Goal: Task Accomplishment & Management: Use online tool/utility

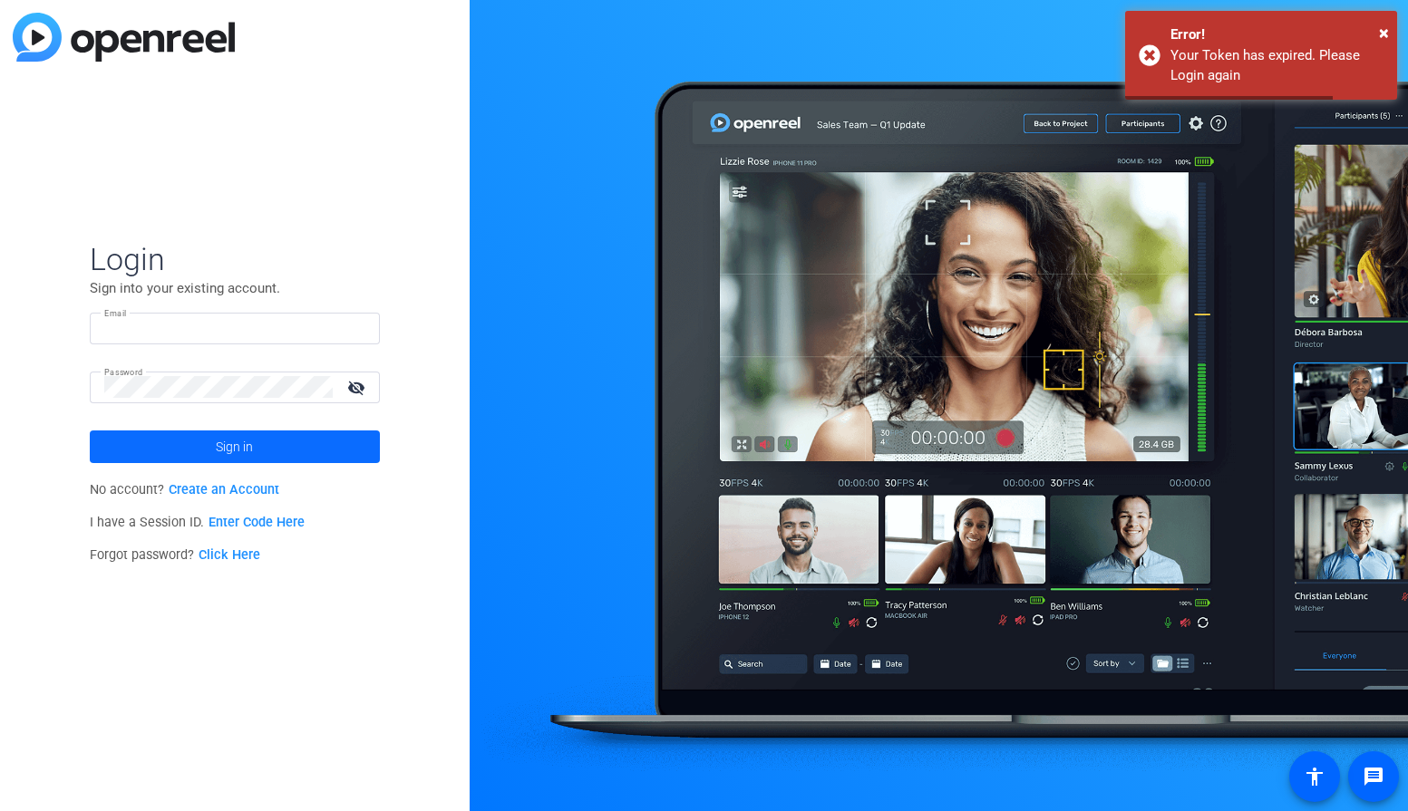
type input "kat@snapsbykat.com"
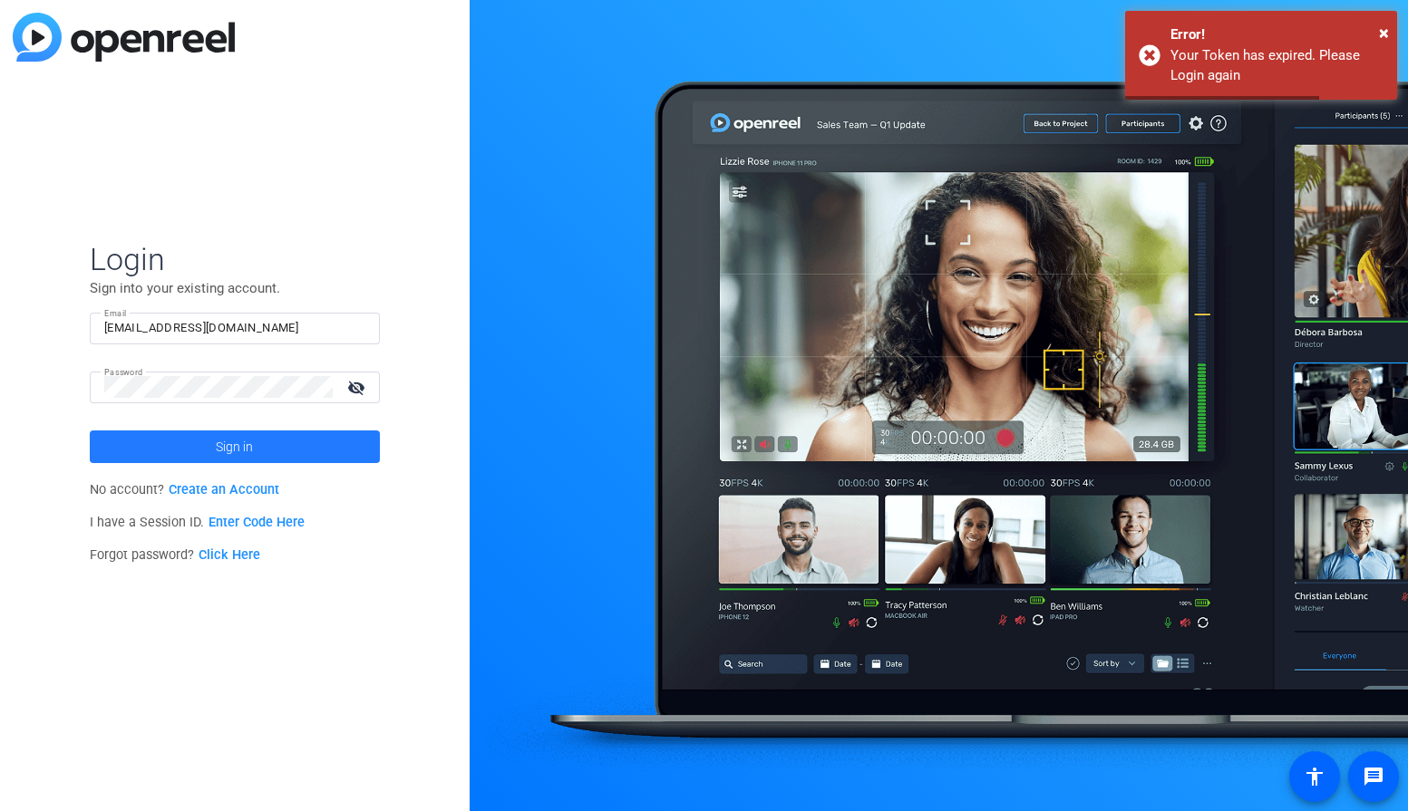
click at [244, 450] on span "Sign in" at bounding box center [234, 446] width 37 height 45
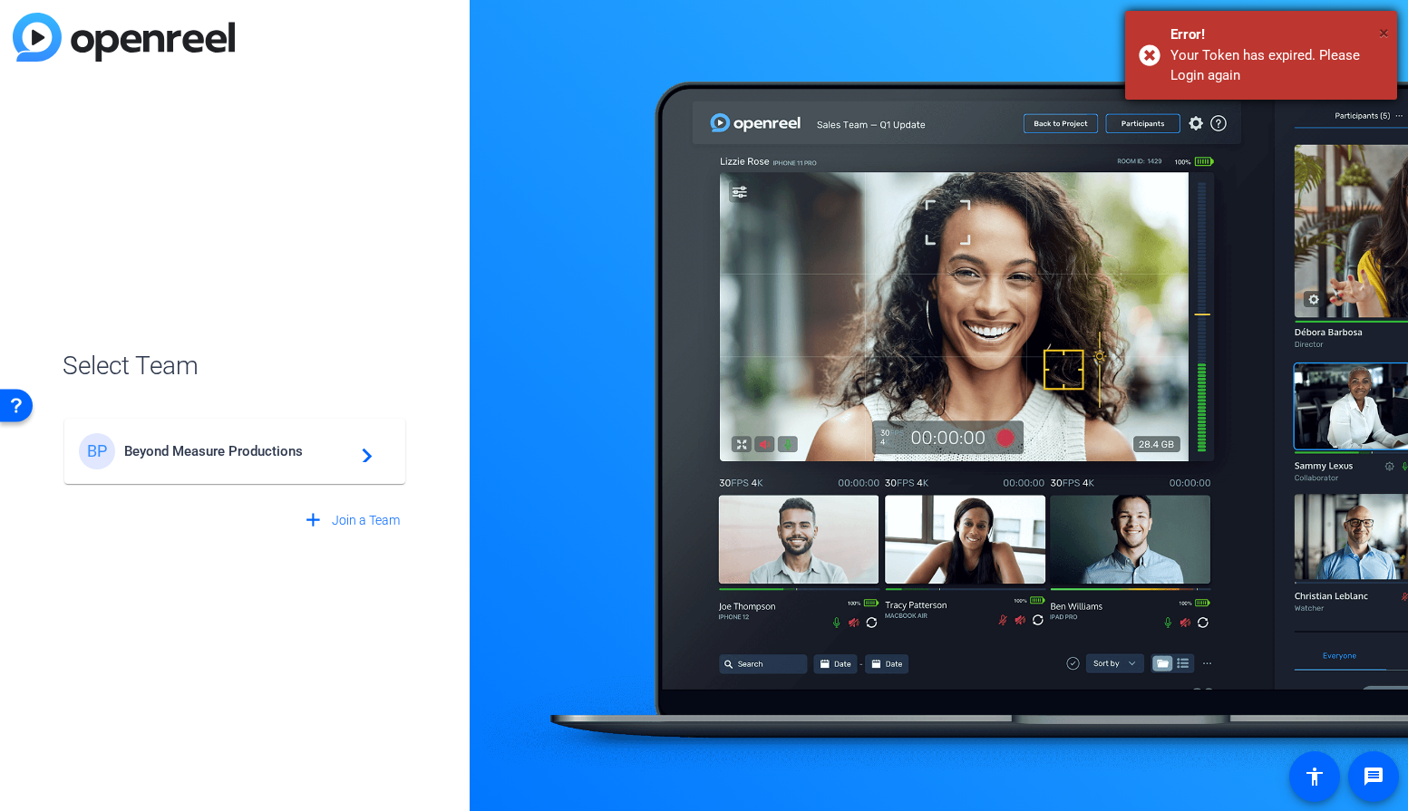
click at [1385, 34] on span "×" at bounding box center [1384, 33] width 10 height 22
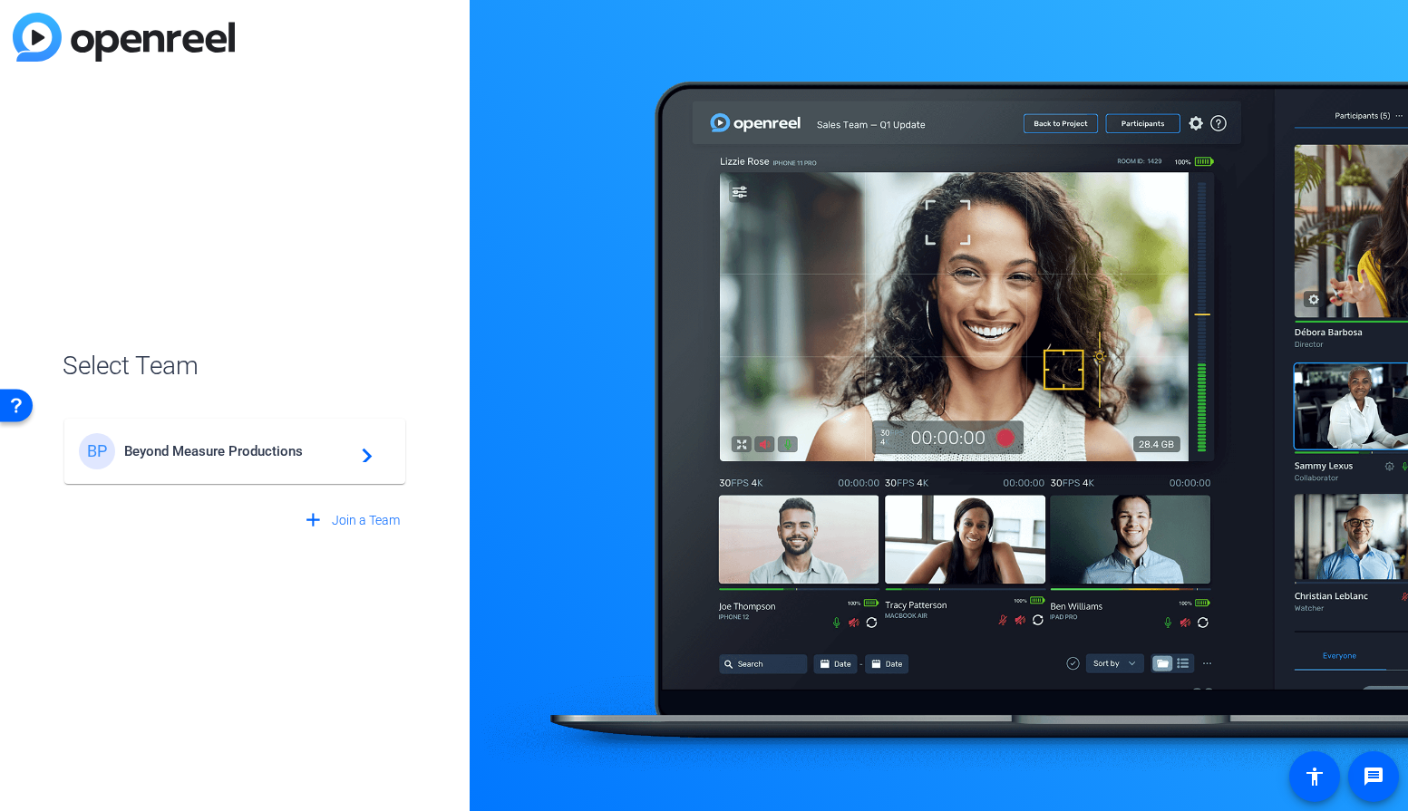
click at [315, 461] on div "BP Beyond Measure Productions navigate_next" at bounding box center [235, 451] width 312 height 36
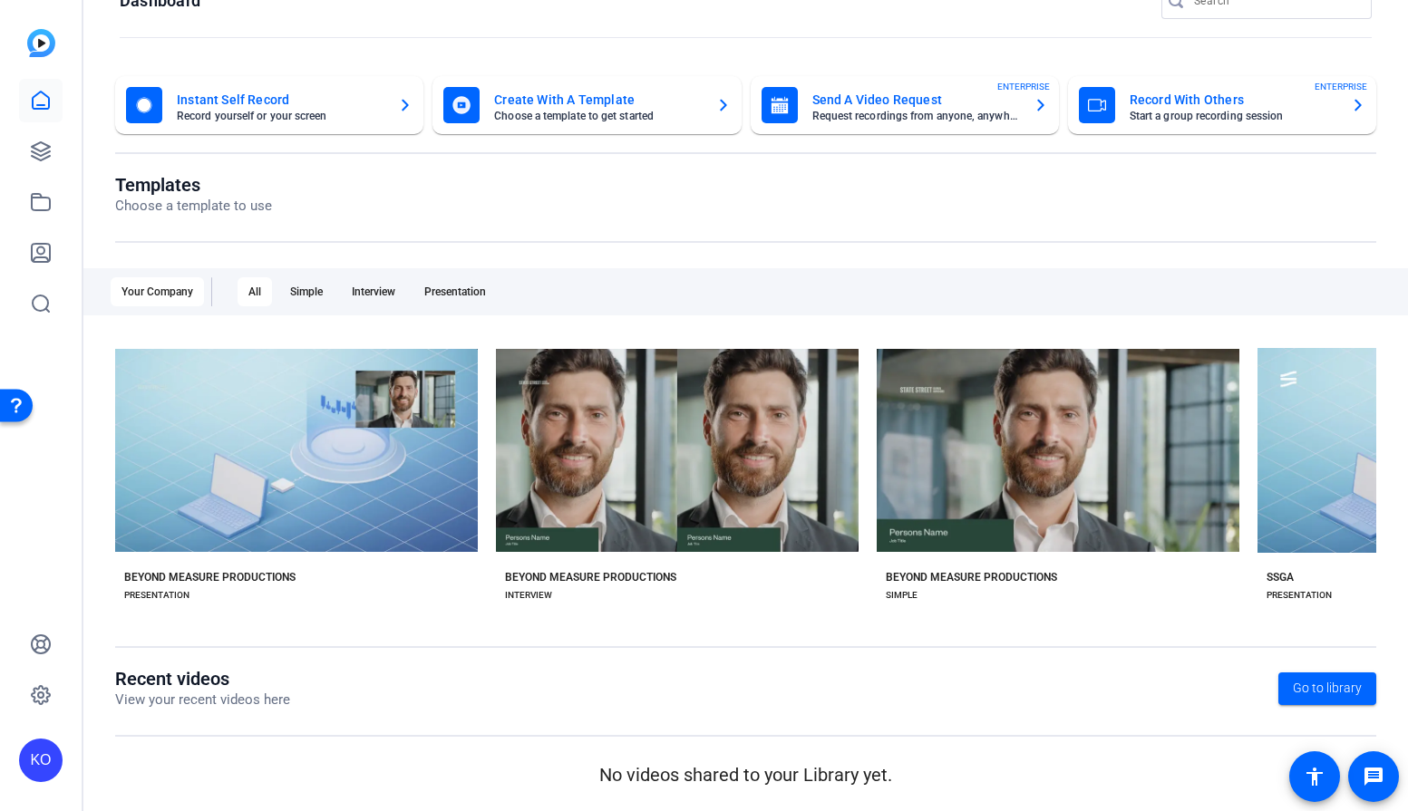
scroll to position [5, 0]
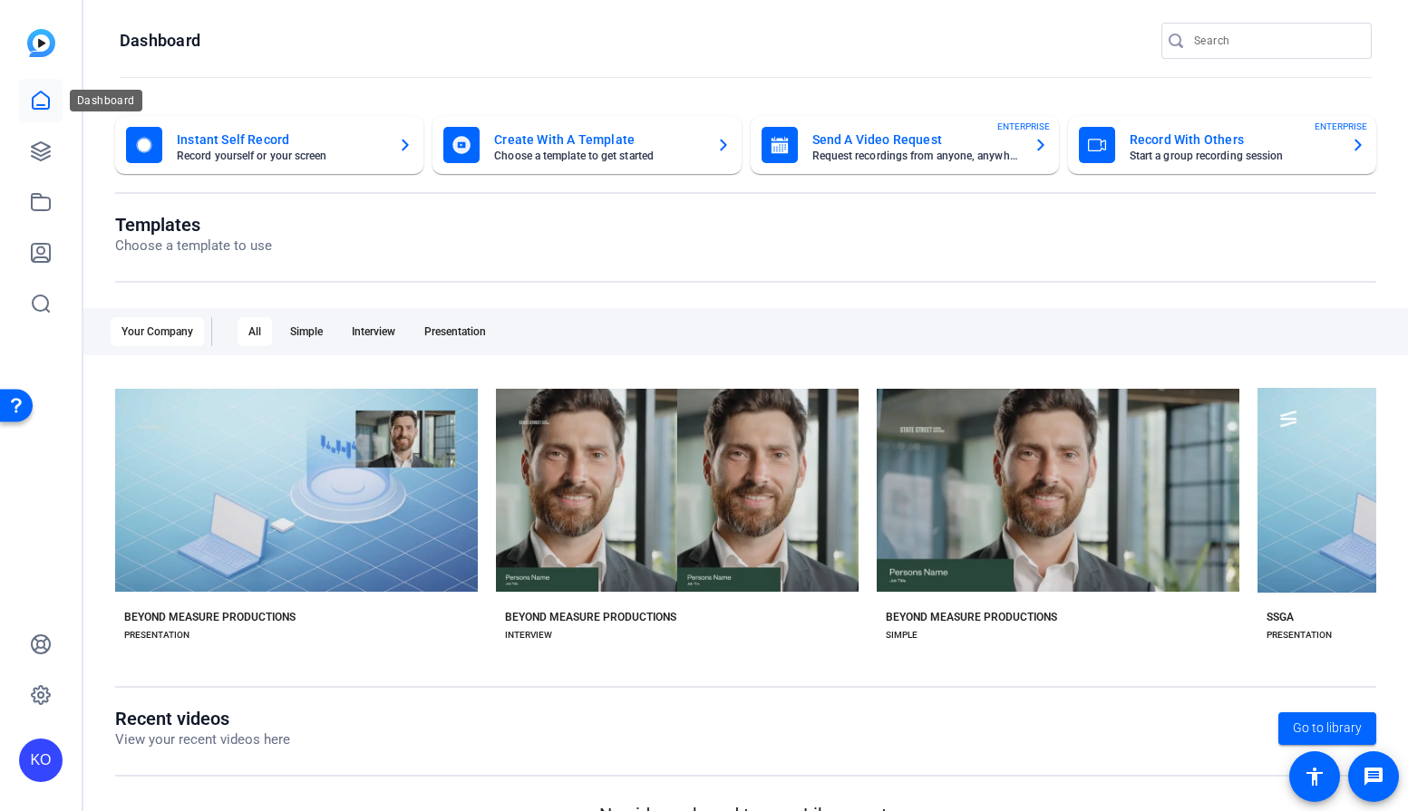
click at [48, 97] on icon at bounding box center [41, 100] width 16 height 17
click at [42, 147] on icon at bounding box center [41, 152] width 22 height 22
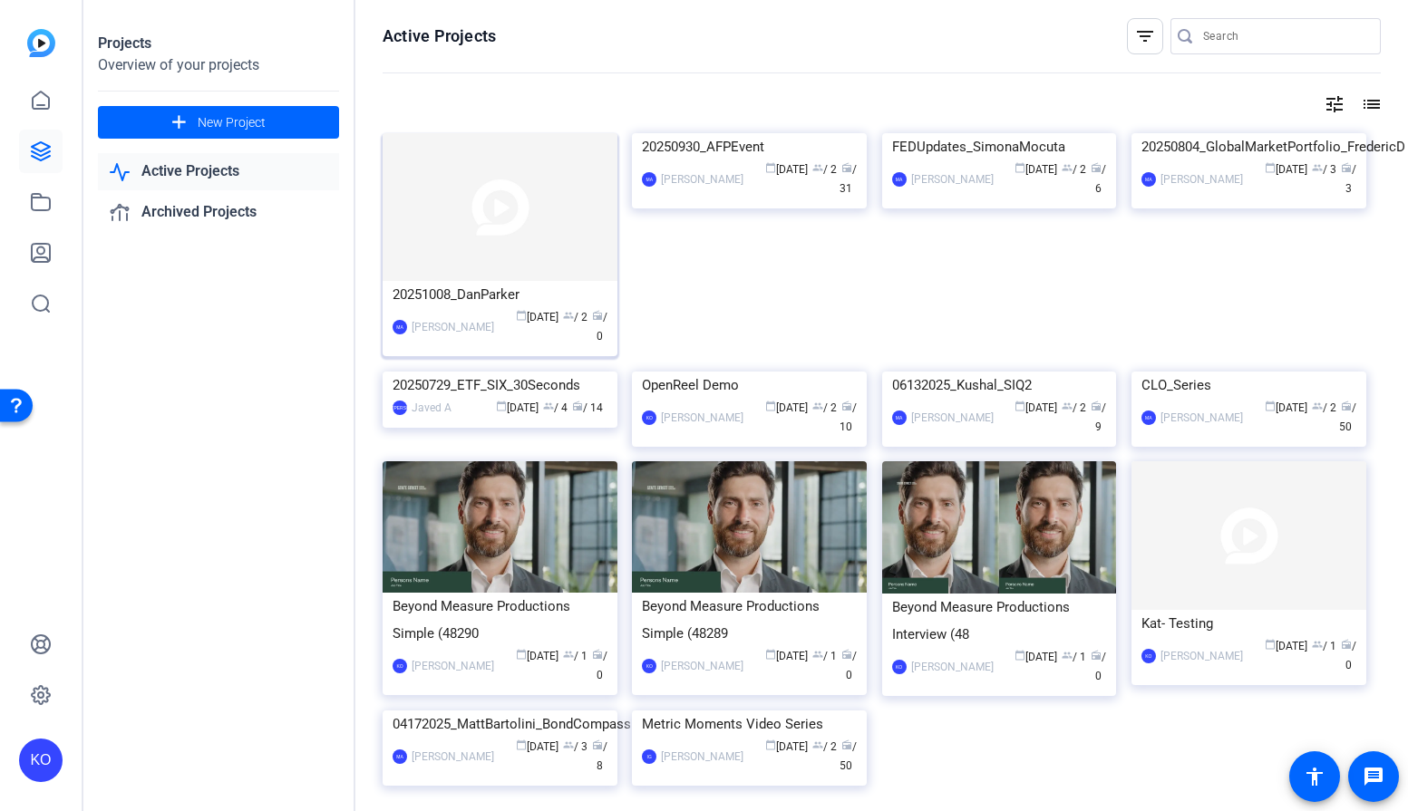
click at [498, 238] on img at bounding box center [500, 207] width 235 height 148
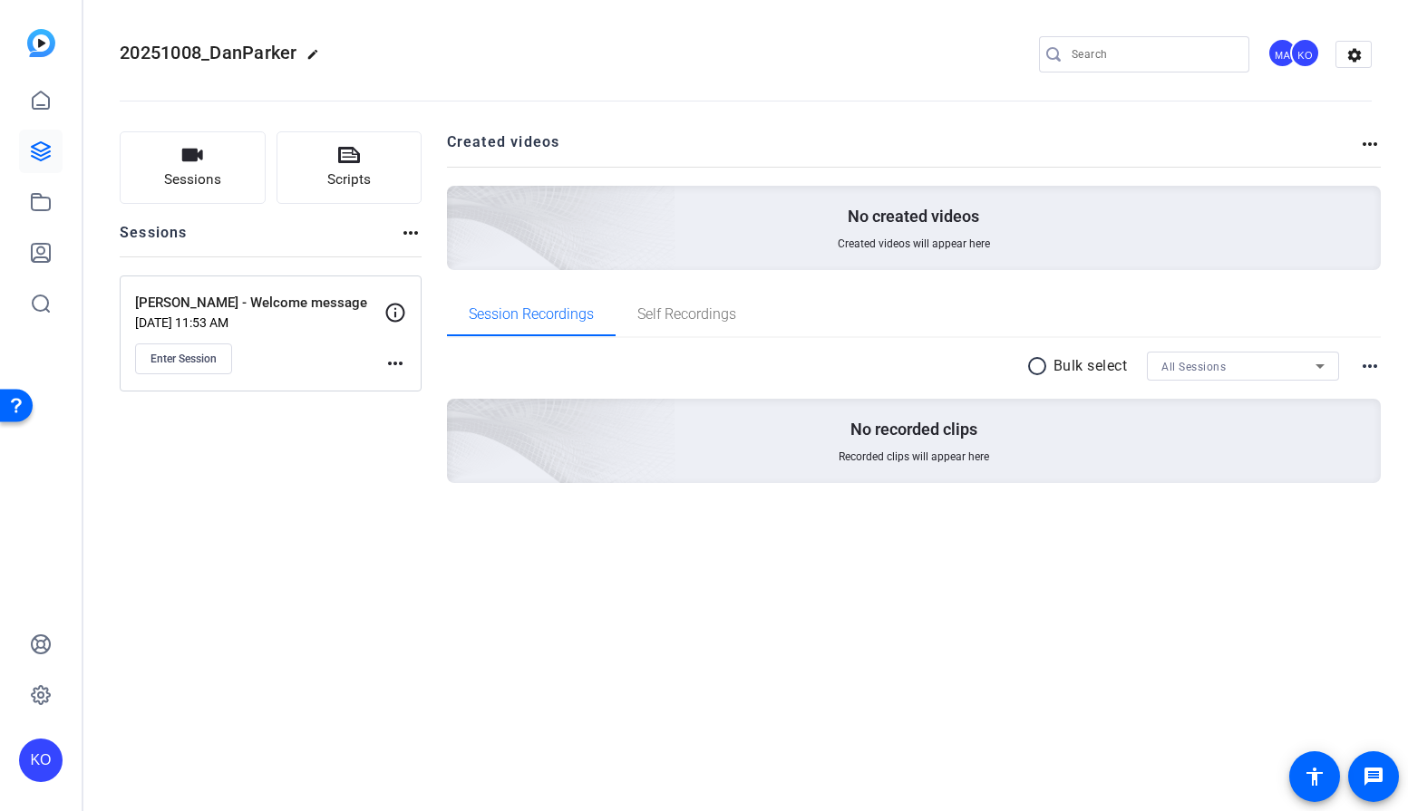
click at [404, 500] on div "Sessions Scripts Sessions more_horiz Dan Parker - Welcome message Oct 07, 2025 …" at bounding box center [271, 336] width 302 height 410
click at [197, 366] on button "Enter Session" at bounding box center [183, 359] width 97 height 31
click at [172, 353] on span "Enter Session" at bounding box center [183, 359] width 66 height 15
click at [211, 364] on span "Enter Session" at bounding box center [183, 359] width 66 height 15
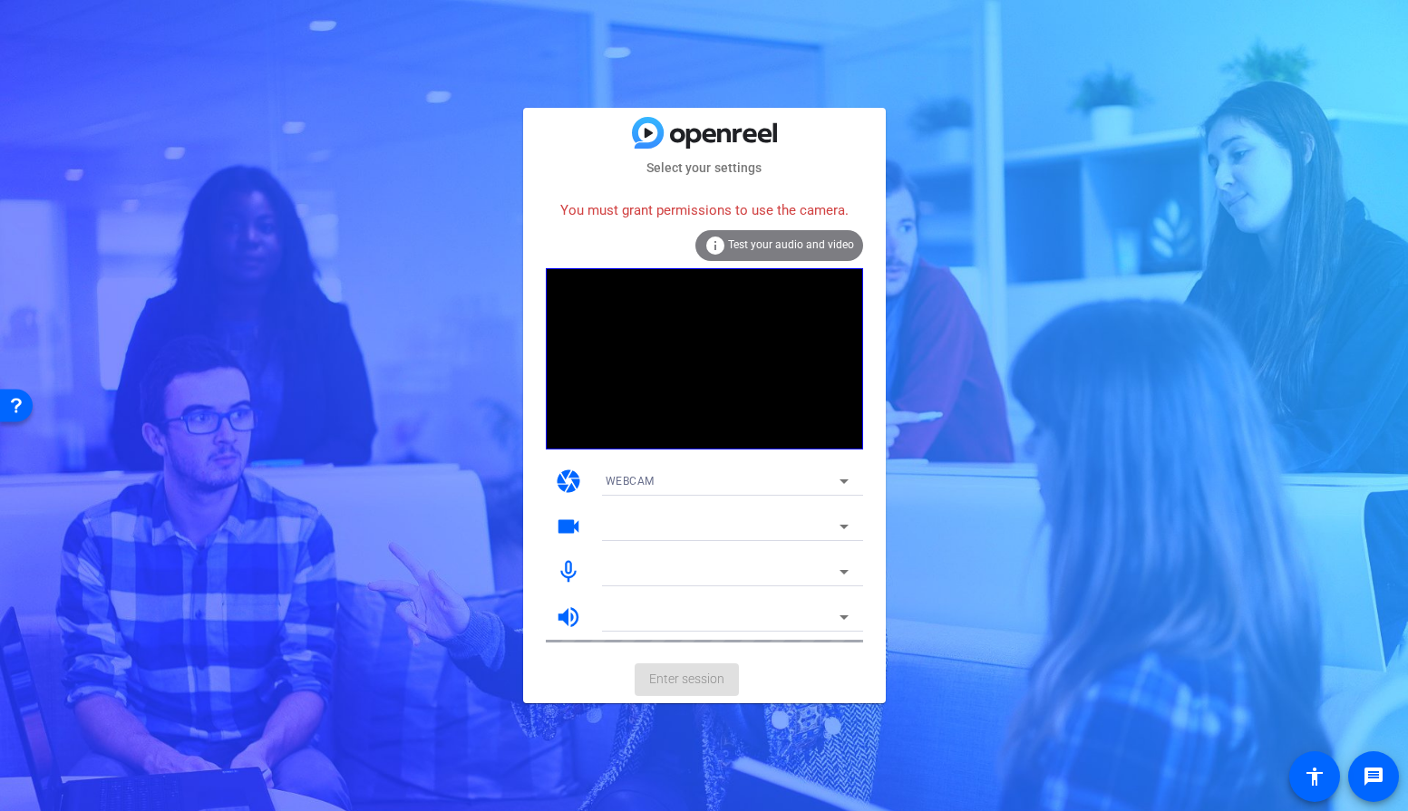
click at [770, 206] on div "You must grant permissions to use the camera." at bounding box center [704, 210] width 317 height 39
click at [1273, 96] on div "Select your settings You must grant permissions to use the camera. info Test yo…" at bounding box center [704, 405] width 1408 height 811
click at [704, 216] on div "You must grant permissions to use the camera." at bounding box center [704, 210] width 317 height 39
click at [690, 684] on mat-card-actions "Enter session" at bounding box center [704, 679] width 363 height 47
click at [791, 215] on div "You must grant permissions to use the camera." at bounding box center [704, 210] width 317 height 39
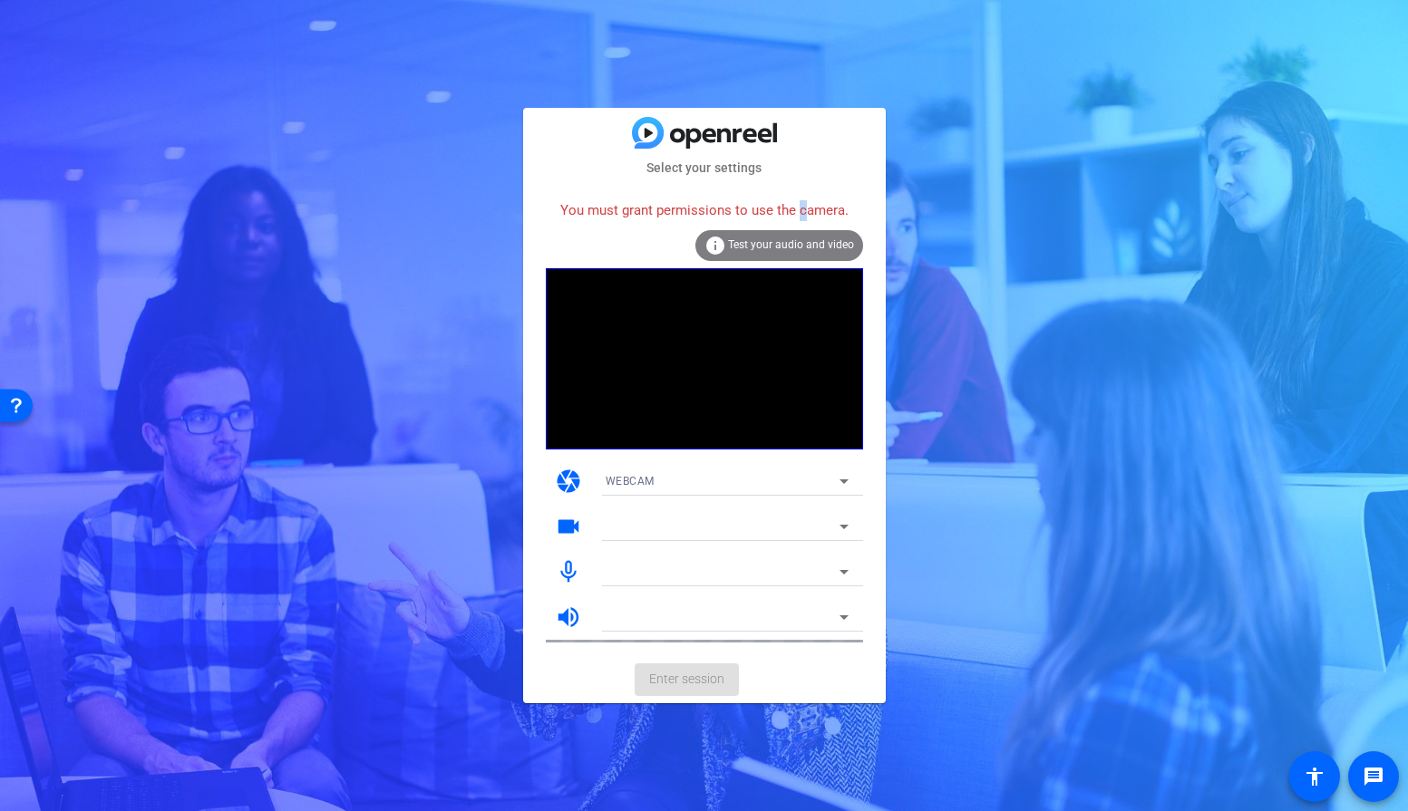
click at [791, 215] on div "You must grant permissions to use the camera." at bounding box center [704, 210] width 317 height 39
click at [765, 182] on mat-card-content "You must grant permissions to use the camera. info Test your audio and video ca…" at bounding box center [704, 417] width 363 height 479
click at [700, 166] on mat-card-subtitle "Select your settings" at bounding box center [704, 168] width 363 height 20
click at [723, 167] on mat-card-subtitle "Select your settings" at bounding box center [704, 168] width 363 height 20
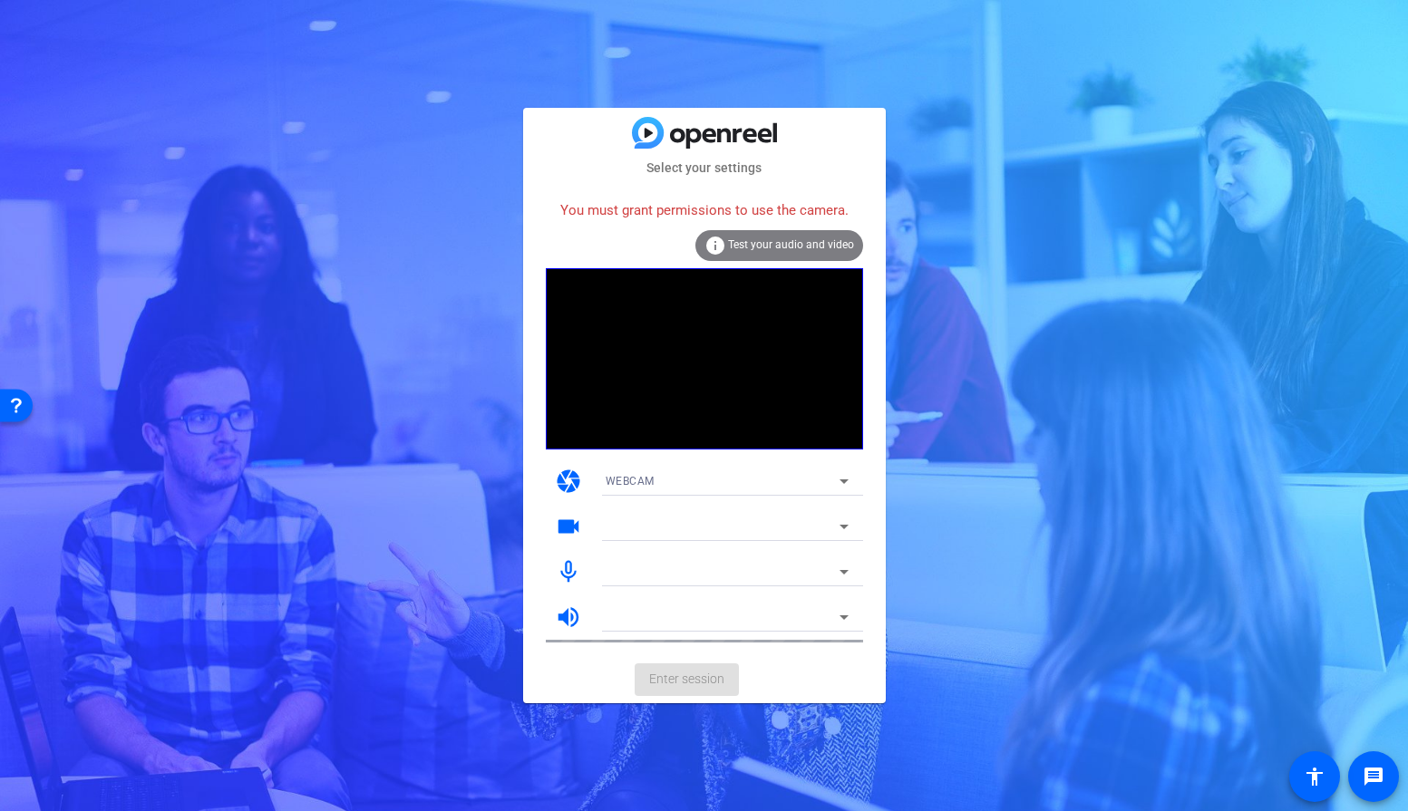
click at [752, 167] on mat-card-subtitle "Select your settings" at bounding box center [704, 168] width 363 height 20
click at [752, 168] on mat-card-subtitle "Select your settings" at bounding box center [704, 168] width 363 height 20
click at [706, 477] on div "WEBCAM" at bounding box center [723, 481] width 234 height 23
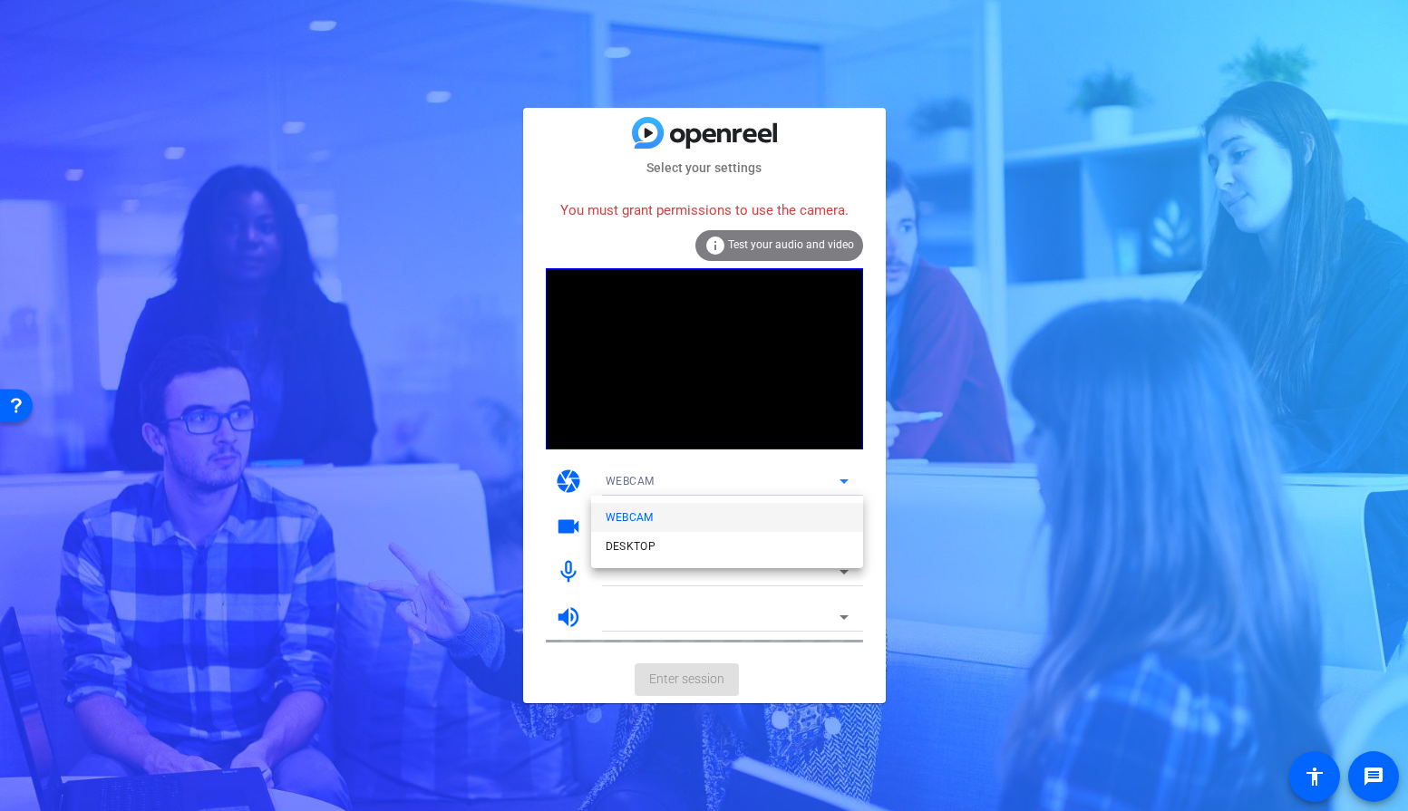
click at [674, 519] on mat-option "WEBCAM" at bounding box center [727, 517] width 272 height 29
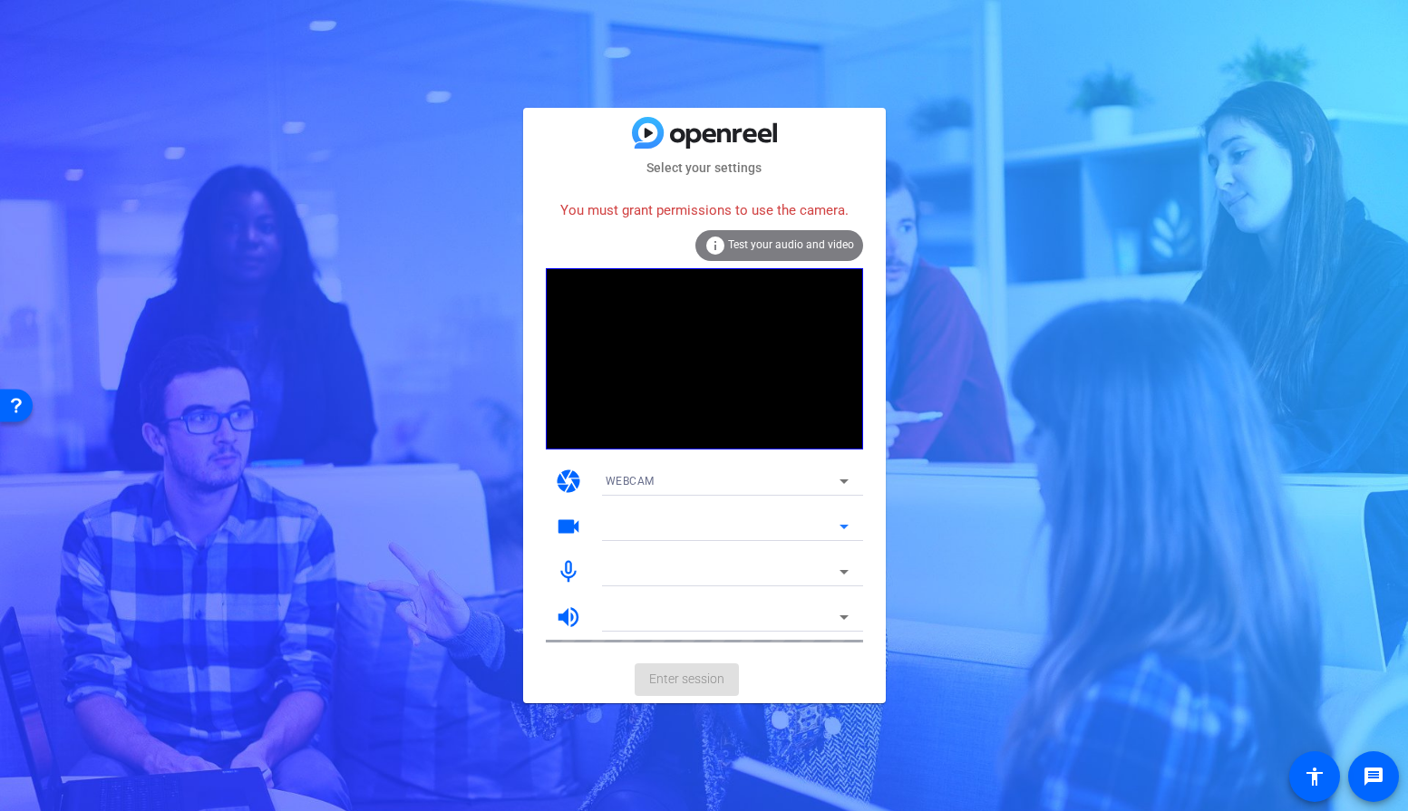
click at [679, 527] on div at bounding box center [723, 527] width 234 height 22
click at [852, 526] on icon at bounding box center [844, 527] width 22 height 22
click at [690, 200] on div "You must grant permissions to use the camera." at bounding box center [704, 210] width 317 height 39
click at [722, 251] on mat-icon "info" at bounding box center [715, 246] width 22 height 22
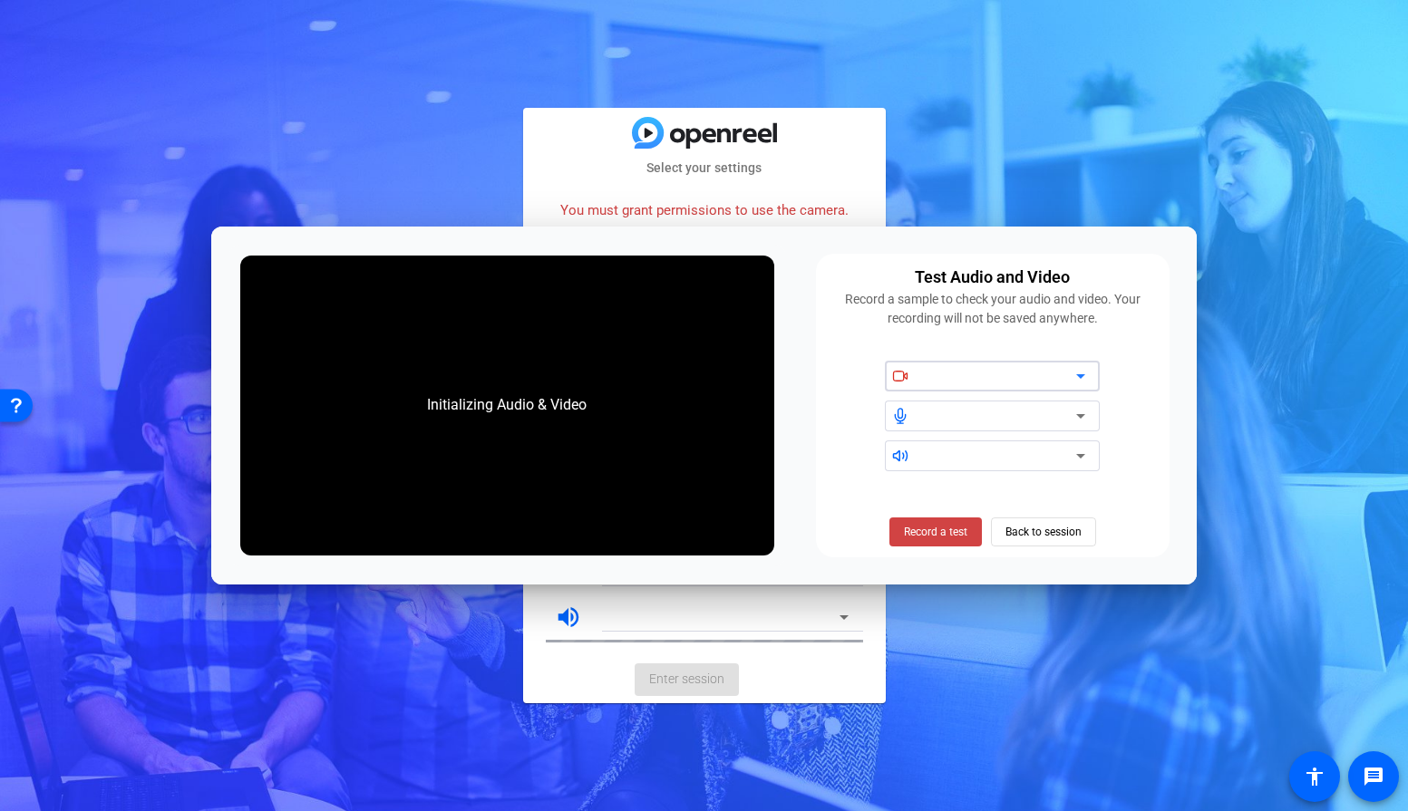
click at [956, 375] on div at bounding box center [999, 376] width 154 height 22
click at [1023, 530] on span "Back to session" at bounding box center [1043, 532] width 76 height 34
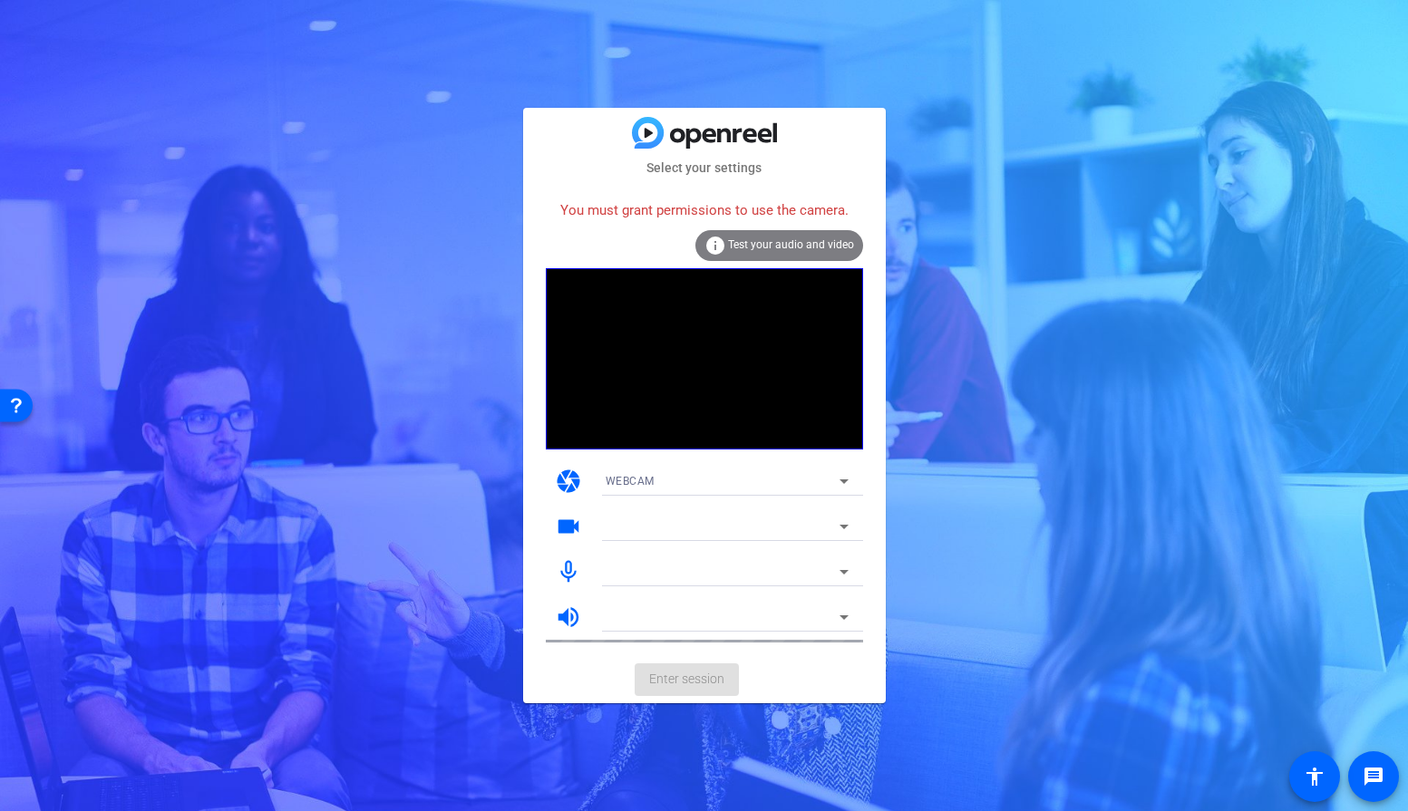
click at [801, 354] on video at bounding box center [704, 358] width 317 height 181
click at [743, 477] on div "WEBCAM" at bounding box center [723, 481] width 234 height 23
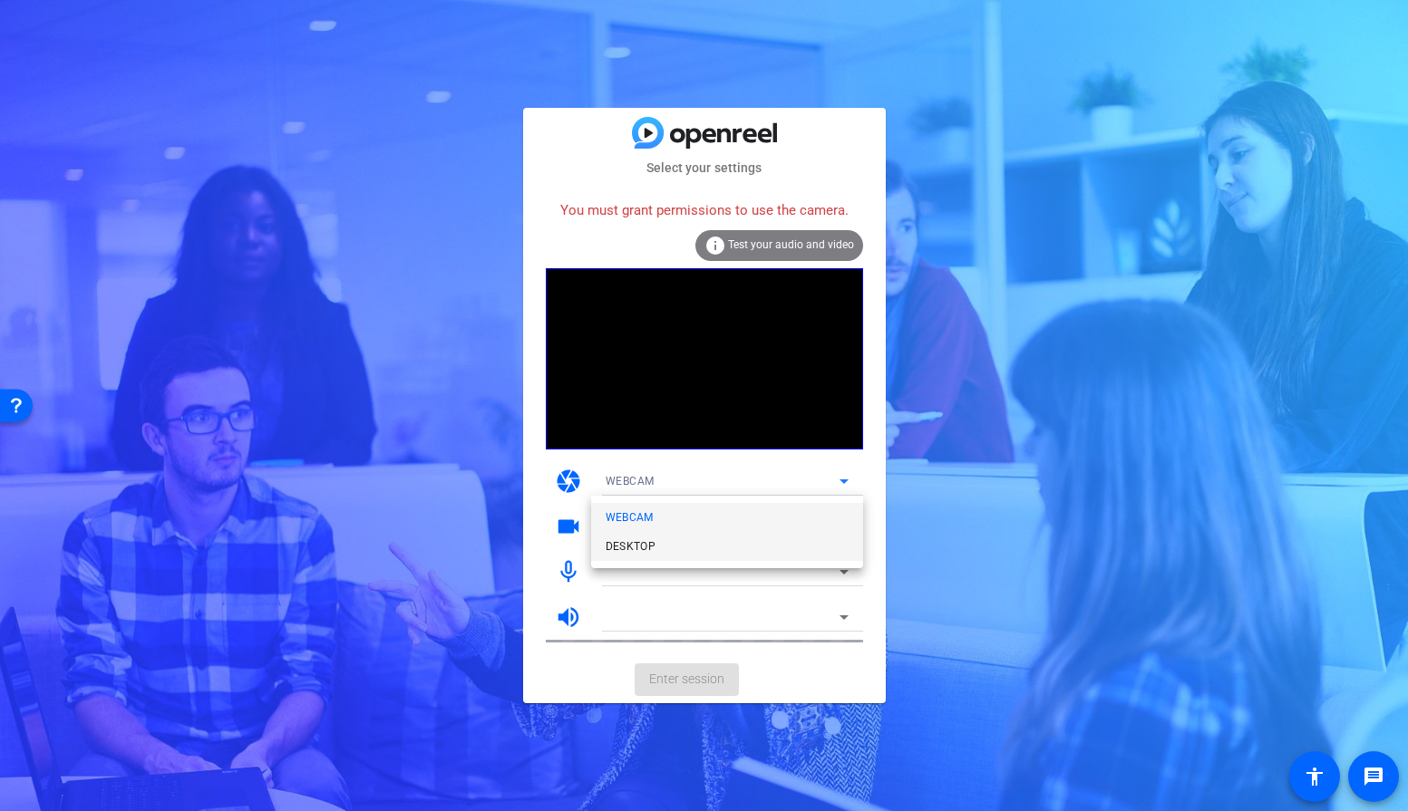
click at [692, 540] on mat-option "DESKTOP" at bounding box center [727, 546] width 272 height 29
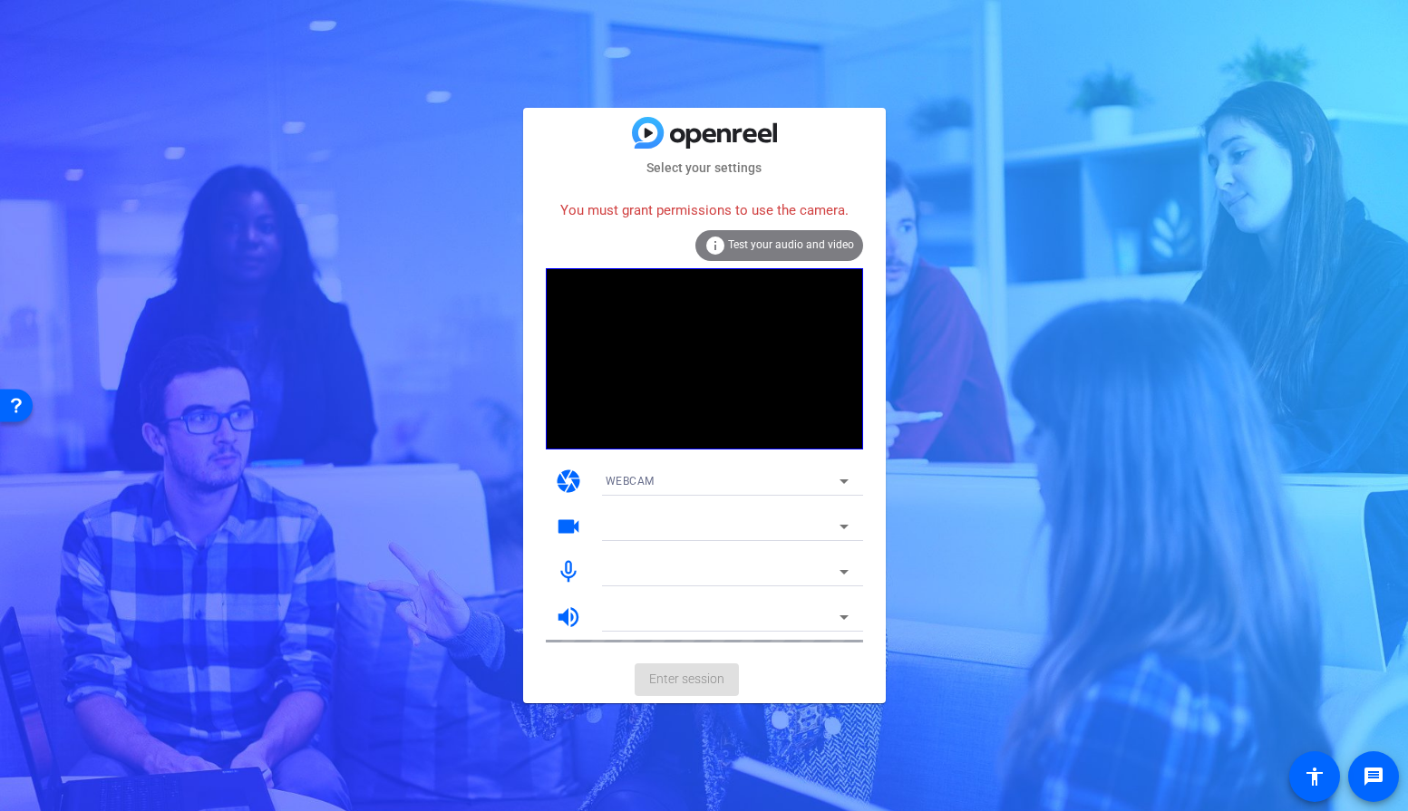
click at [768, 250] on span "Test your audio and video" at bounding box center [791, 244] width 126 height 13
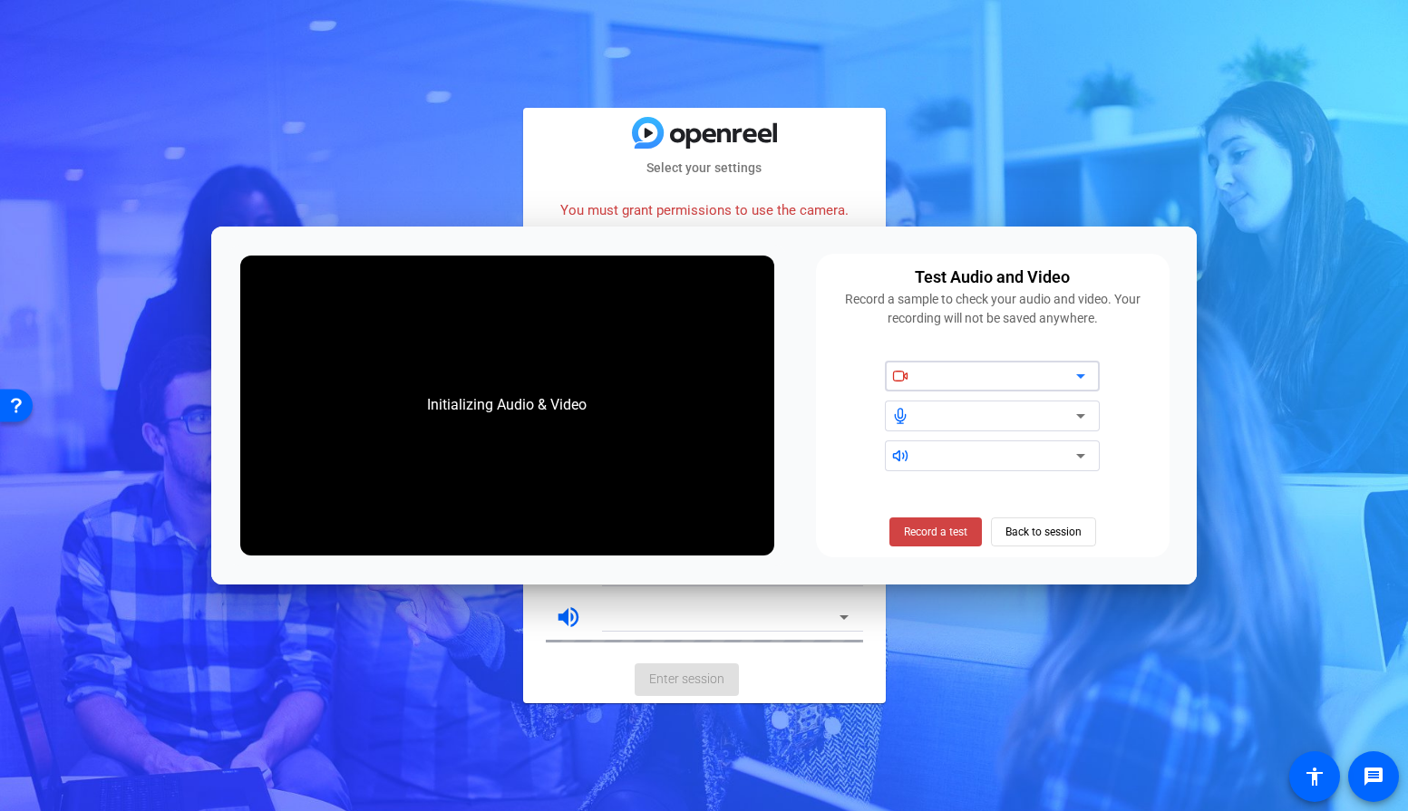
click at [958, 374] on div at bounding box center [999, 376] width 154 height 22
click at [916, 528] on span "Record a test" at bounding box center [935, 532] width 63 height 16
click at [979, 376] on div at bounding box center [999, 376] width 154 height 22
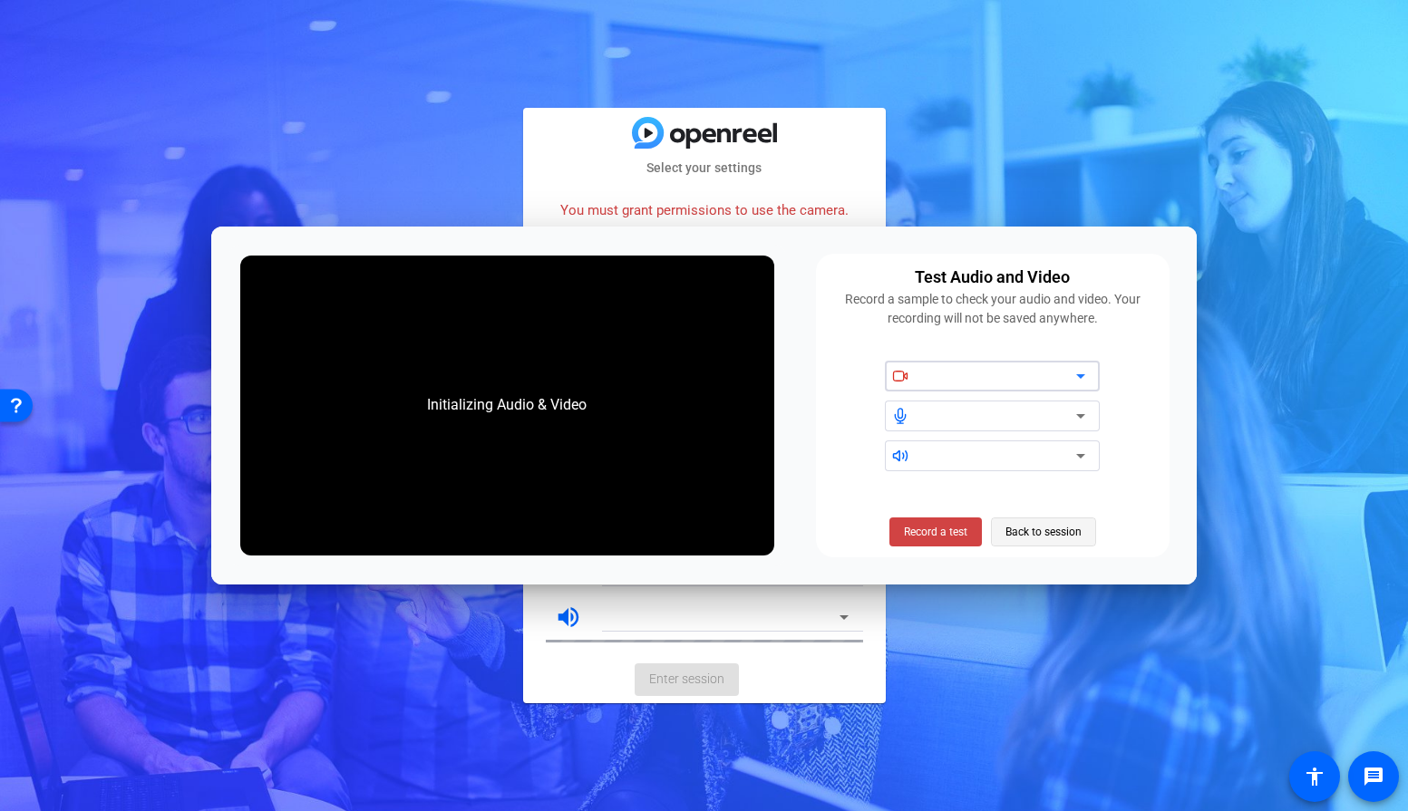
click at [1022, 536] on span "Back to session" at bounding box center [1043, 532] width 76 height 34
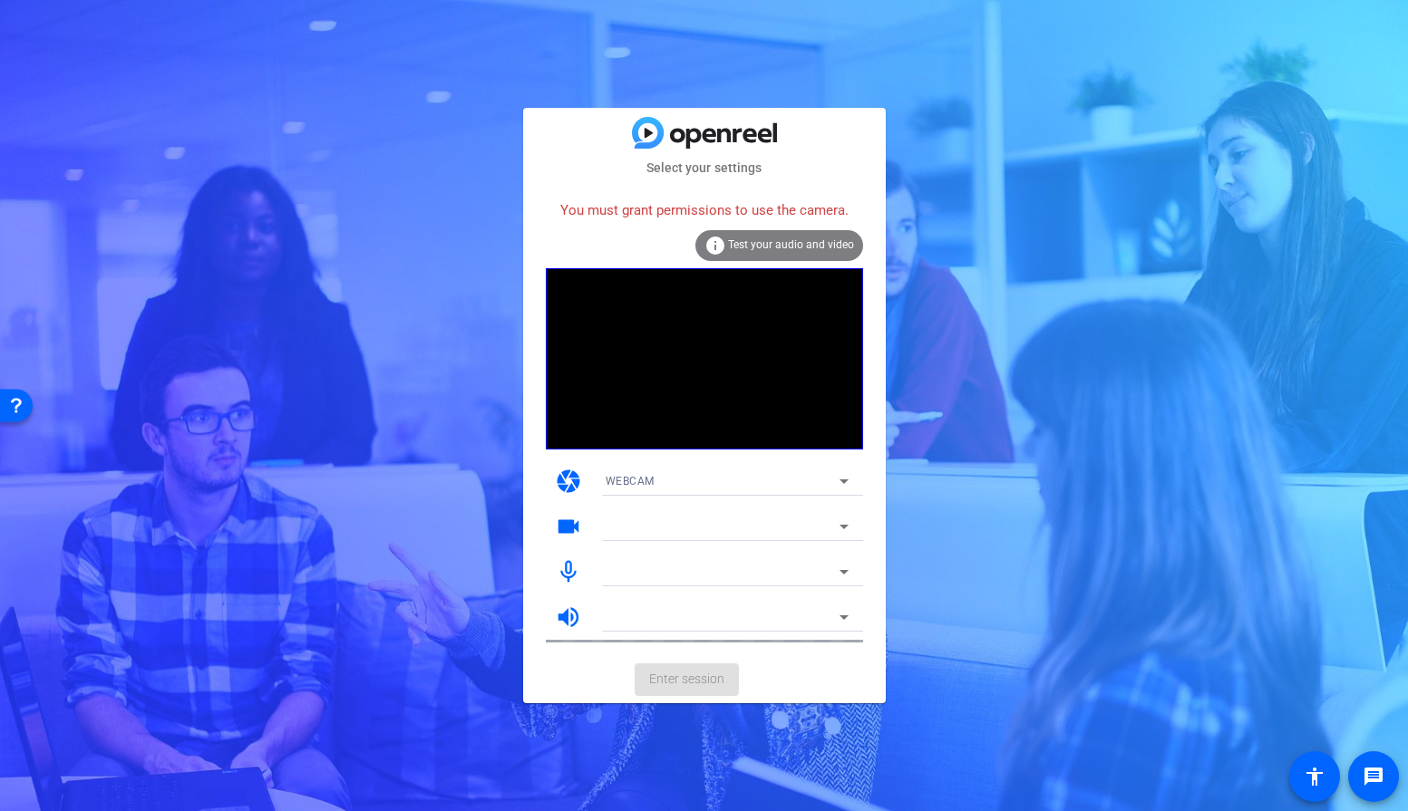
click at [696, 356] on video at bounding box center [704, 358] width 317 height 181
click at [674, 484] on div "WEBCAM" at bounding box center [723, 481] width 234 height 23
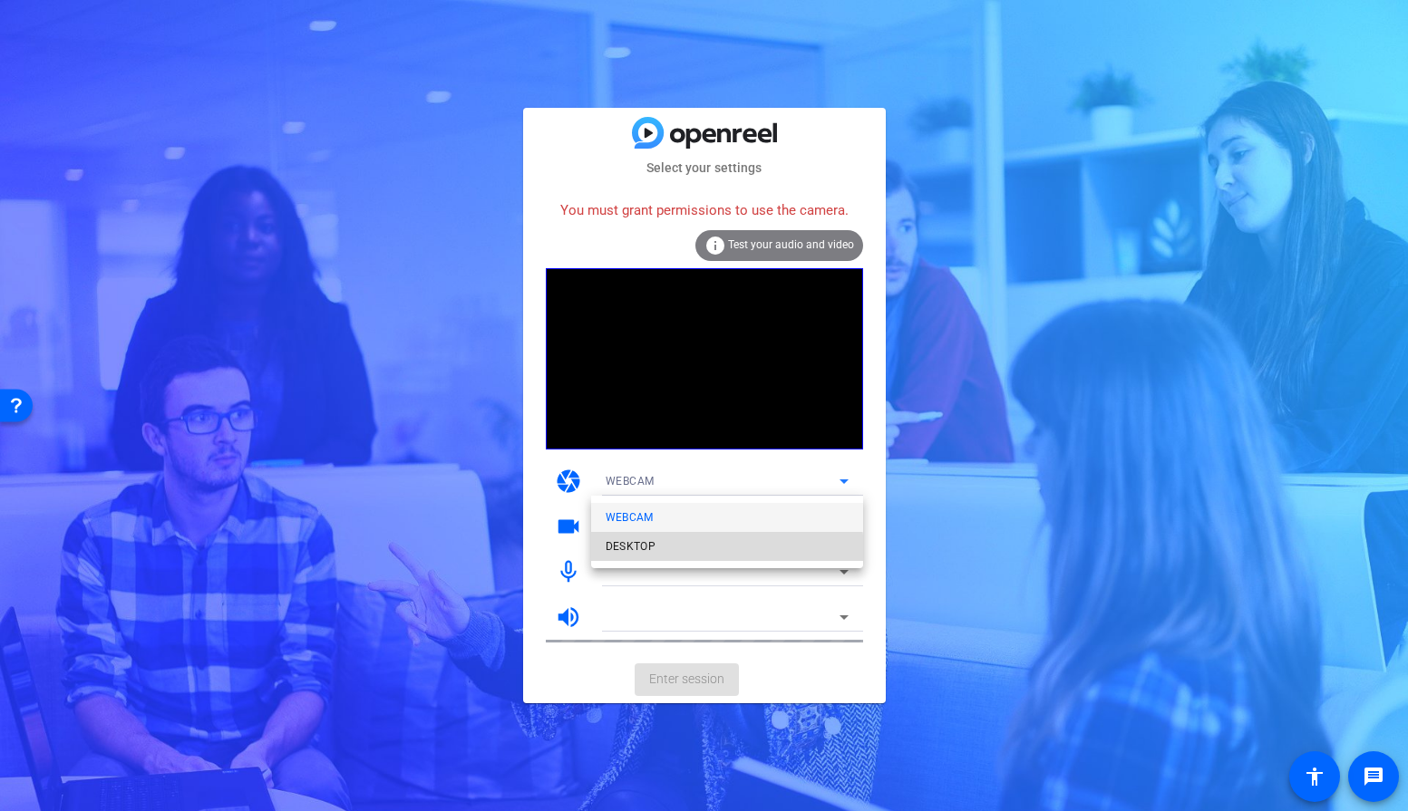
click at [658, 555] on mat-option "DESKTOP" at bounding box center [727, 546] width 272 height 29
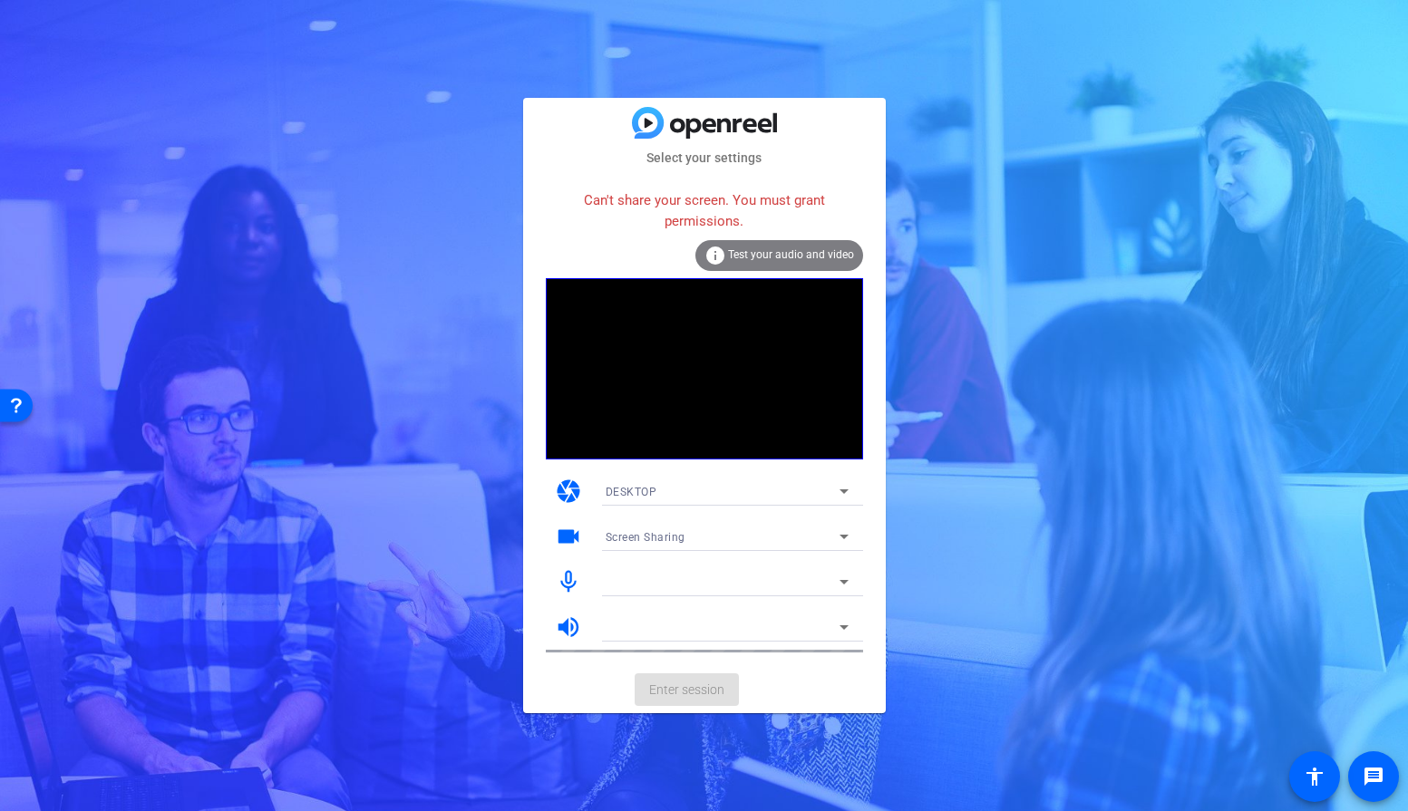
click at [684, 539] on div "Screen Sharing" at bounding box center [723, 537] width 234 height 23
click at [704, 489] on div at bounding box center [704, 405] width 1408 height 811
click at [693, 489] on div "DESKTOP" at bounding box center [723, 491] width 234 height 23
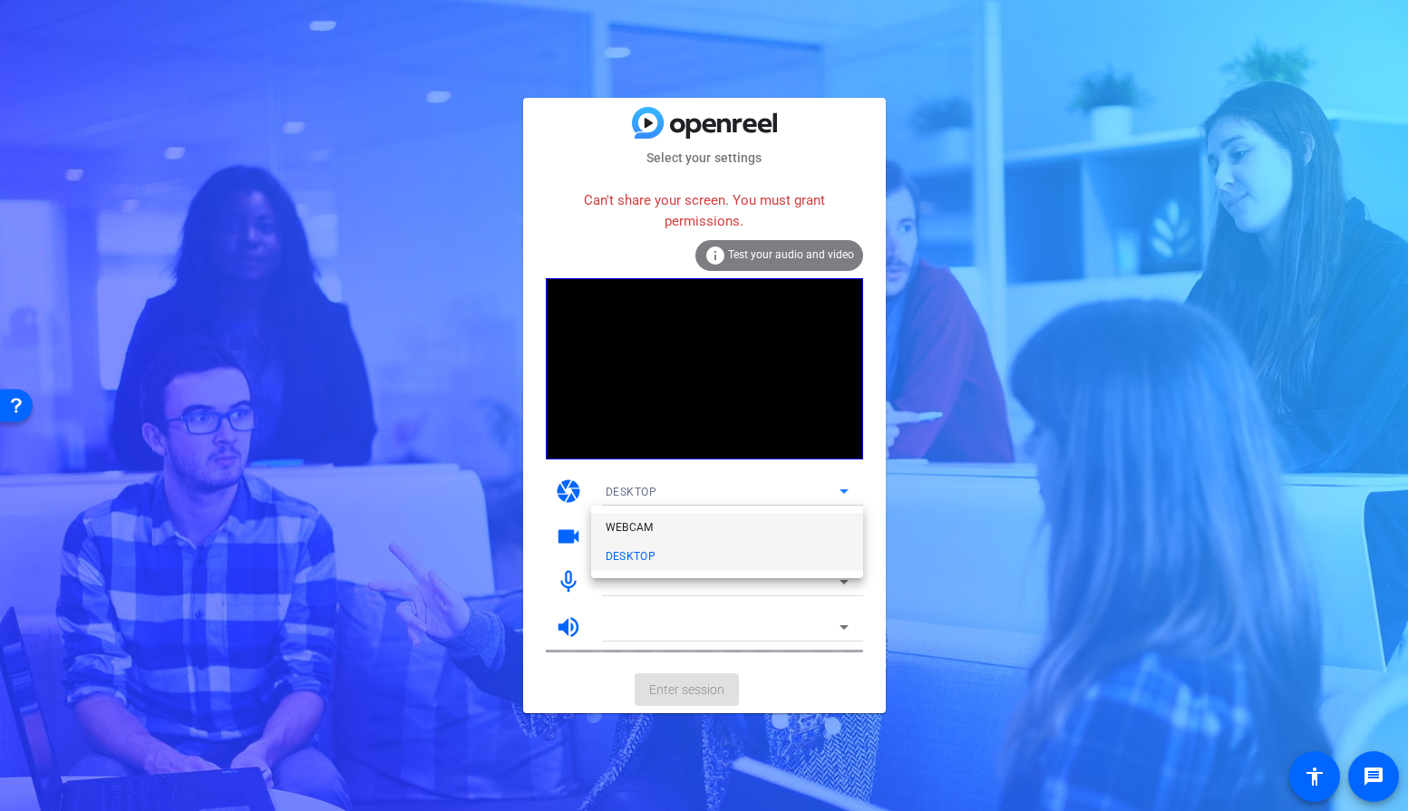
click at [674, 530] on mat-option "WEBCAM" at bounding box center [727, 527] width 272 height 29
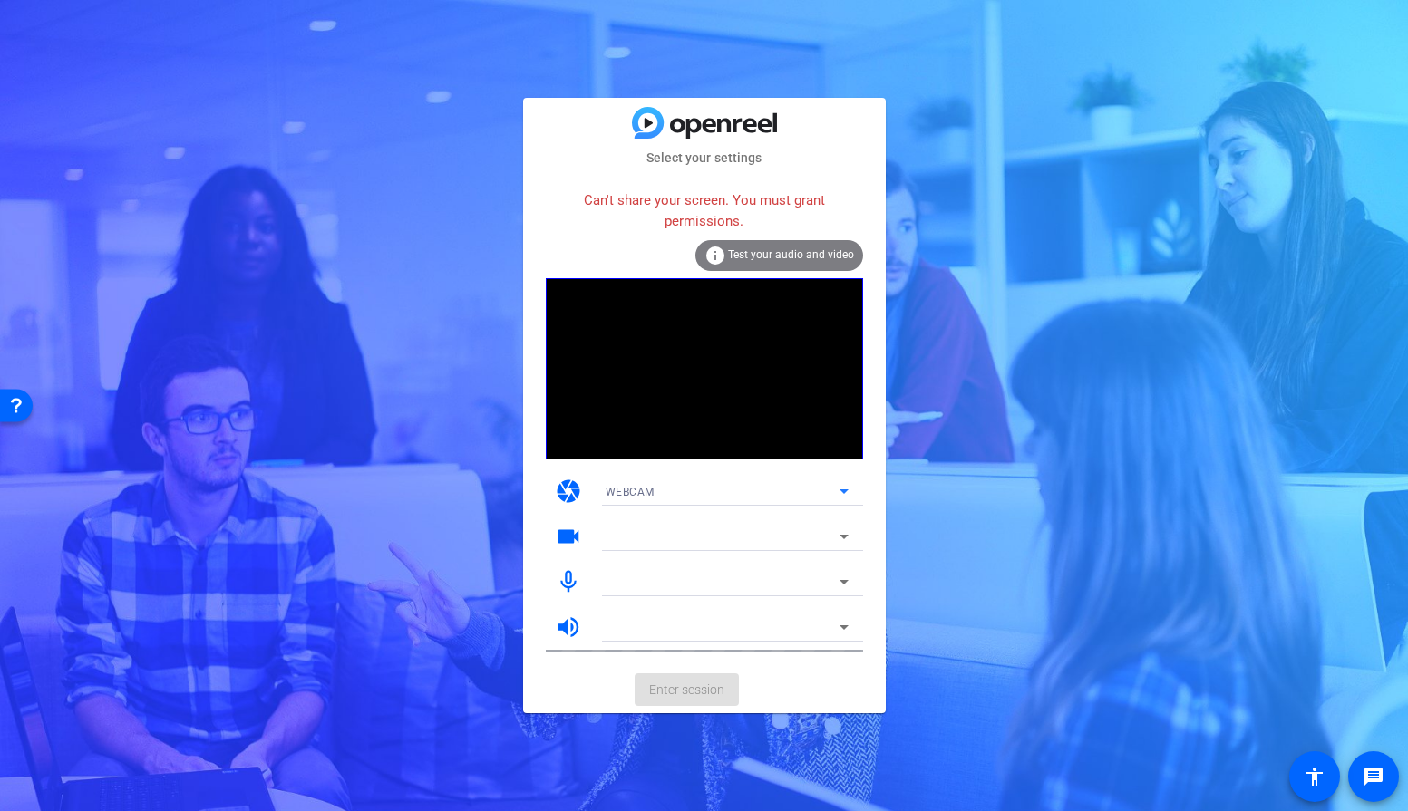
click at [666, 535] on div at bounding box center [723, 537] width 234 height 22
click at [703, 580] on div at bounding box center [723, 582] width 234 height 22
click at [715, 636] on div at bounding box center [723, 627] width 234 height 22
click at [705, 686] on mat-card-actions "Enter session" at bounding box center [704, 689] width 363 height 47
click at [697, 195] on div "Can't share your screen. You must grant permissions." at bounding box center [704, 210] width 317 height 59
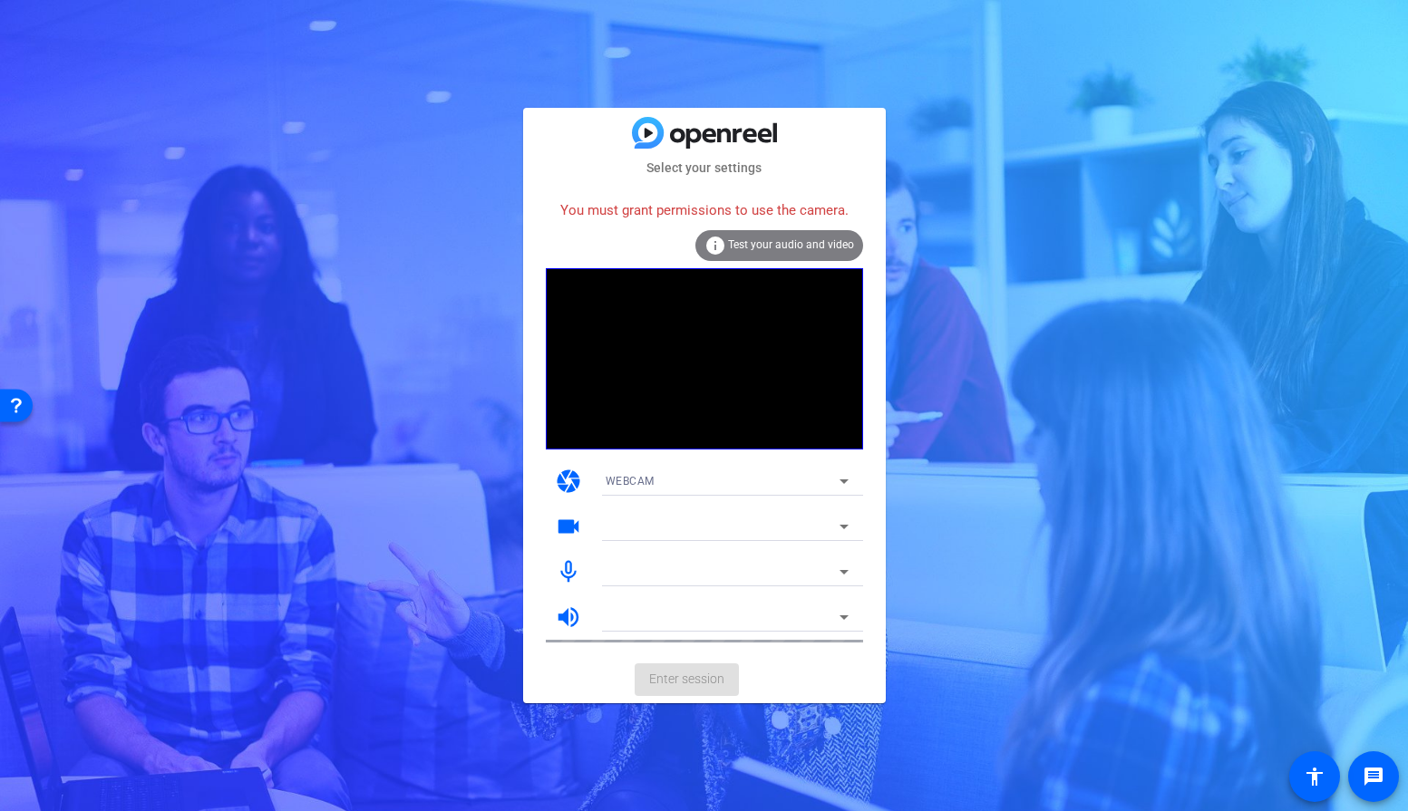
click at [671, 225] on div "You must grant permissions to use the camera." at bounding box center [704, 210] width 317 height 39
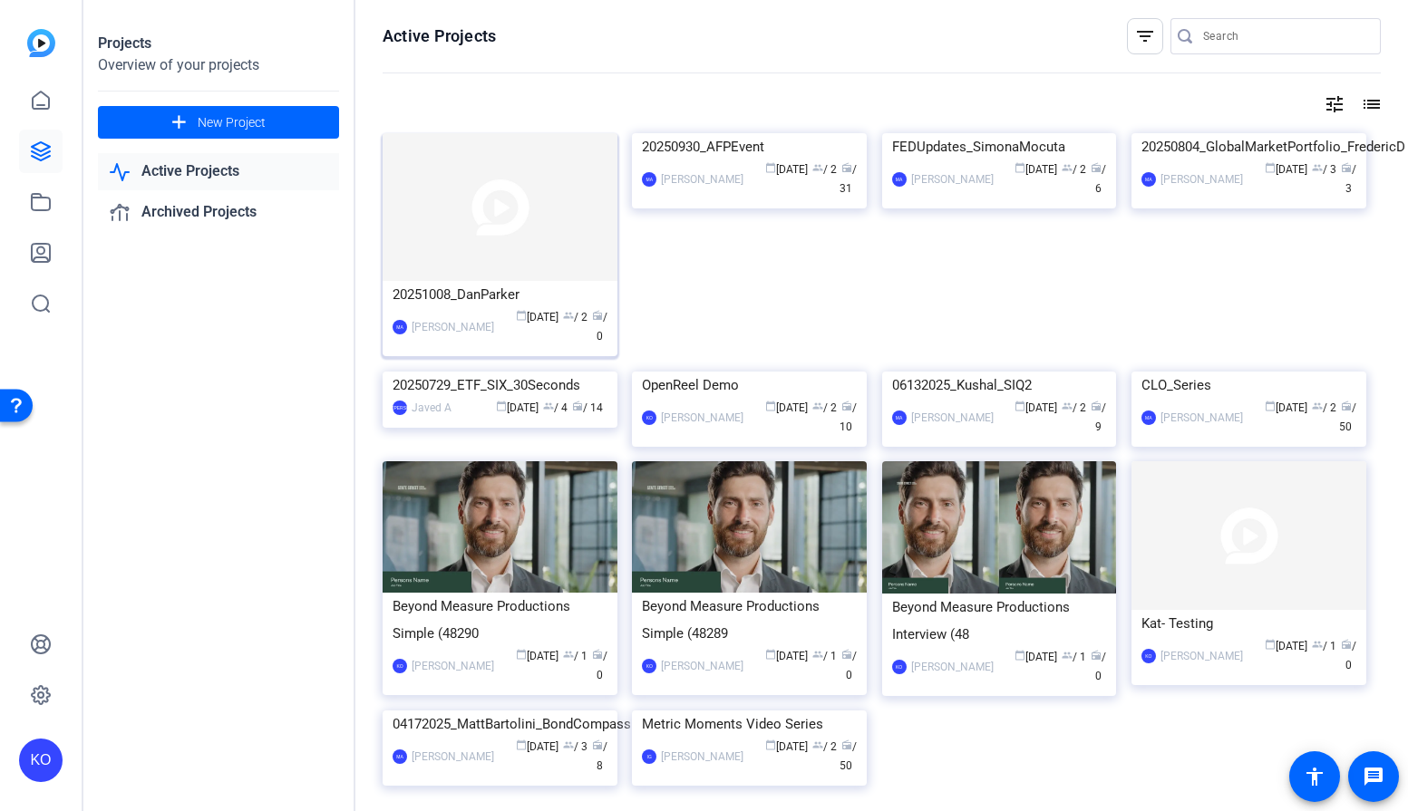
click at [525, 234] on img at bounding box center [500, 207] width 235 height 148
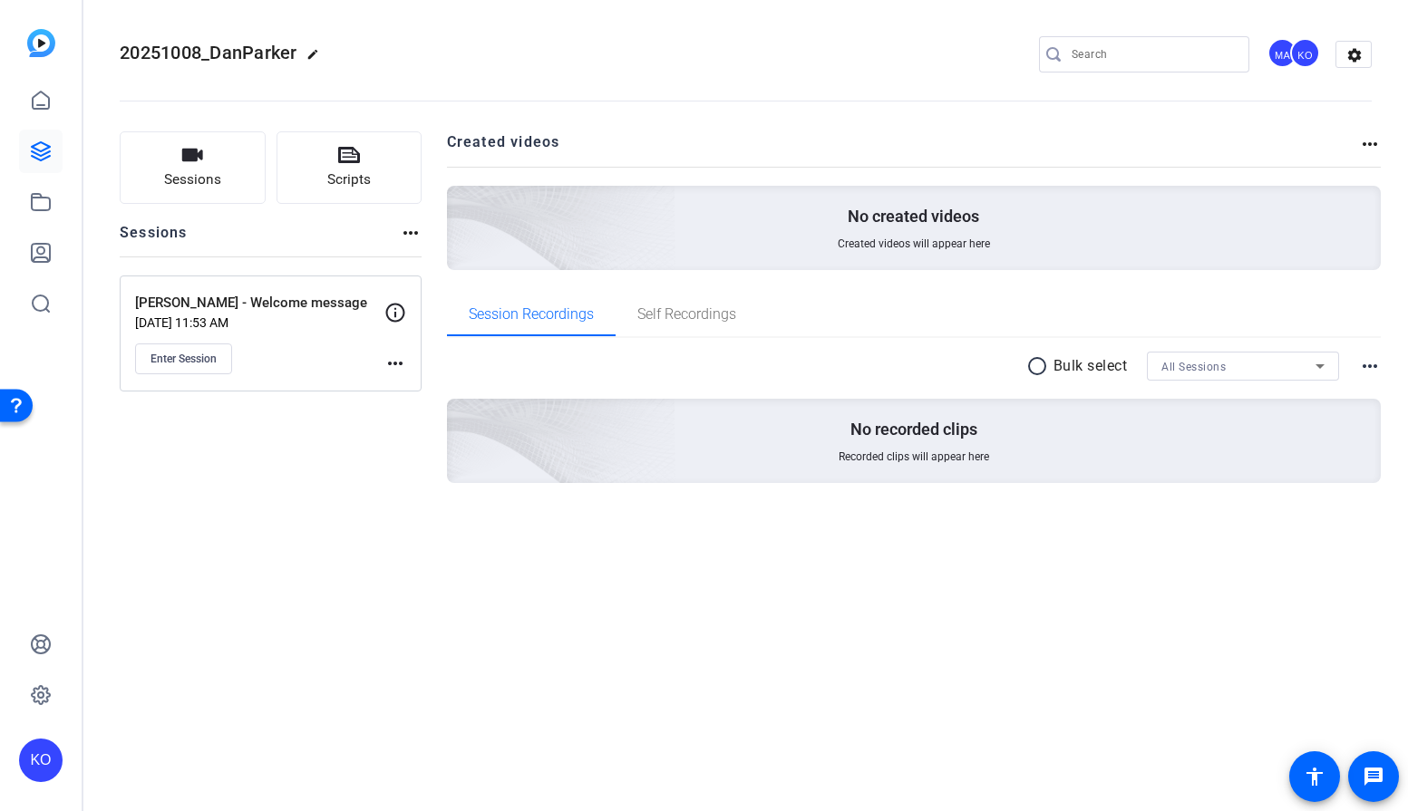
click at [389, 364] on mat-icon "more_horiz" at bounding box center [395, 364] width 22 height 22
click at [180, 345] on div at bounding box center [704, 405] width 1408 height 811
click at [180, 363] on span "Enter Session" at bounding box center [183, 359] width 66 height 15
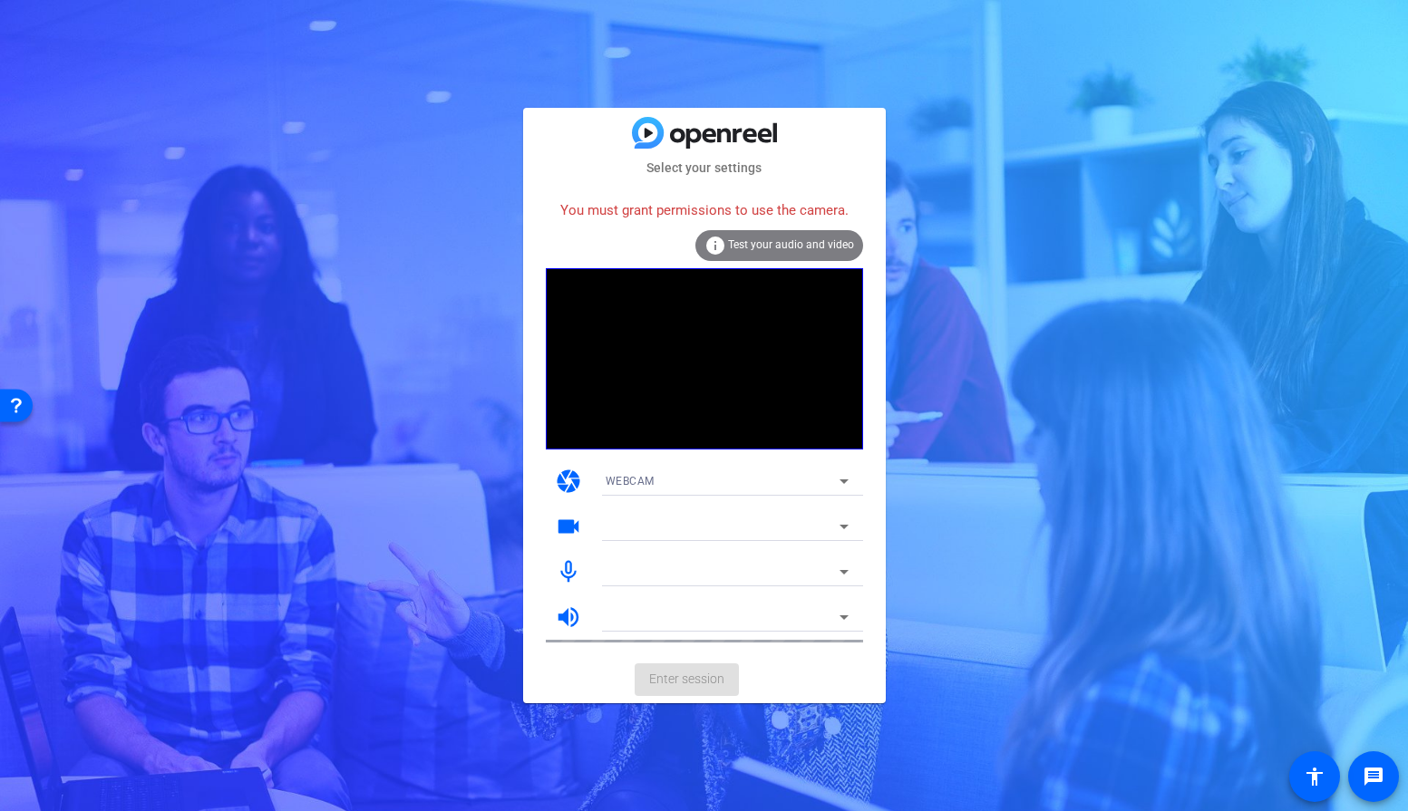
drag, startPoint x: 850, startPoint y: 212, endPoint x: 523, endPoint y: 208, distance: 327.3
click at [523, 208] on mat-card-content "You must grant permissions to use the camera. info Test your audio and video ca…" at bounding box center [704, 417] width 363 height 479
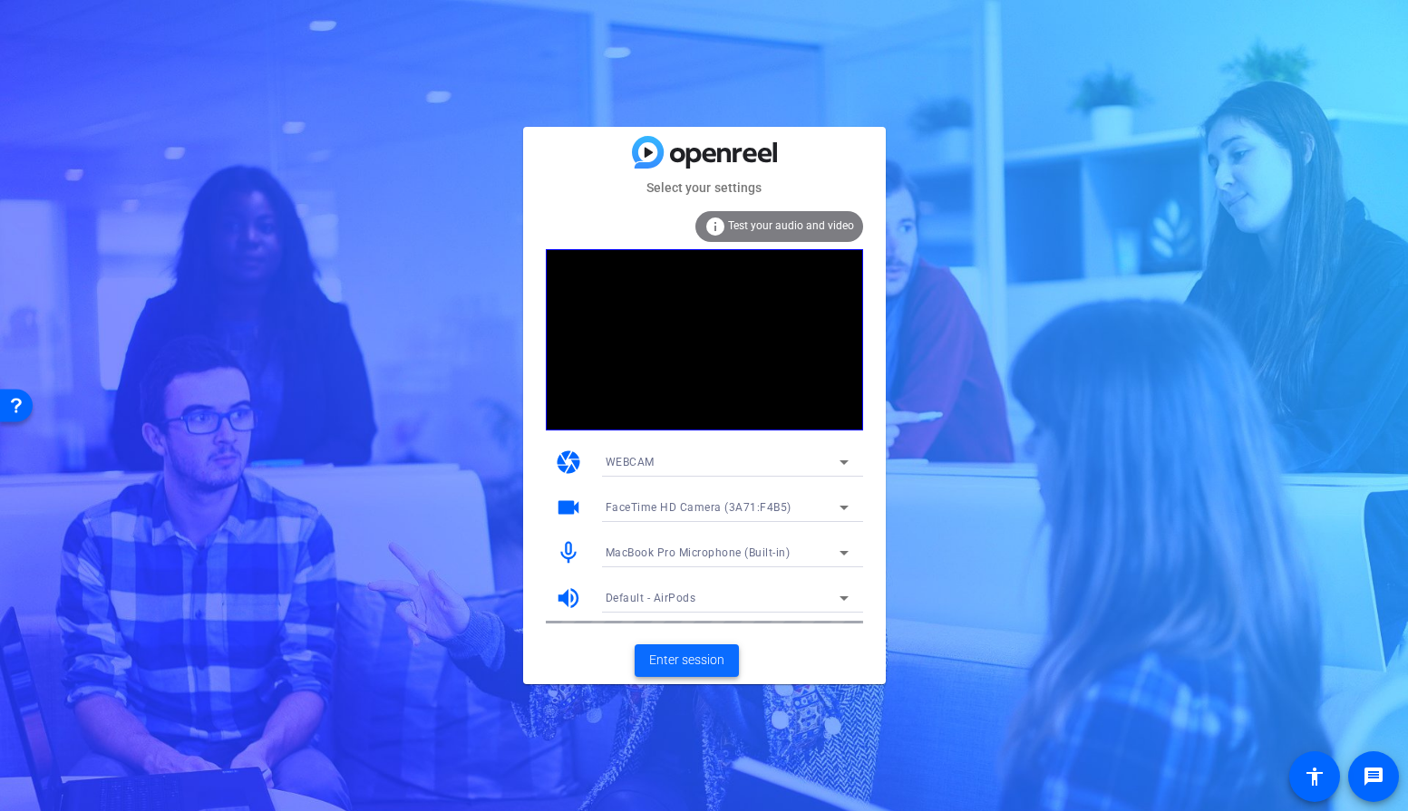
click at [678, 664] on span "Enter session" at bounding box center [686, 660] width 75 height 19
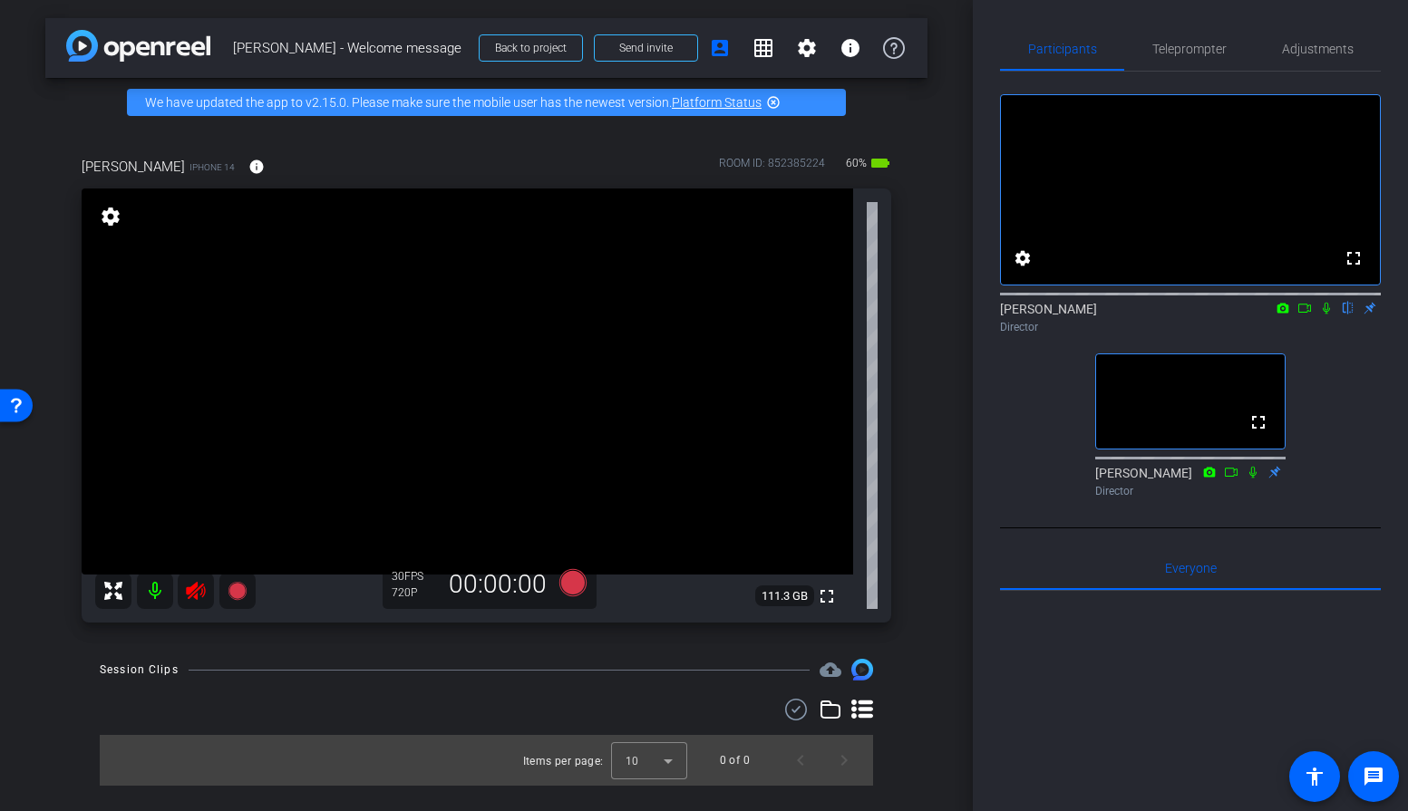
click at [1326, 315] on icon at bounding box center [1326, 308] width 15 height 13
click at [1323, 315] on icon at bounding box center [1326, 308] width 15 height 13
click at [1187, 44] on span "Teleprompter" at bounding box center [1189, 49] width 74 height 13
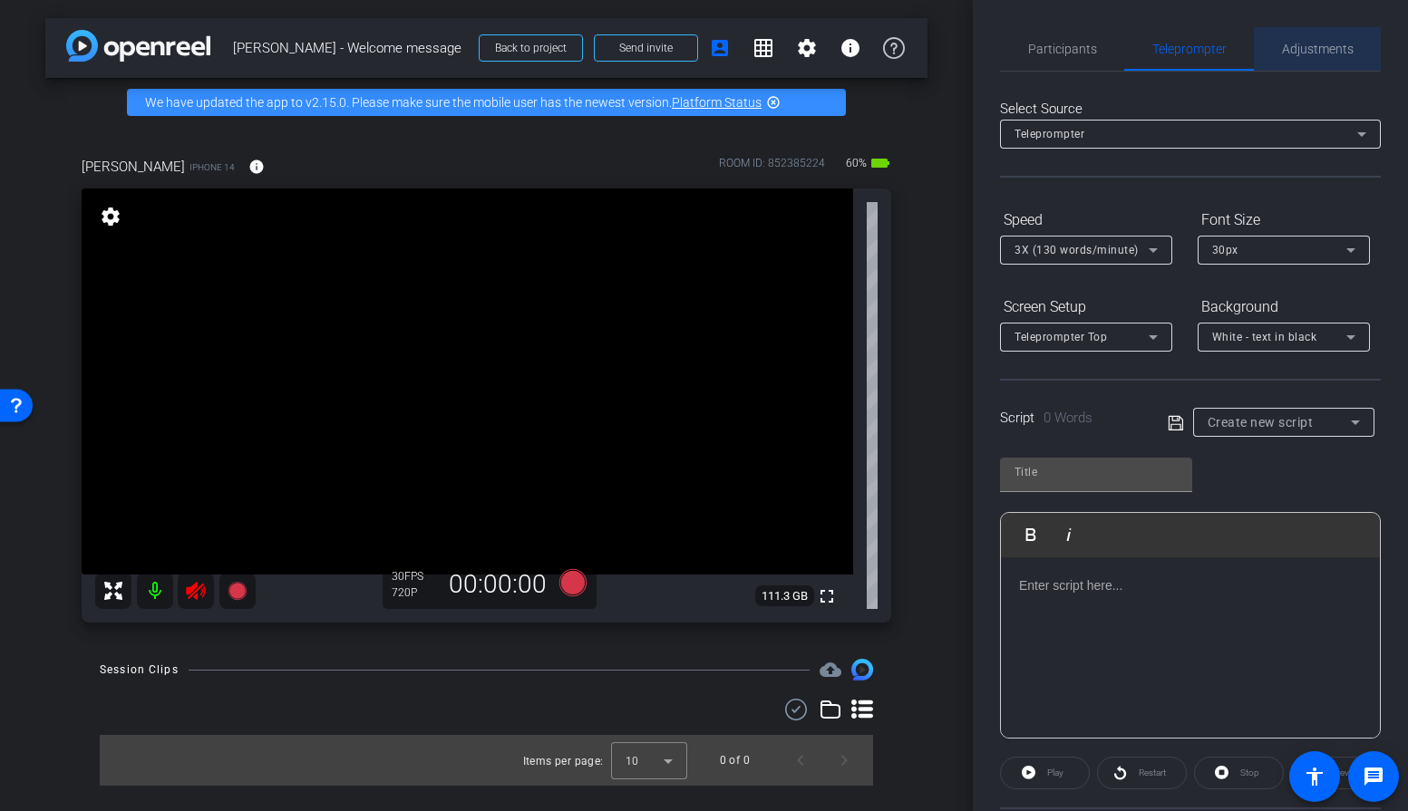
click at [1339, 49] on span "Adjustments" at bounding box center [1318, 49] width 72 height 13
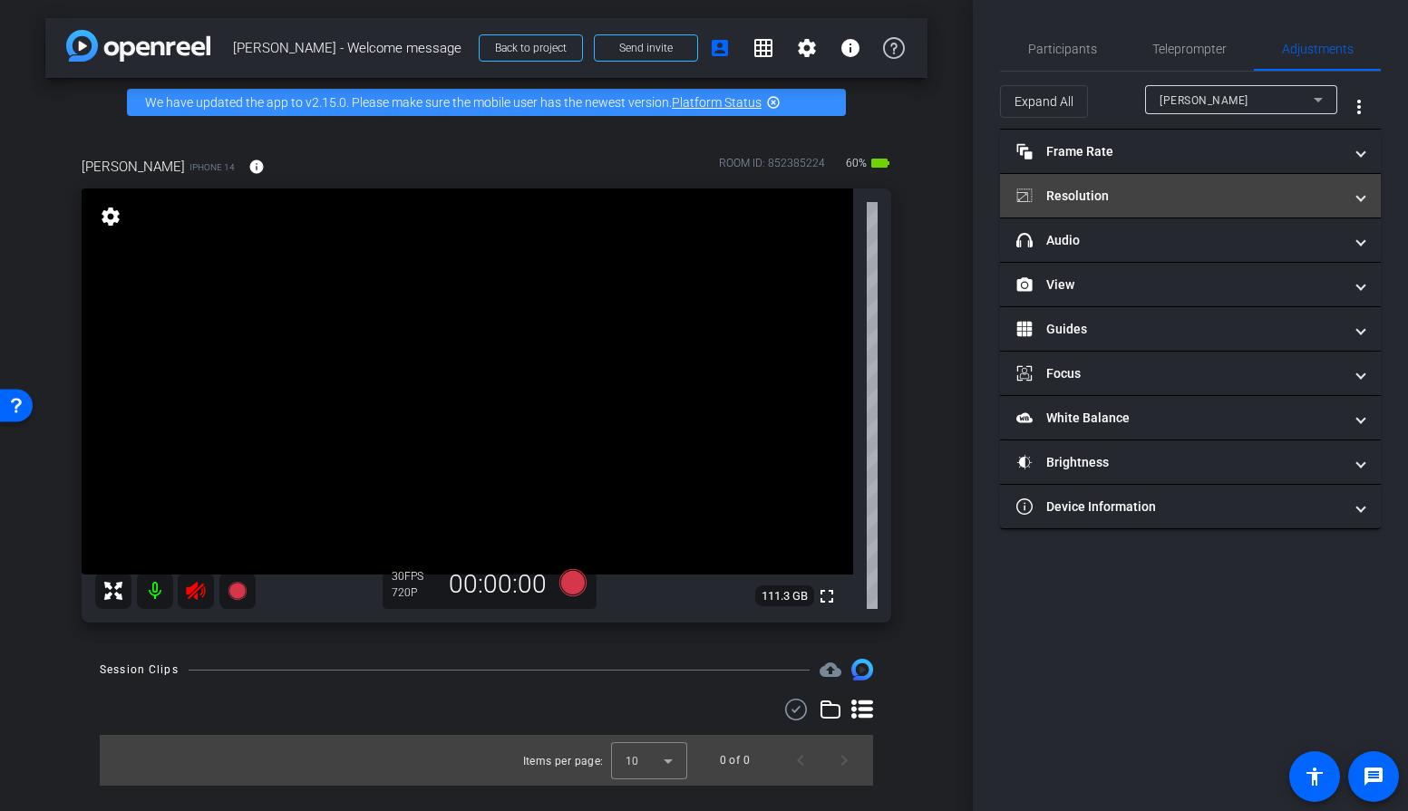
click at [1112, 202] on mat-panel-title "Resolution" at bounding box center [1179, 196] width 326 height 19
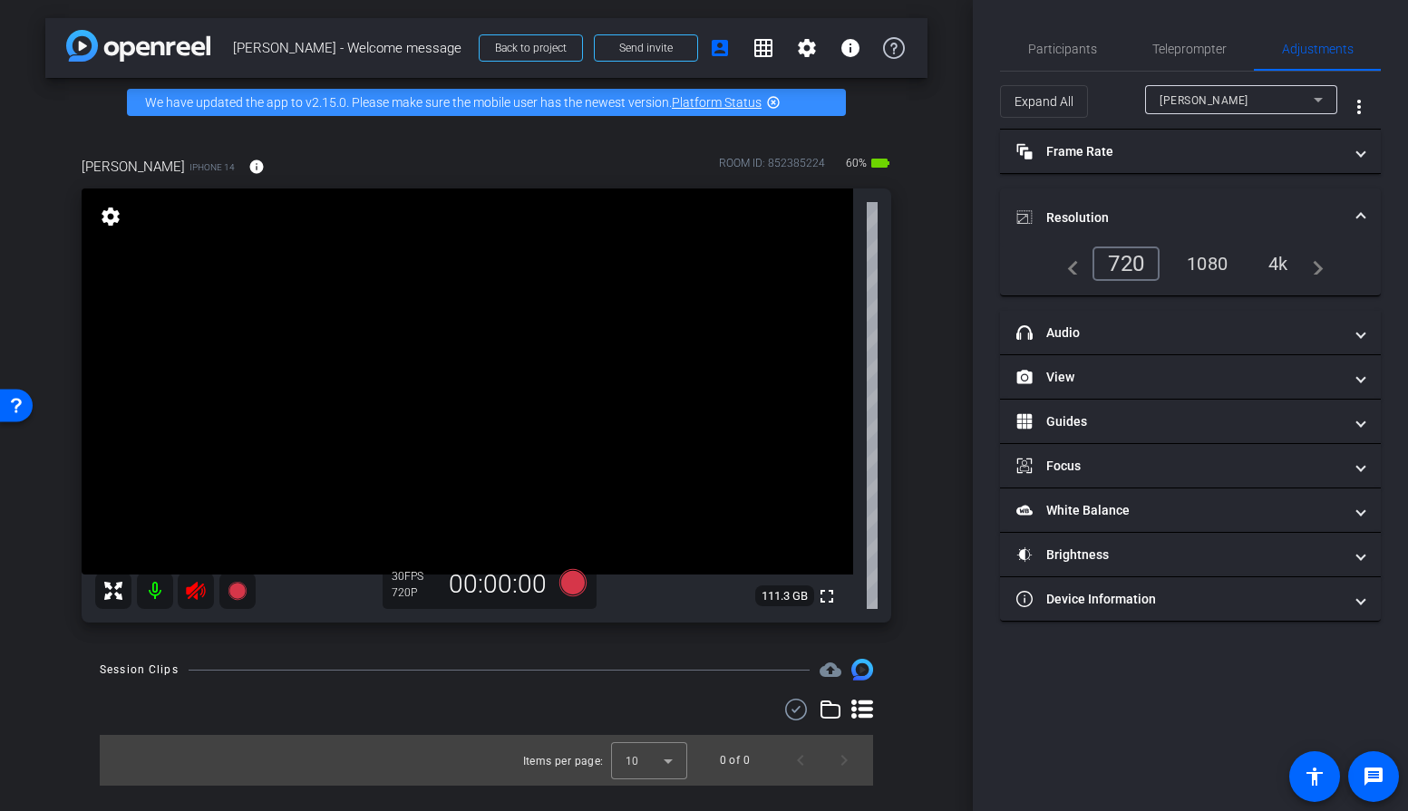
click at [1282, 258] on div "4k" at bounding box center [1278, 263] width 47 height 31
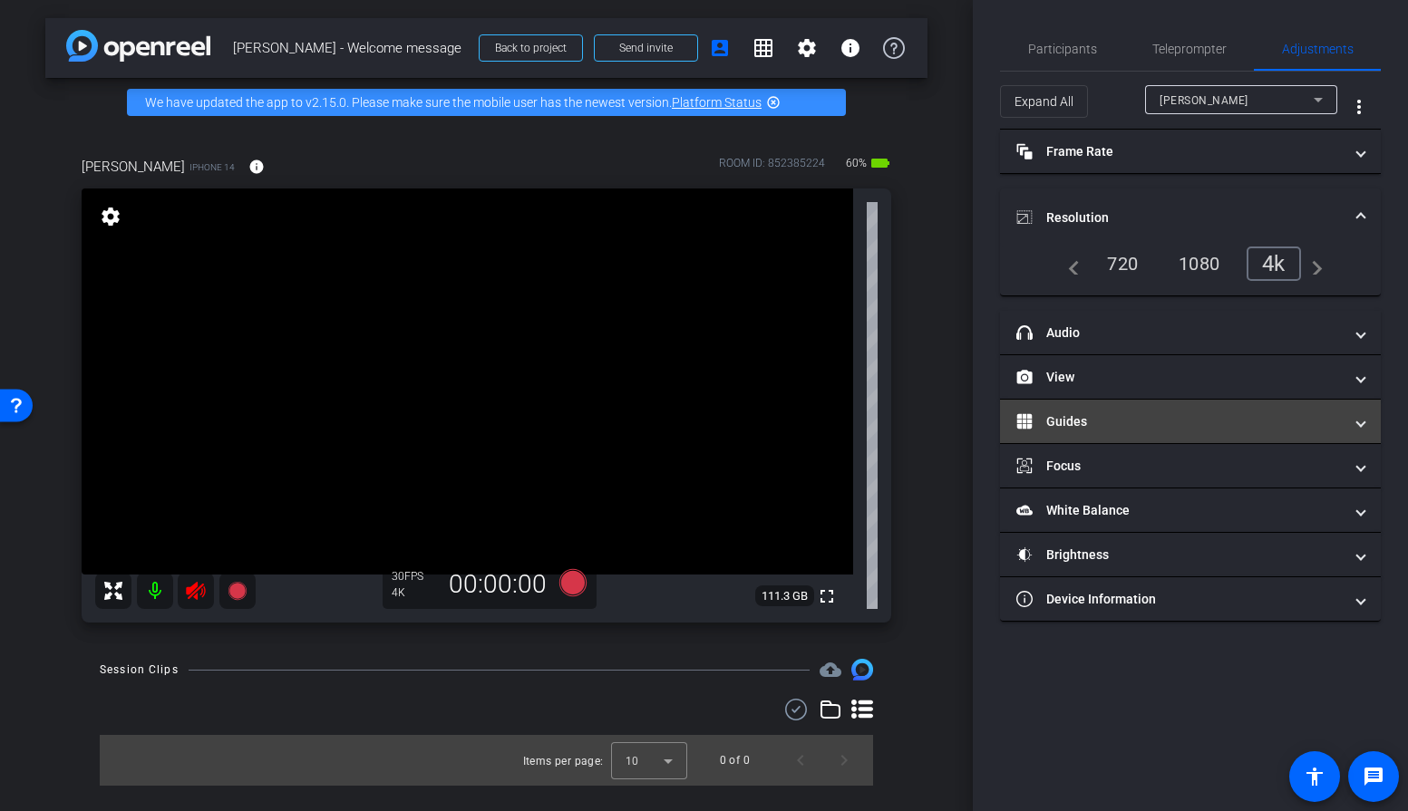
click at [1150, 405] on mat-expansion-panel-header "Guides" at bounding box center [1190, 422] width 381 height 44
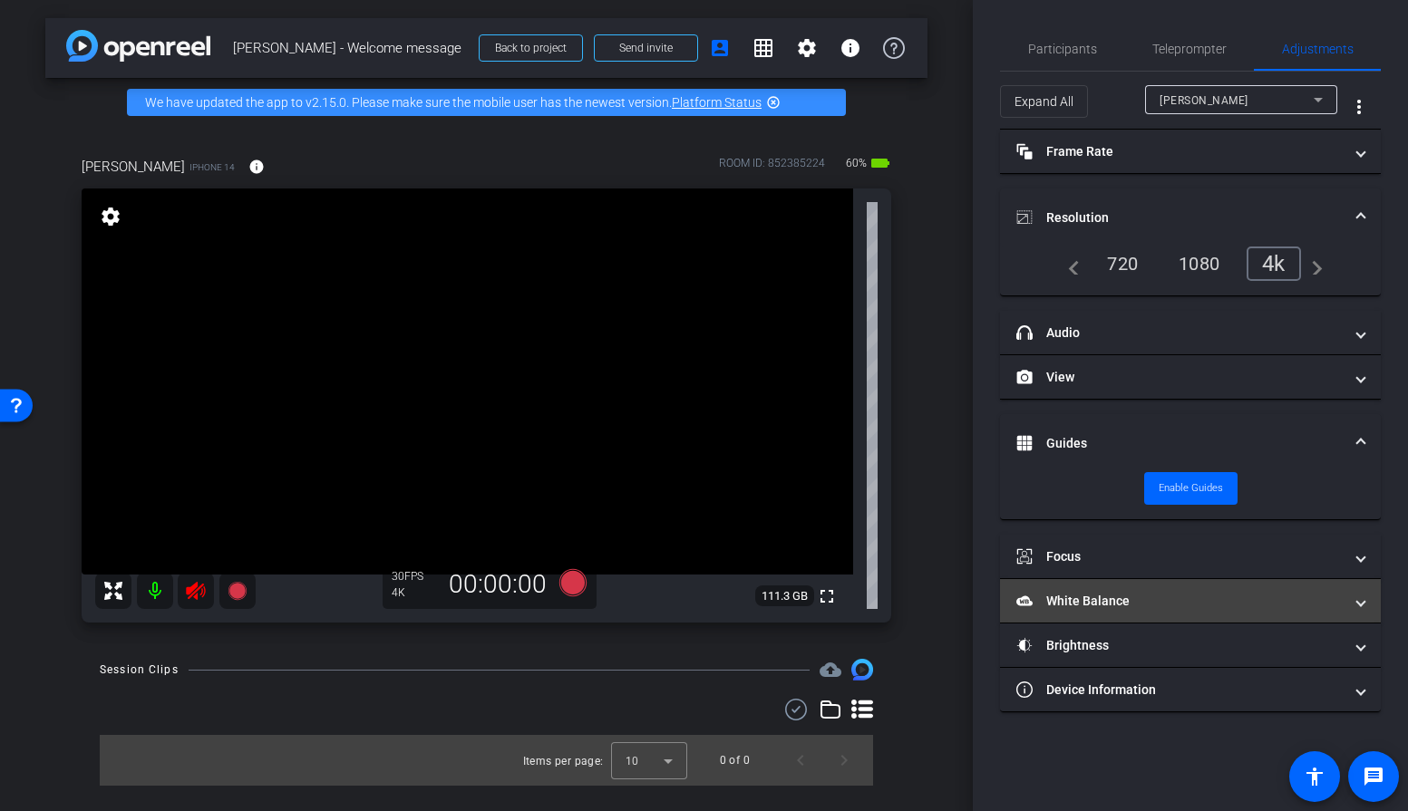
click at [1150, 597] on mat-panel-title "White Balance White Balance" at bounding box center [1179, 601] width 326 height 19
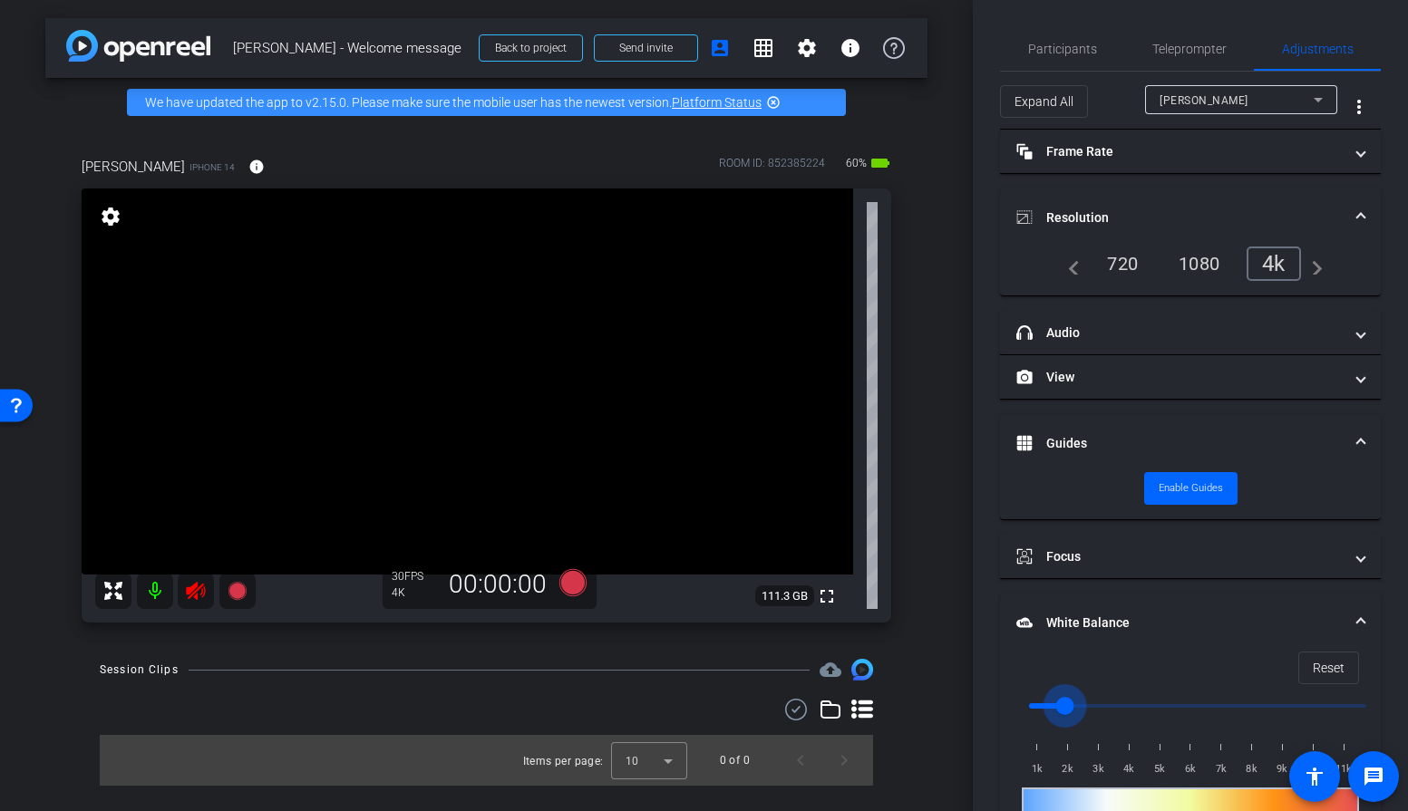
drag, startPoint x: 1032, startPoint y: 704, endPoint x: 1068, endPoint y: 707, distance: 36.4
click at [1068, 707] on input "range" at bounding box center [1197, 706] width 375 height 40
drag, startPoint x: 1058, startPoint y: 706, endPoint x: 950, endPoint y: 702, distance: 108.0
type input "1000"
click at [1010, 702] on input "range" at bounding box center [1197, 706] width 375 height 40
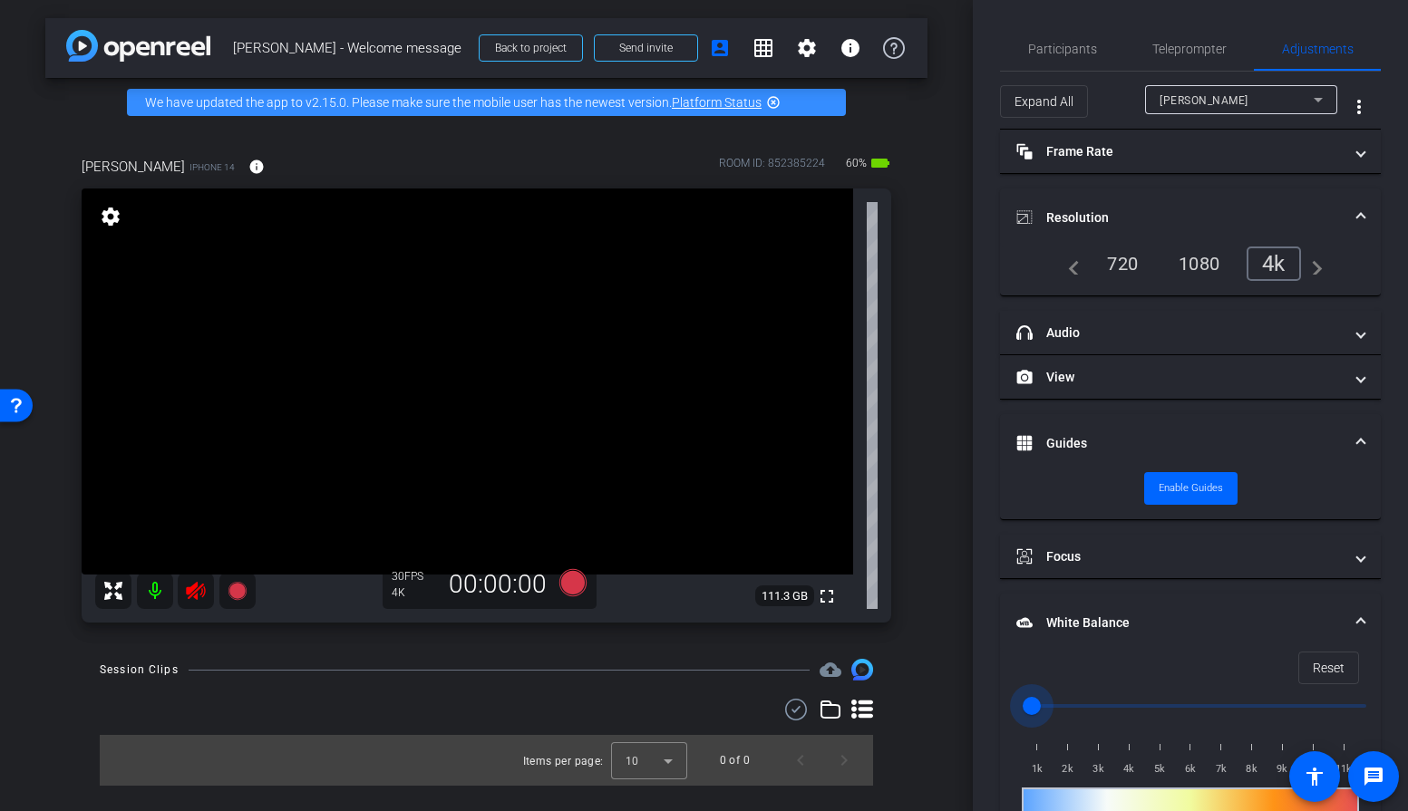
click at [1003, 666] on div "Reset 1k 2k 3k 4k 5k 6k 7k 8k 9k 10k 11k" at bounding box center [1190, 740] width 381 height 176
click at [1325, 667] on span "Reset" at bounding box center [1329, 668] width 32 height 34
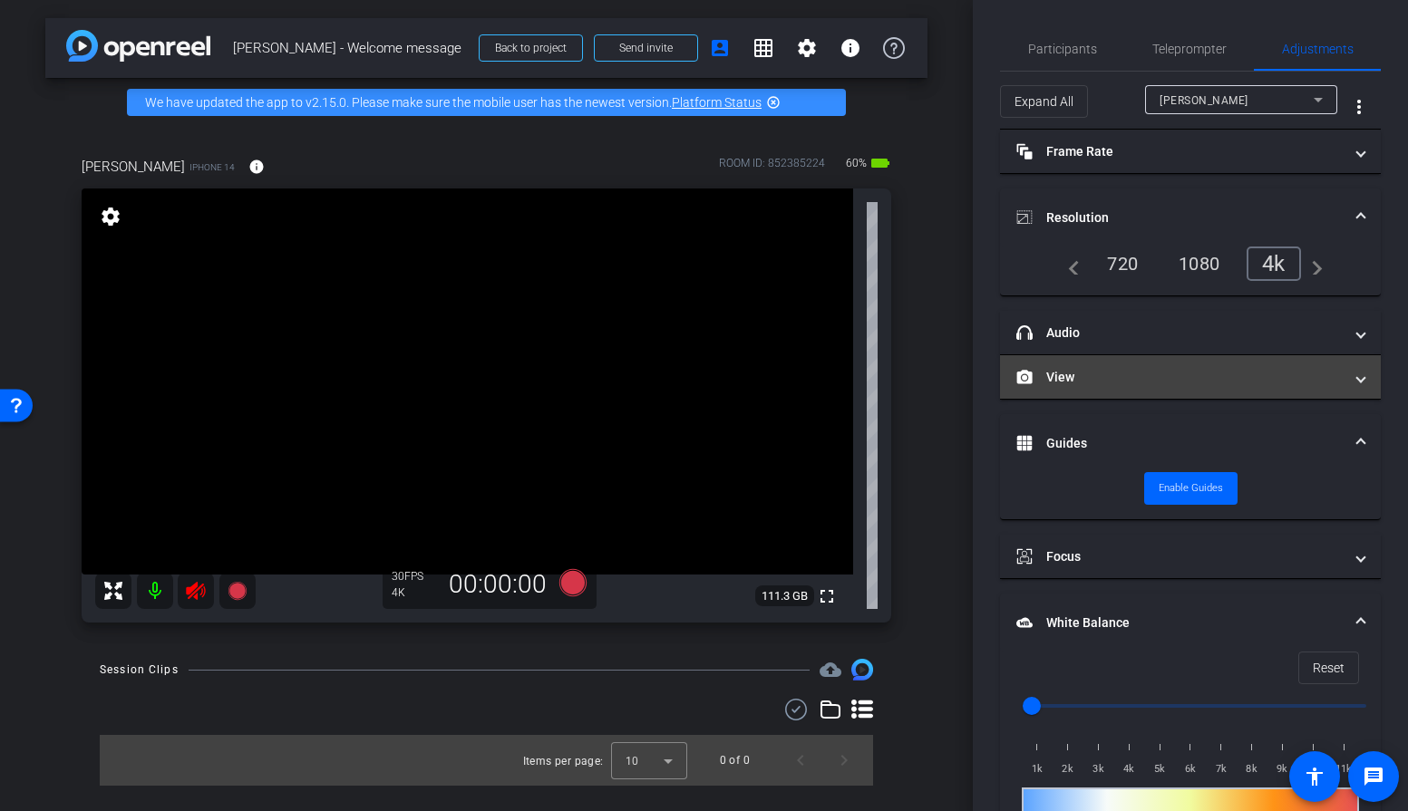
scroll to position [11, 0]
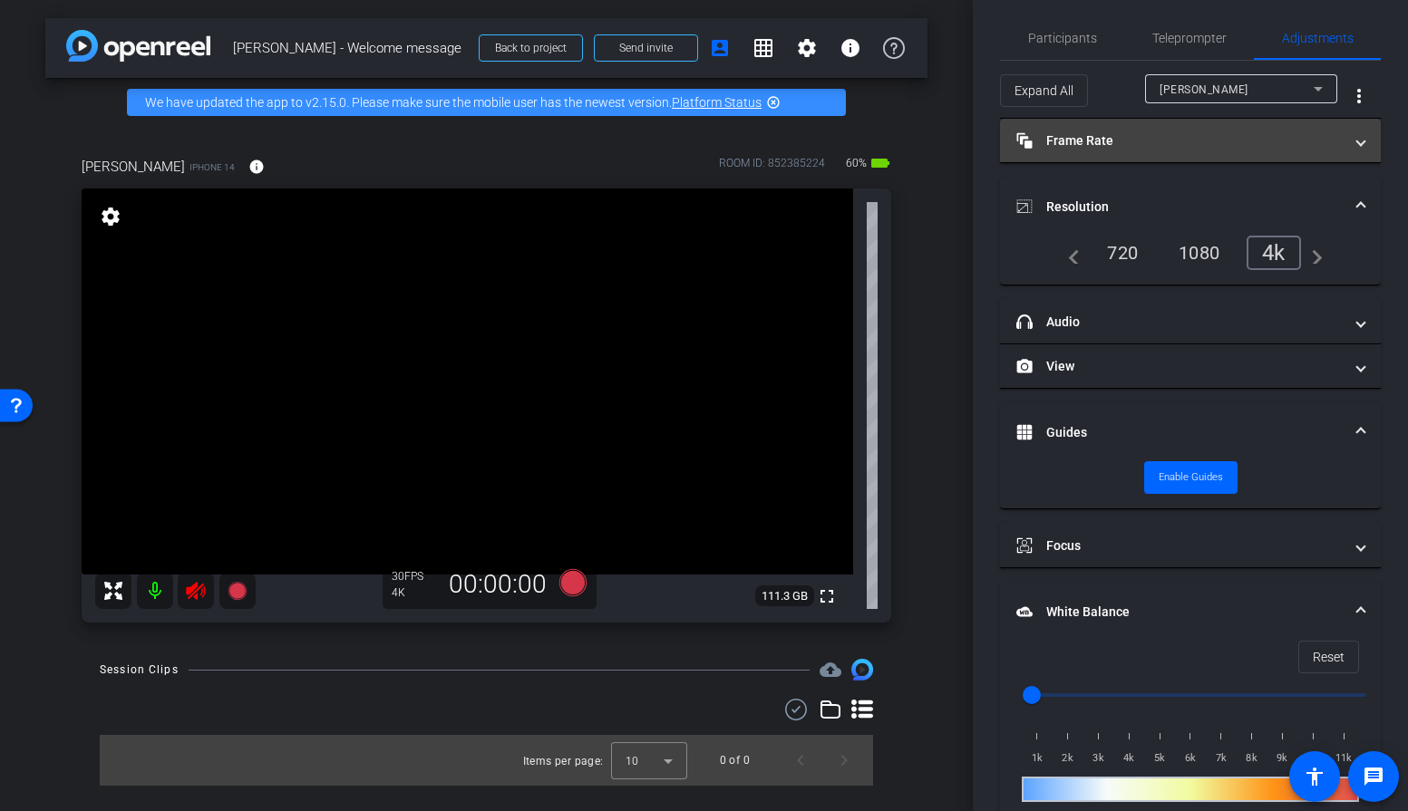
click at [1150, 143] on mat-panel-title "Frame Rate Frame Rate" at bounding box center [1179, 140] width 326 height 19
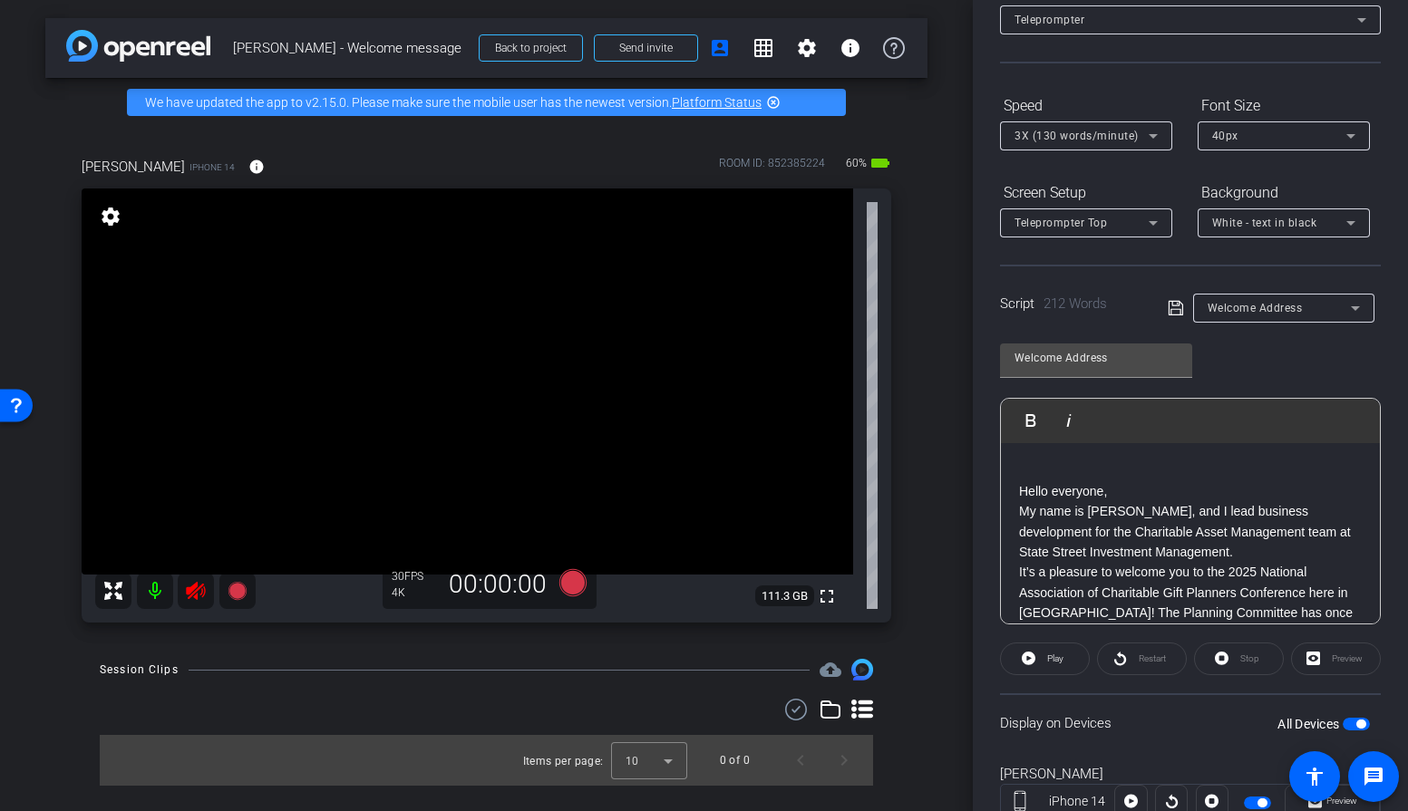
scroll to position [180, 0]
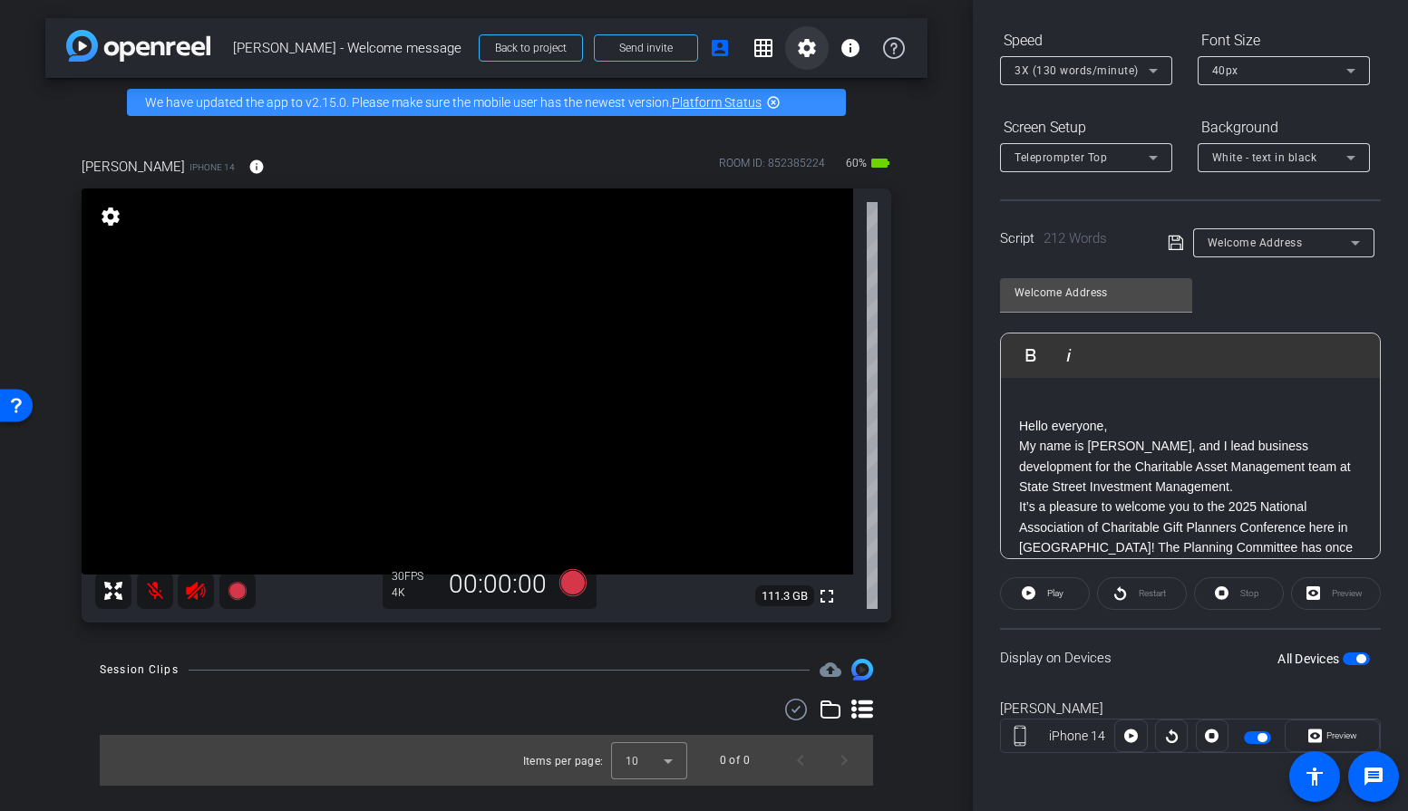
click at [803, 55] on mat-icon "settings" at bounding box center [807, 48] width 22 height 22
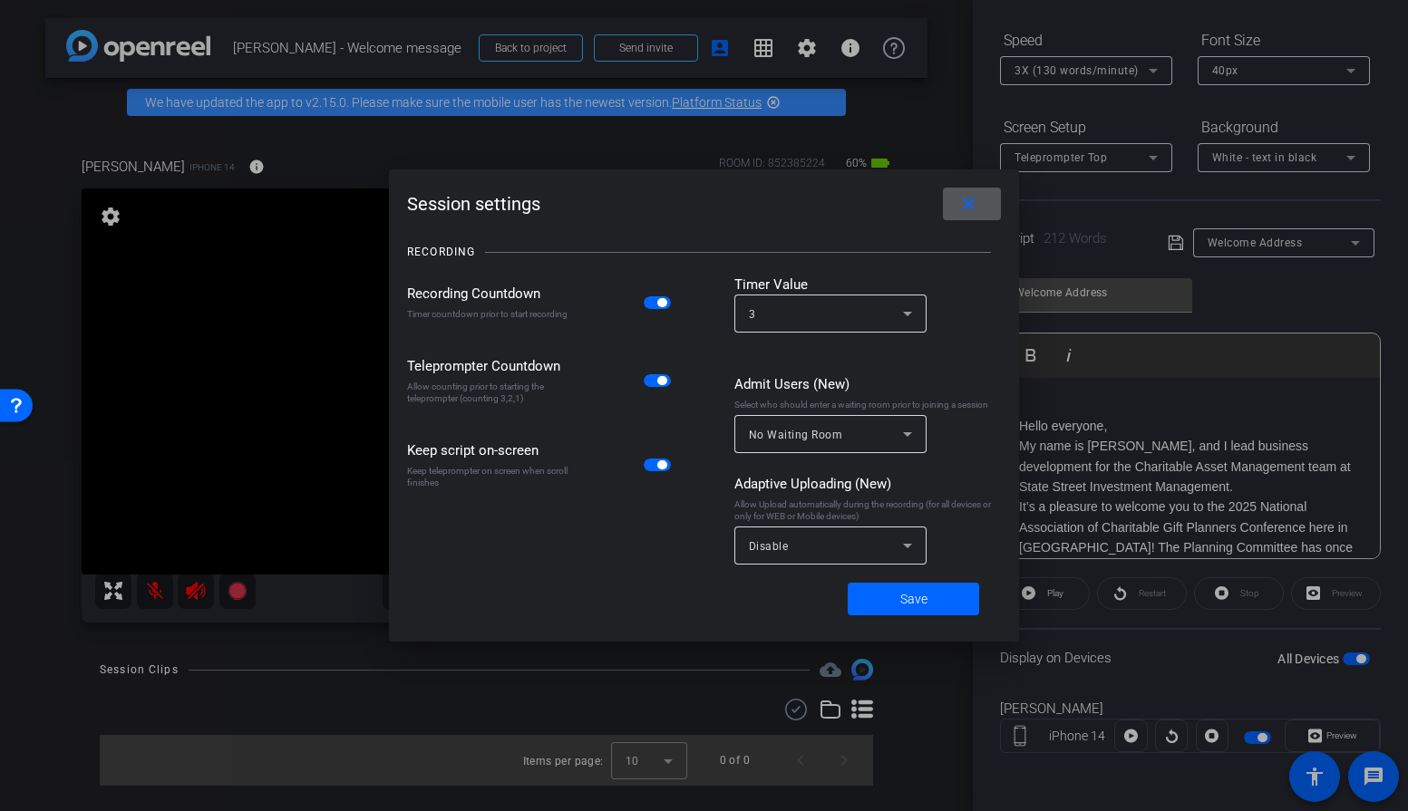
click at [966, 204] on mat-icon "close" at bounding box center [968, 204] width 23 height 23
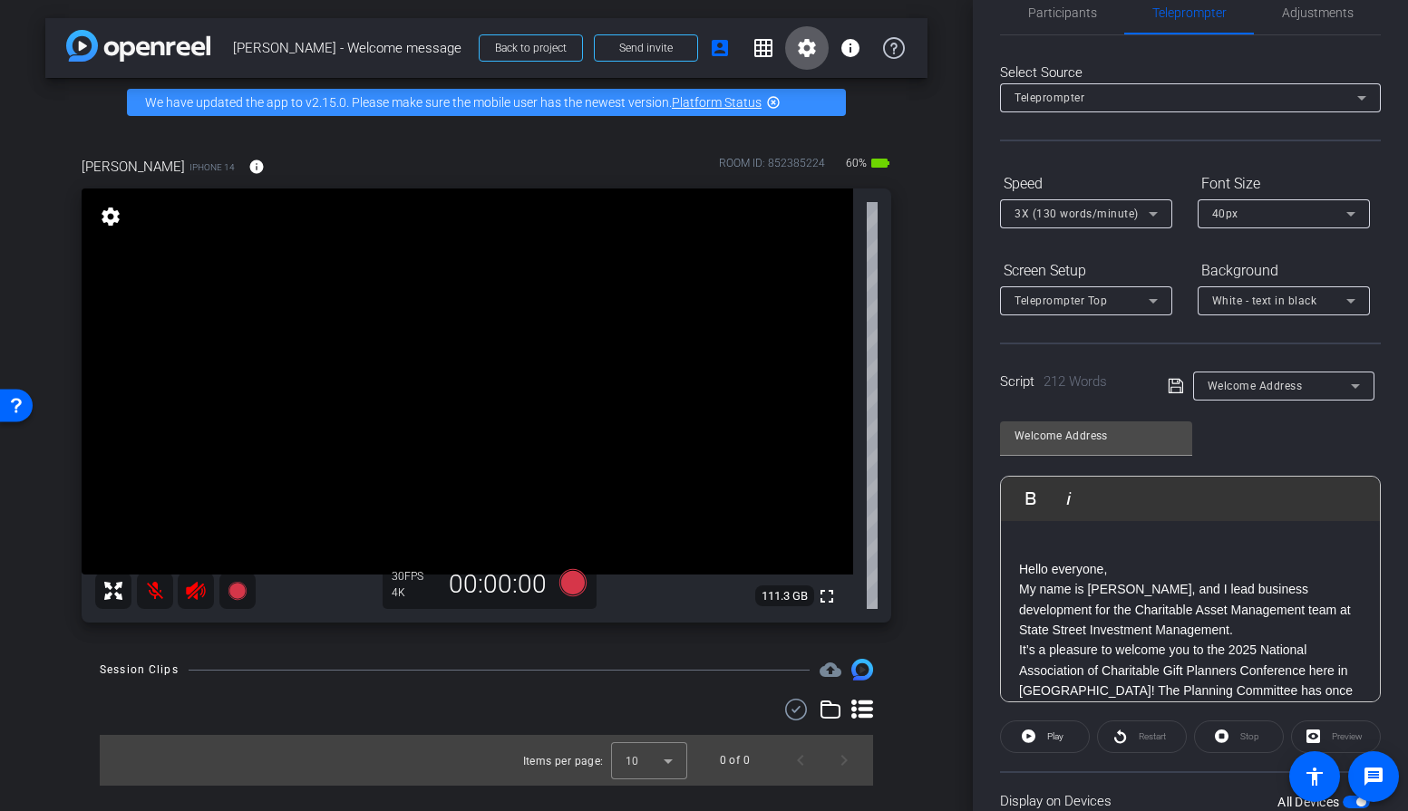
scroll to position [0, 0]
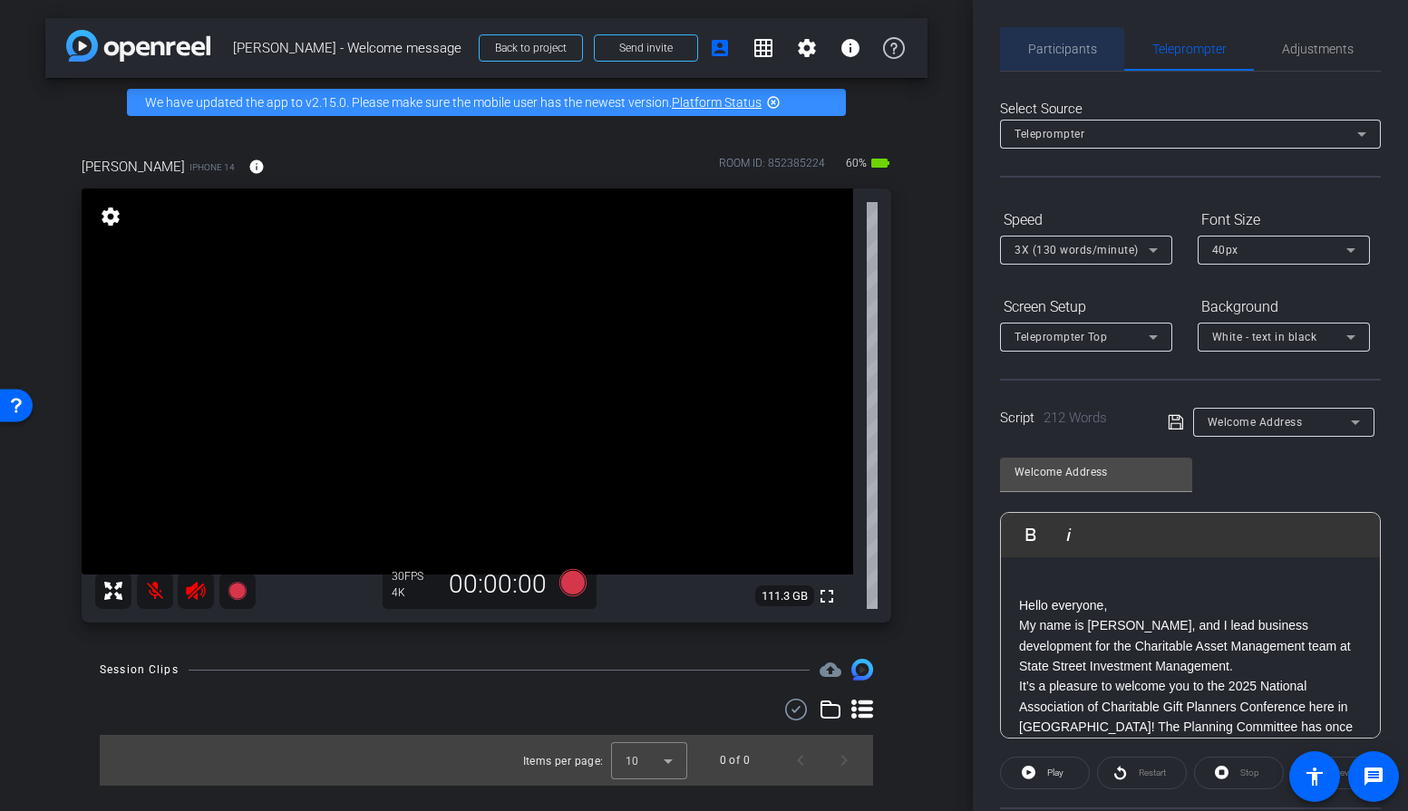
click at [1043, 50] on span "Participants" at bounding box center [1062, 49] width 69 height 13
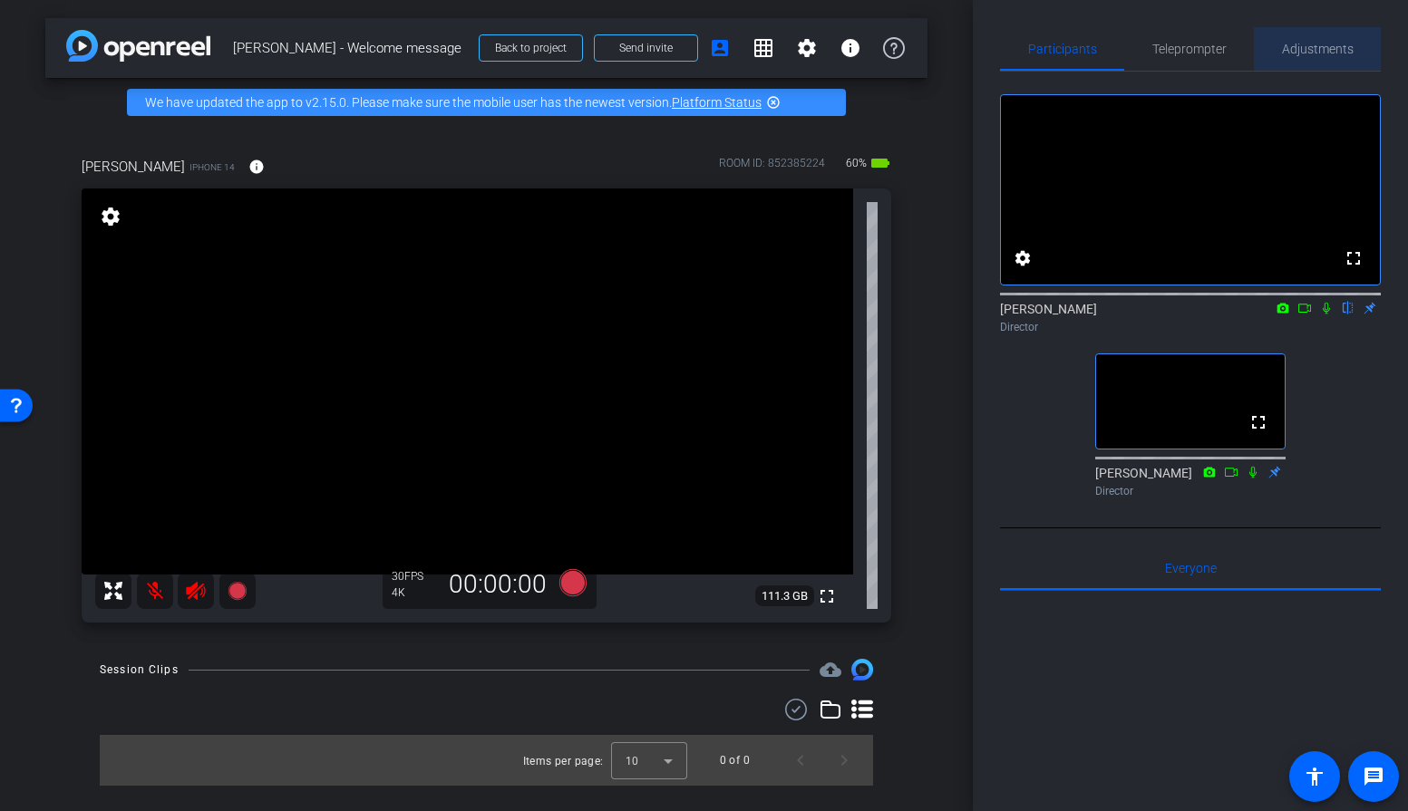
click at [1325, 47] on span "Adjustments" at bounding box center [1318, 49] width 72 height 13
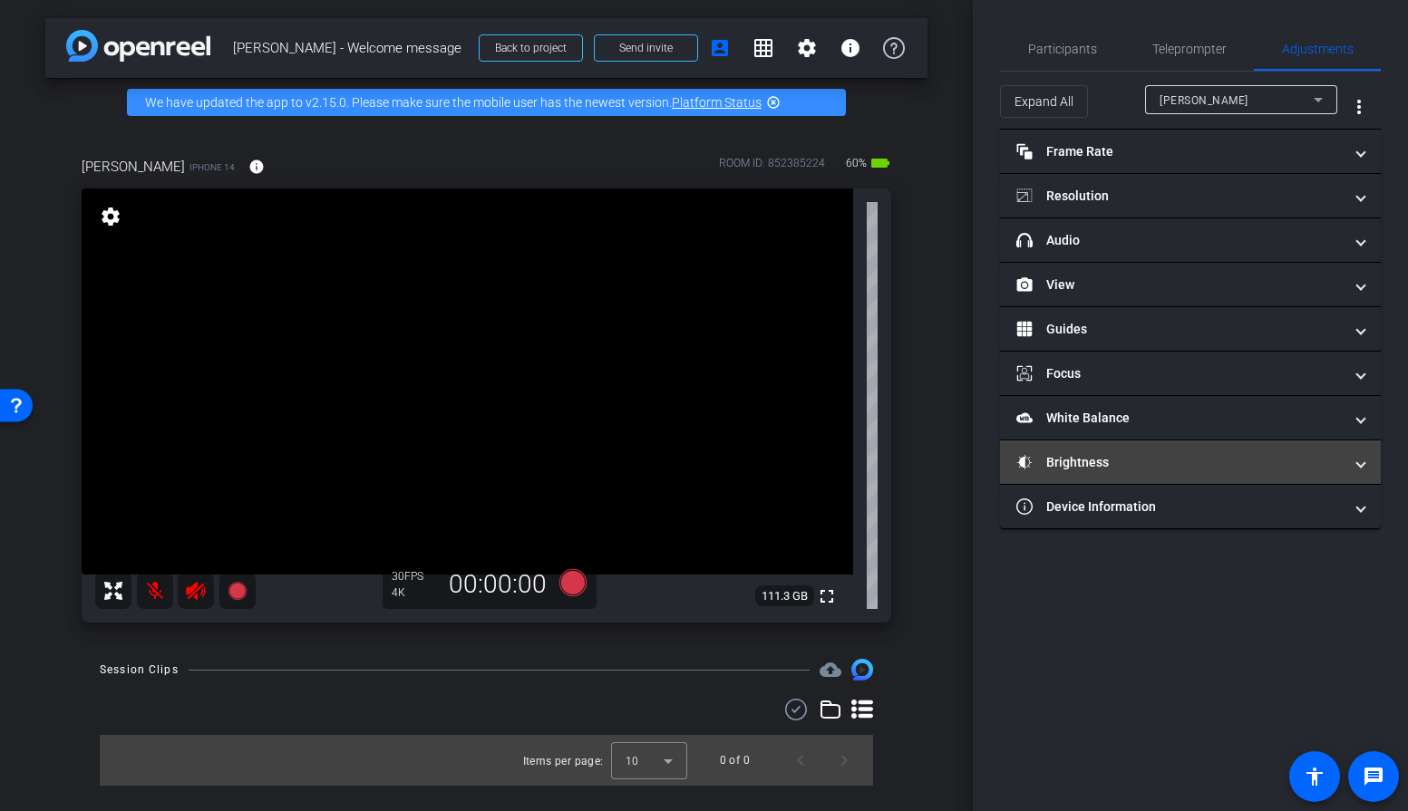
click at [1147, 459] on mat-panel-title "Brightness" at bounding box center [1179, 462] width 326 height 19
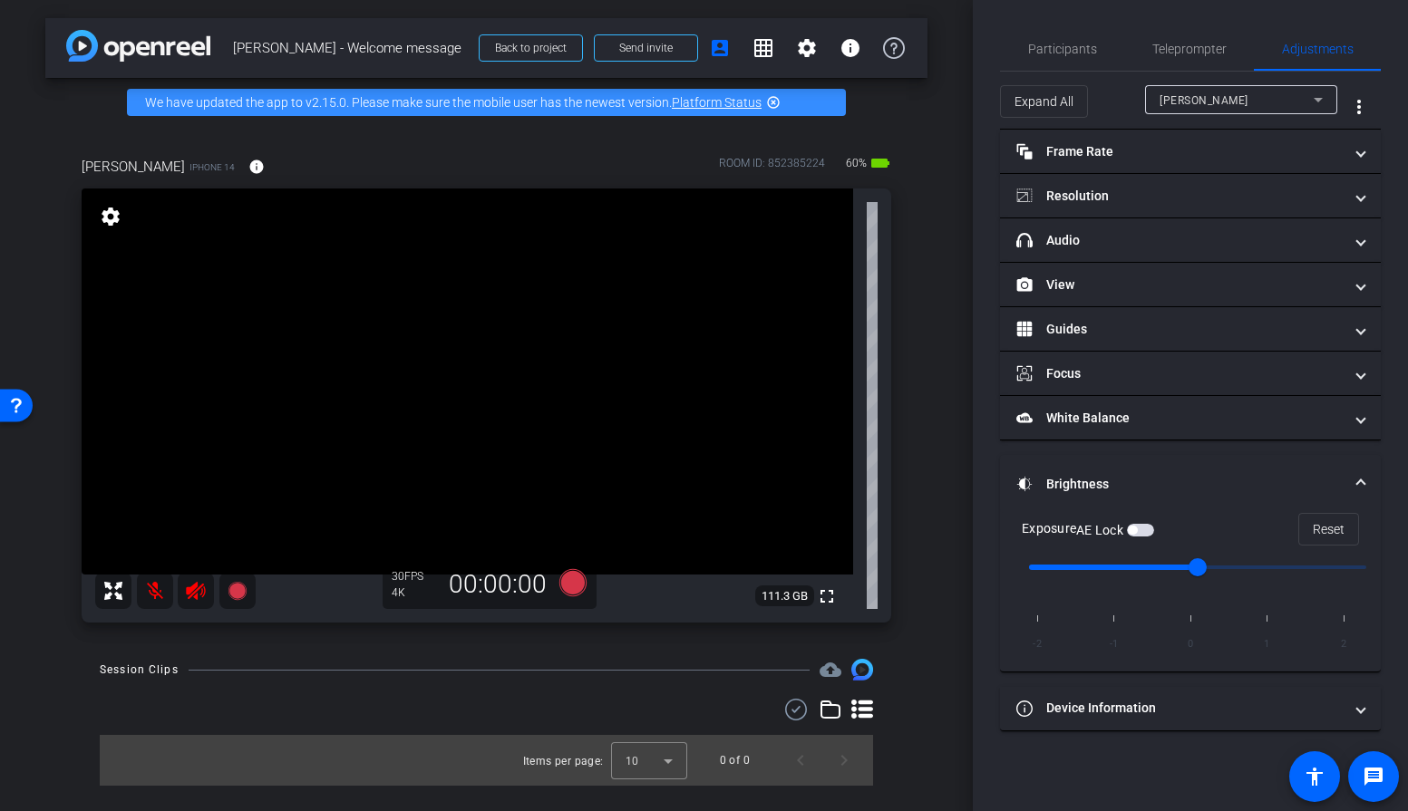
click at [1143, 532] on span "button" at bounding box center [1140, 530] width 27 height 13
click at [1092, 47] on span "Participants" at bounding box center [1062, 49] width 69 height 13
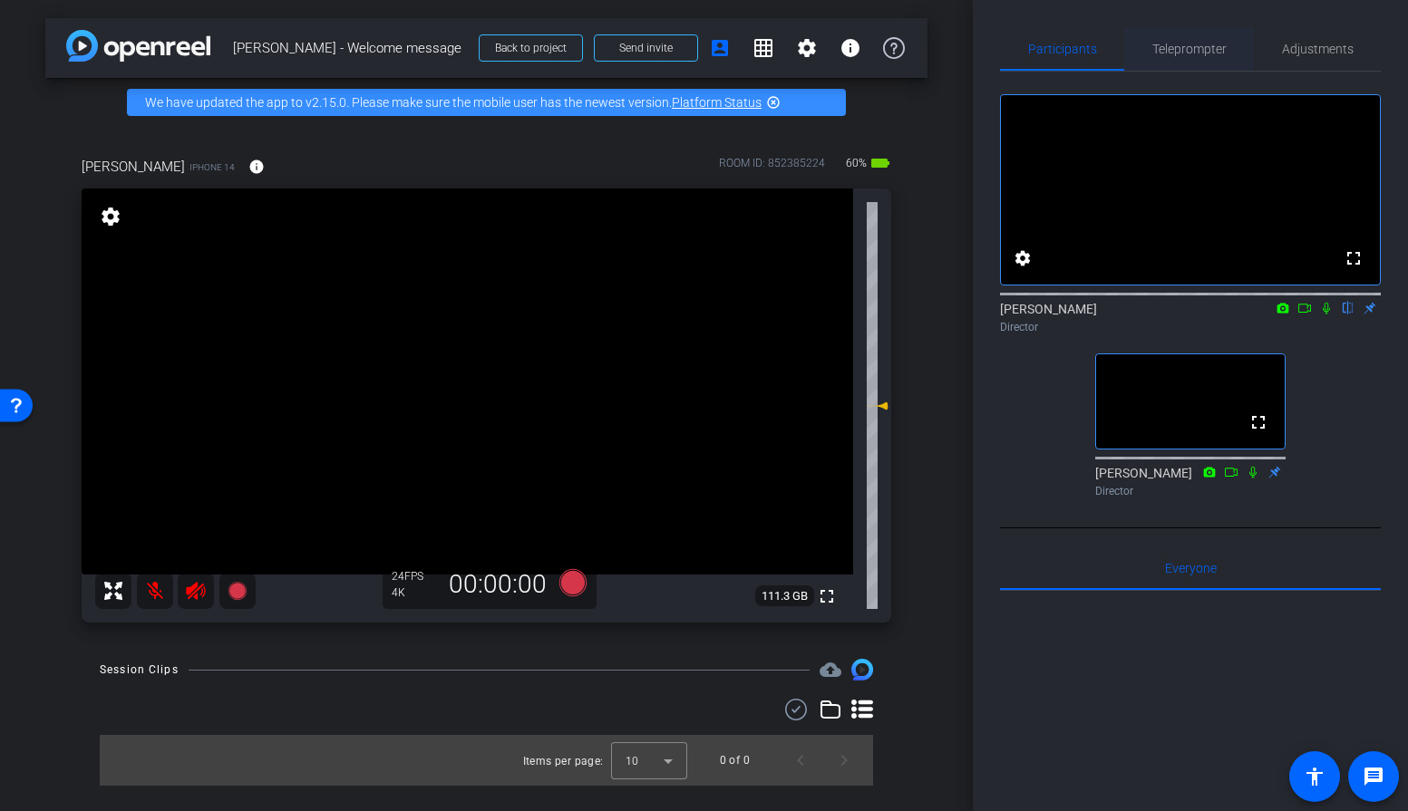
click at [1170, 43] on span "Teleprompter" at bounding box center [1189, 49] width 74 height 13
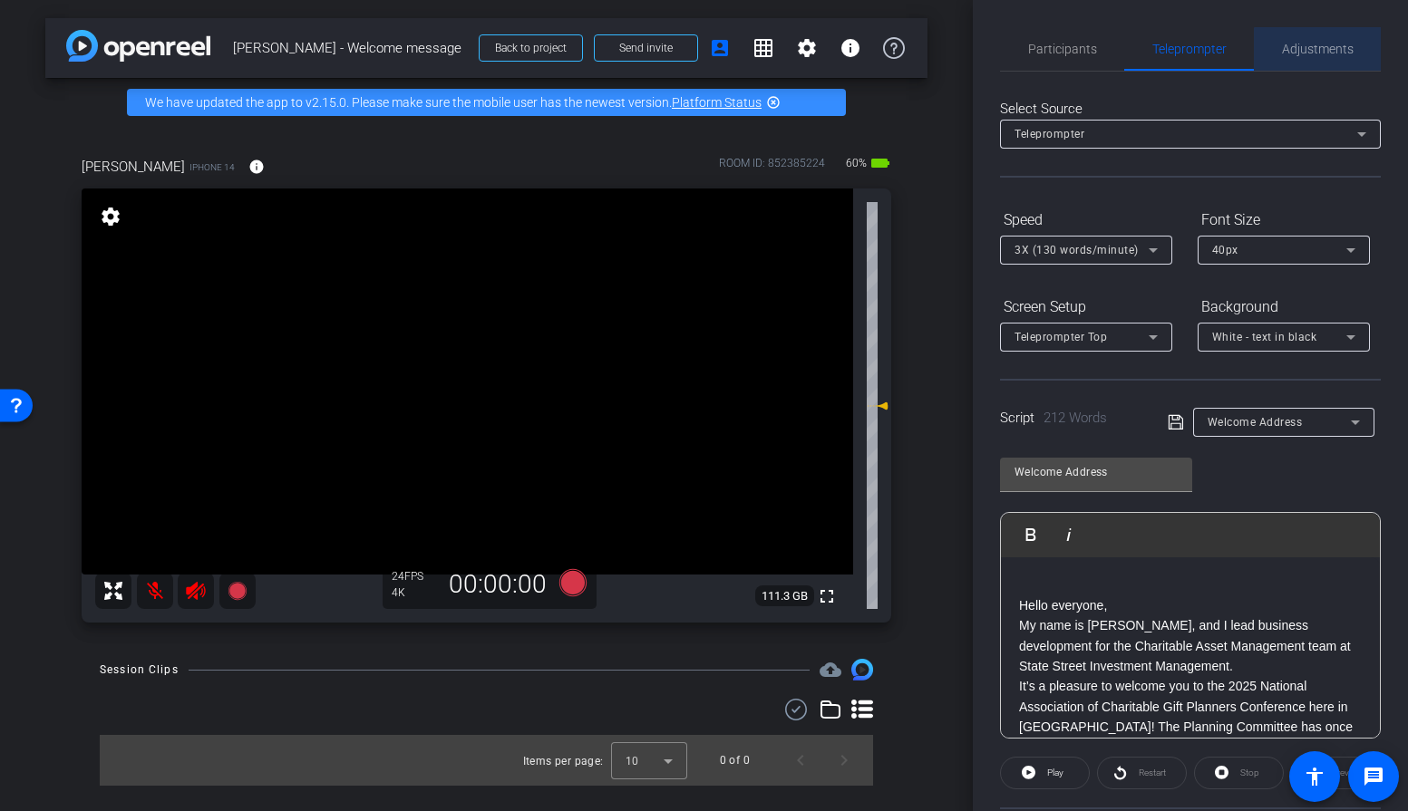
click at [1326, 52] on span "Adjustments" at bounding box center [1318, 49] width 72 height 13
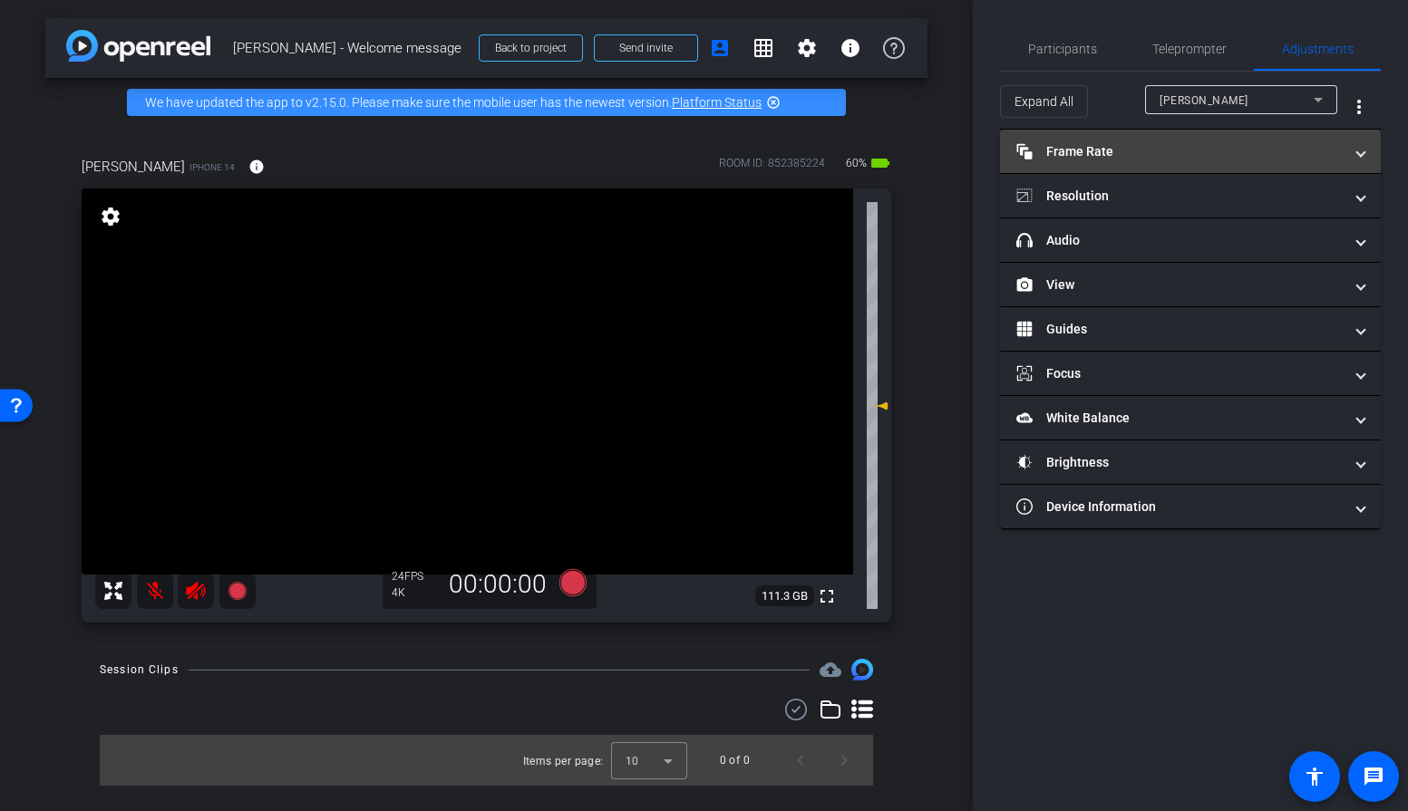
click at [1111, 155] on mat-panel-title "Frame Rate Frame Rate" at bounding box center [1179, 151] width 326 height 19
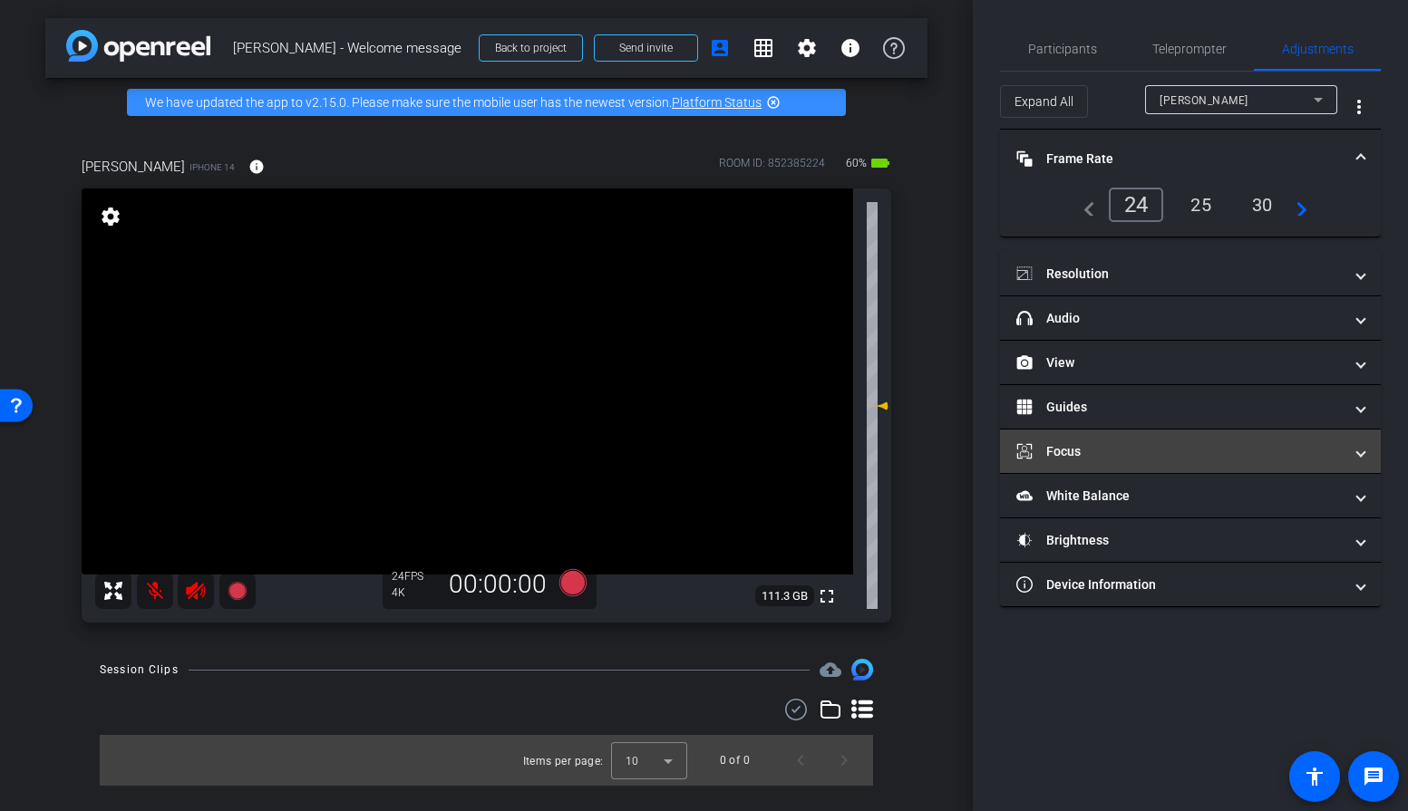
click at [1102, 458] on mat-panel-title "Focus" at bounding box center [1179, 451] width 326 height 19
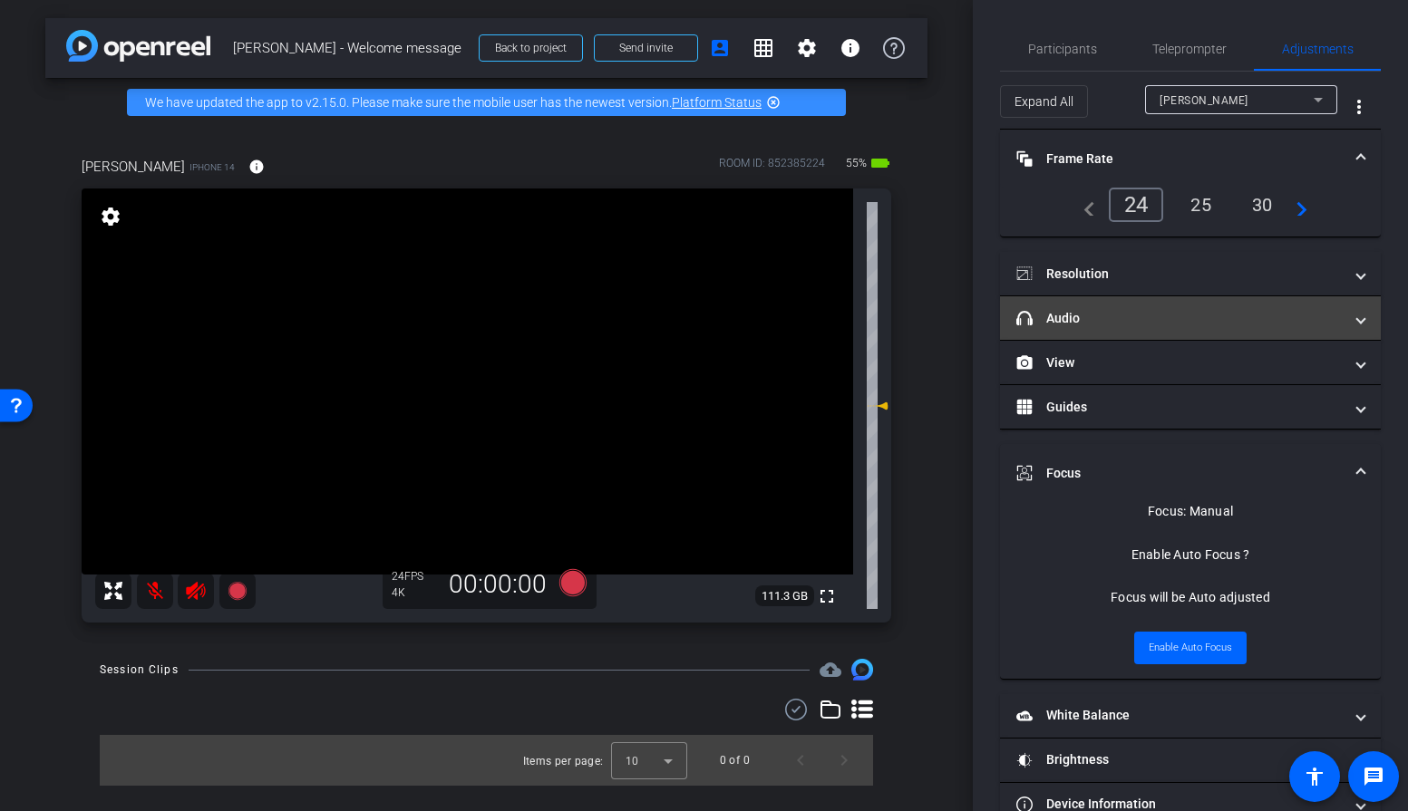
click at [1218, 320] on mat-panel-title "headphone icon Audio" at bounding box center [1179, 318] width 326 height 19
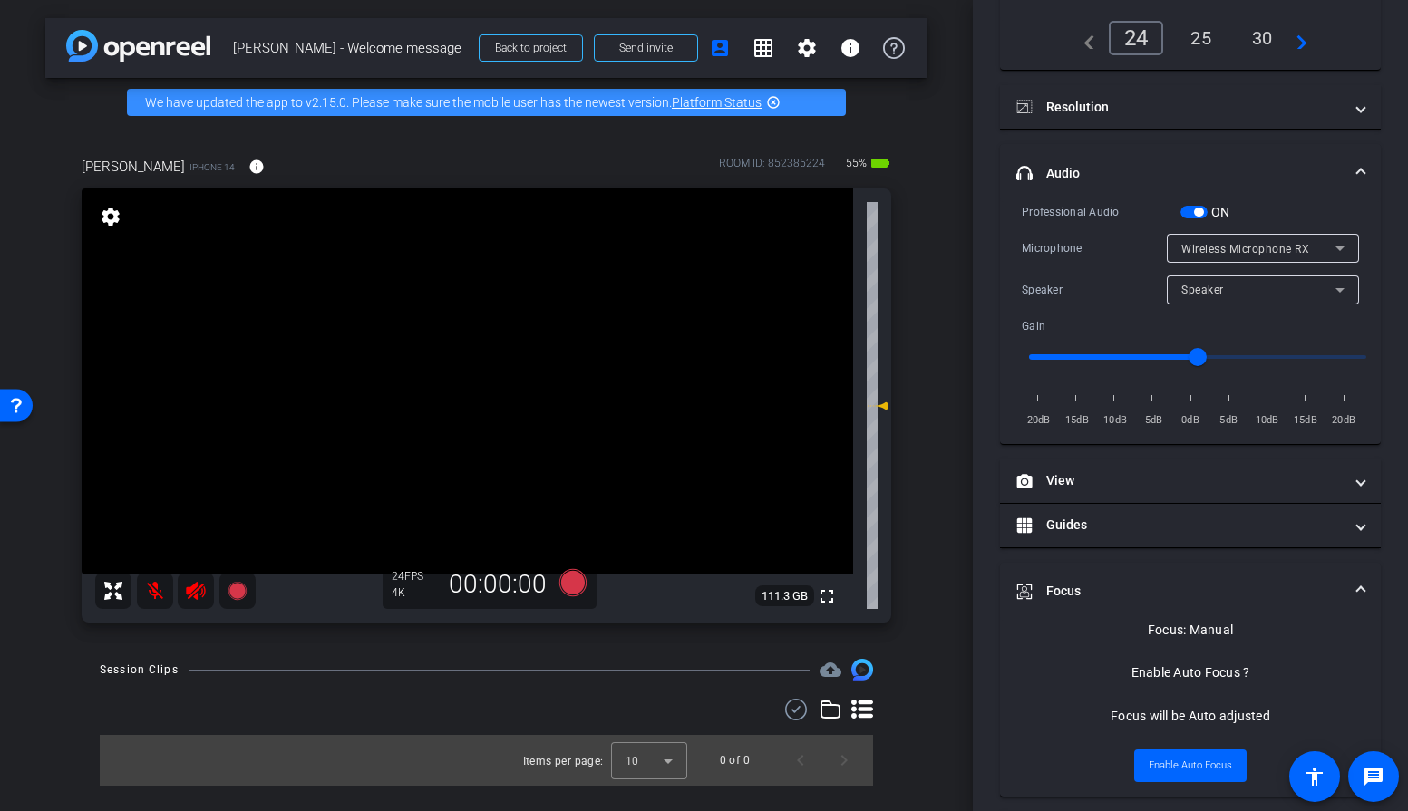
scroll to position [178, 0]
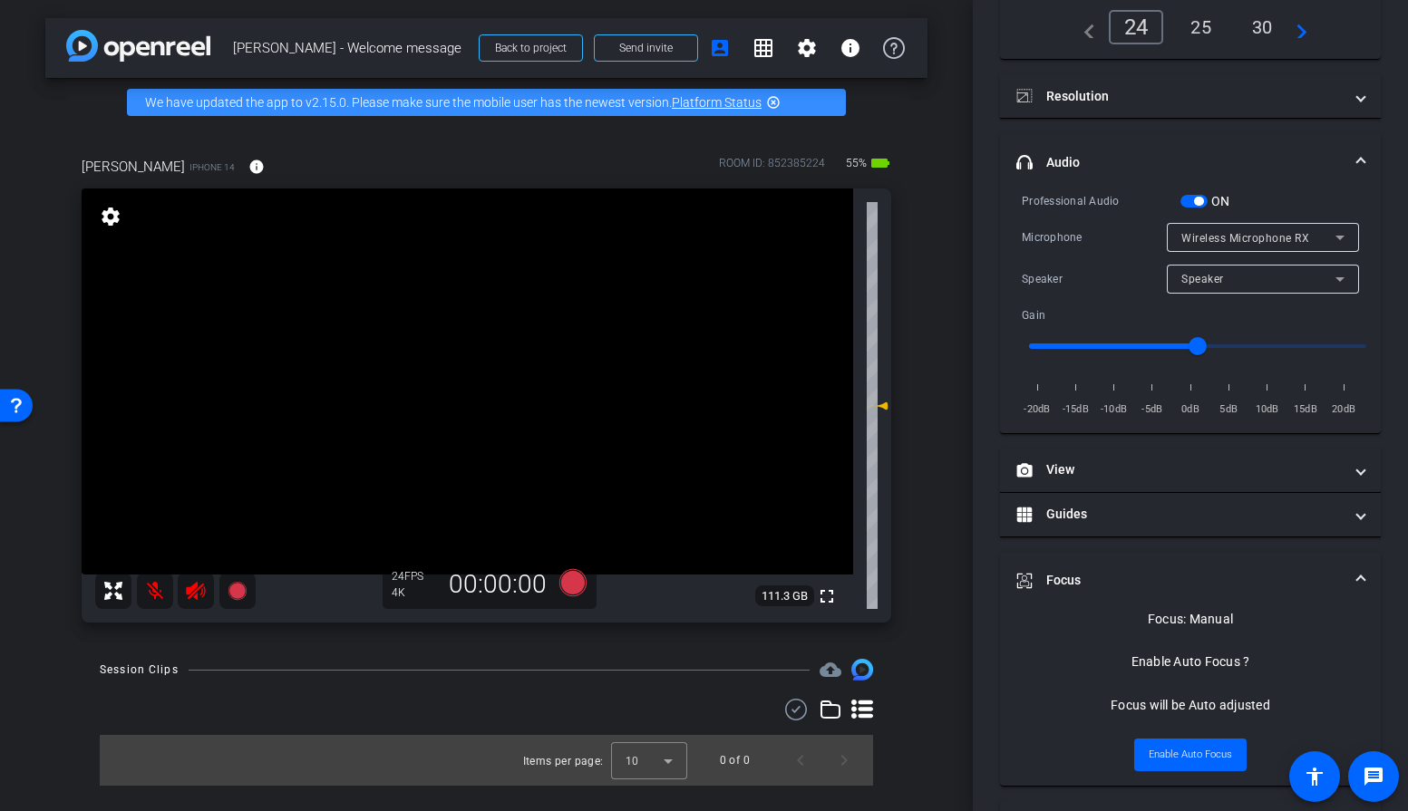
click at [1230, 283] on div "Speaker" at bounding box center [1258, 278] width 154 height 23
click at [1125, 288] on div at bounding box center [704, 405] width 1408 height 811
click at [1233, 232] on span "Wireless Microphone RX" at bounding box center [1245, 238] width 128 height 13
click at [1301, 179] on div at bounding box center [704, 405] width 1408 height 811
click at [1129, 39] on div "24" at bounding box center [1136, 27] width 55 height 34
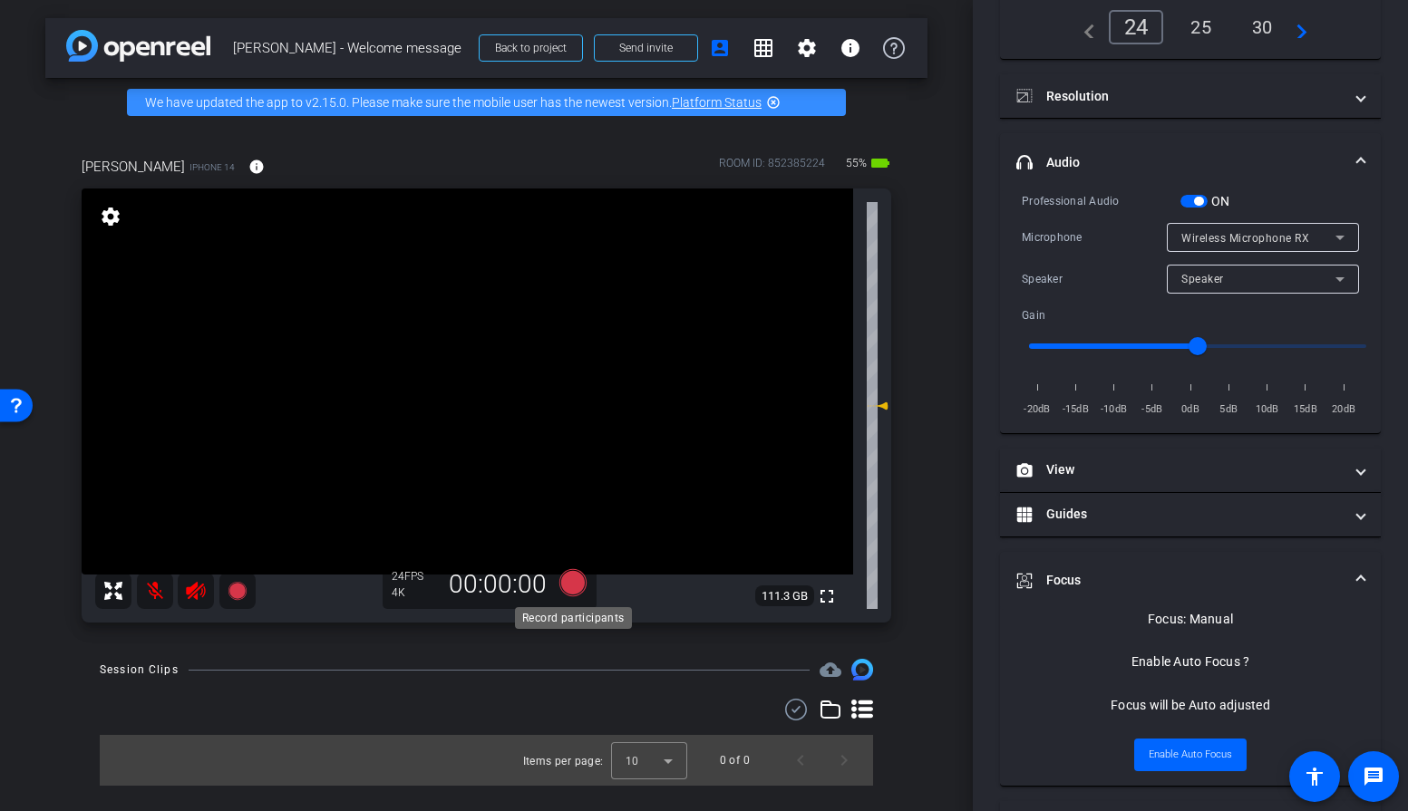
click at [568, 584] on icon at bounding box center [571, 582] width 27 height 27
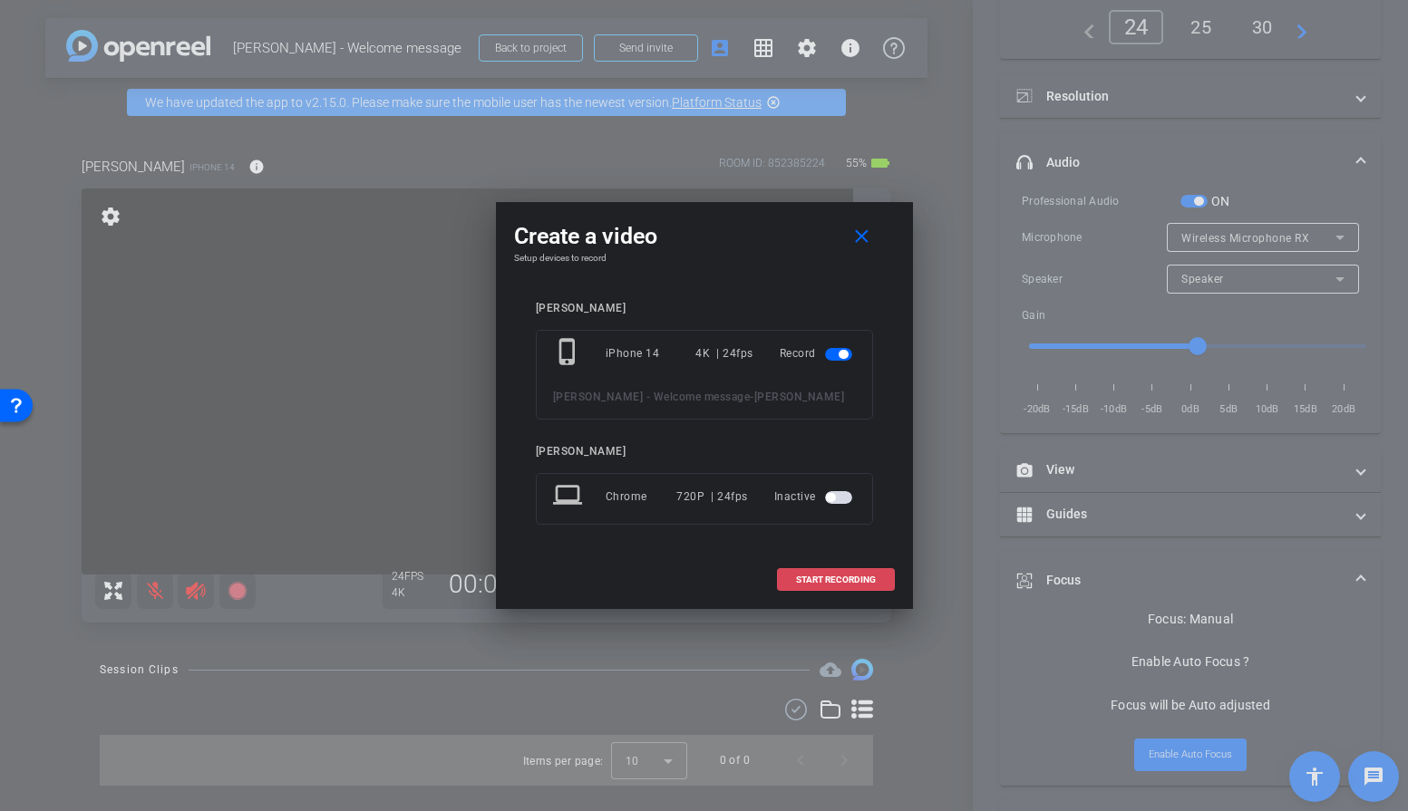
click at [838, 577] on span "START RECORDING" at bounding box center [836, 580] width 80 height 9
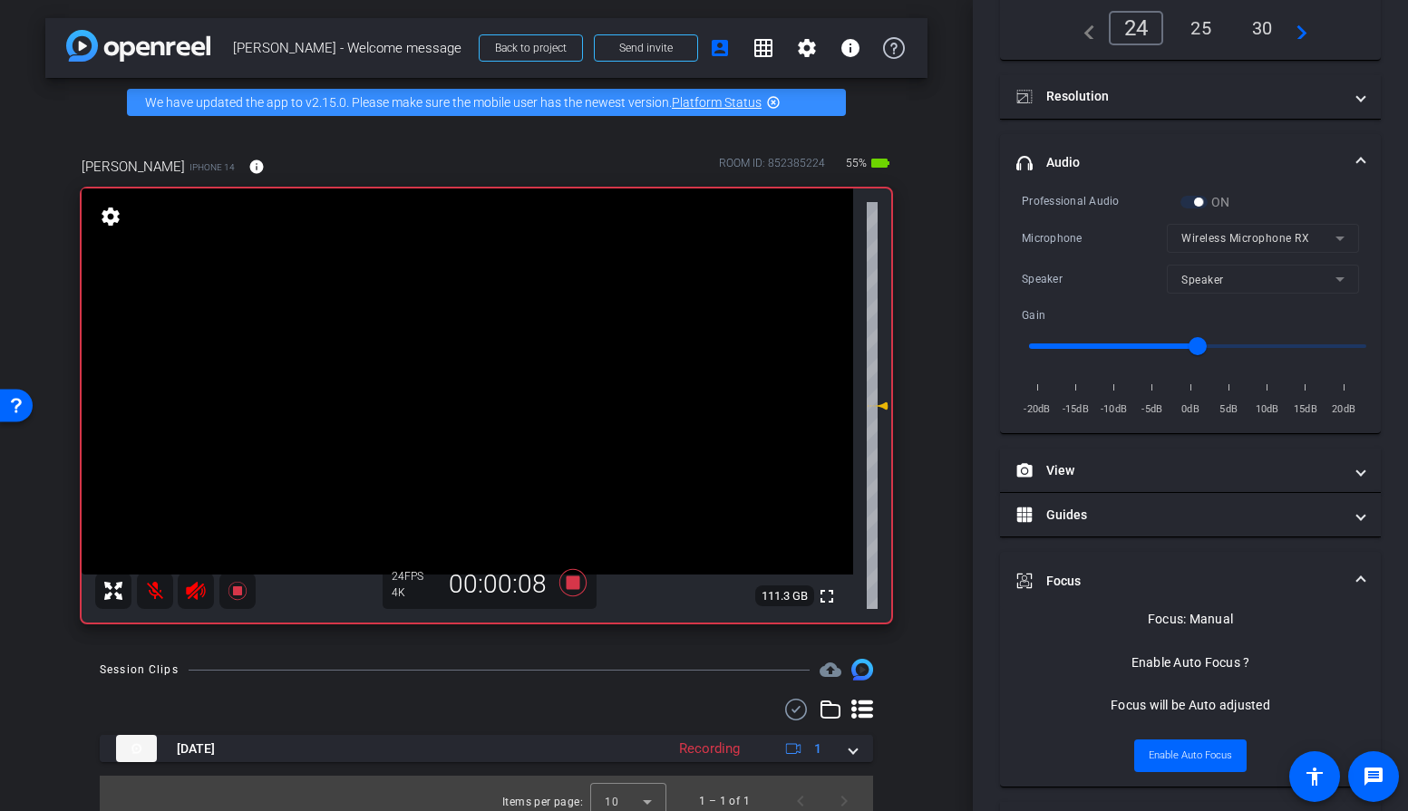
scroll to position [15, 0]
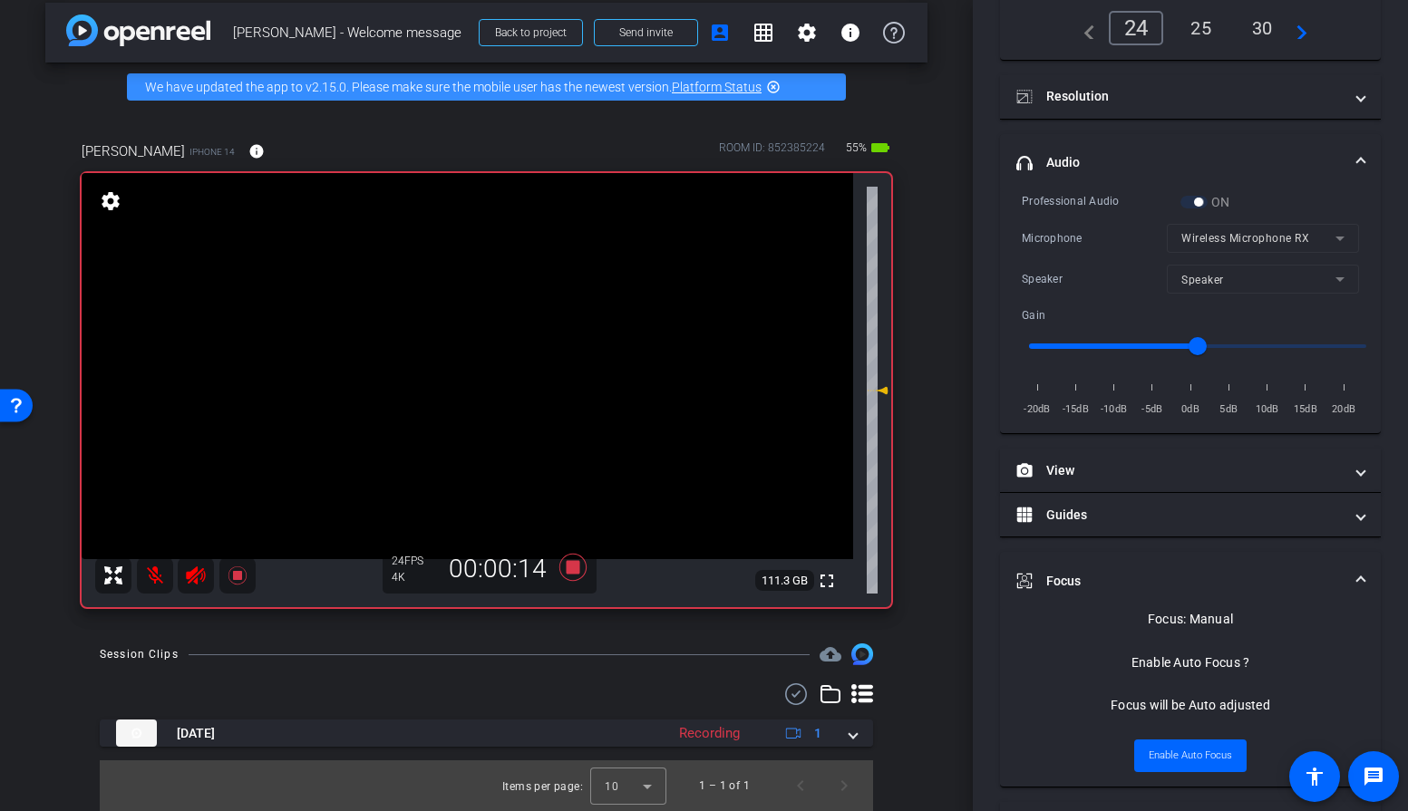
click at [154, 578] on mat-icon at bounding box center [155, 576] width 36 height 36
click at [156, 578] on mat-icon at bounding box center [155, 576] width 36 height 36
click at [159, 577] on mat-icon at bounding box center [155, 576] width 36 height 36
click at [153, 576] on mat-icon at bounding box center [155, 576] width 36 height 36
click at [239, 571] on icon at bounding box center [237, 576] width 18 height 18
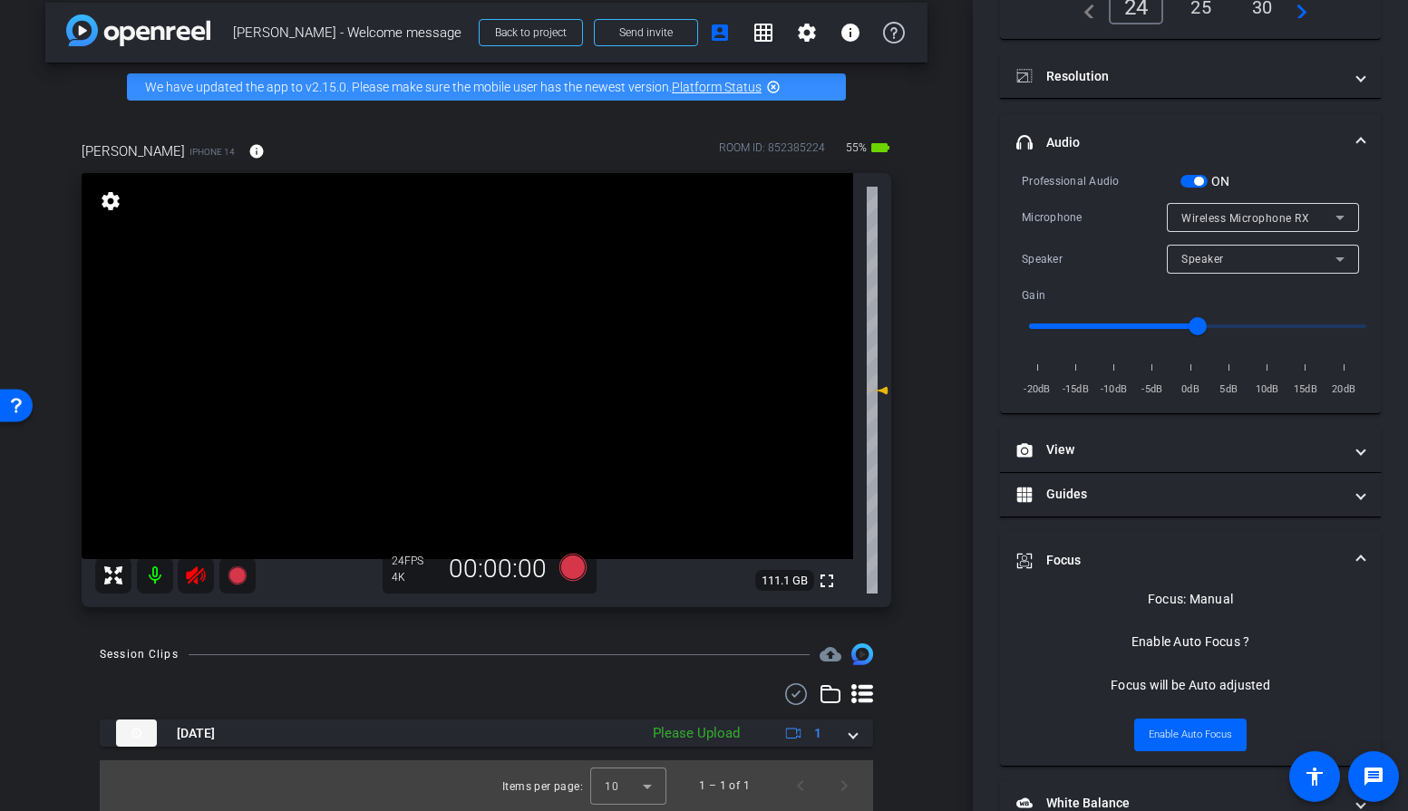
scroll to position [178, 0]
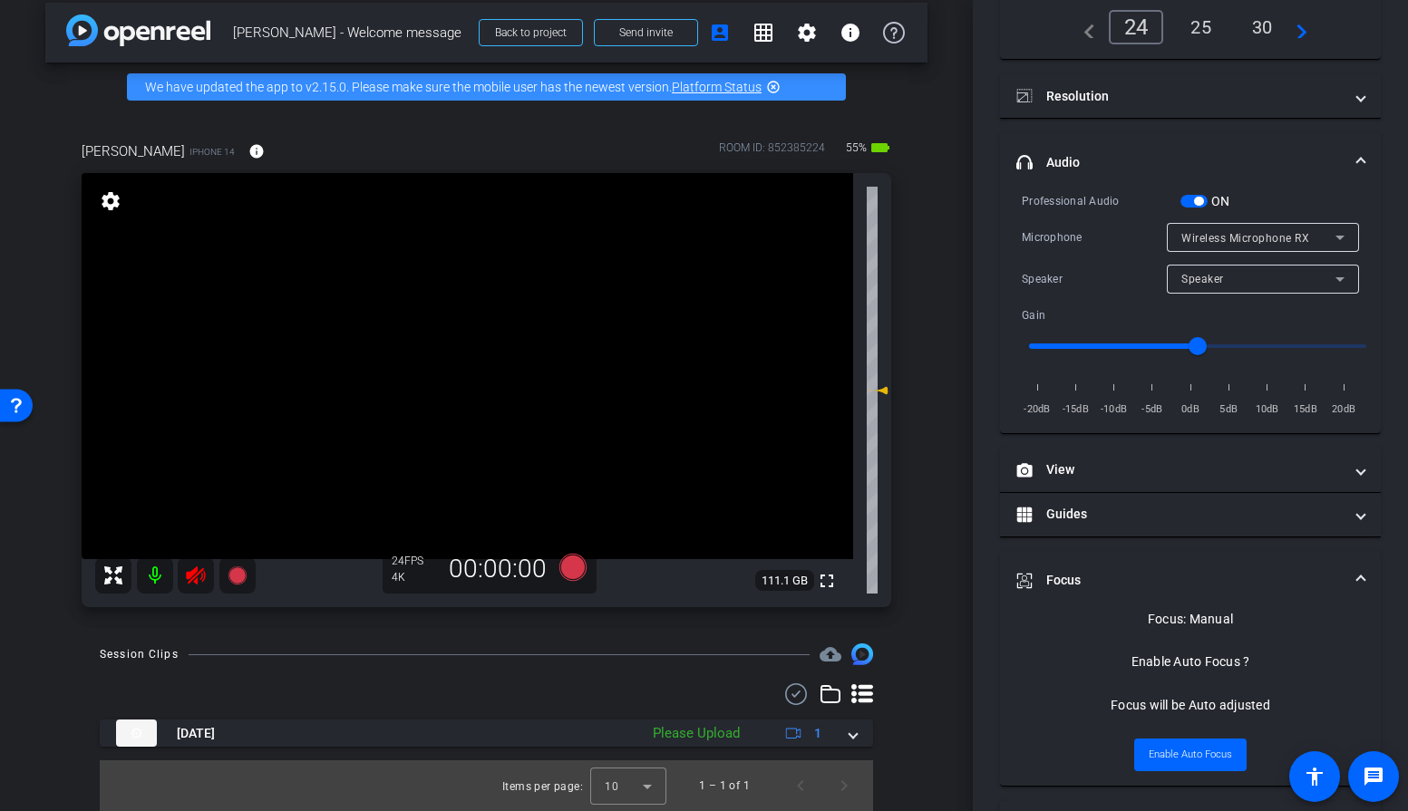
click at [155, 583] on mat-icon at bounding box center [155, 576] width 36 height 36
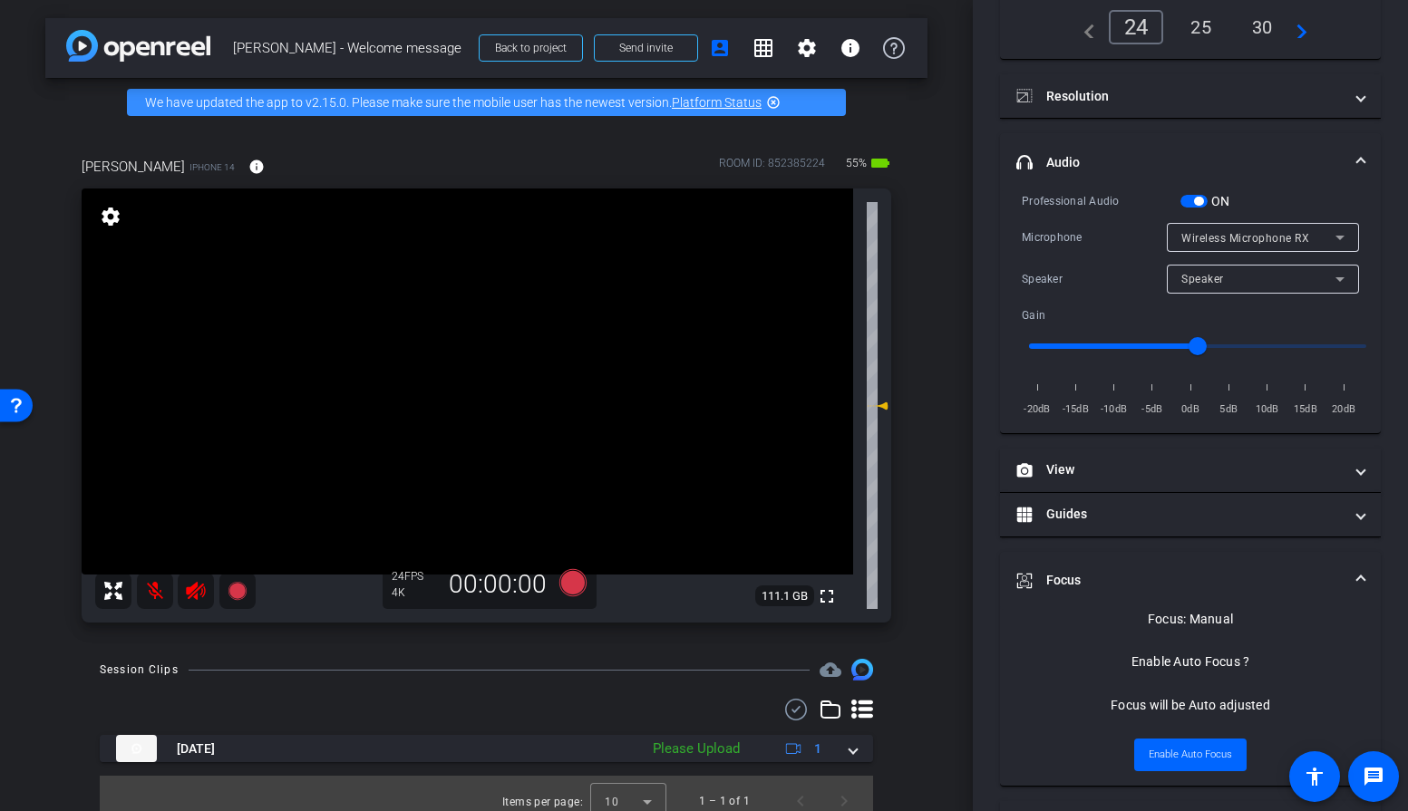
scroll to position [0, 0]
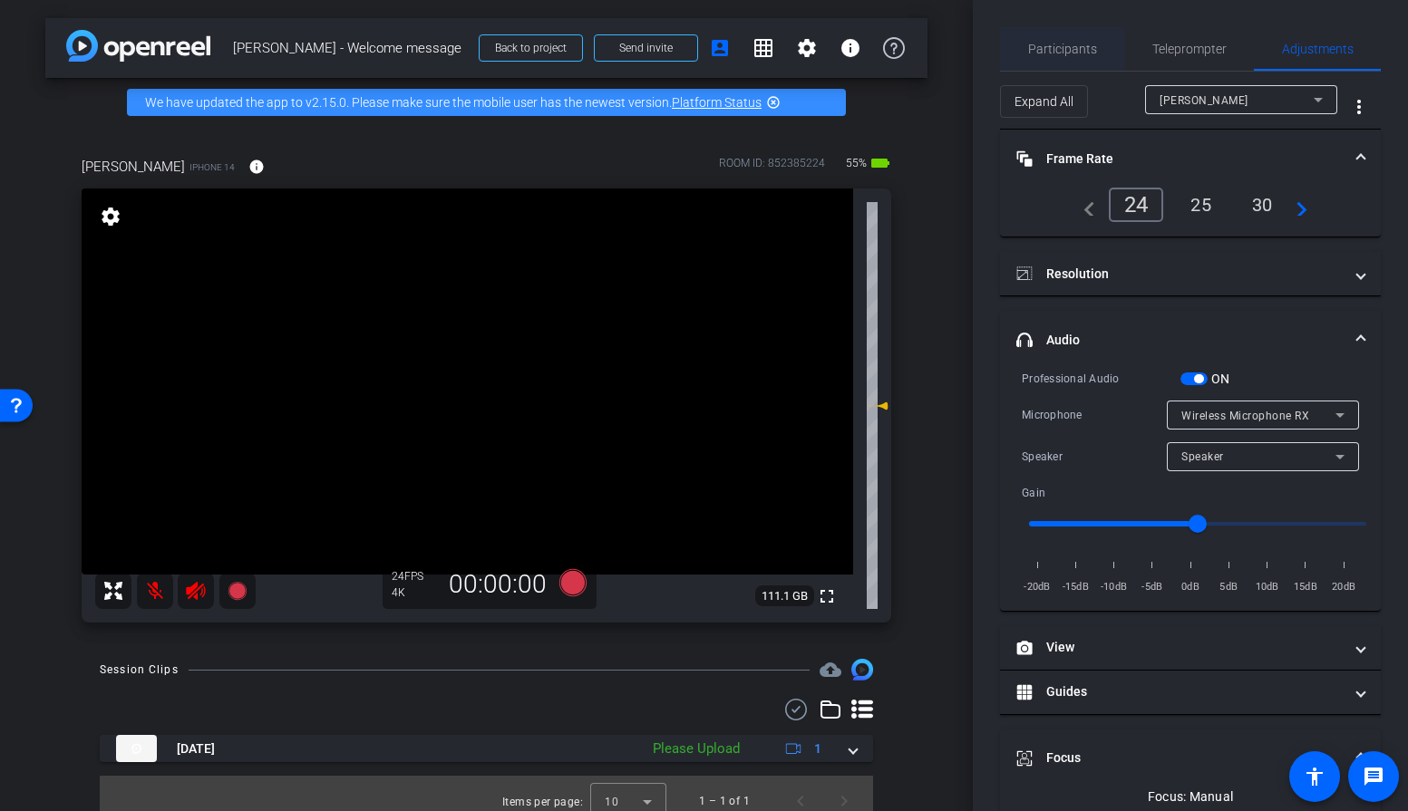
click at [1065, 53] on span "Participants" at bounding box center [1062, 49] width 69 height 13
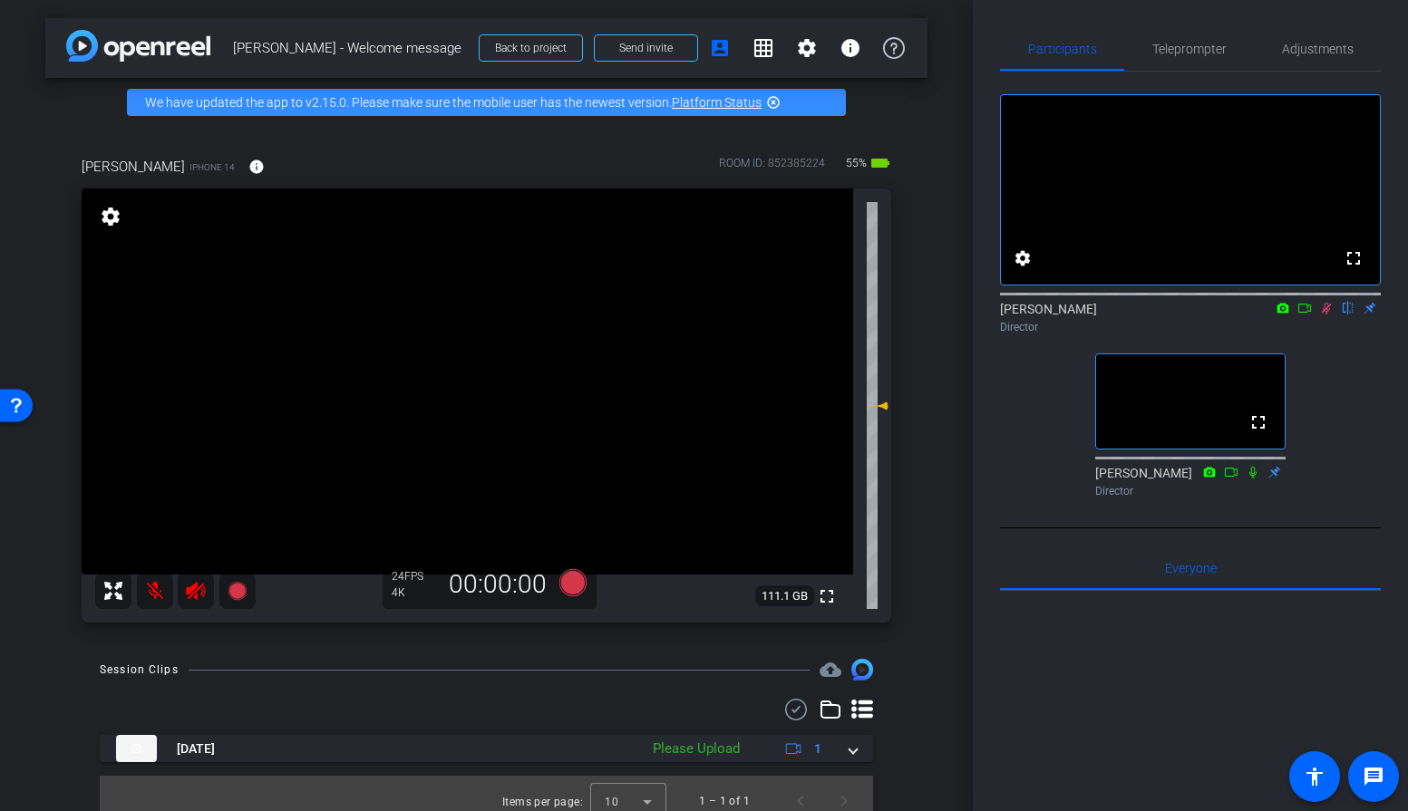
click at [1326, 315] on icon at bounding box center [1326, 308] width 15 height 13
click at [146, 596] on mat-icon at bounding box center [155, 591] width 36 height 36
click at [1193, 49] on span "Teleprompter" at bounding box center [1189, 49] width 74 height 13
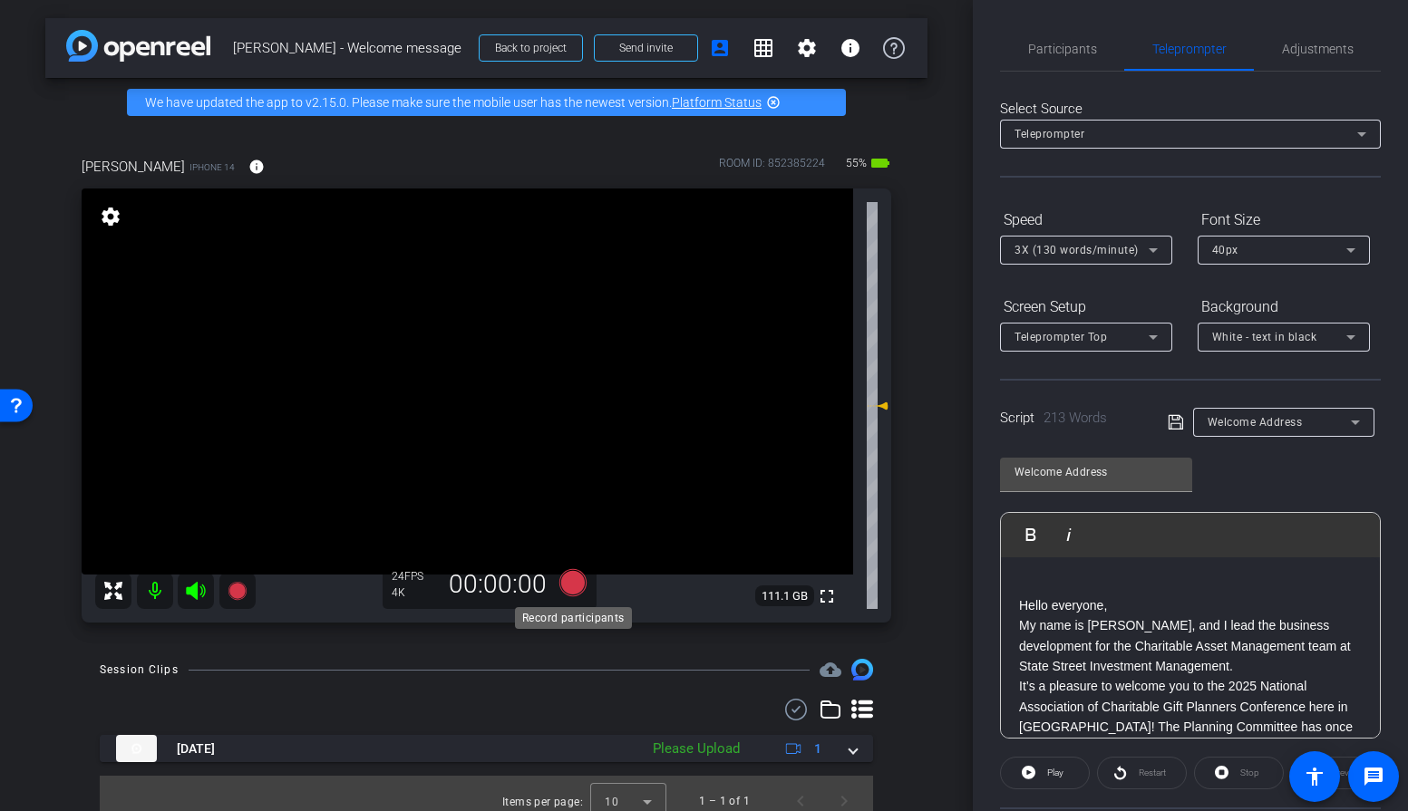
click at [573, 586] on icon at bounding box center [571, 582] width 27 height 27
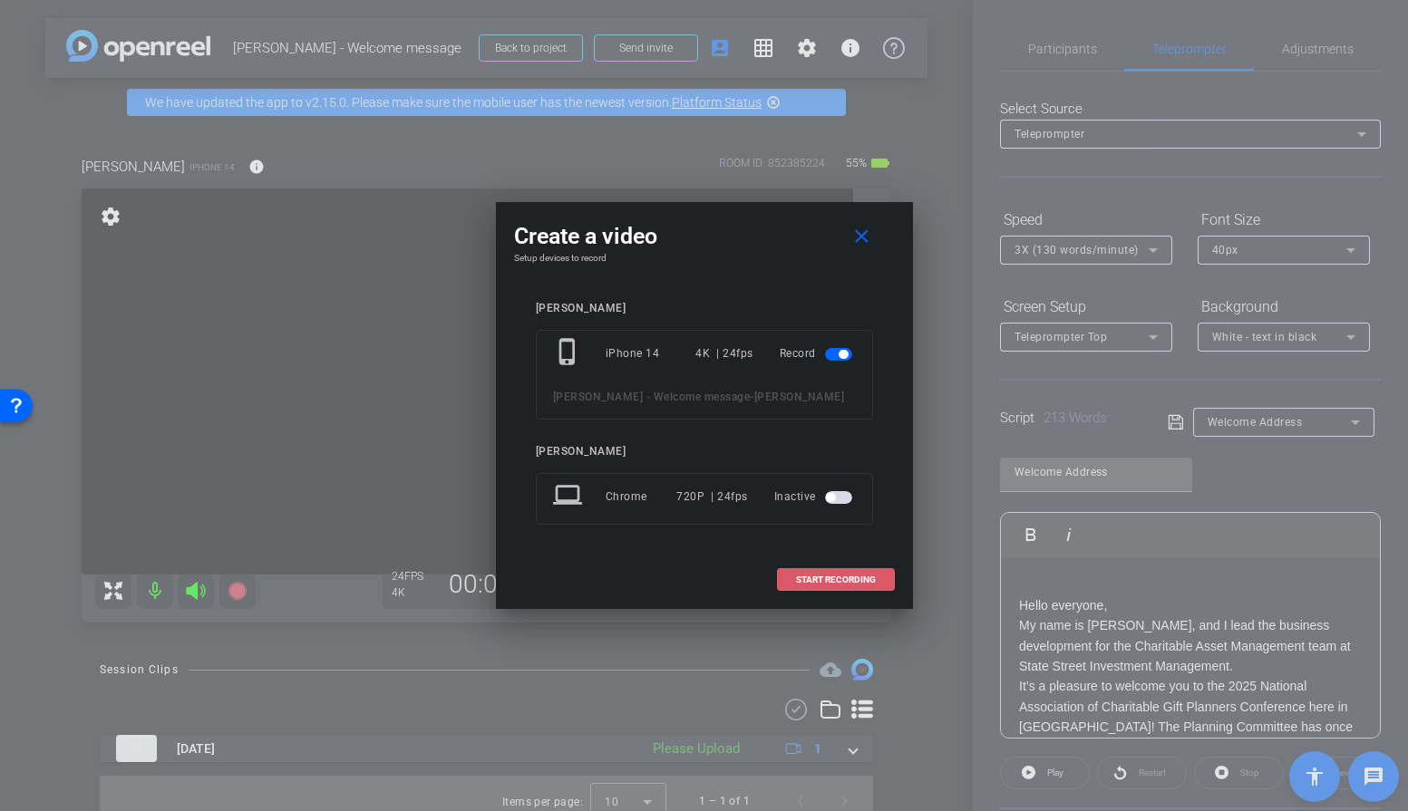
click at [830, 582] on span "START RECORDING" at bounding box center [836, 580] width 80 height 9
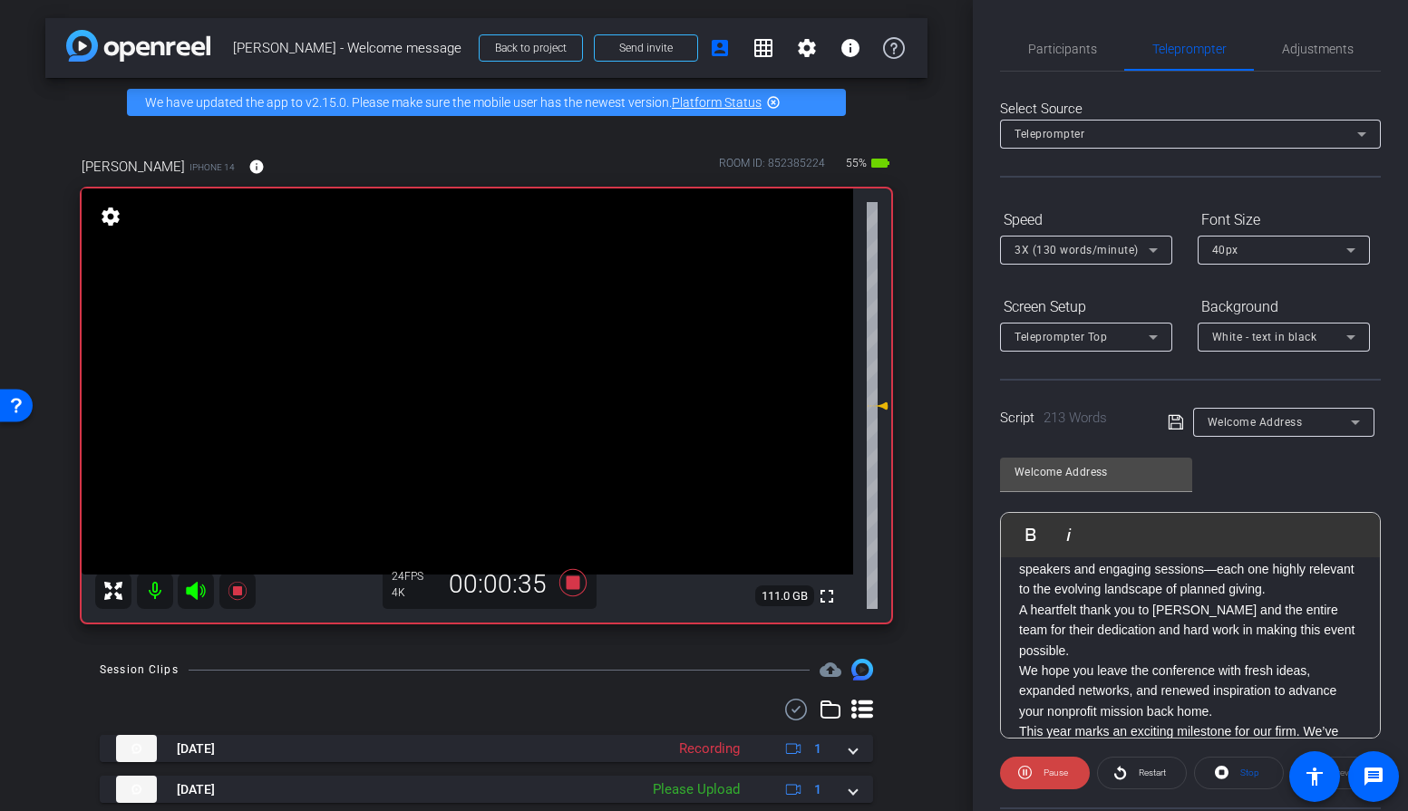
scroll to position [199, 0]
click at [1070, 53] on span "Participants" at bounding box center [1062, 49] width 69 height 13
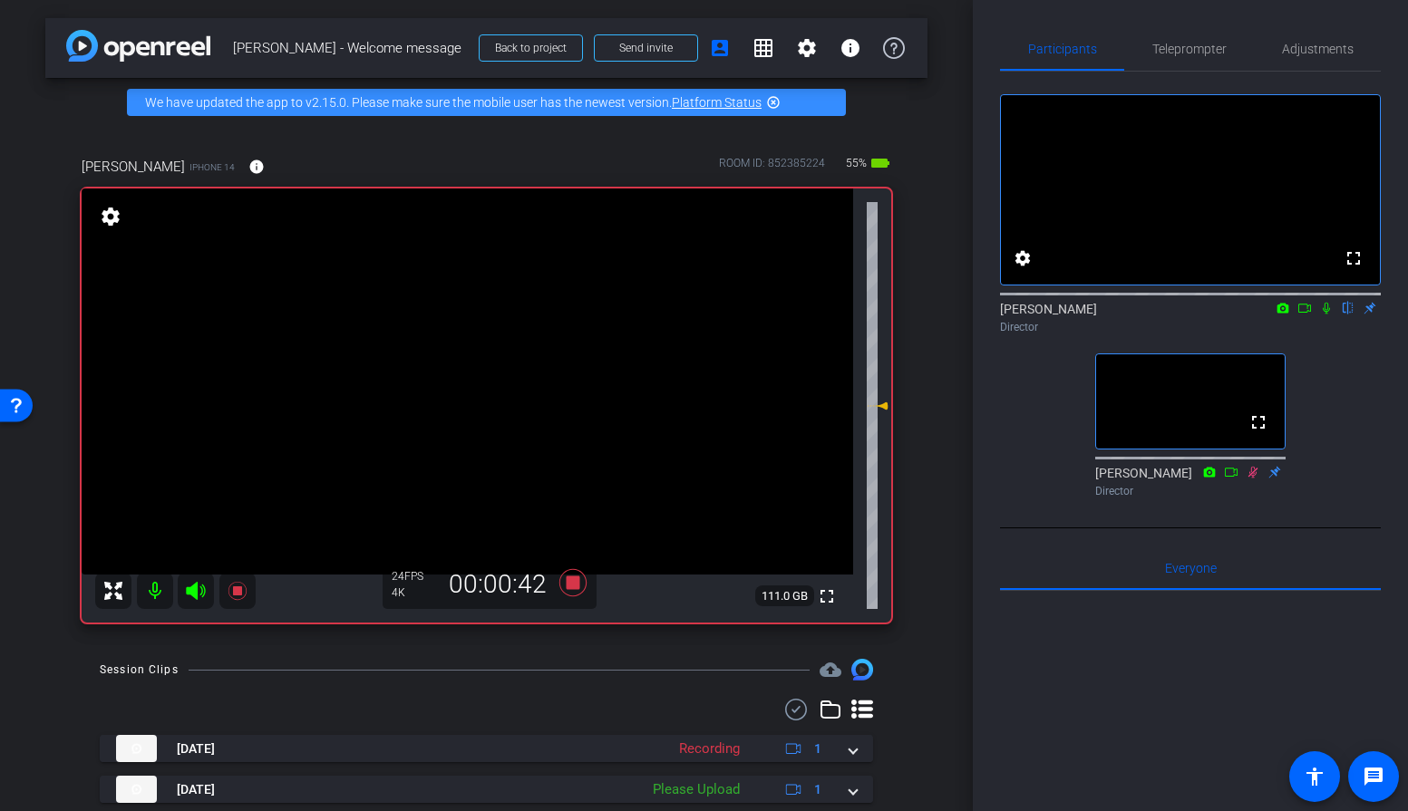
click at [1328, 315] on icon at bounding box center [1326, 308] width 15 height 13
click at [1218, 52] on span "Teleprompter" at bounding box center [1189, 49] width 74 height 13
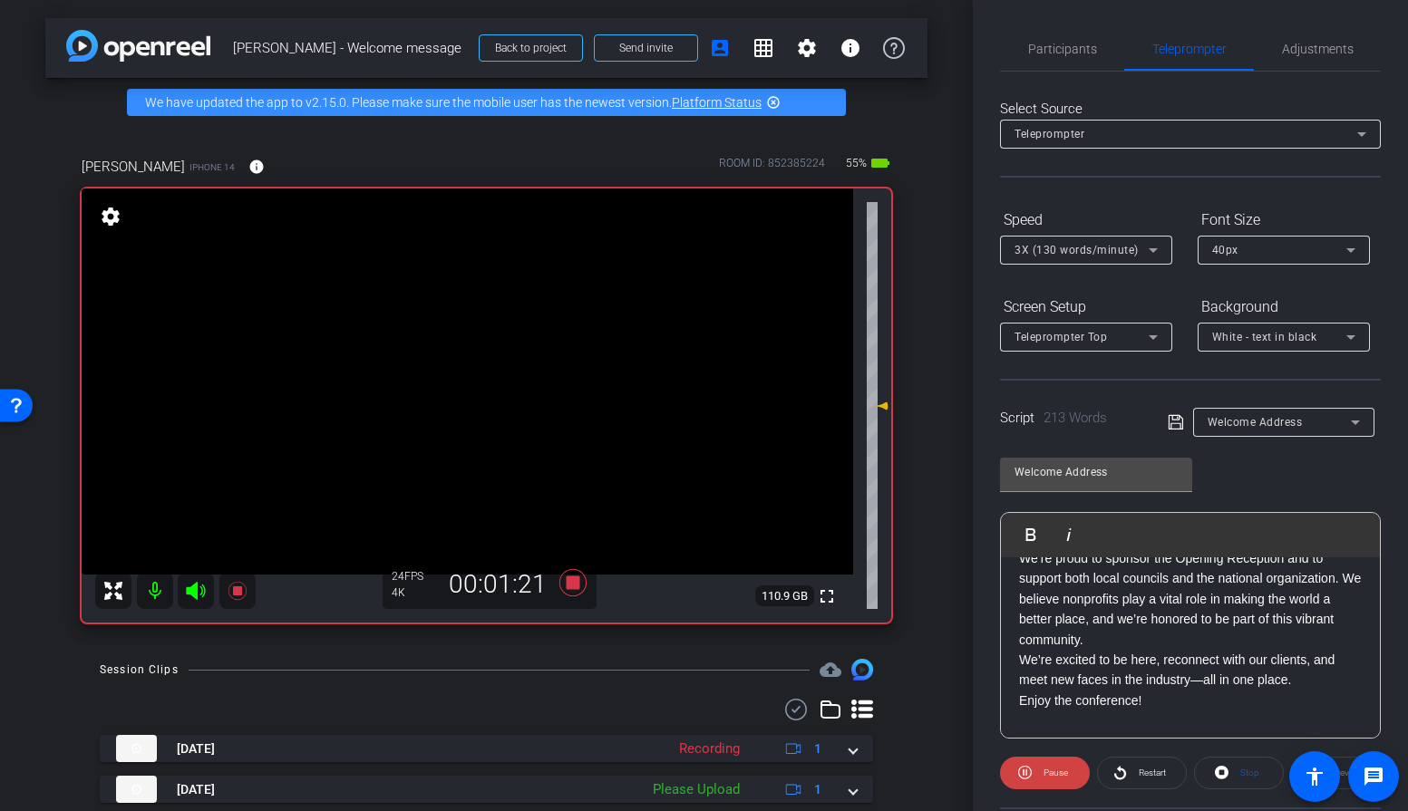
scroll to position [484, 0]
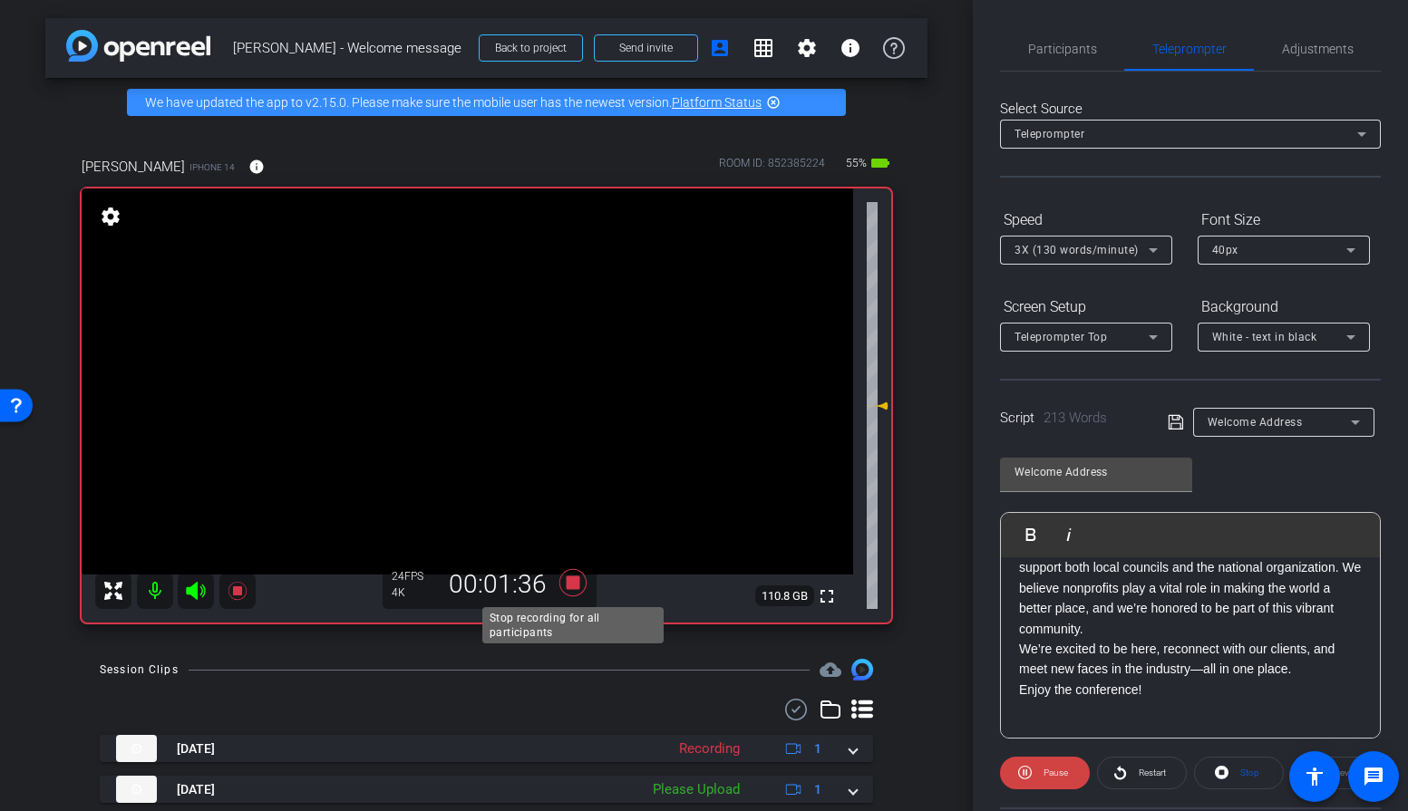
click at [569, 586] on icon at bounding box center [571, 582] width 27 height 27
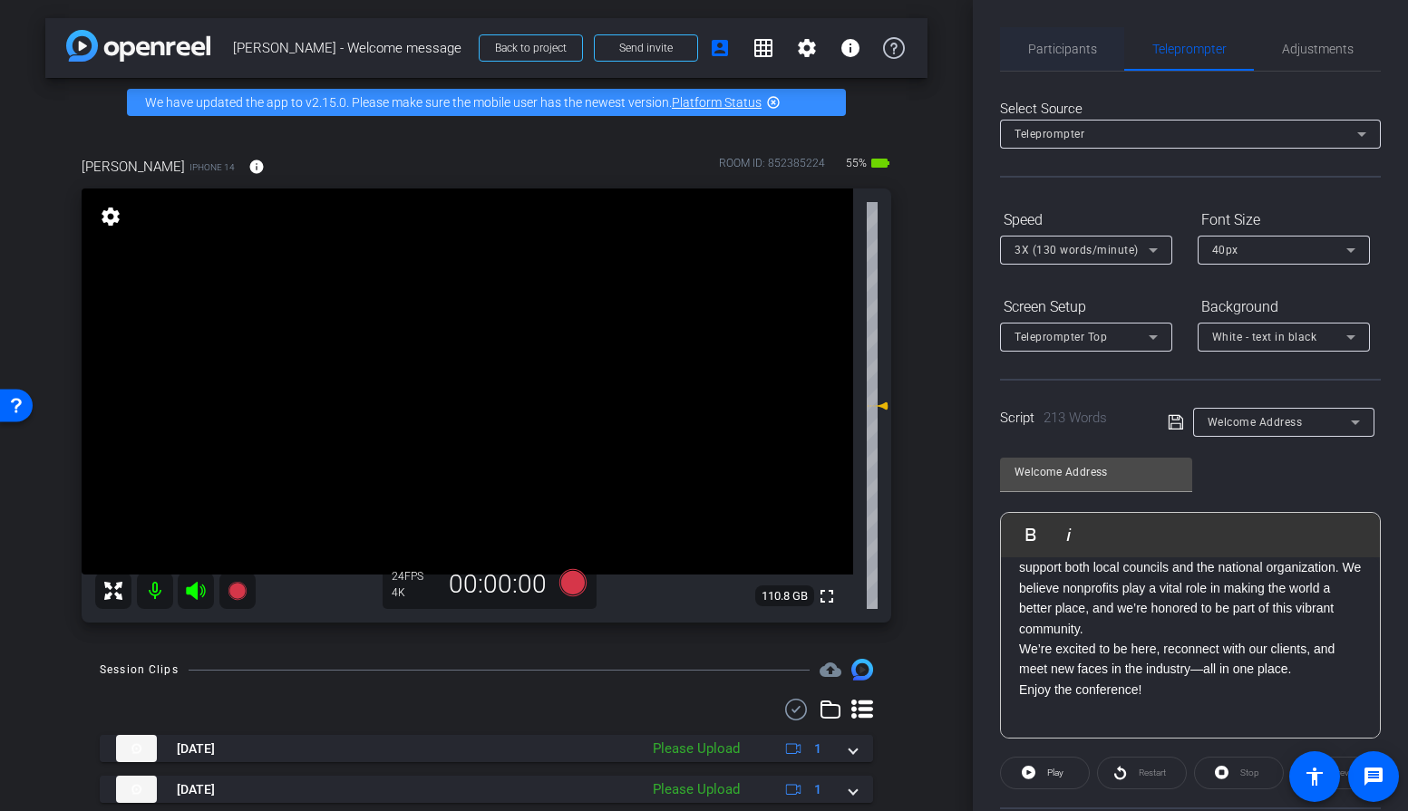
click at [1088, 45] on span "Participants" at bounding box center [1062, 49] width 69 height 13
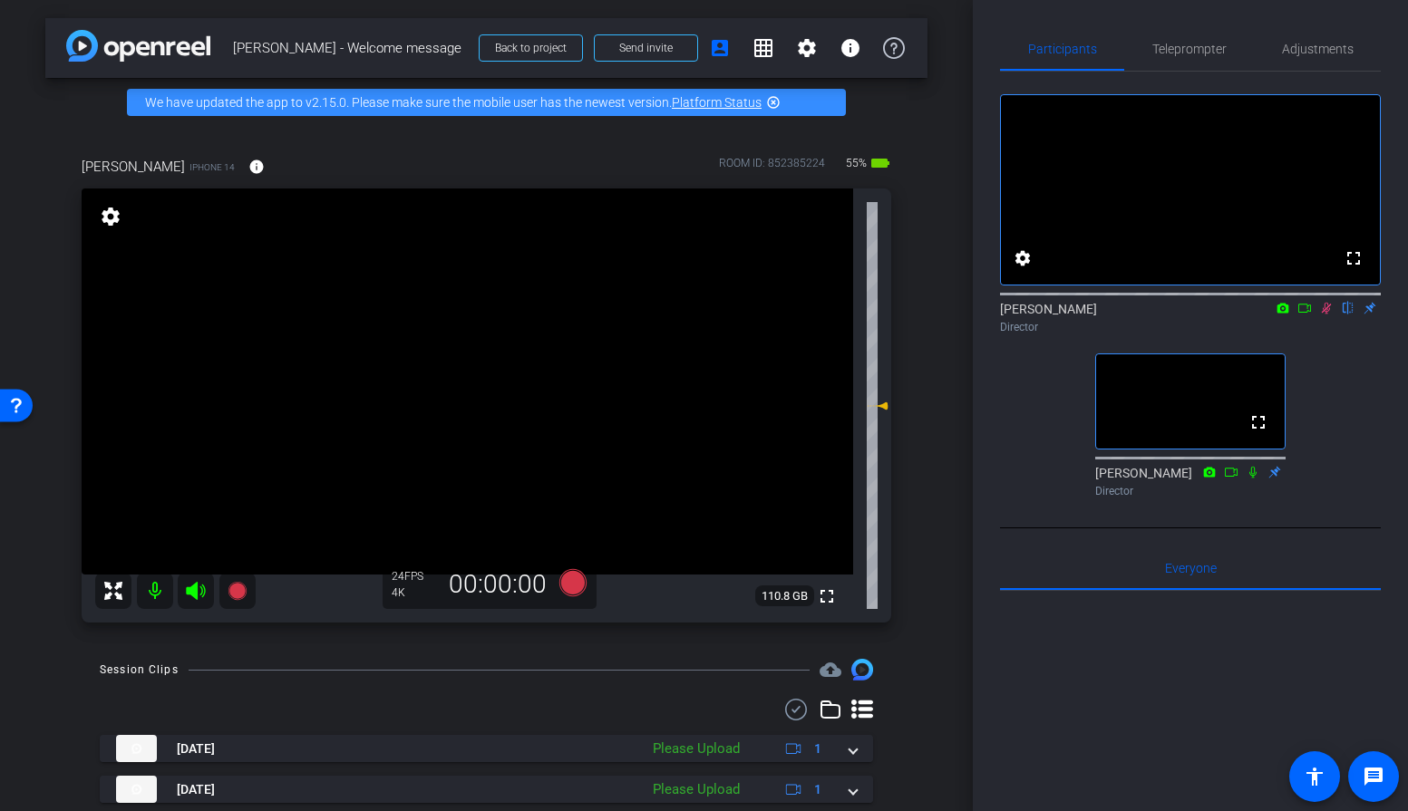
click at [1324, 315] on icon at bounding box center [1327, 309] width 10 height 12
click at [1324, 315] on icon at bounding box center [1326, 309] width 7 height 12
click at [1324, 315] on icon at bounding box center [1327, 309] width 10 height 12
click at [1328, 315] on icon at bounding box center [1326, 308] width 15 height 13
click at [1329, 315] on icon at bounding box center [1327, 309] width 10 height 12
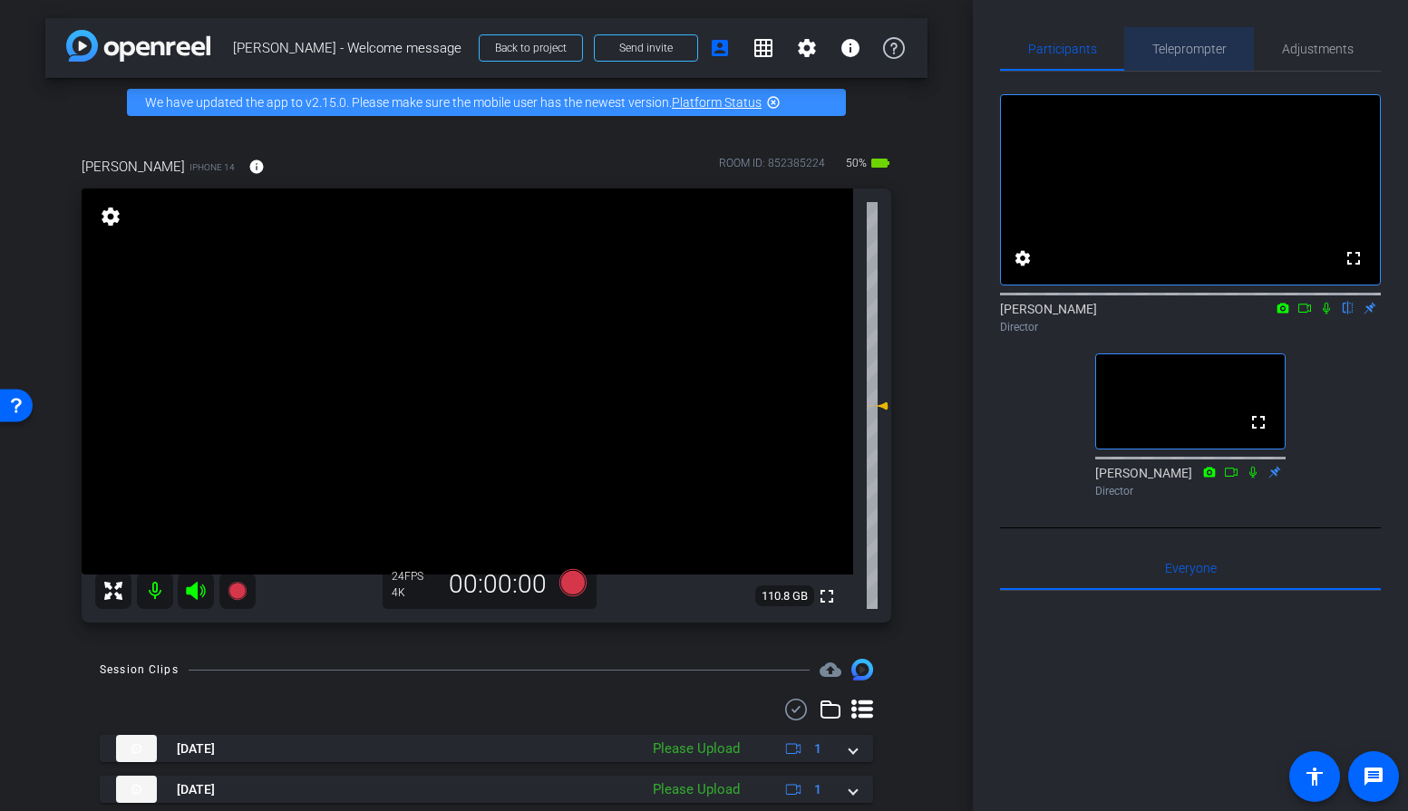
click at [1201, 53] on span "Teleprompter" at bounding box center [1189, 49] width 74 height 13
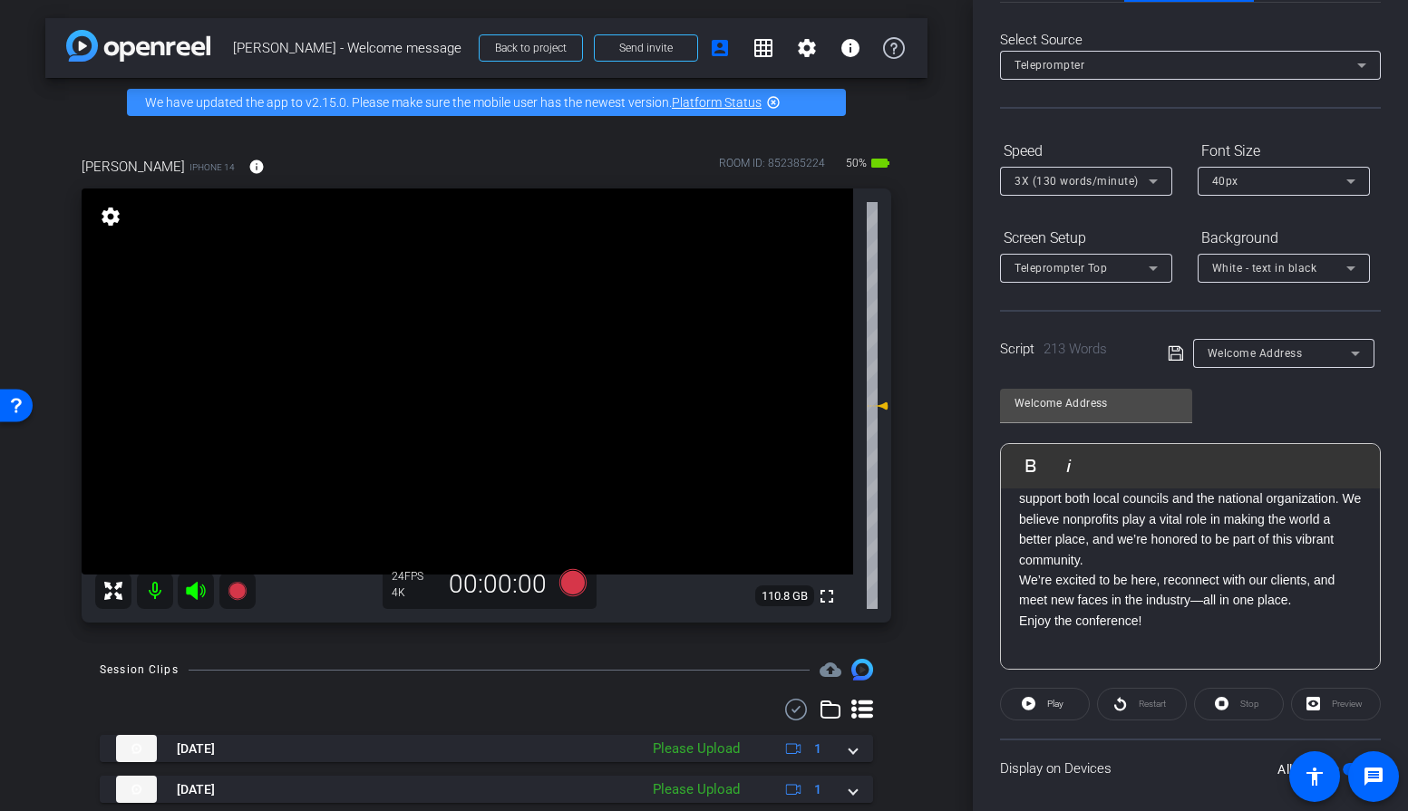
scroll to position [73, 0]
click at [1128, 52] on div "Teleprompter" at bounding box center [1185, 61] width 343 height 23
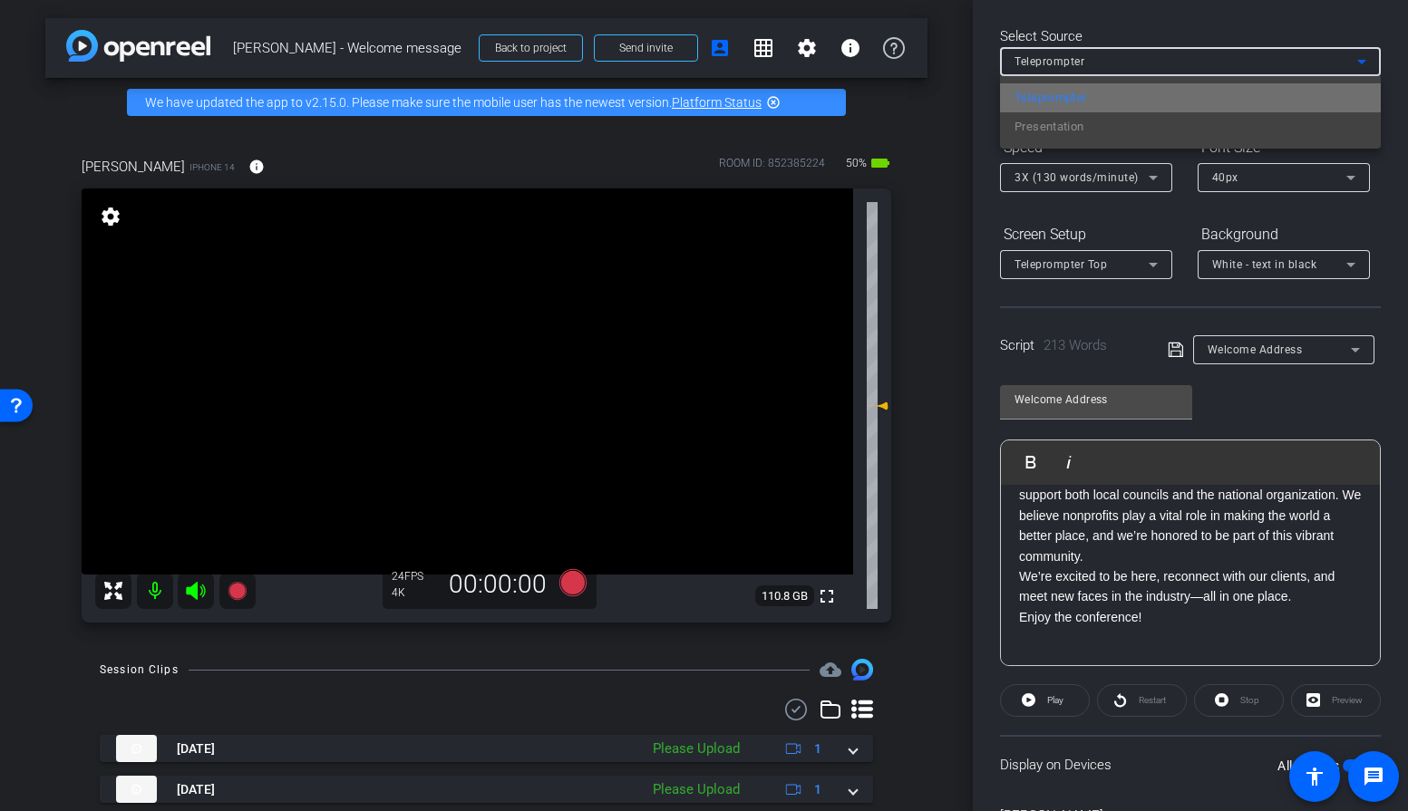
click at [1111, 95] on mat-option "Teleprompter" at bounding box center [1190, 97] width 381 height 29
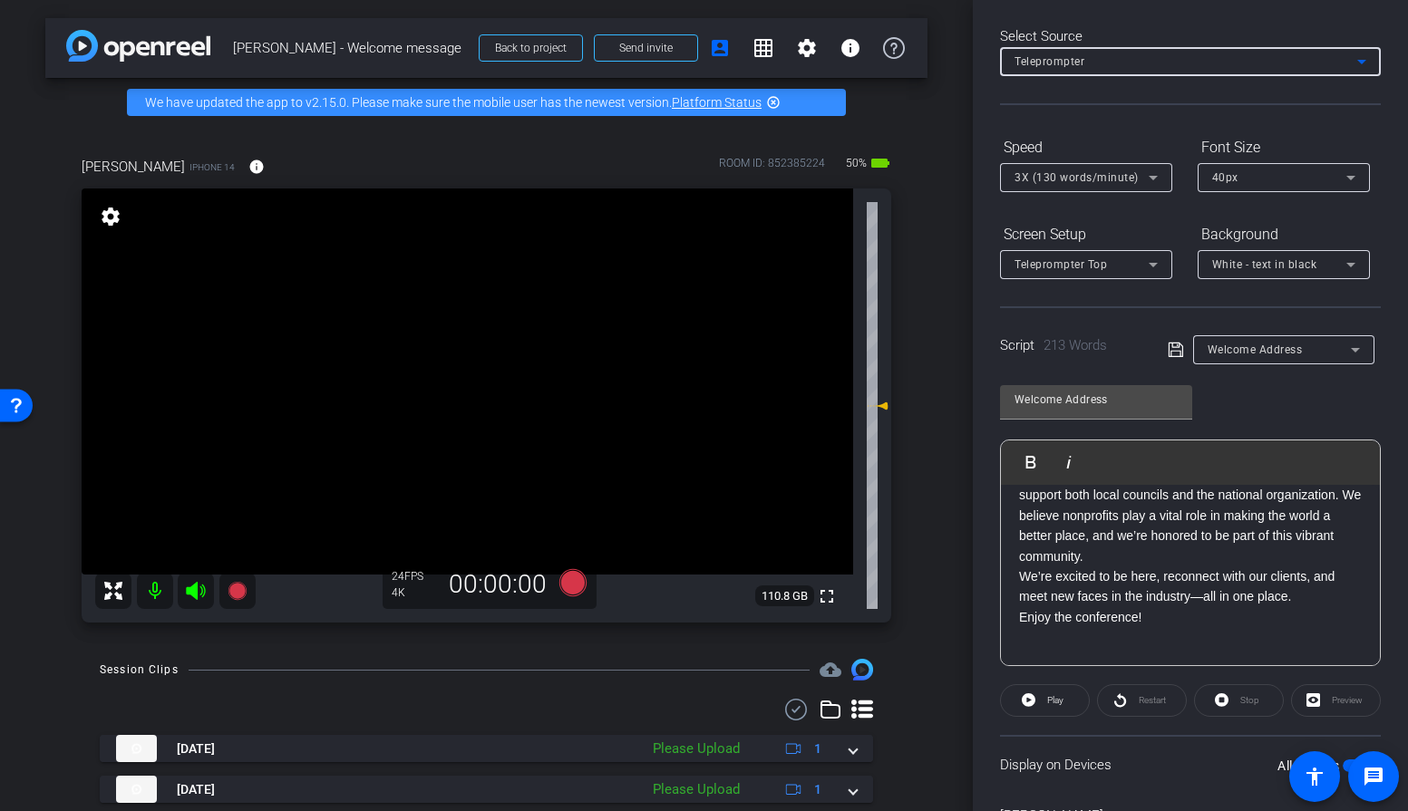
scroll to position [0, 0]
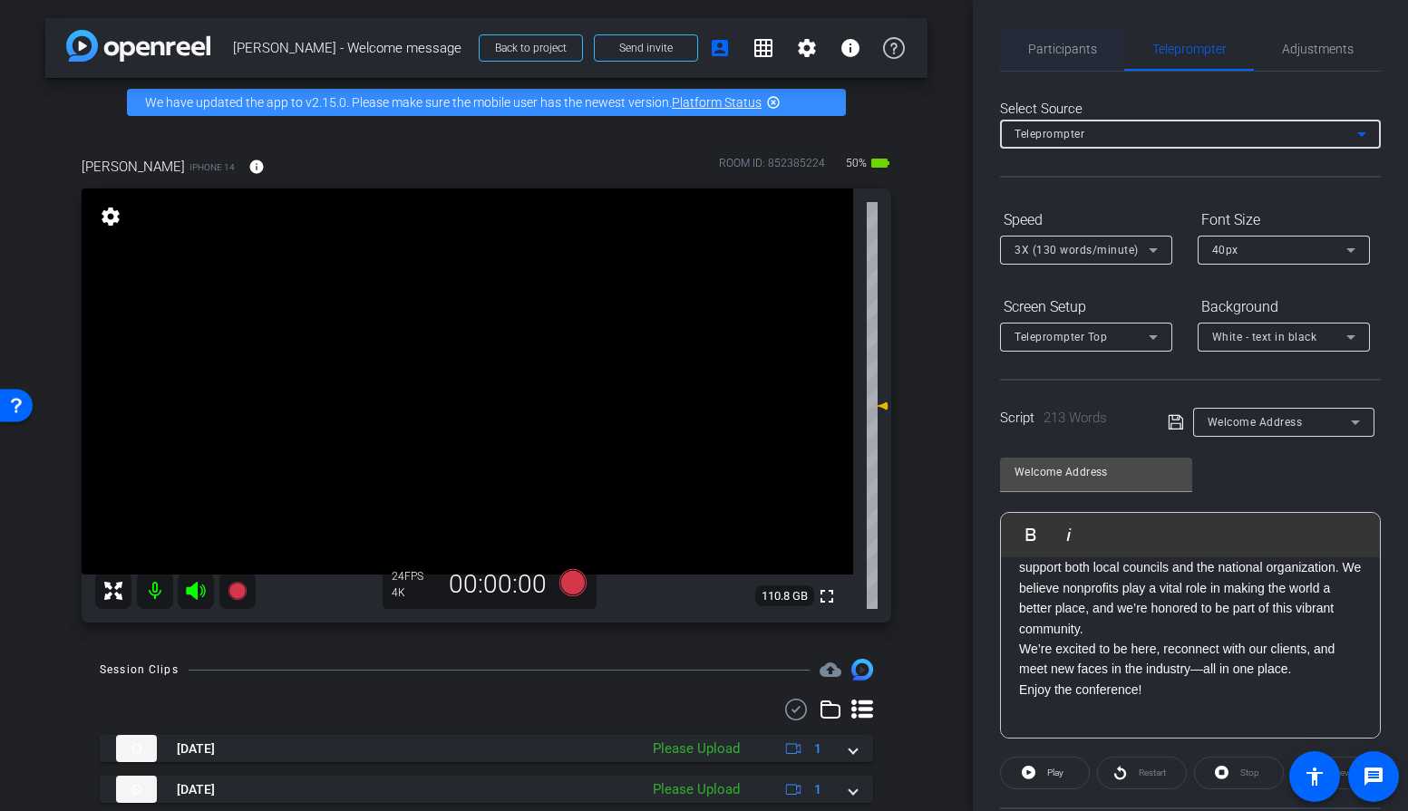
click at [1063, 59] on span "Participants" at bounding box center [1062, 49] width 69 height 44
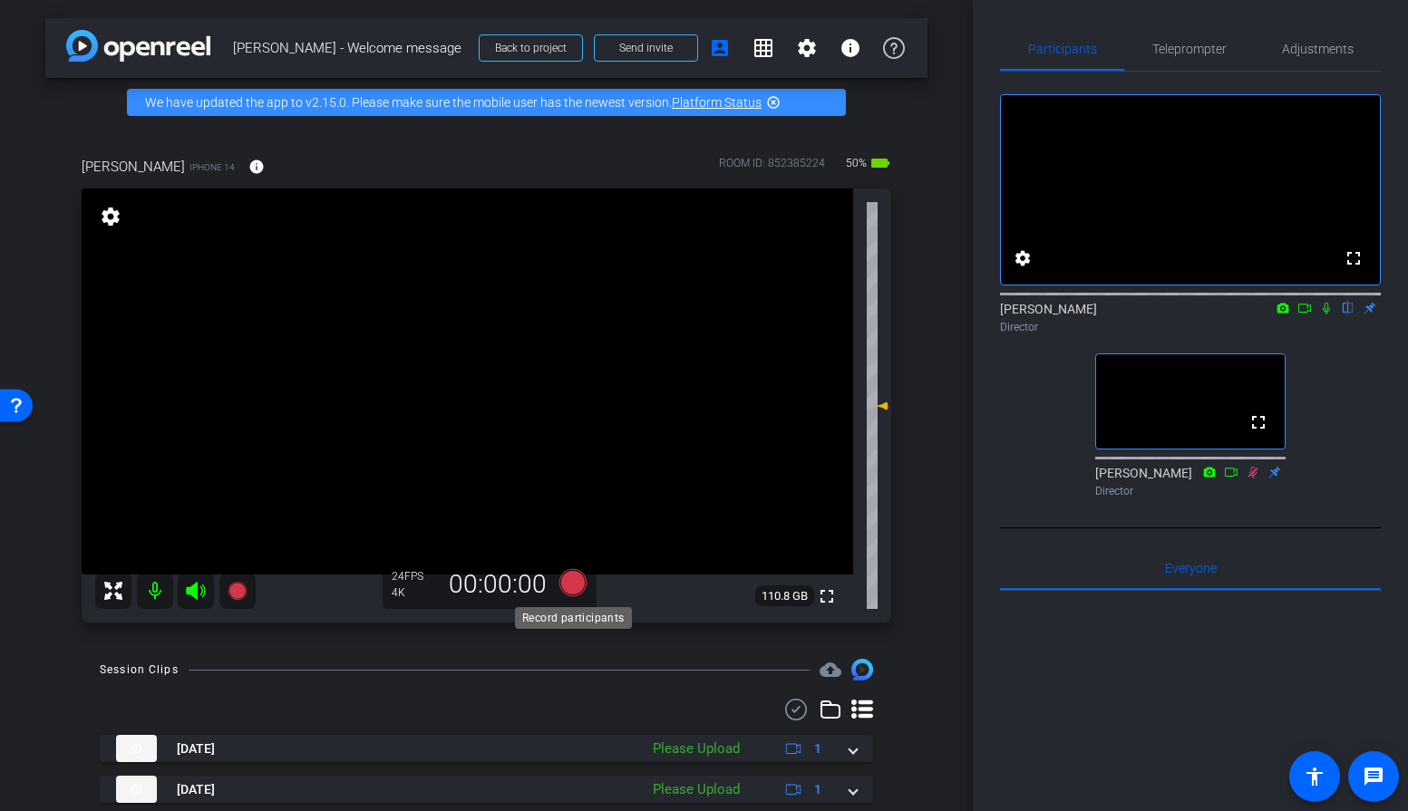
click at [568, 587] on icon at bounding box center [571, 582] width 27 height 27
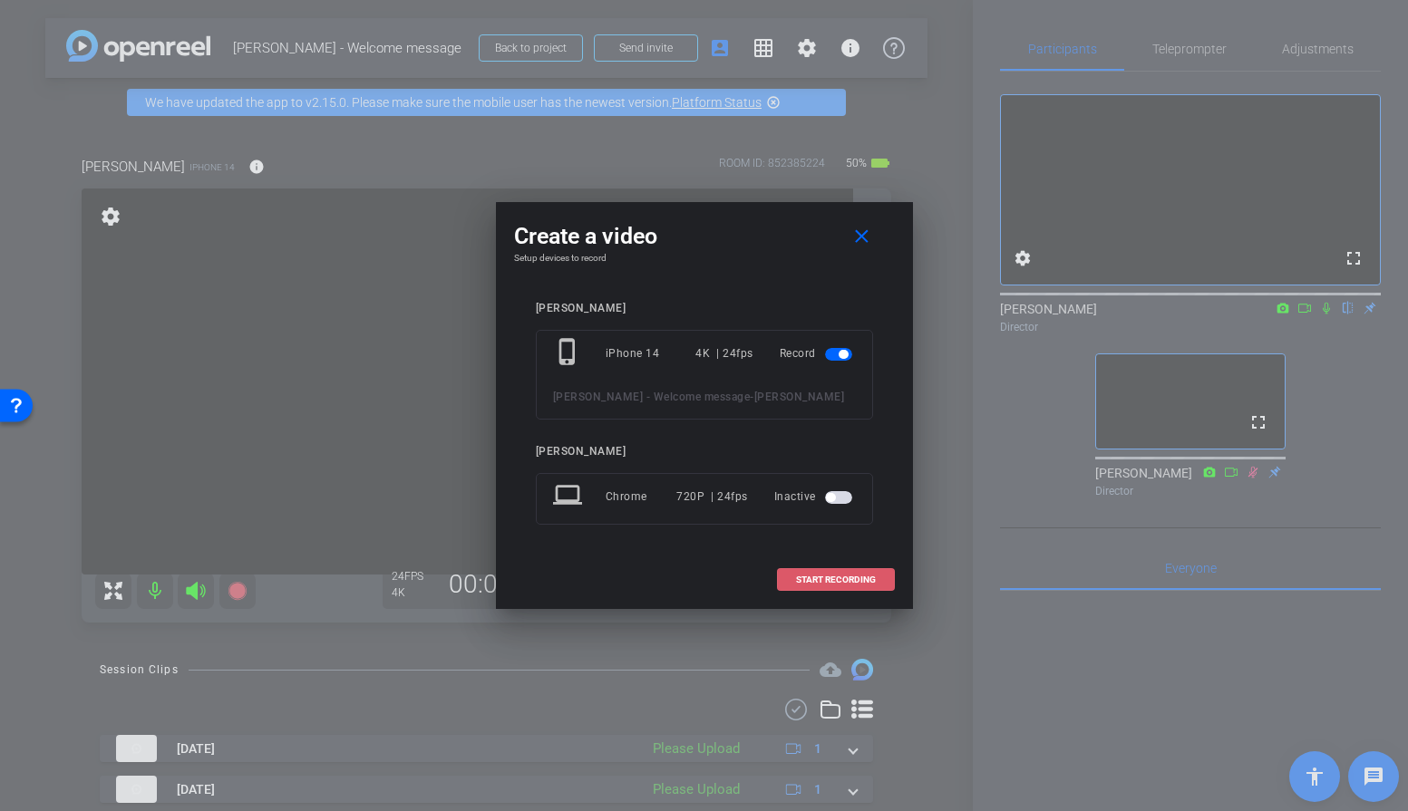
click at [806, 586] on span at bounding box center [836, 580] width 116 height 44
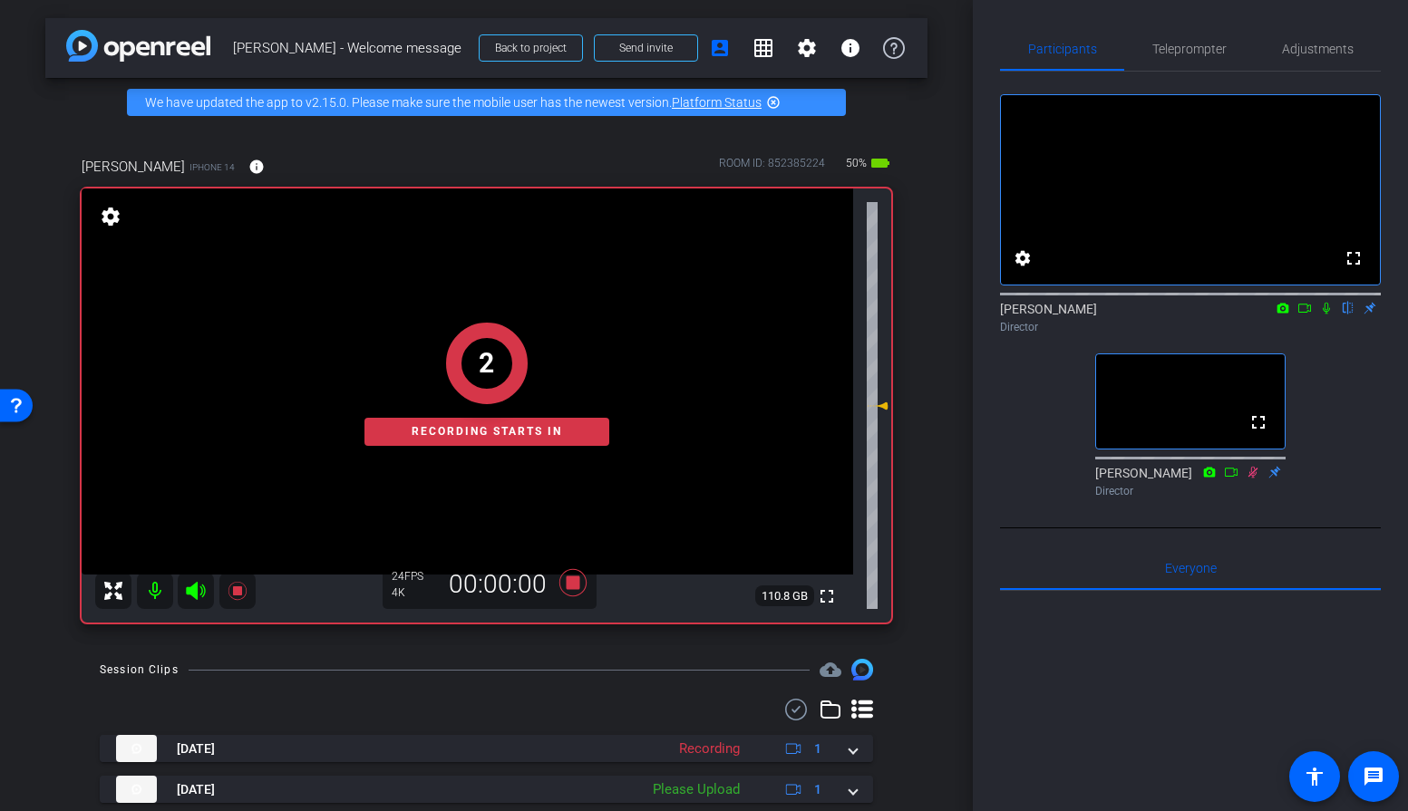
click at [1323, 315] on icon at bounding box center [1326, 308] width 15 height 13
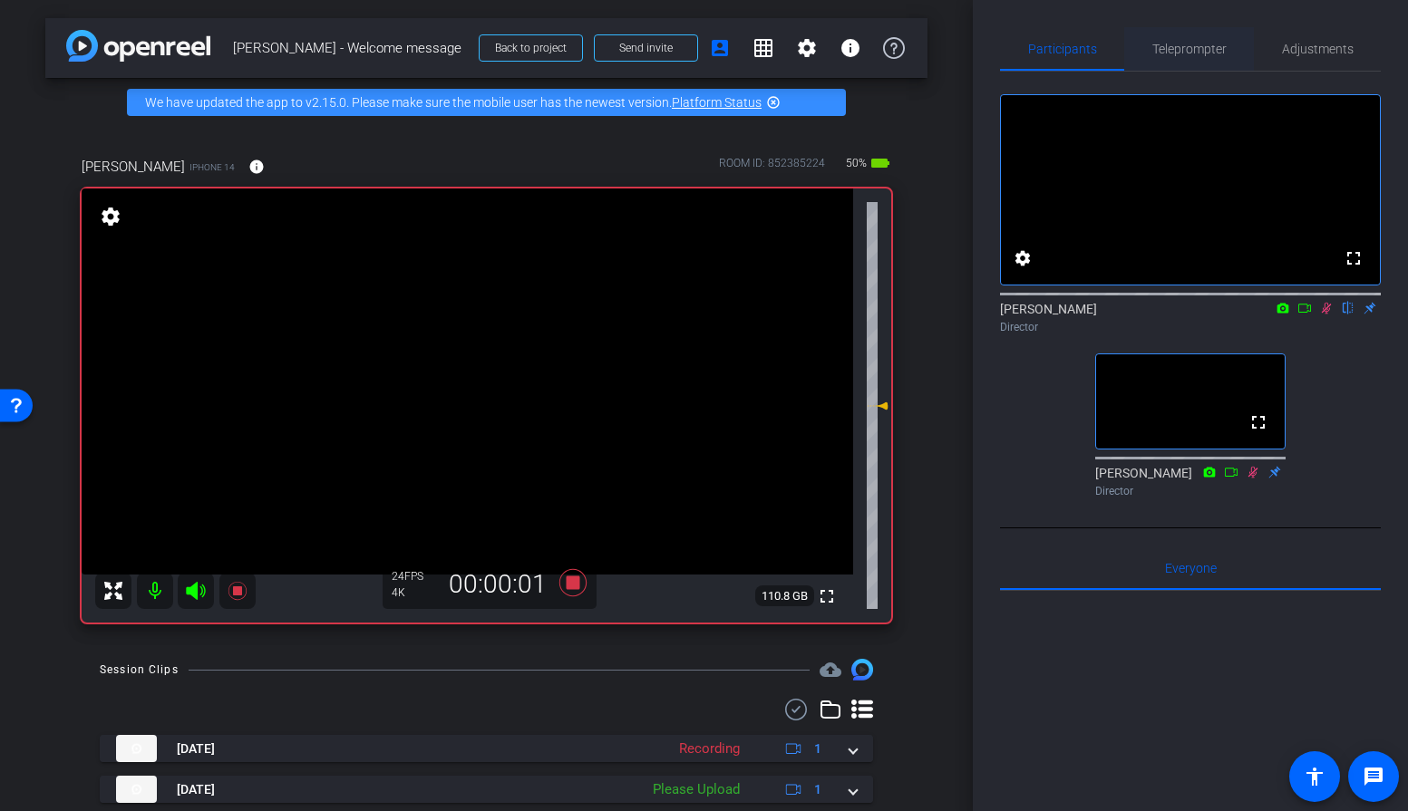
click at [1211, 50] on span "Teleprompter" at bounding box center [1189, 49] width 74 height 13
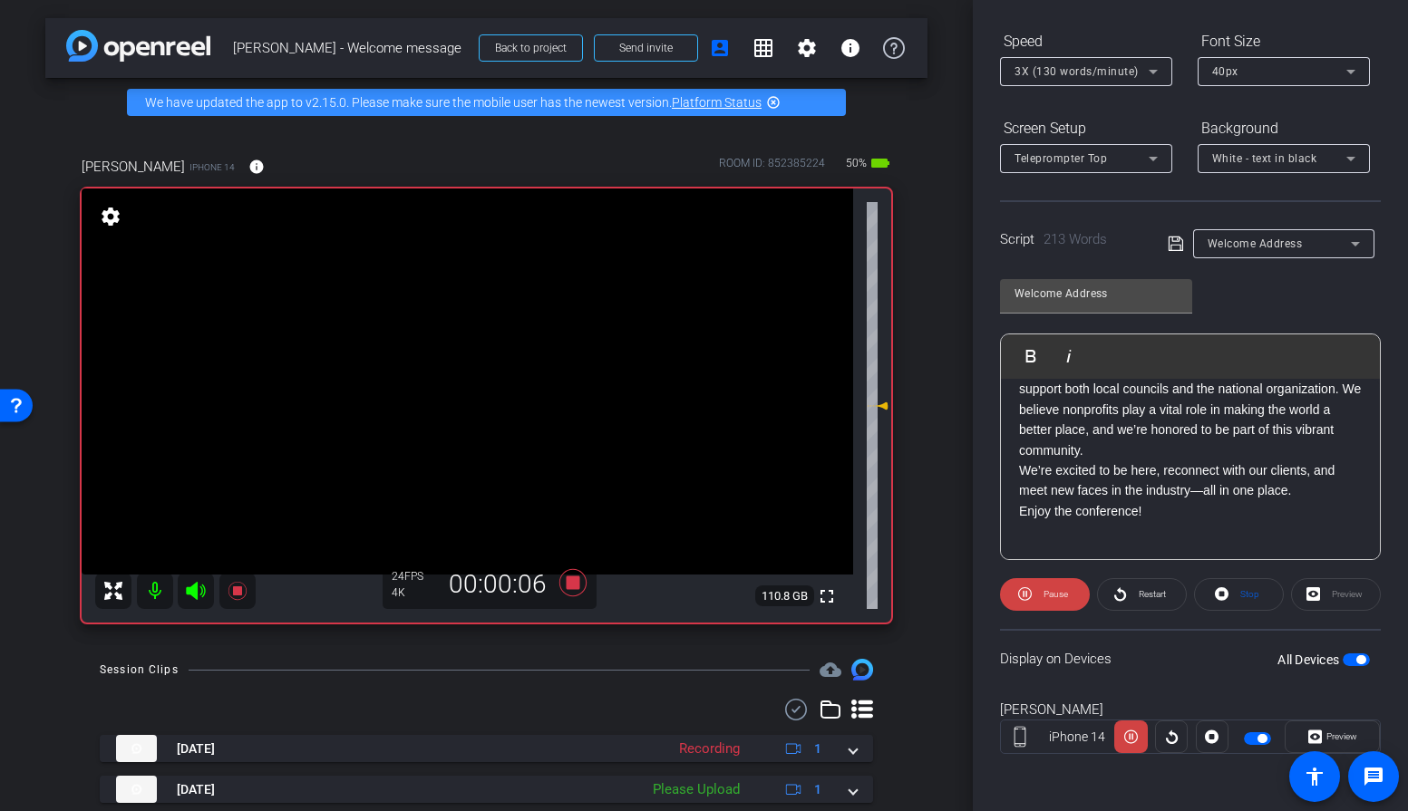
scroll to position [180, 0]
click at [1308, 597] on div "Preview" at bounding box center [1336, 594] width 90 height 33
click at [1336, 594] on div "Preview" at bounding box center [1336, 594] width 90 height 33
click at [1314, 594] on div "Preview" at bounding box center [1336, 594] width 90 height 33
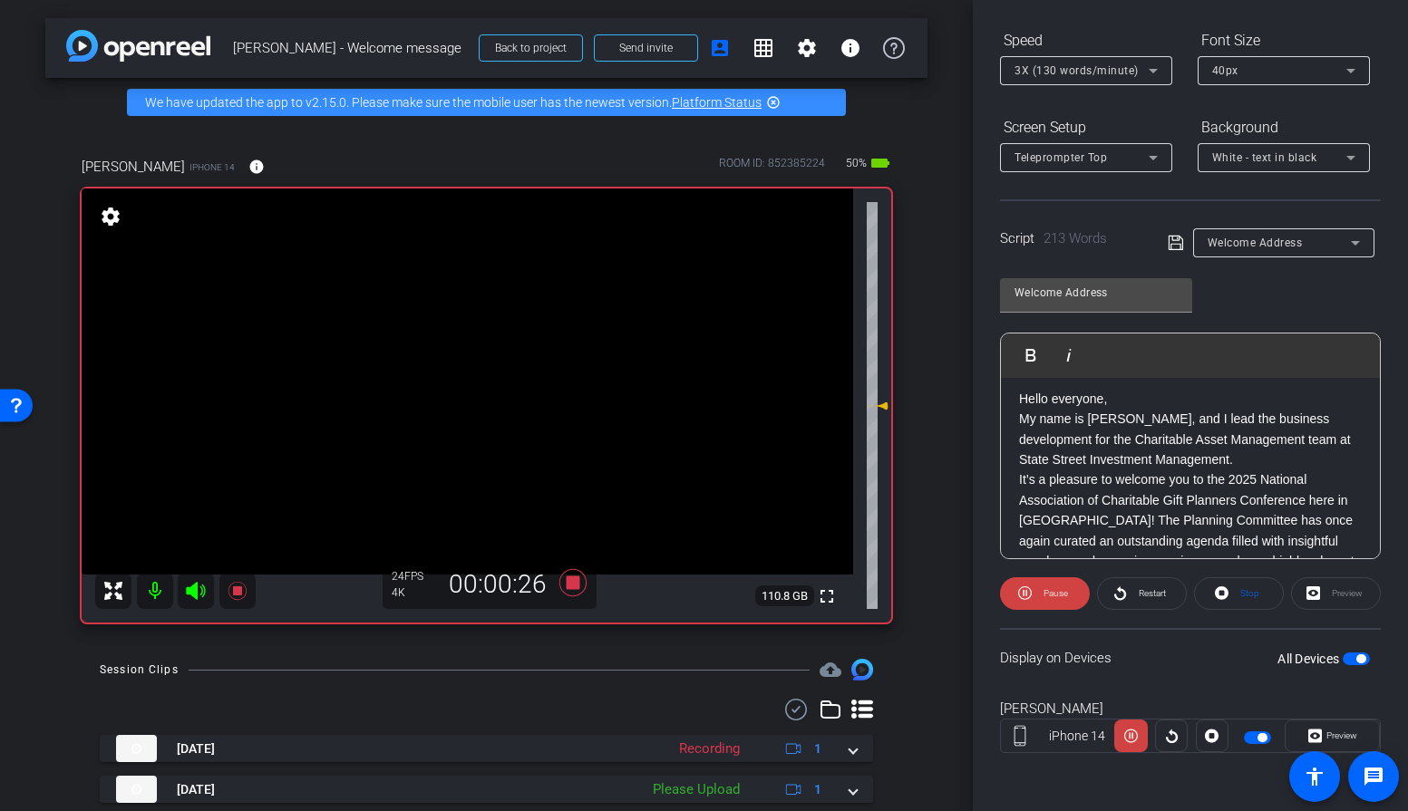
scroll to position [11, 0]
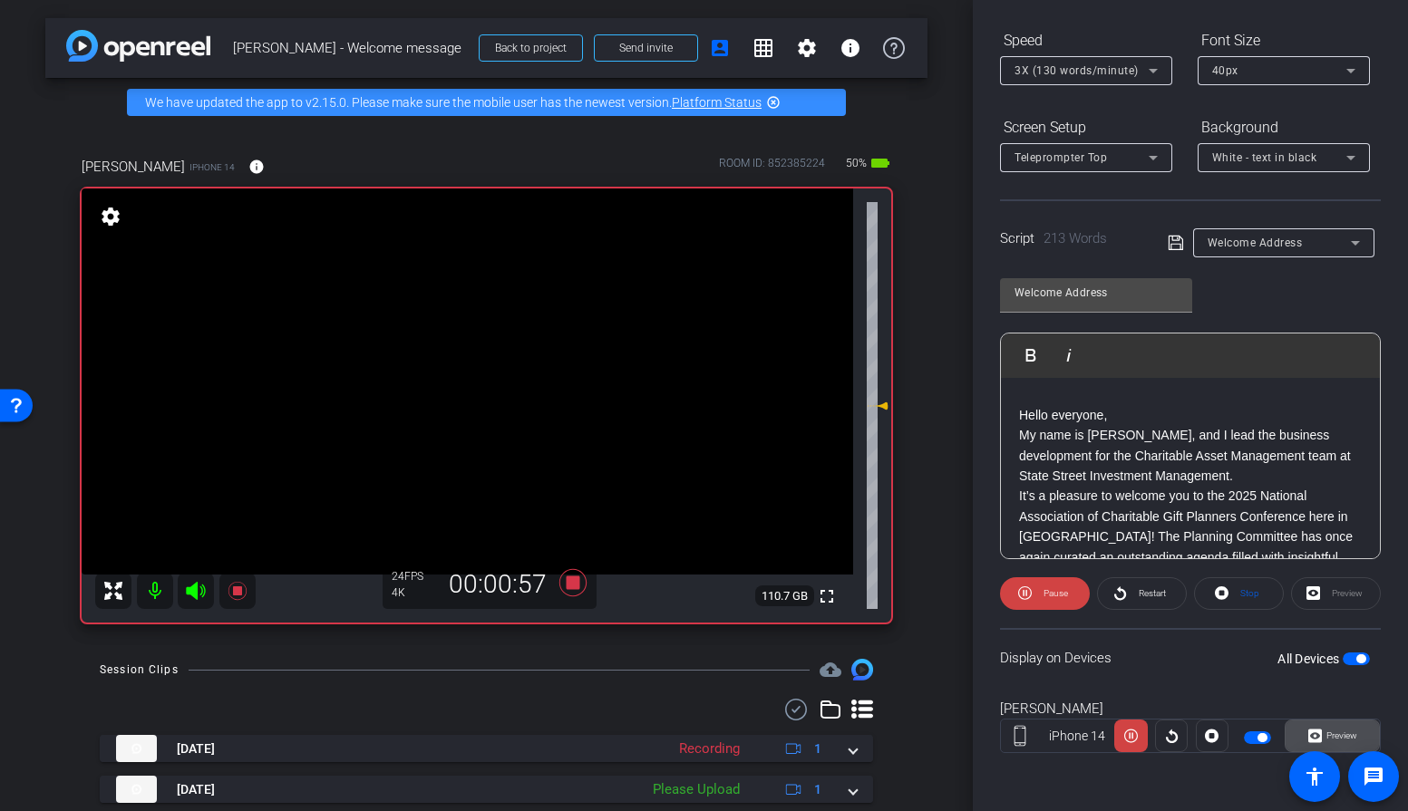
click at [1336, 735] on span "Preview" at bounding box center [1341, 736] width 31 height 10
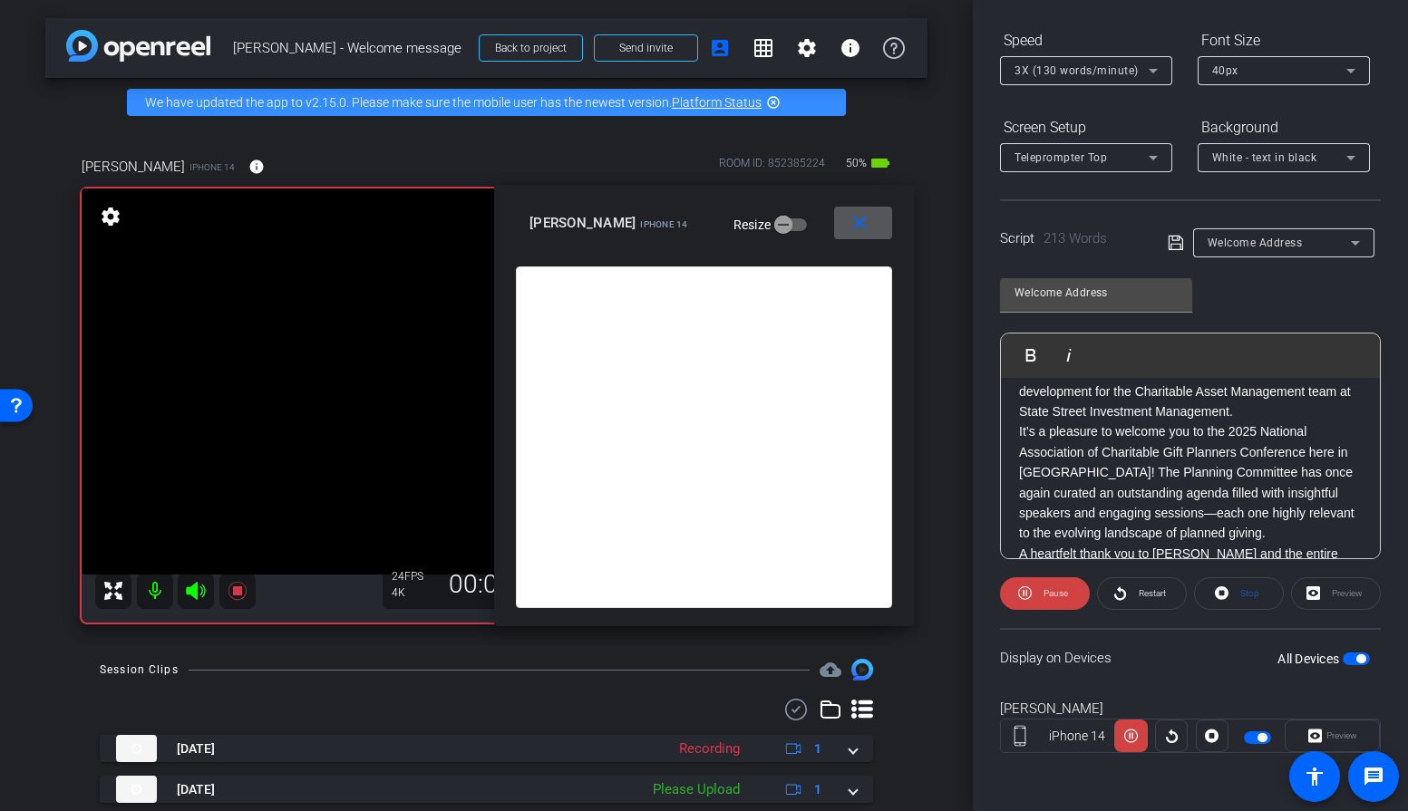
scroll to position [70, 0]
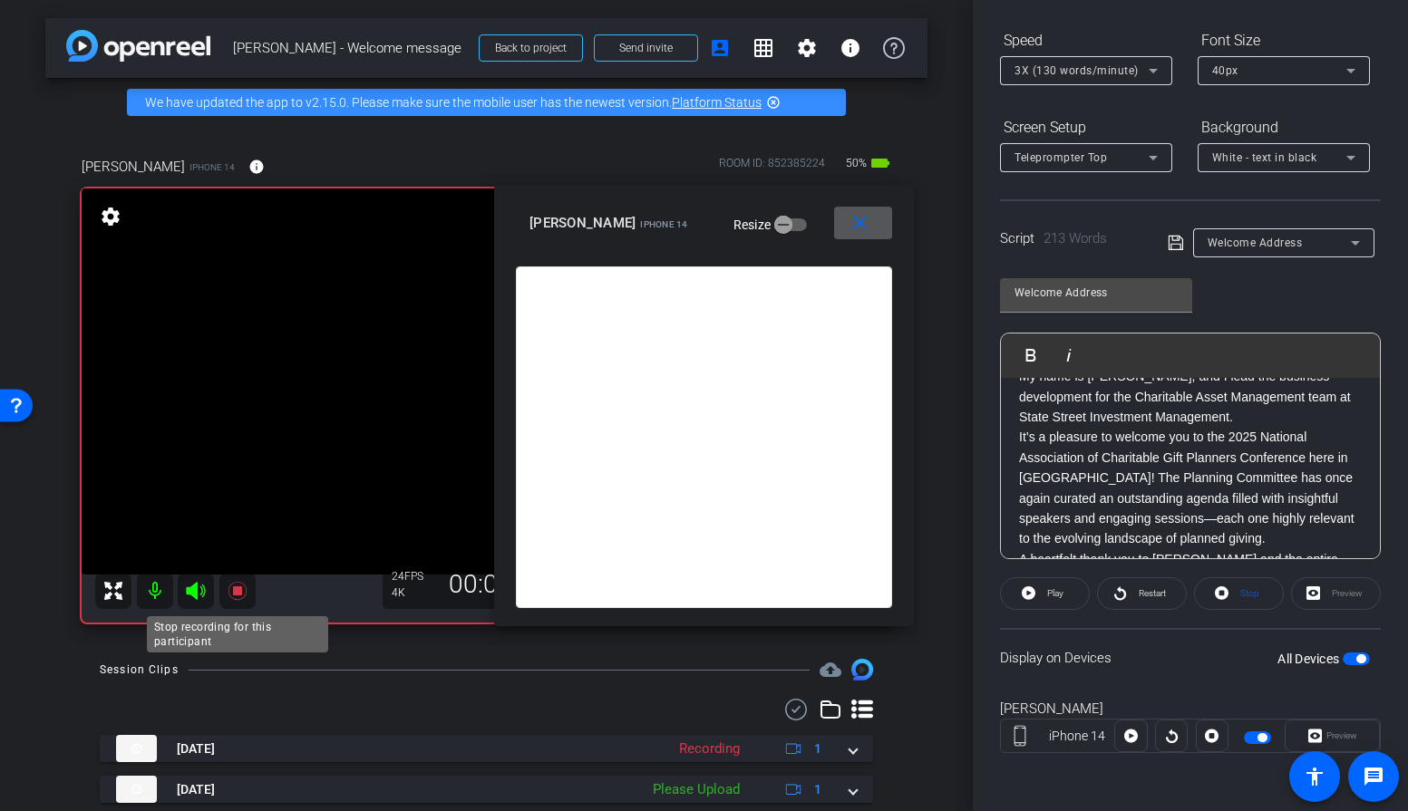
click at [246, 580] on icon at bounding box center [238, 591] width 22 height 22
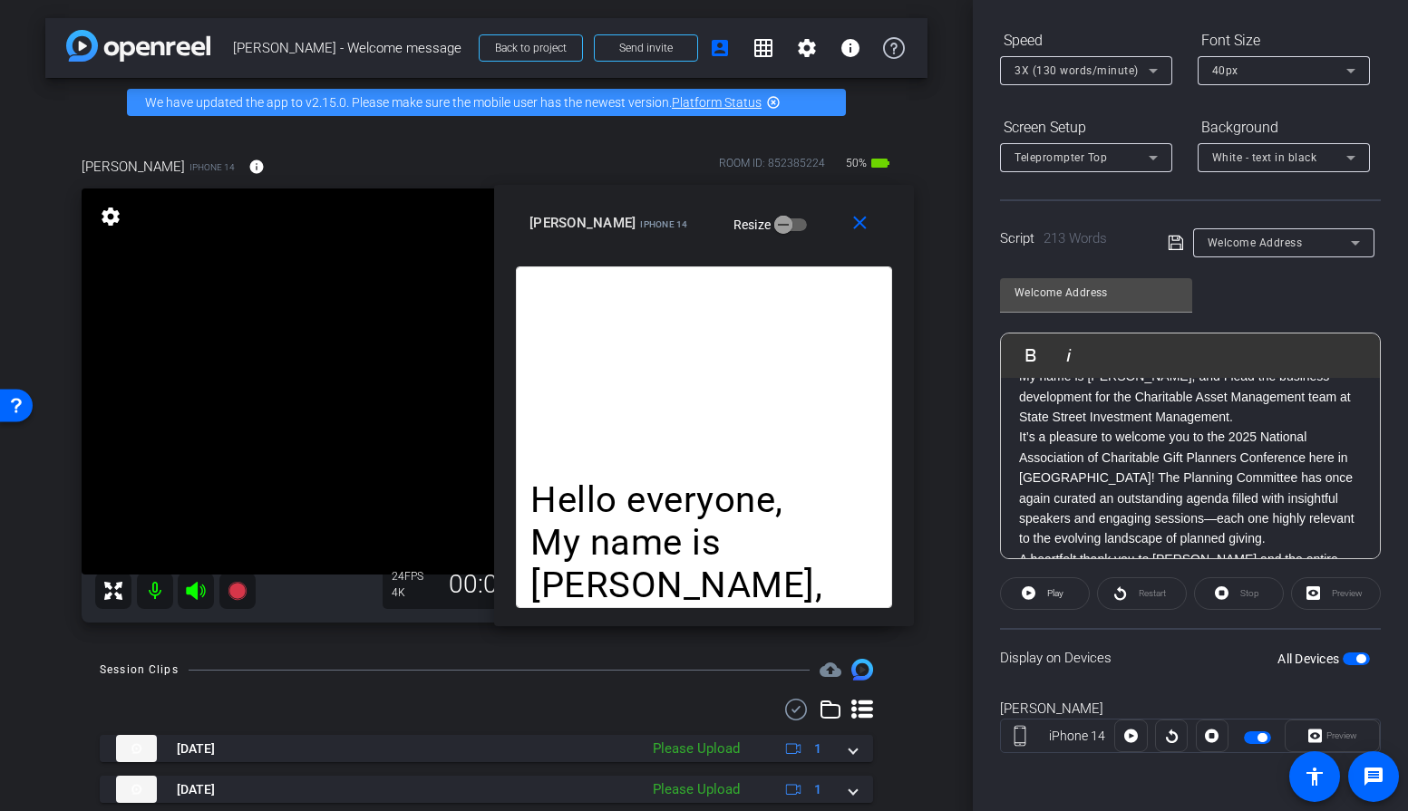
scroll to position [0, 0]
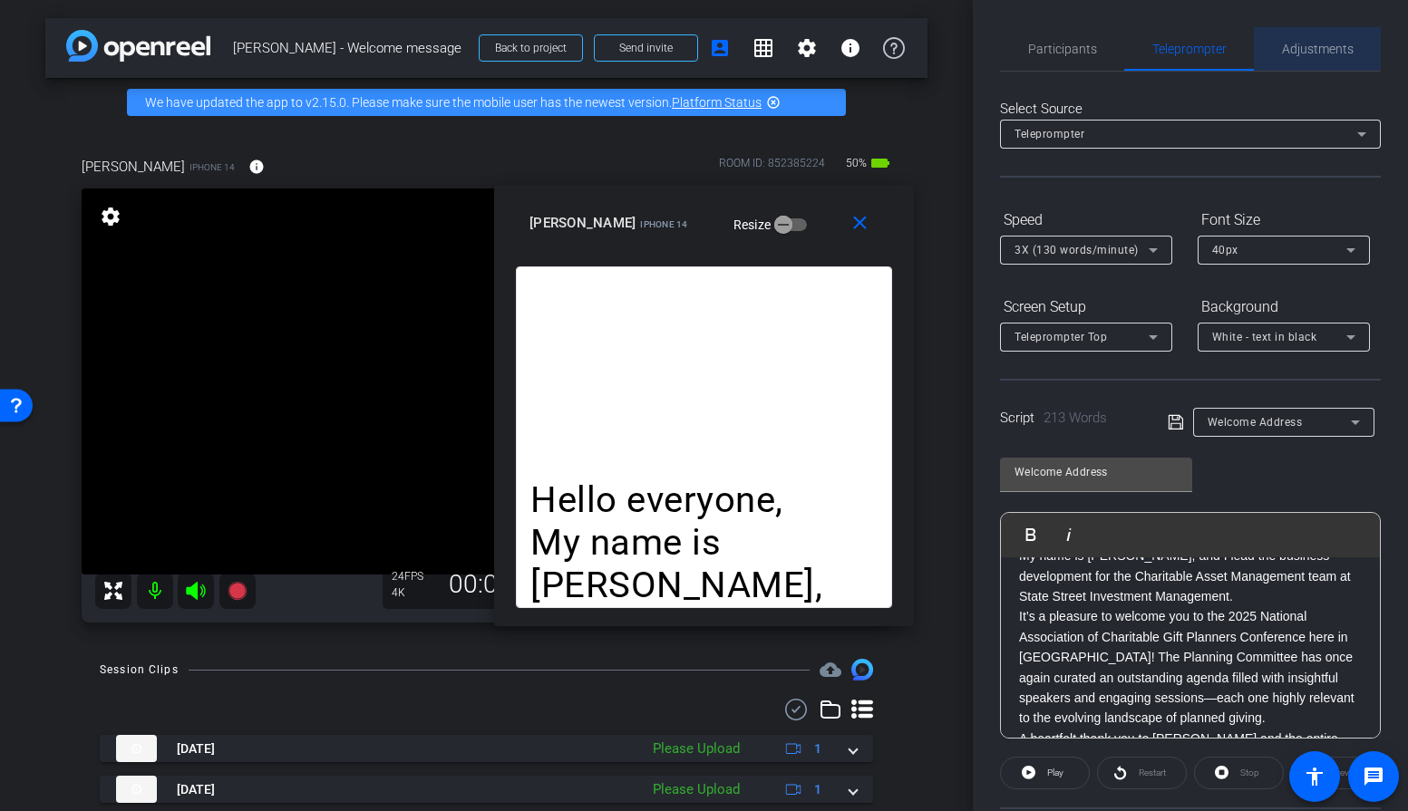
click at [1311, 46] on span "Adjustments" at bounding box center [1318, 49] width 72 height 13
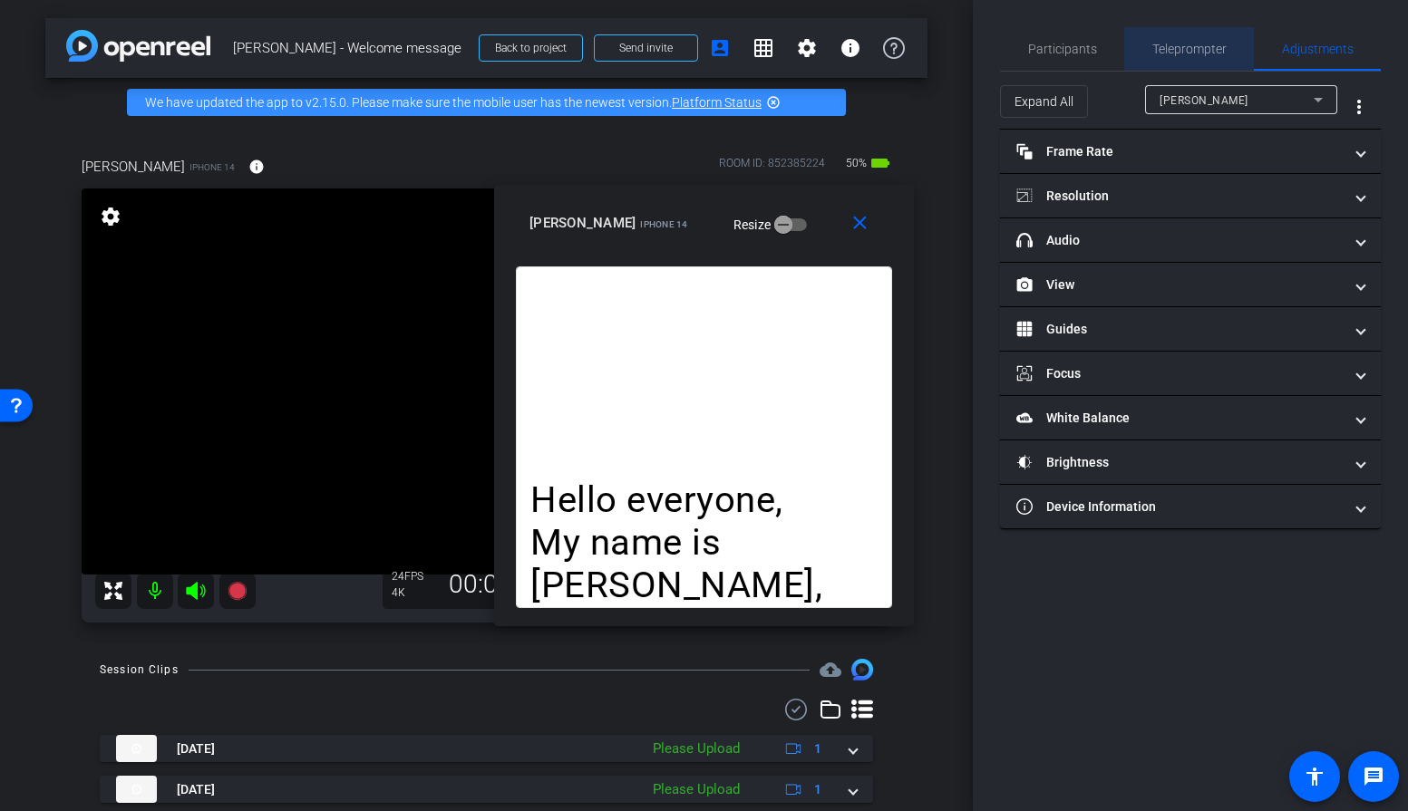
click at [1170, 49] on span "Teleprompter" at bounding box center [1189, 49] width 74 height 13
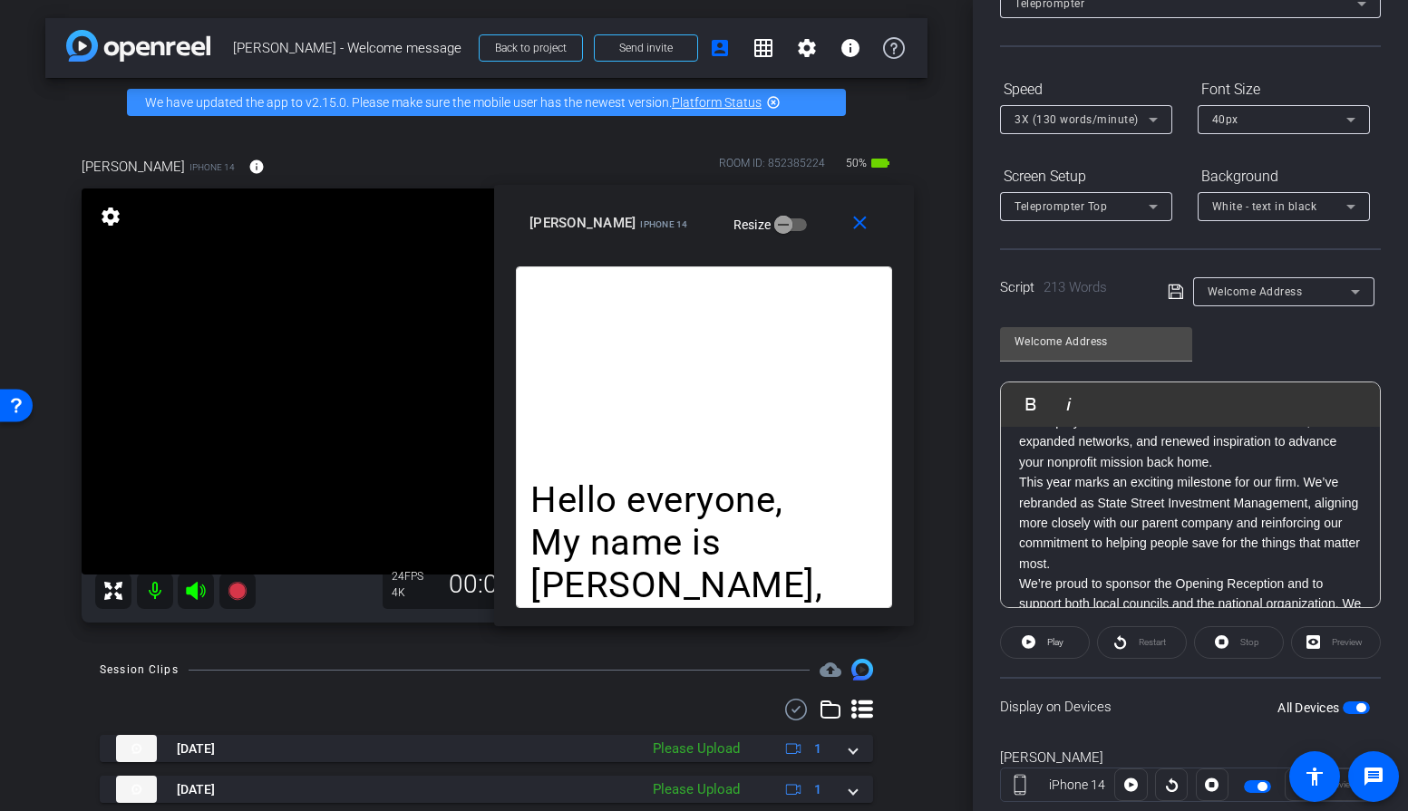
scroll to position [180, 0]
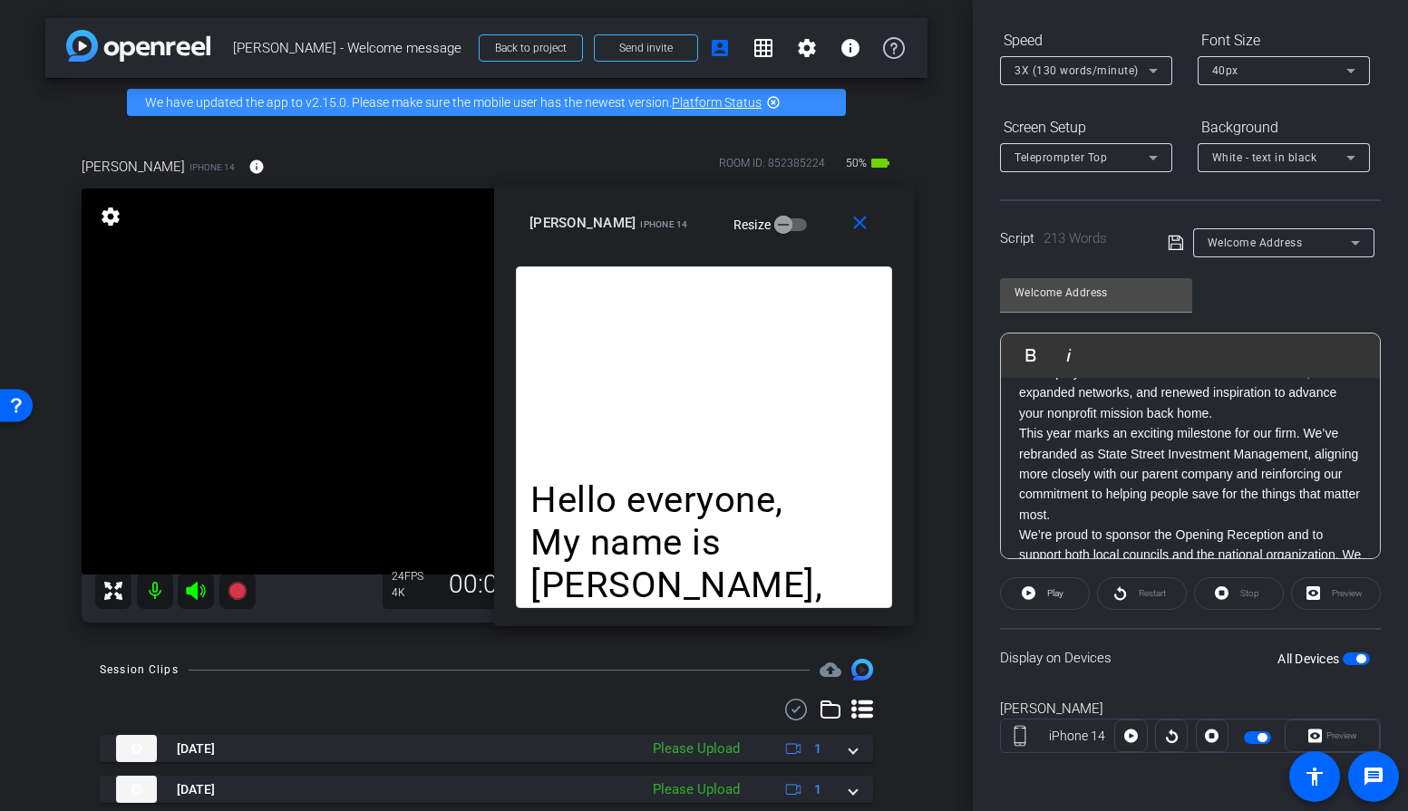
click at [1326, 597] on div "Preview" at bounding box center [1336, 594] width 90 height 33
click at [1309, 597] on div "Preview" at bounding box center [1336, 594] width 90 height 33
click at [859, 228] on mat-icon "close" at bounding box center [860, 223] width 23 height 23
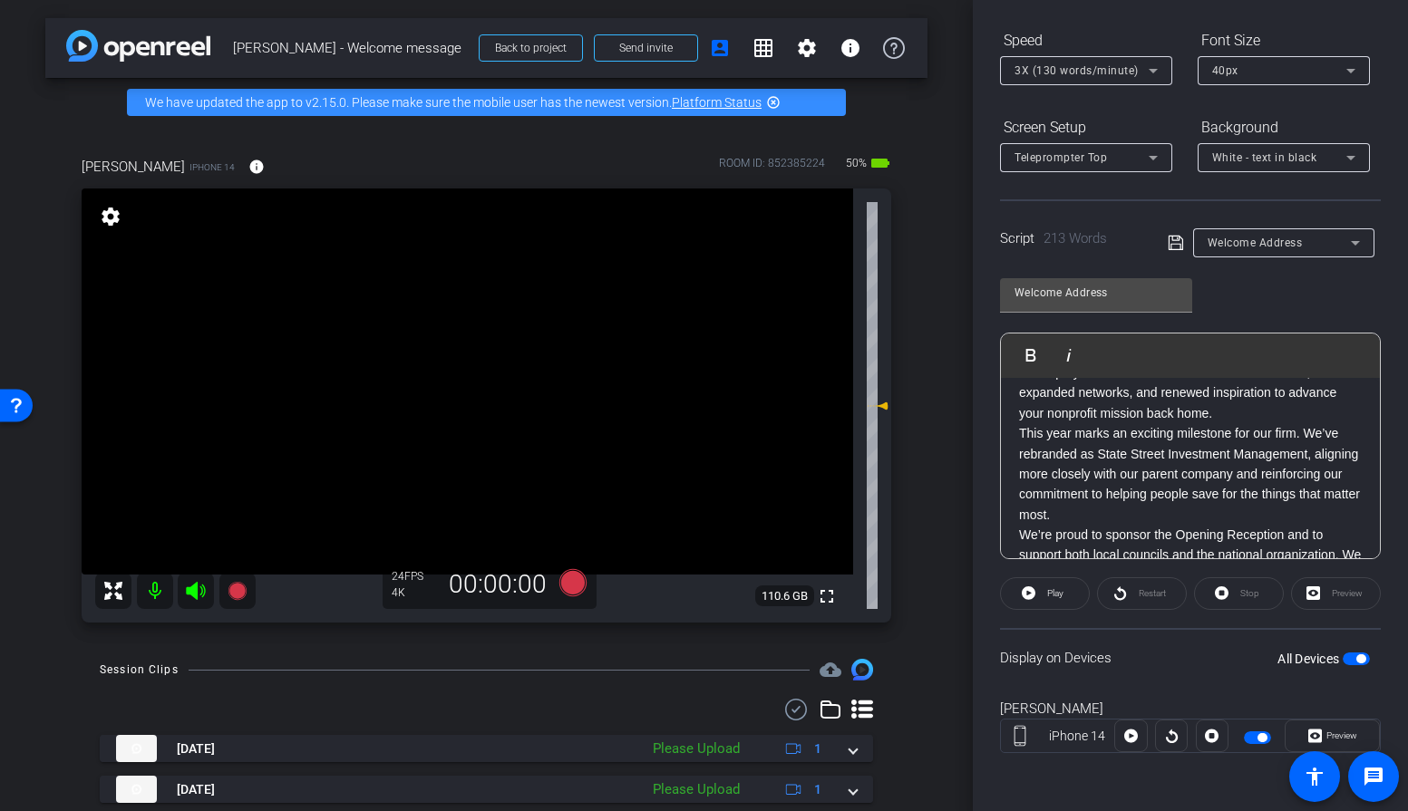
scroll to position [0, 0]
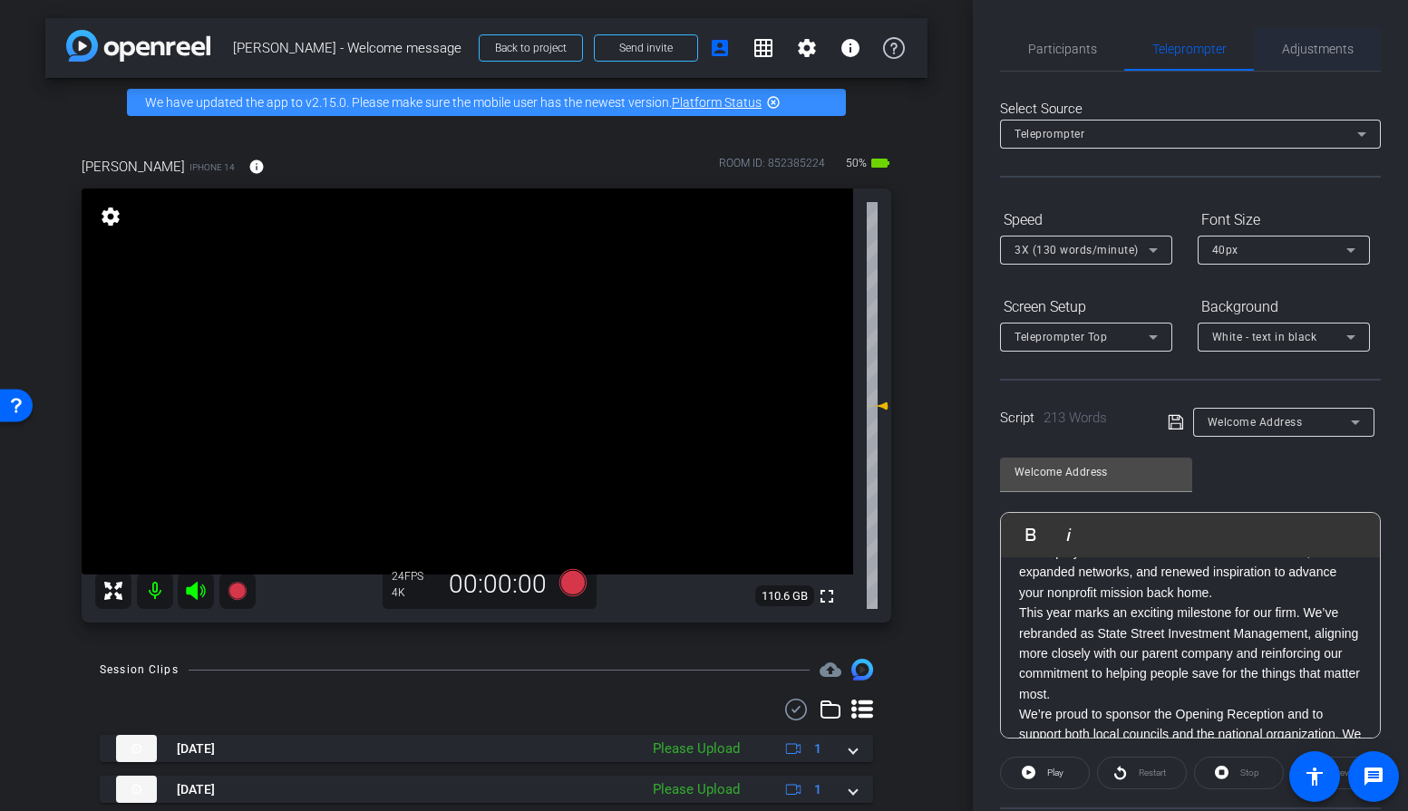
click at [1305, 44] on span "Adjustments" at bounding box center [1318, 49] width 72 height 13
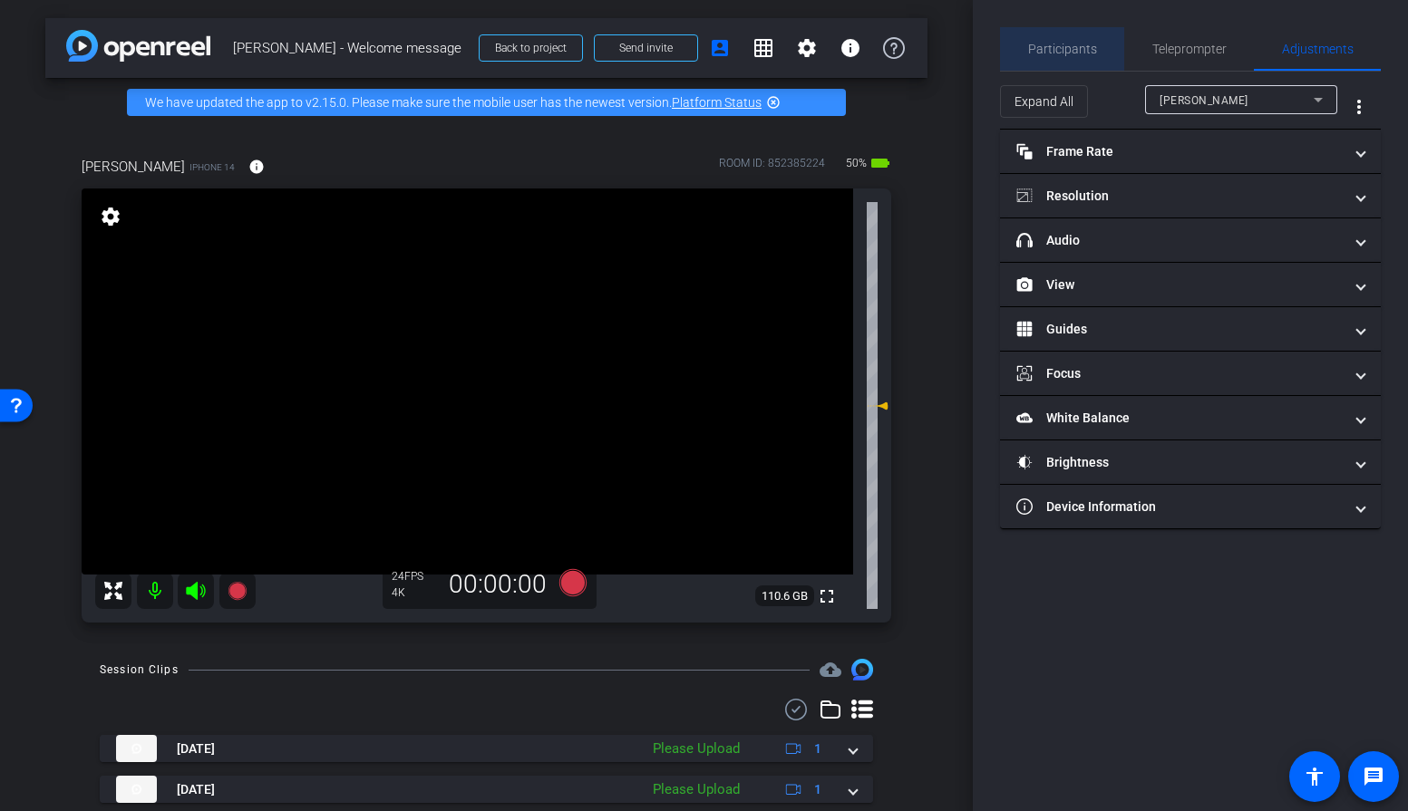
click at [1071, 48] on span "Participants" at bounding box center [1062, 49] width 69 height 13
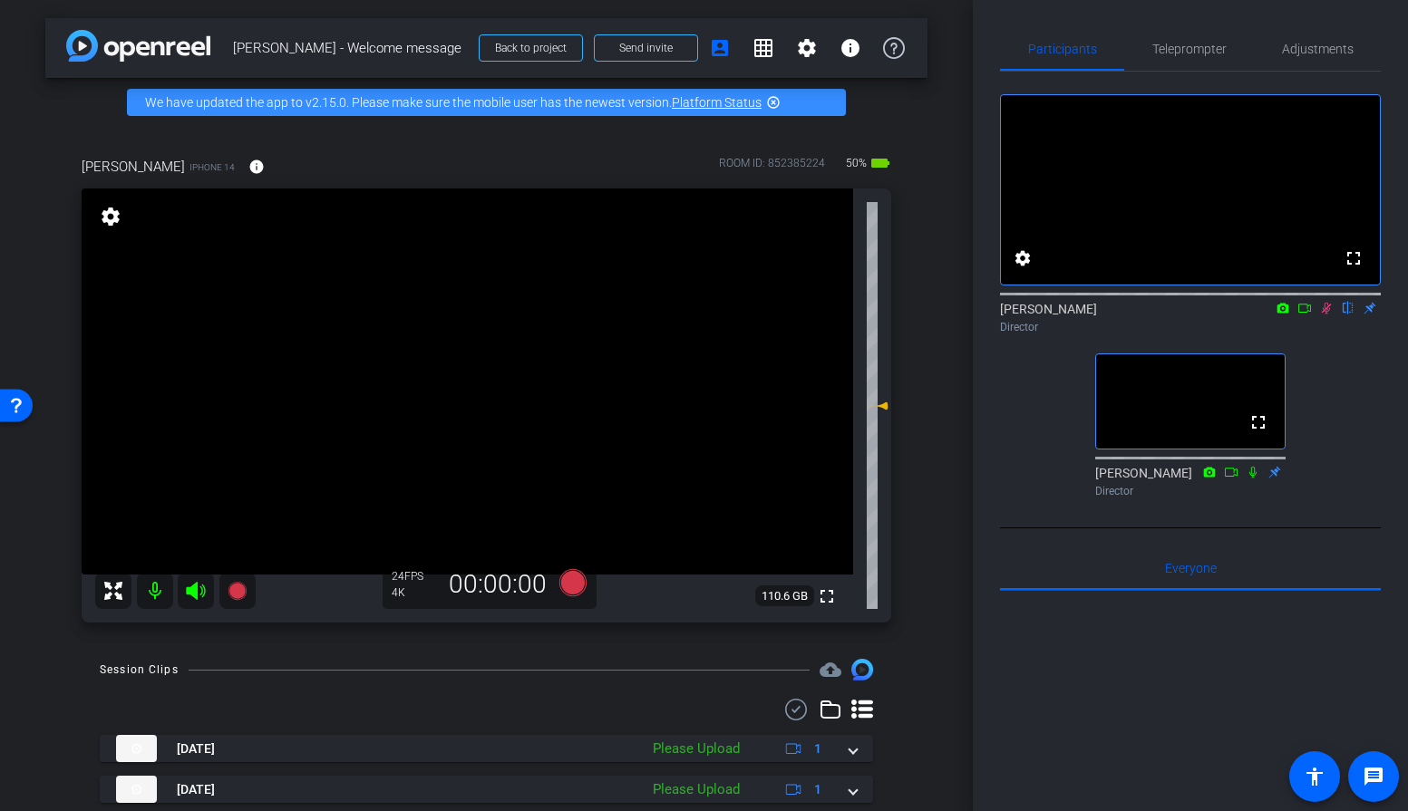
click at [1326, 315] on icon at bounding box center [1327, 309] width 10 height 12
click at [1212, 43] on span "Teleprompter" at bounding box center [1189, 49] width 74 height 13
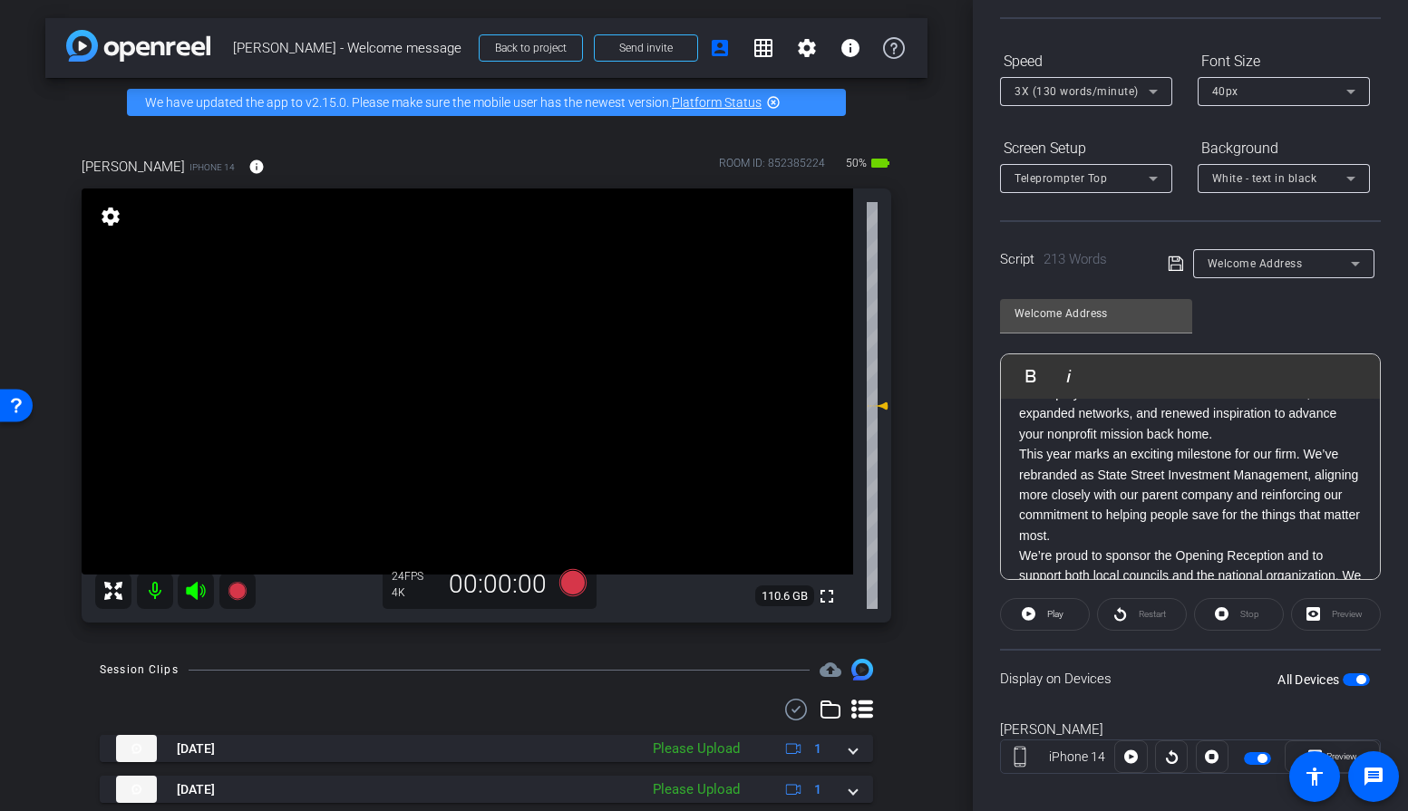
scroll to position [180, 0]
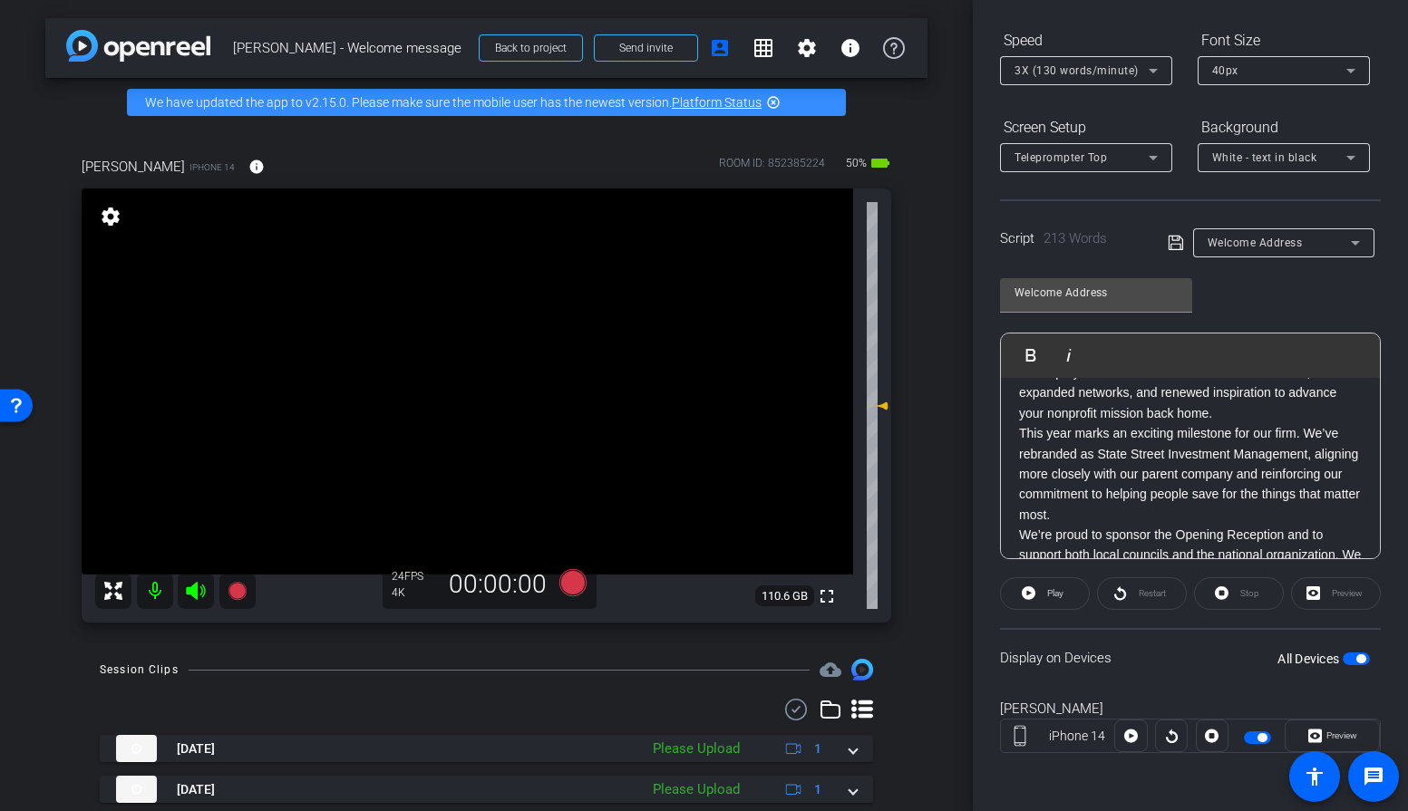
click at [1320, 594] on div "Preview" at bounding box center [1336, 594] width 90 height 33
click at [1311, 594] on div "Preview" at bounding box center [1336, 594] width 90 height 33
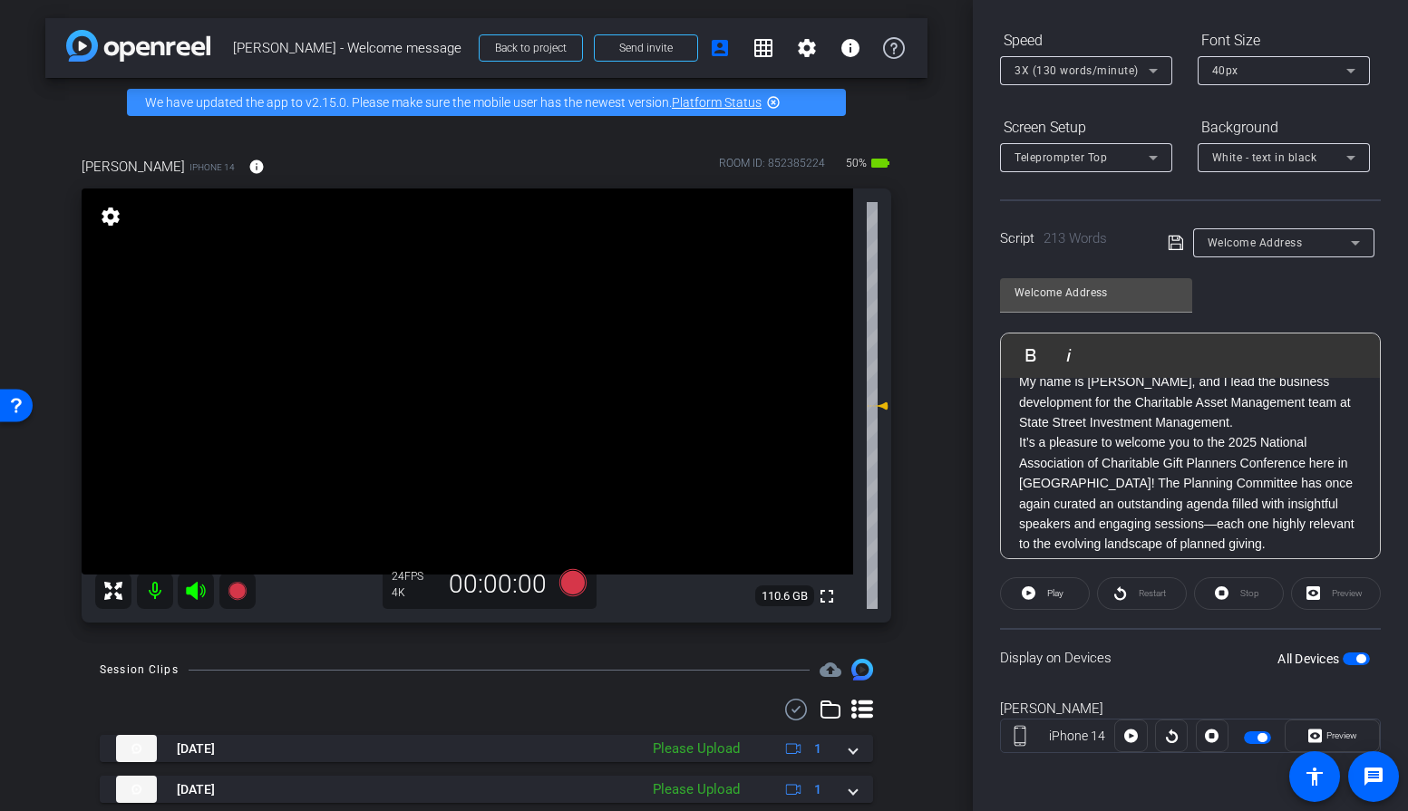
scroll to position [79, 0]
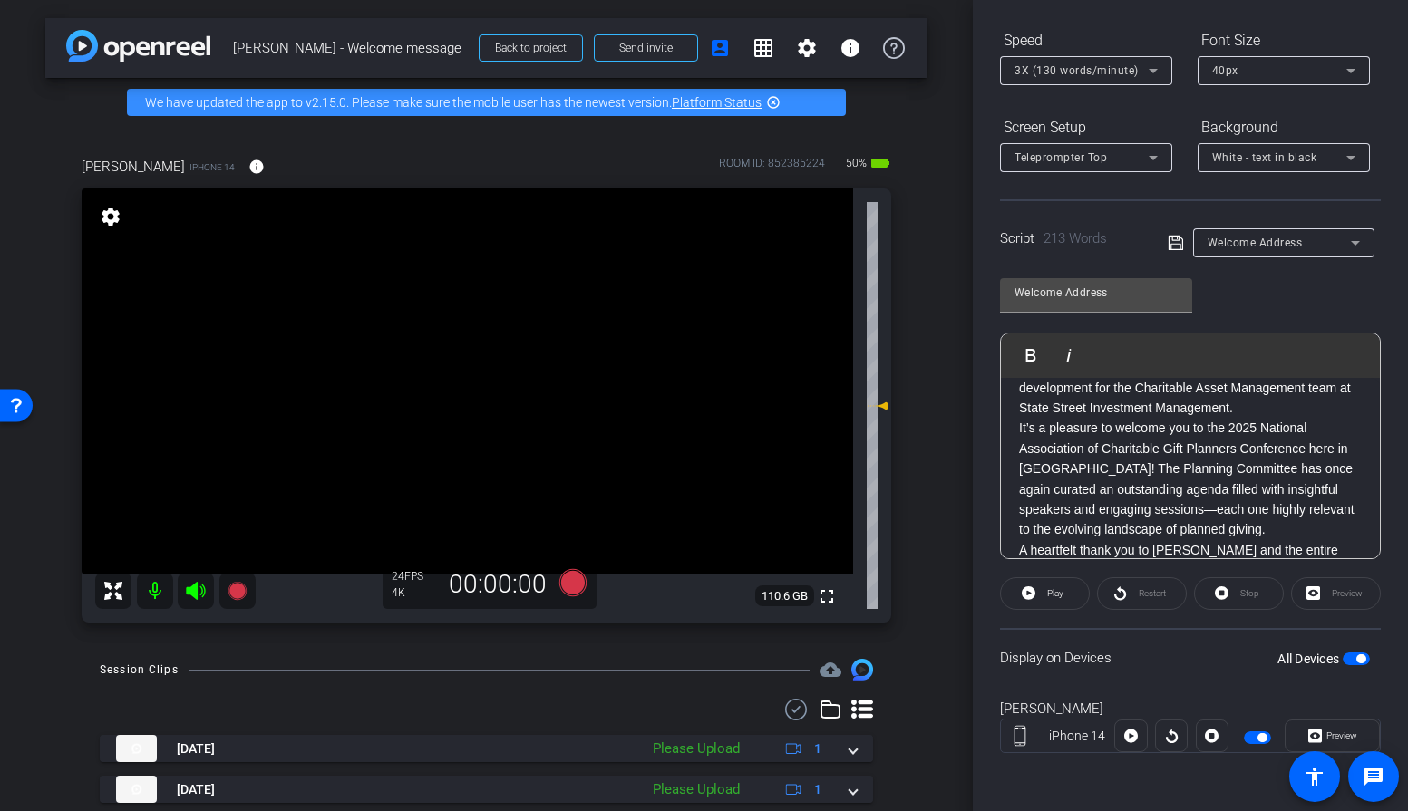
click at [1329, 594] on div "Preview" at bounding box center [1336, 594] width 90 height 33
click at [1305, 594] on div "Preview" at bounding box center [1336, 594] width 90 height 33
click at [1335, 741] on span "Preview" at bounding box center [1341, 736] width 31 height 10
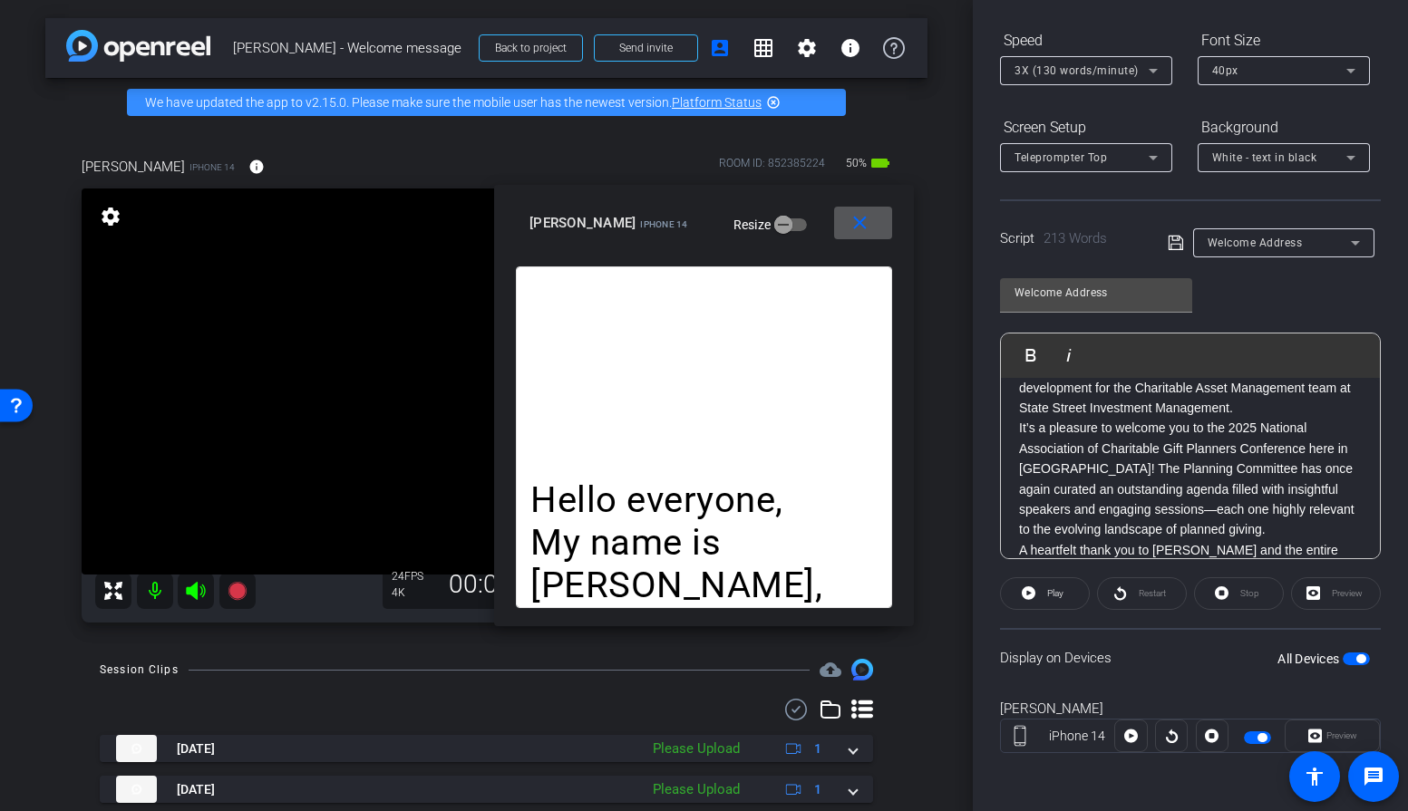
click at [844, 228] on span at bounding box center [863, 223] width 58 height 44
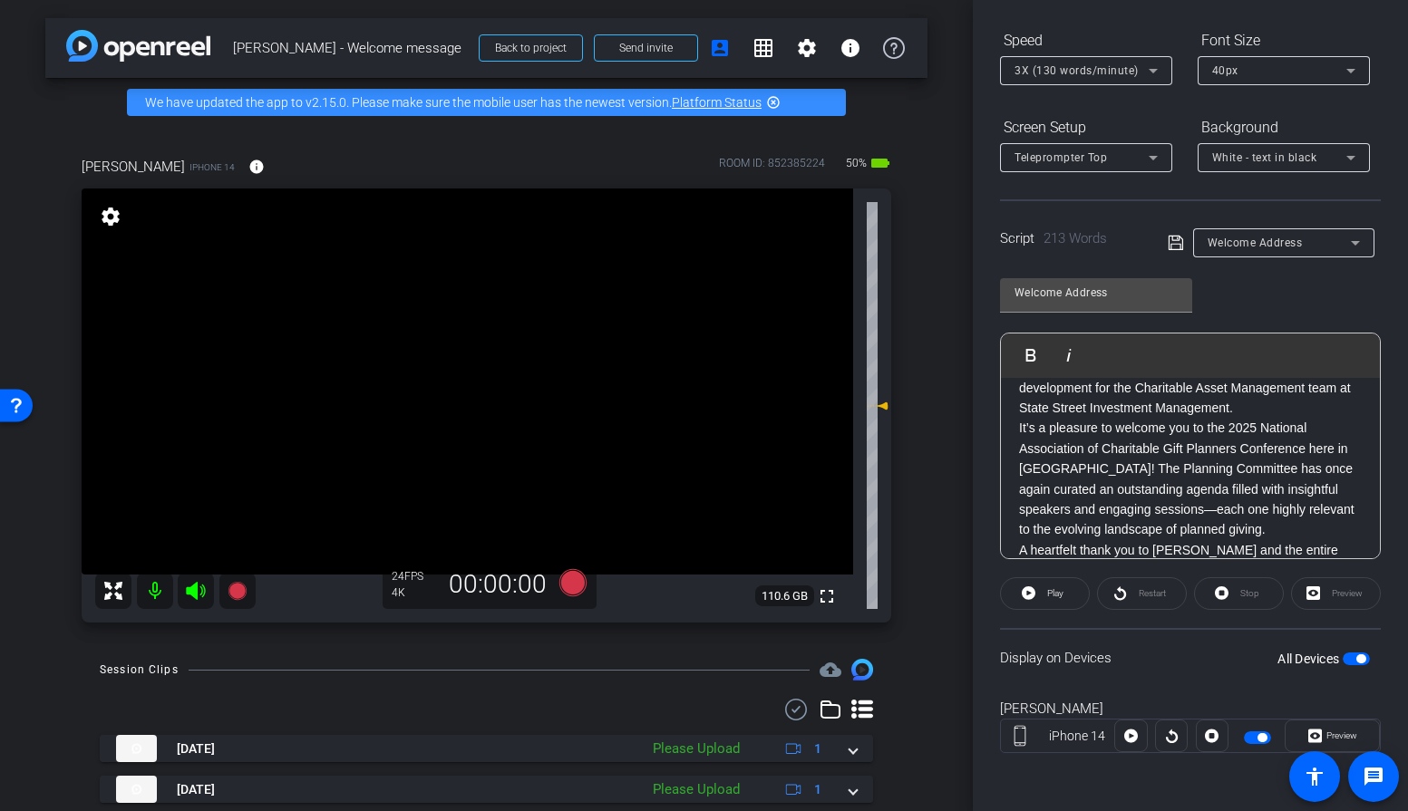
click at [1324, 594] on div "Preview" at bounding box center [1336, 594] width 90 height 33
click at [1312, 593] on div "Preview" at bounding box center [1336, 594] width 90 height 33
click at [1267, 522] on p "It’s a pleasure to welcome you to the 2025 National Association of Charitable G…" at bounding box center [1190, 478] width 343 height 121
click at [1032, 592] on icon at bounding box center [1029, 594] width 14 height 14
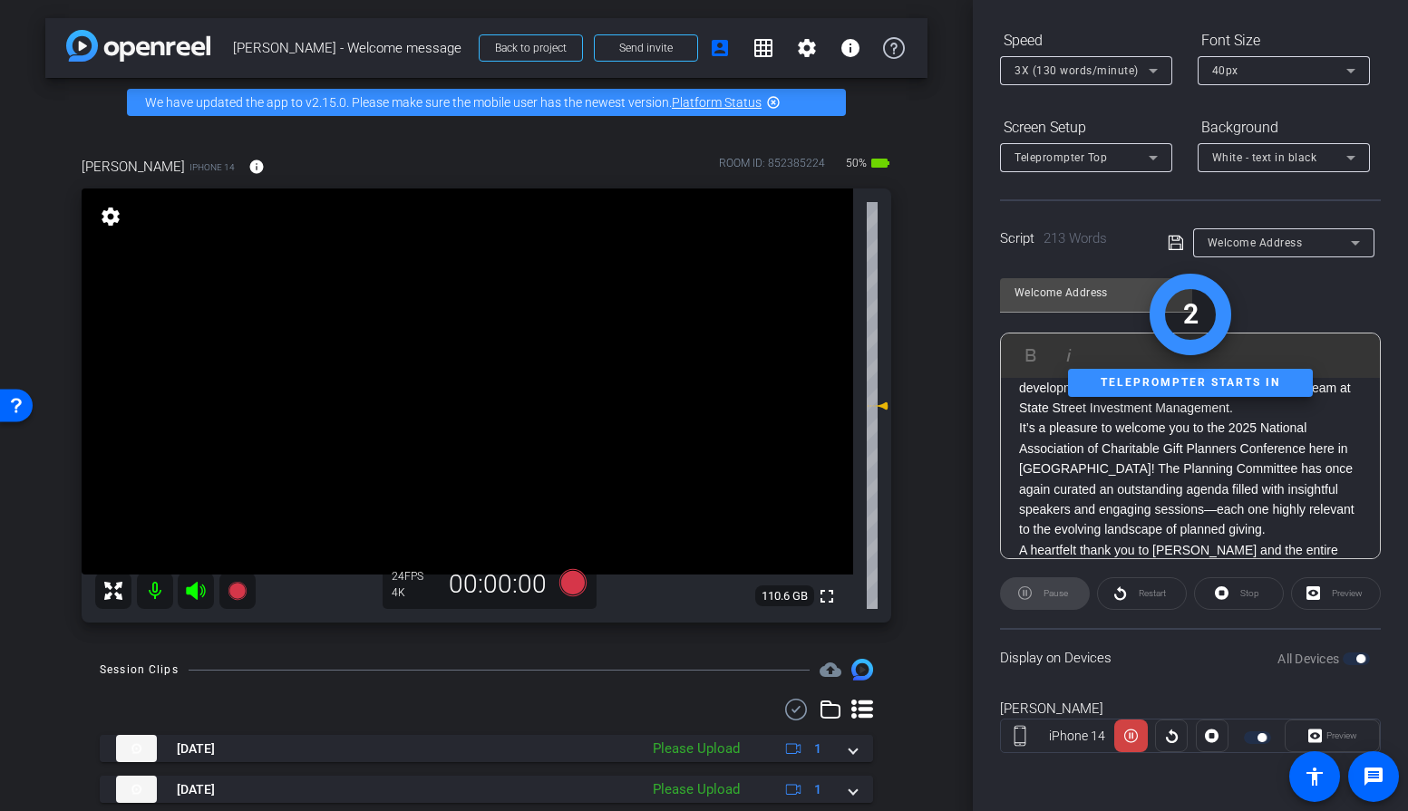
click at [1029, 592] on div "Pause" at bounding box center [1045, 594] width 90 height 33
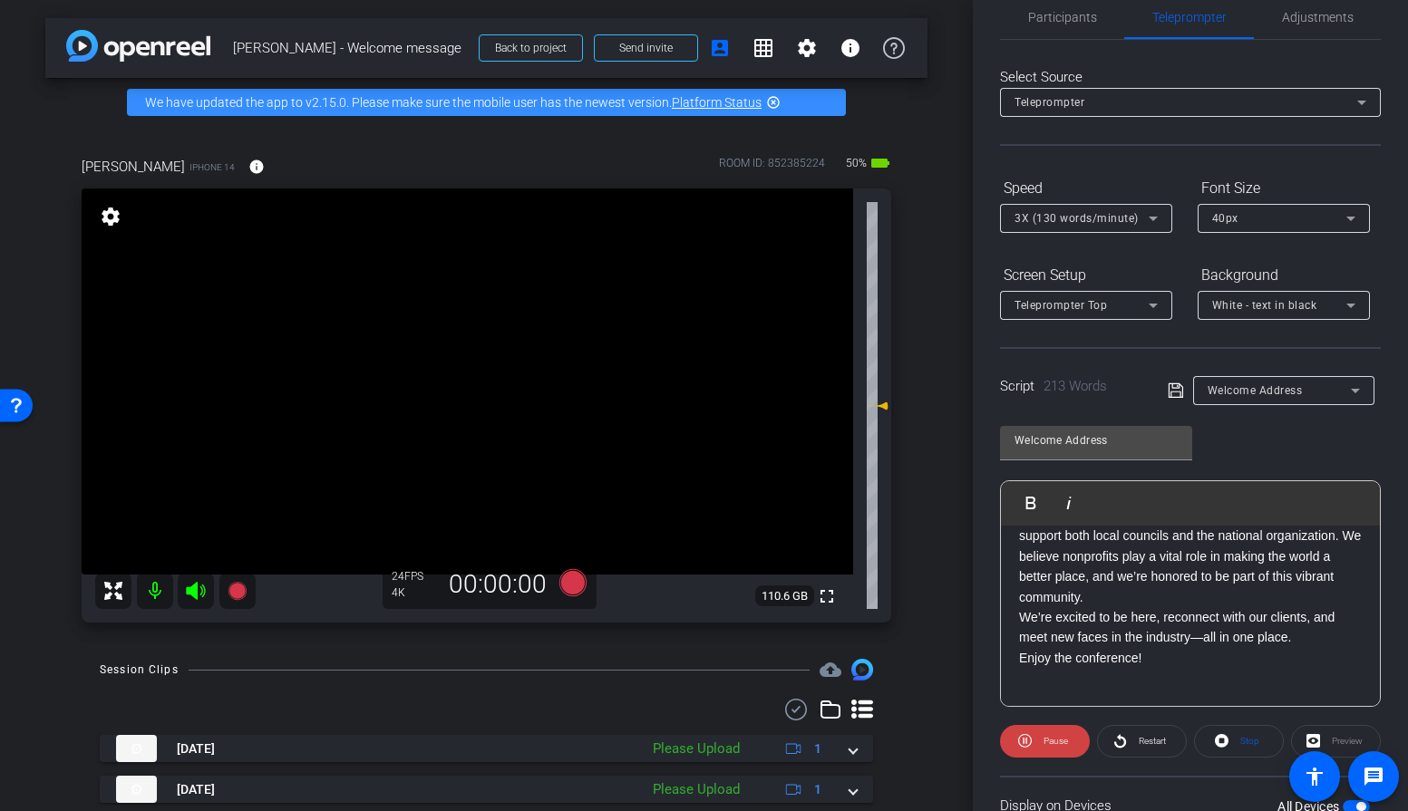
scroll to position [40, 0]
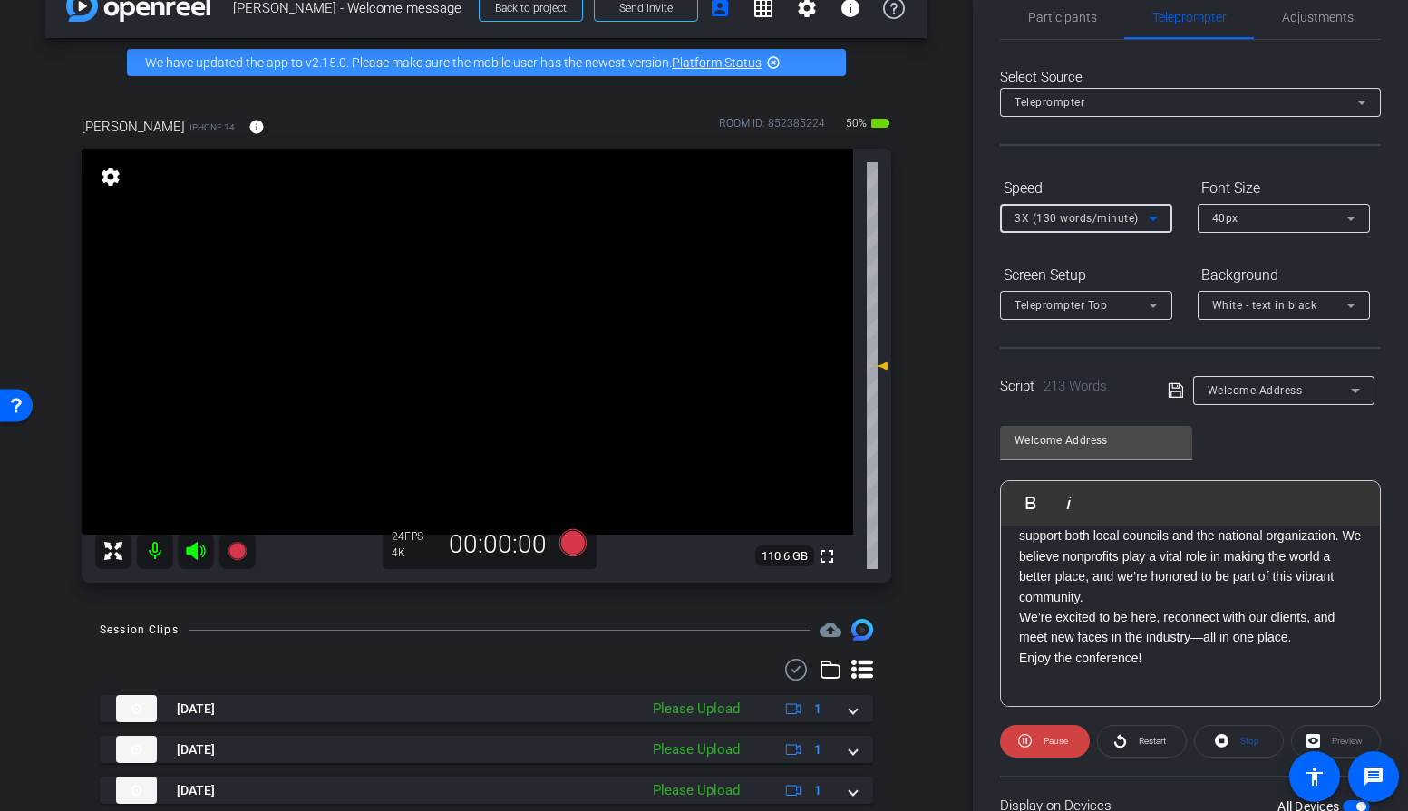
click at [1157, 219] on icon at bounding box center [1153, 219] width 22 height 22
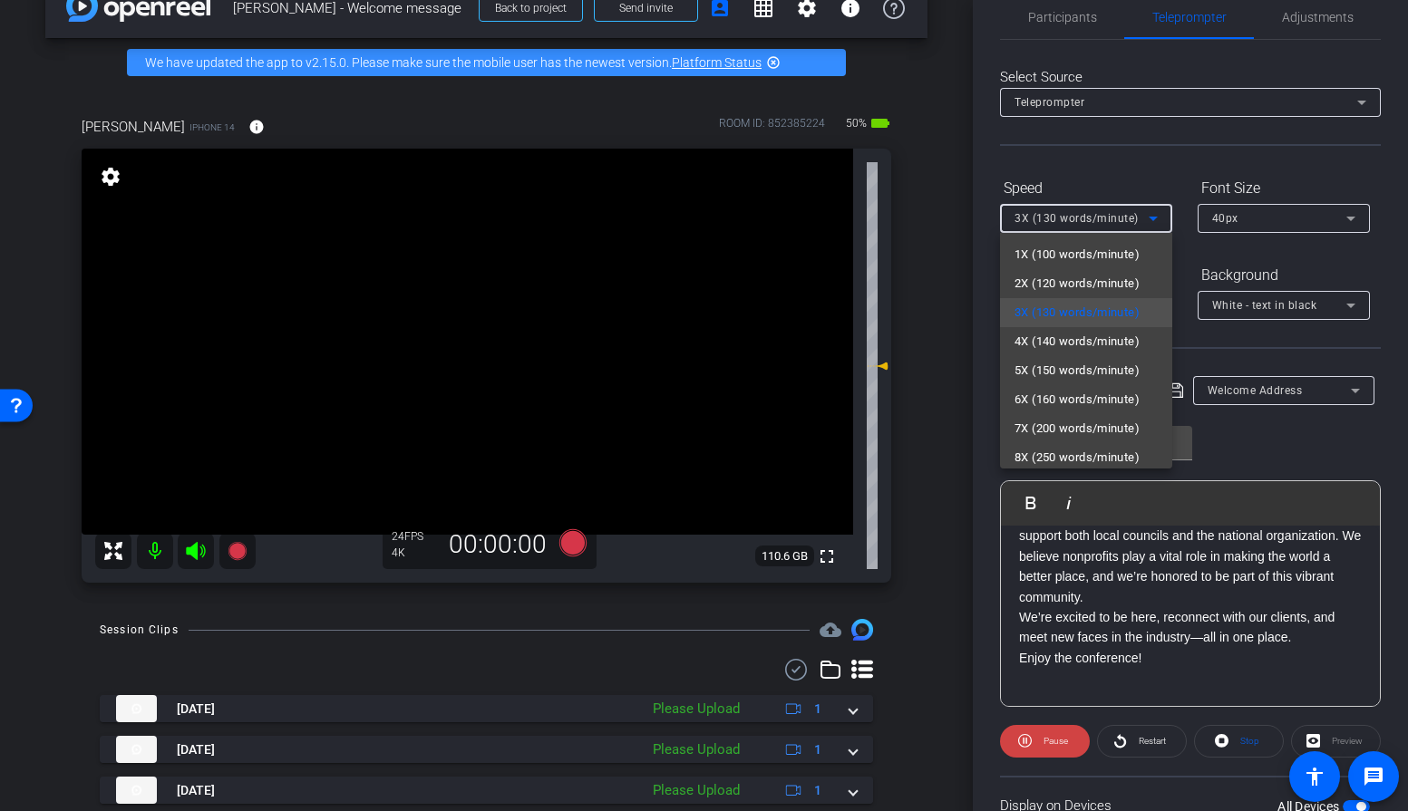
click at [1145, 160] on div at bounding box center [704, 405] width 1408 height 811
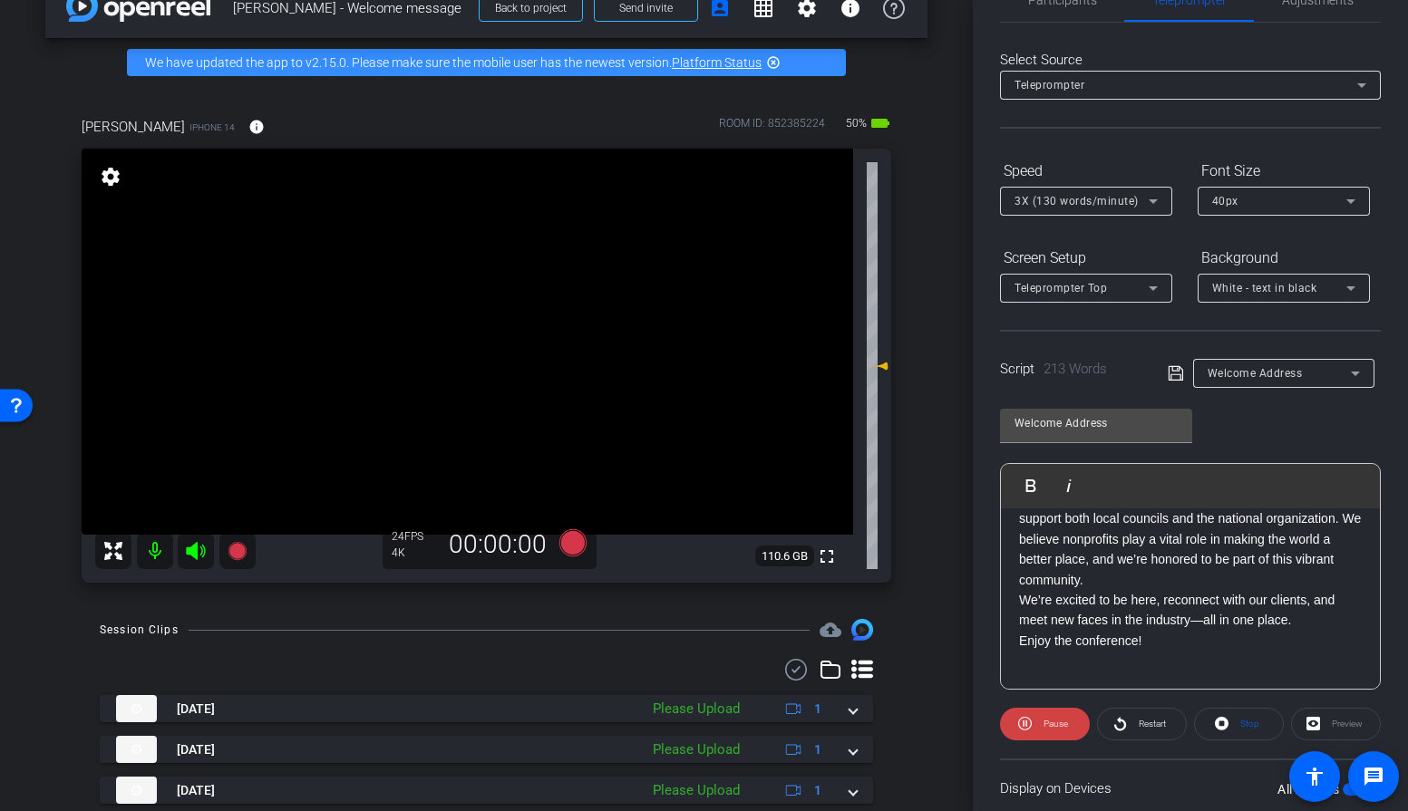
scroll to position [71, 0]
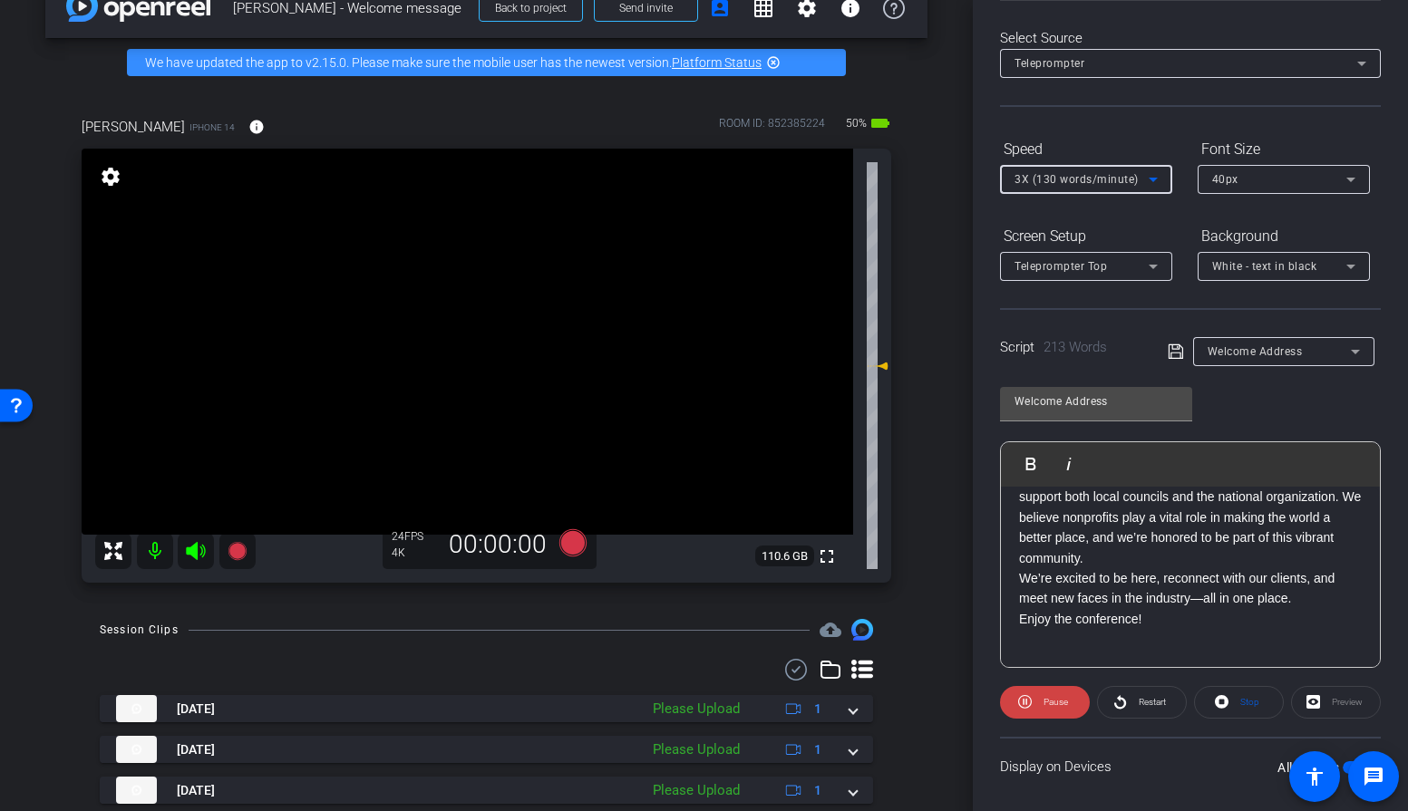
click at [1112, 176] on span "3X (130 words/minute)" at bounding box center [1076, 179] width 124 height 13
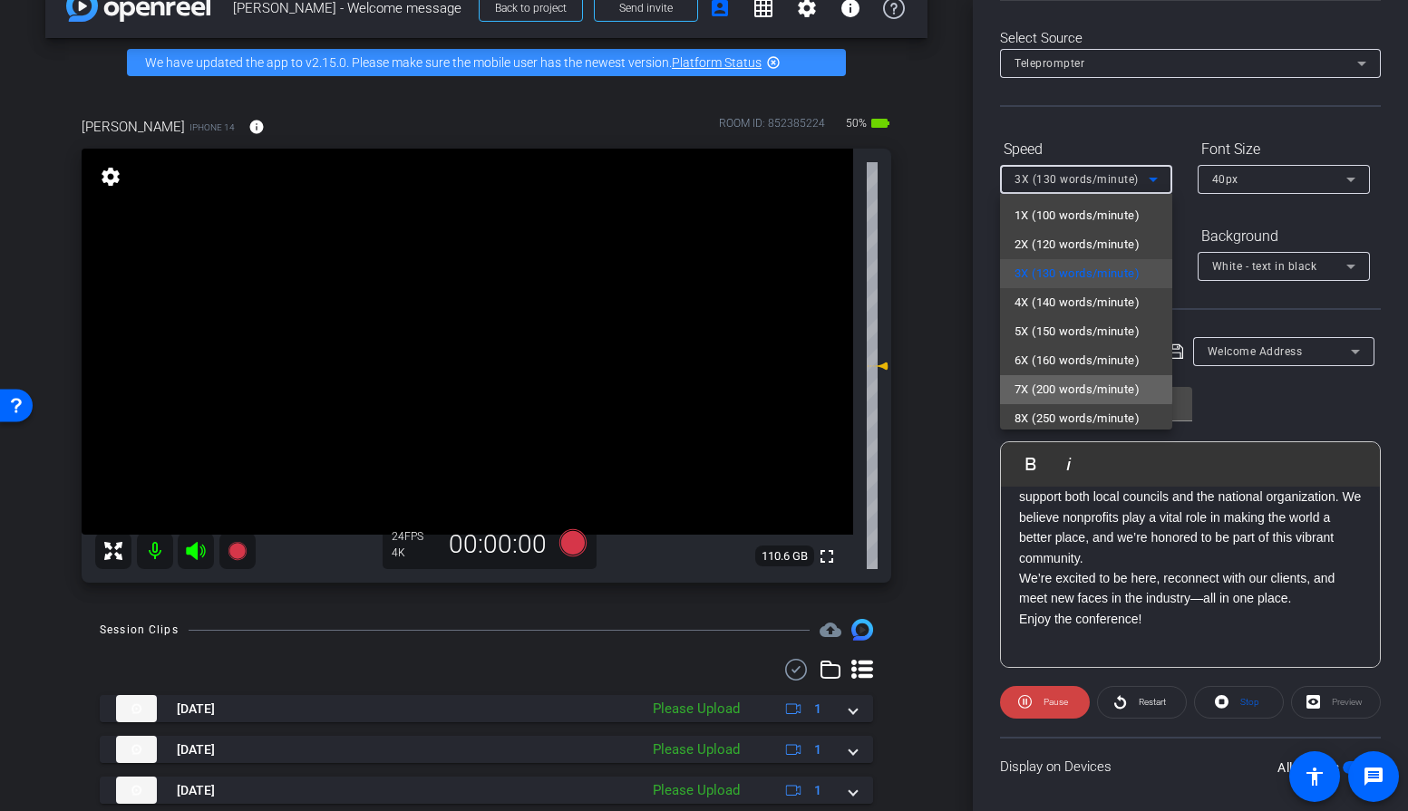
click at [1053, 387] on span "7X (200 words/minute)" at bounding box center [1076, 390] width 125 height 22
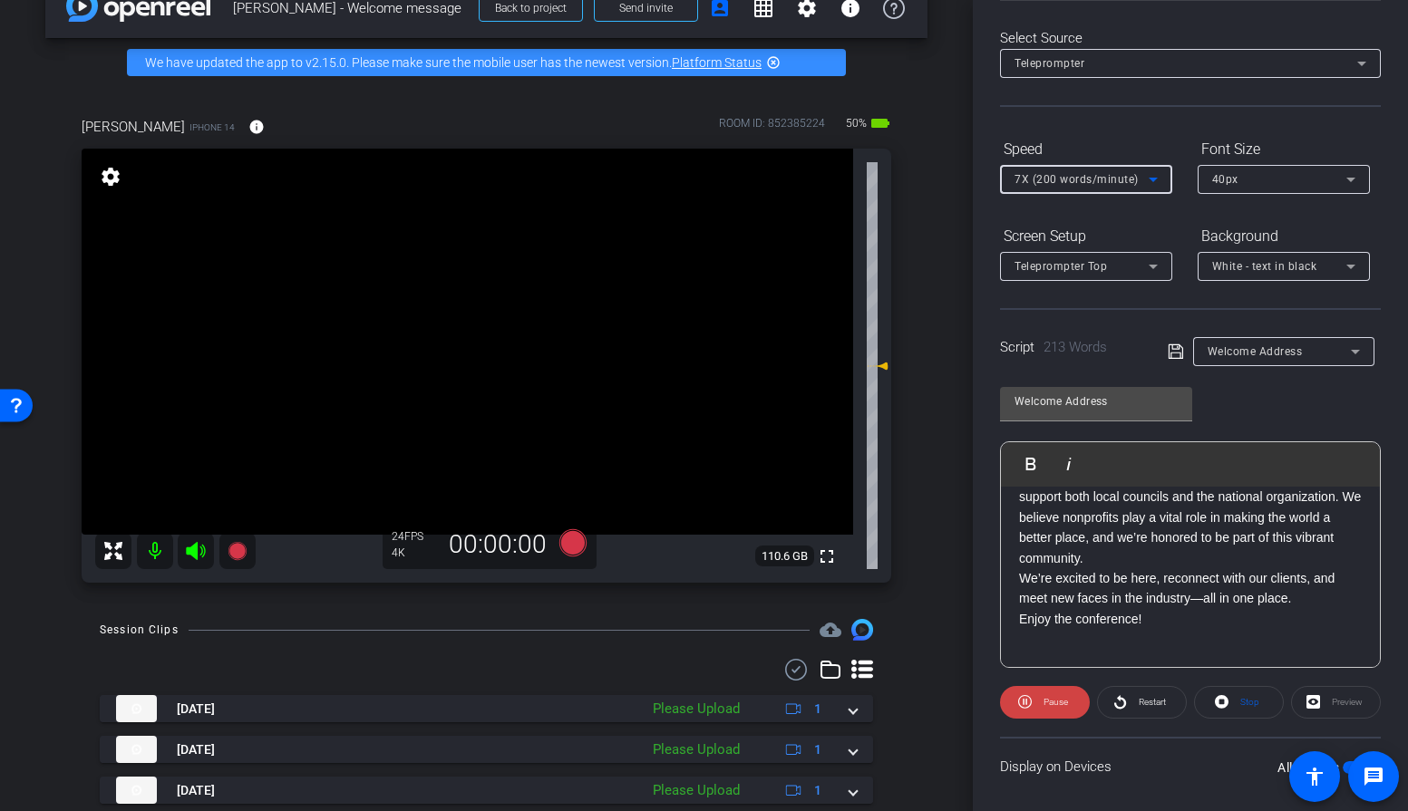
click at [1313, 709] on div "Preview" at bounding box center [1336, 702] width 90 height 33
click at [1141, 702] on span "Restart" at bounding box center [1152, 702] width 27 height 10
click at [1108, 178] on span "7X (200 words/minute)" at bounding box center [1076, 179] width 124 height 13
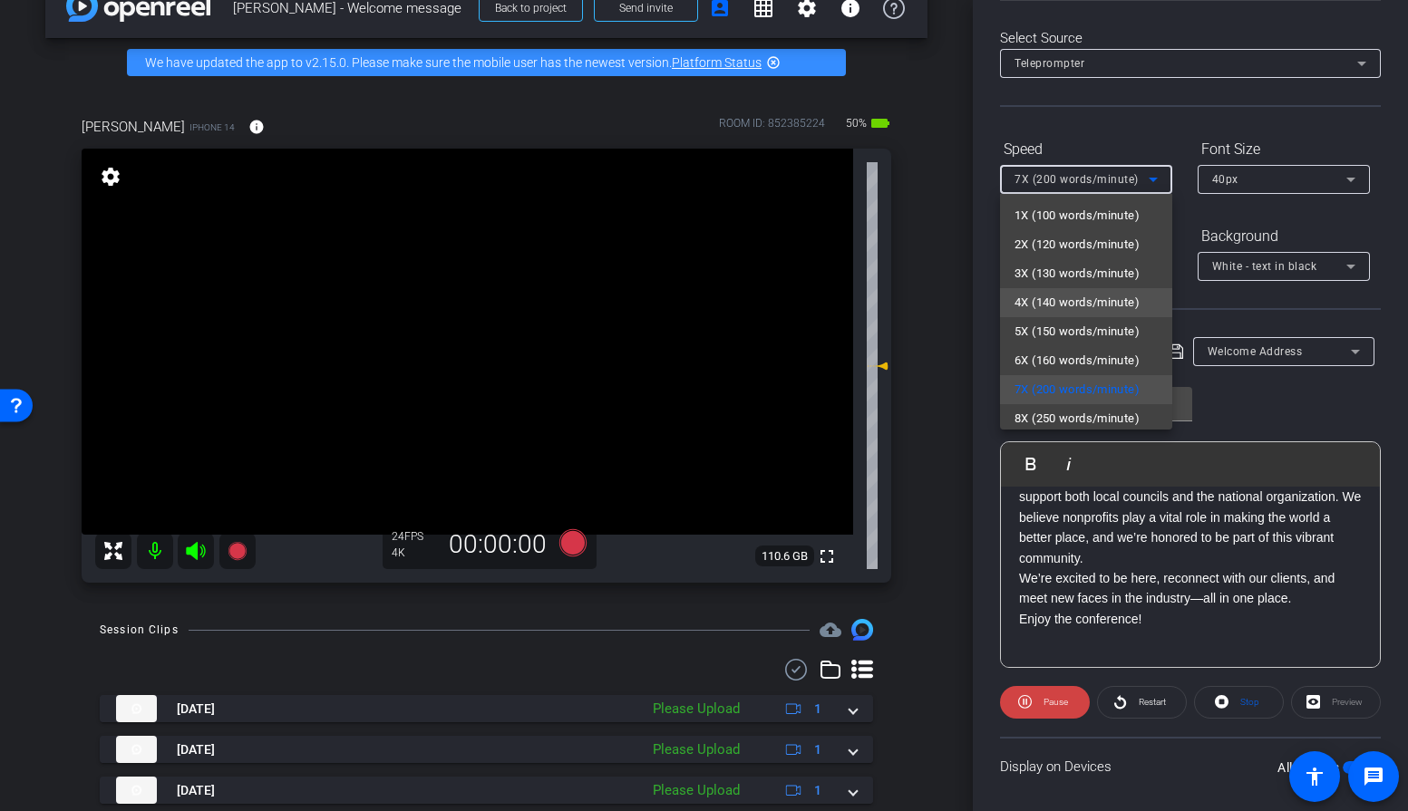
click at [1026, 296] on span "4X (140 words/minute)" at bounding box center [1076, 303] width 125 height 22
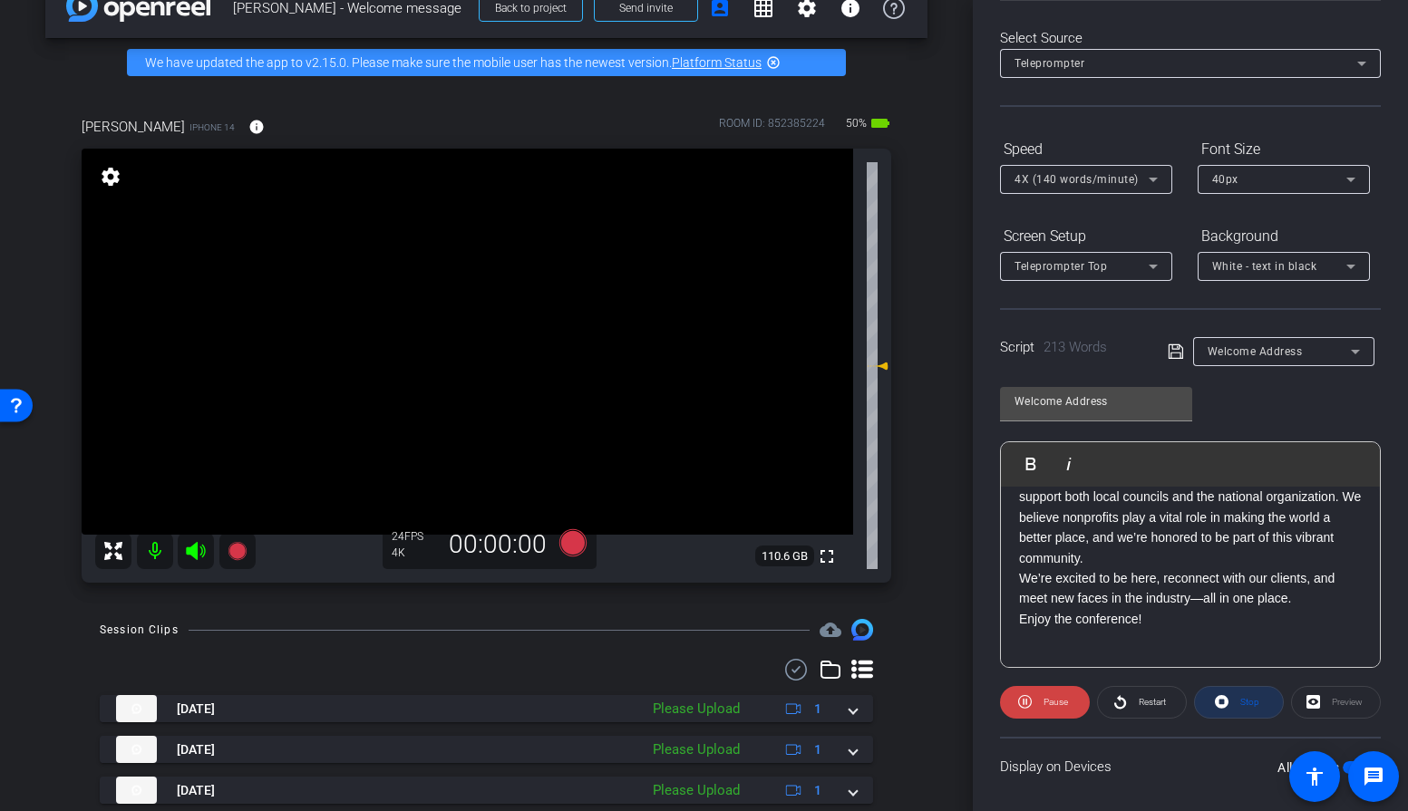
click at [1228, 707] on span at bounding box center [1239, 703] width 88 height 44
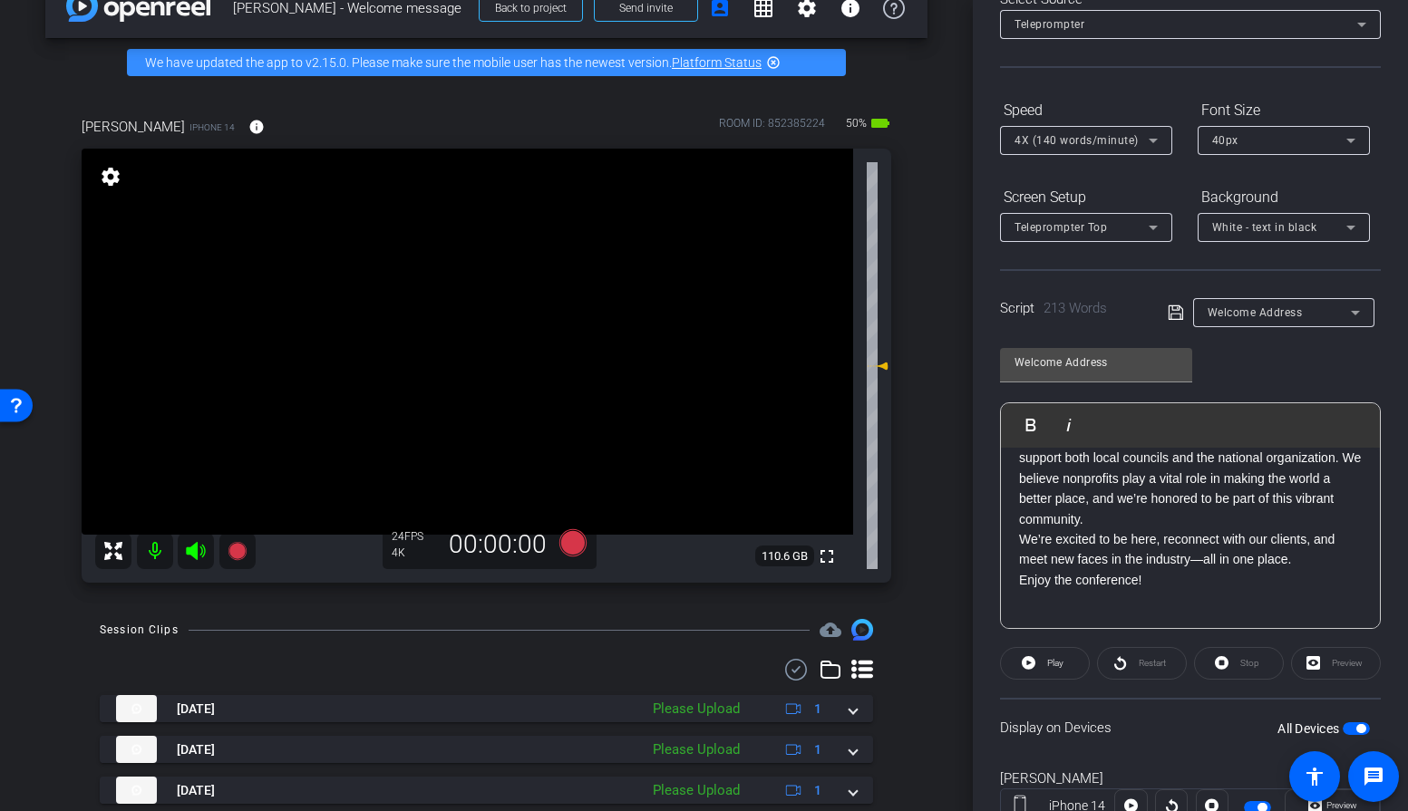
scroll to position [117, 0]
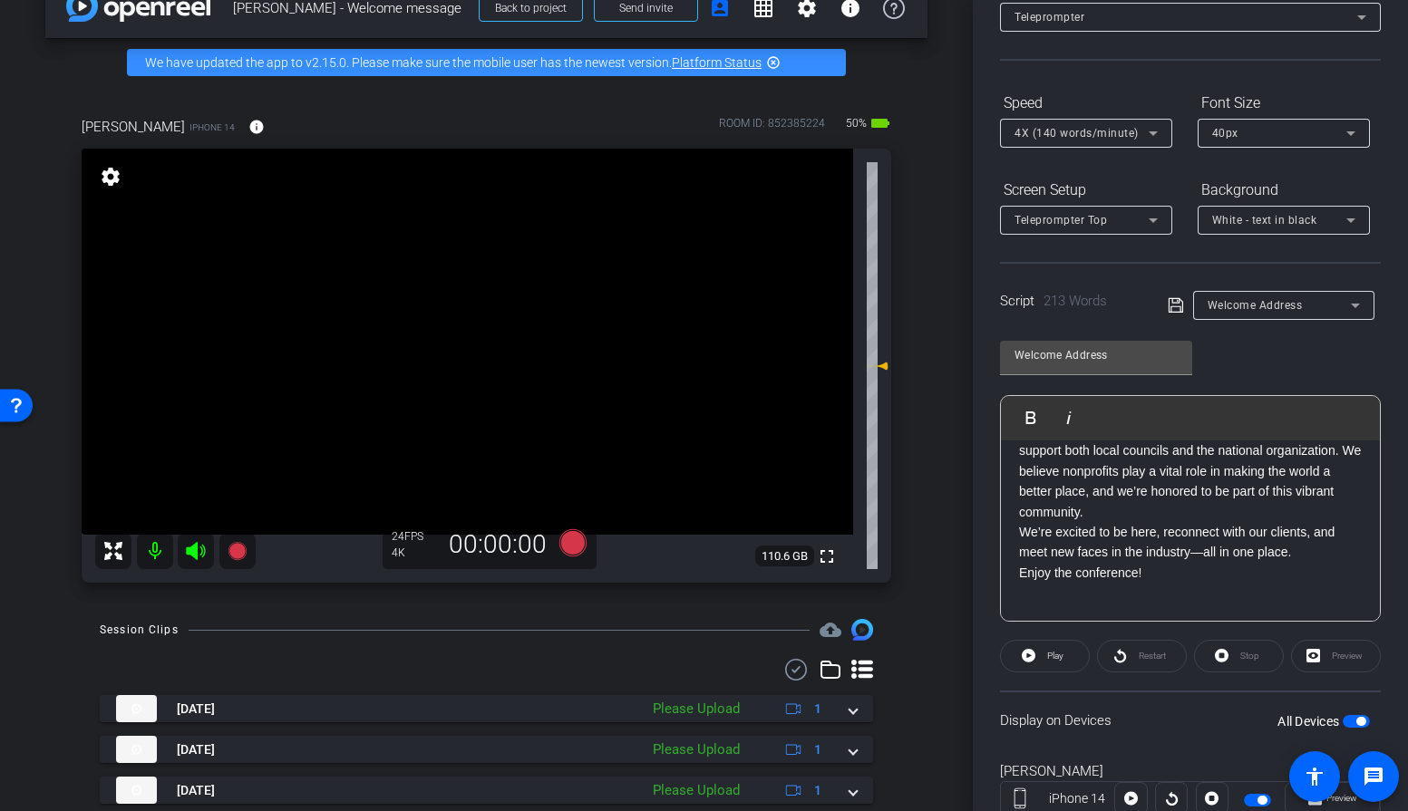
click at [1316, 664] on div "Preview" at bounding box center [1336, 656] width 90 height 33
click at [1311, 656] on div "Preview" at bounding box center [1336, 656] width 90 height 33
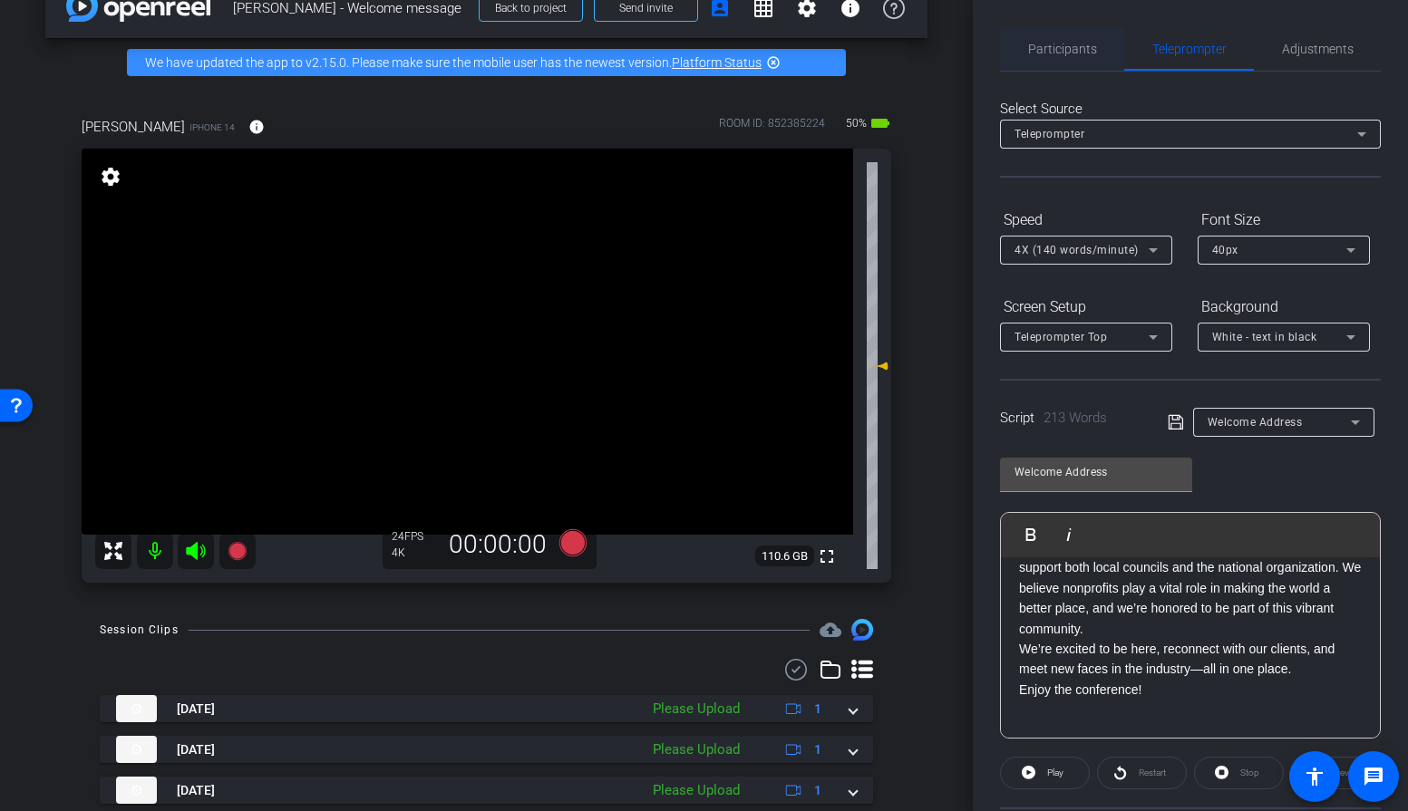
click at [1074, 40] on span "Participants" at bounding box center [1062, 49] width 69 height 44
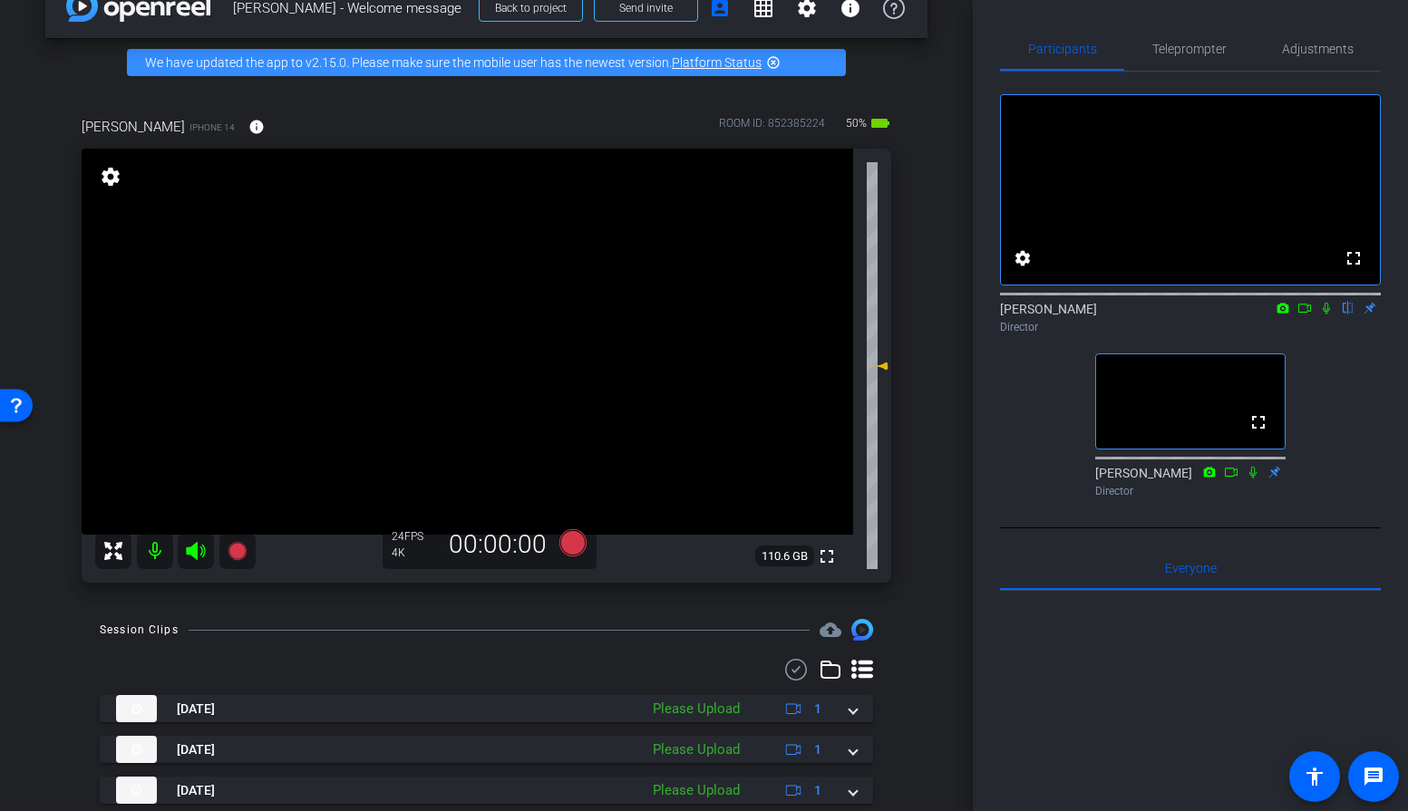
click at [1325, 315] on icon at bounding box center [1326, 308] width 15 height 13
click at [1199, 47] on span "Teleprompter" at bounding box center [1189, 49] width 74 height 13
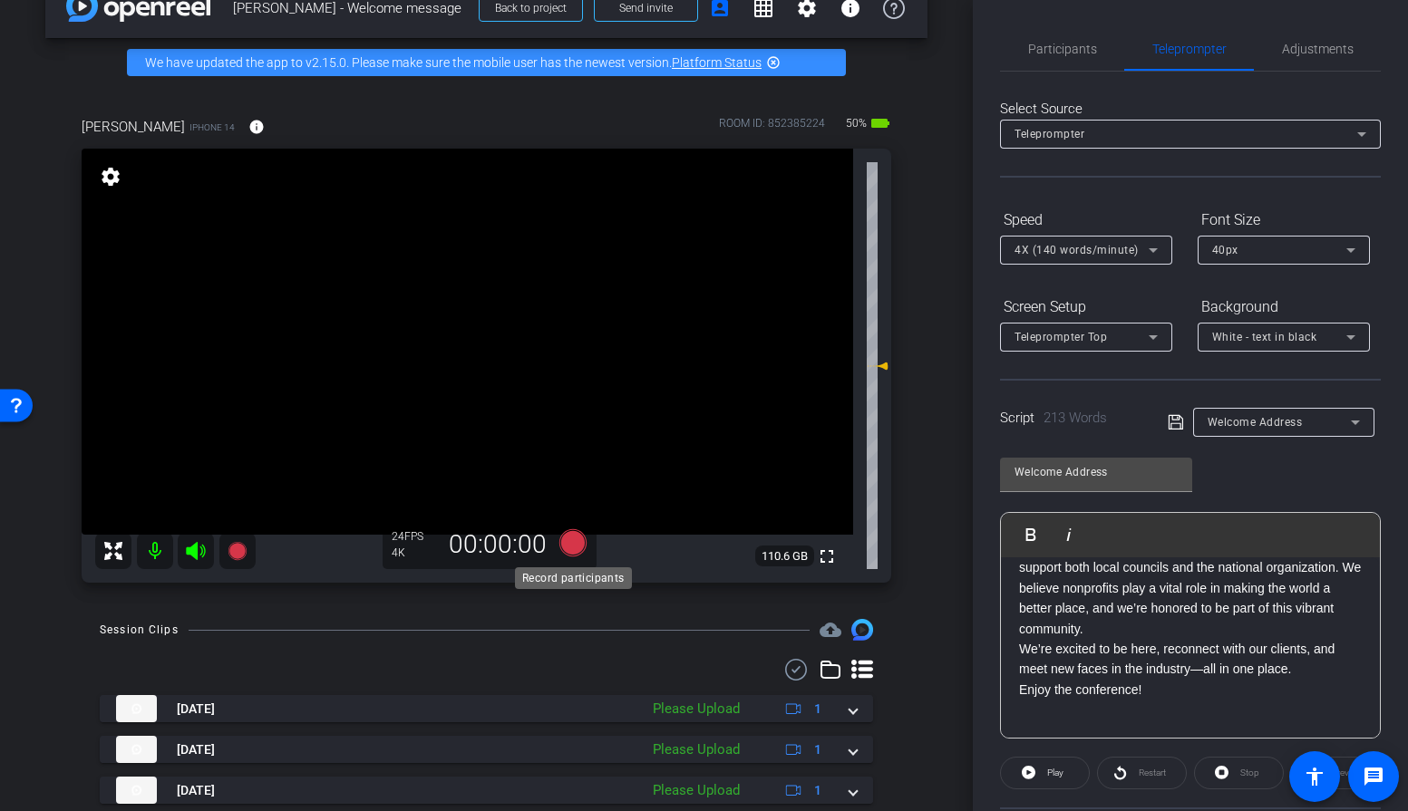
click at [576, 548] on icon at bounding box center [571, 542] width 27 height 27
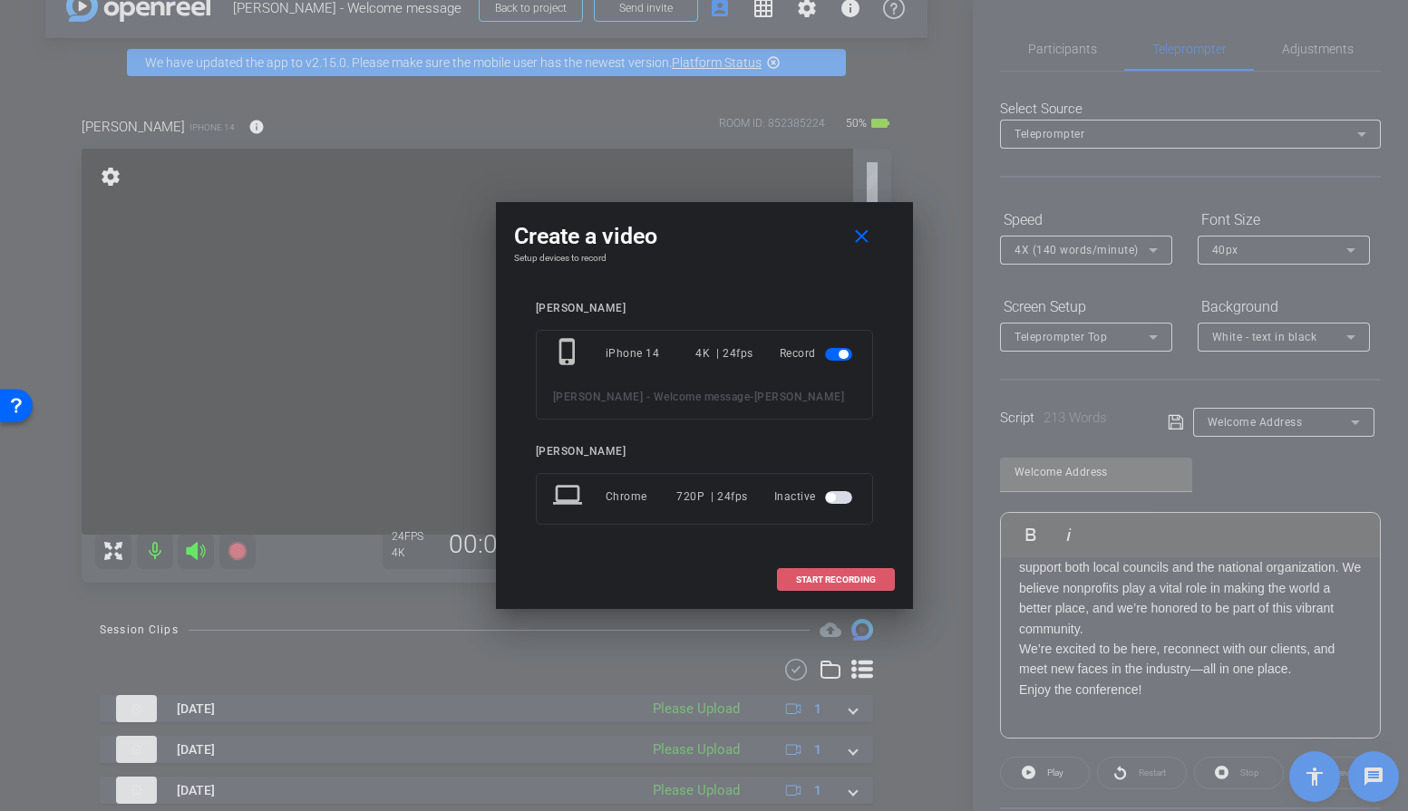
click at [842, 576] on span "START RECORDING" at bounding box center [836, 580] width 80 height 9
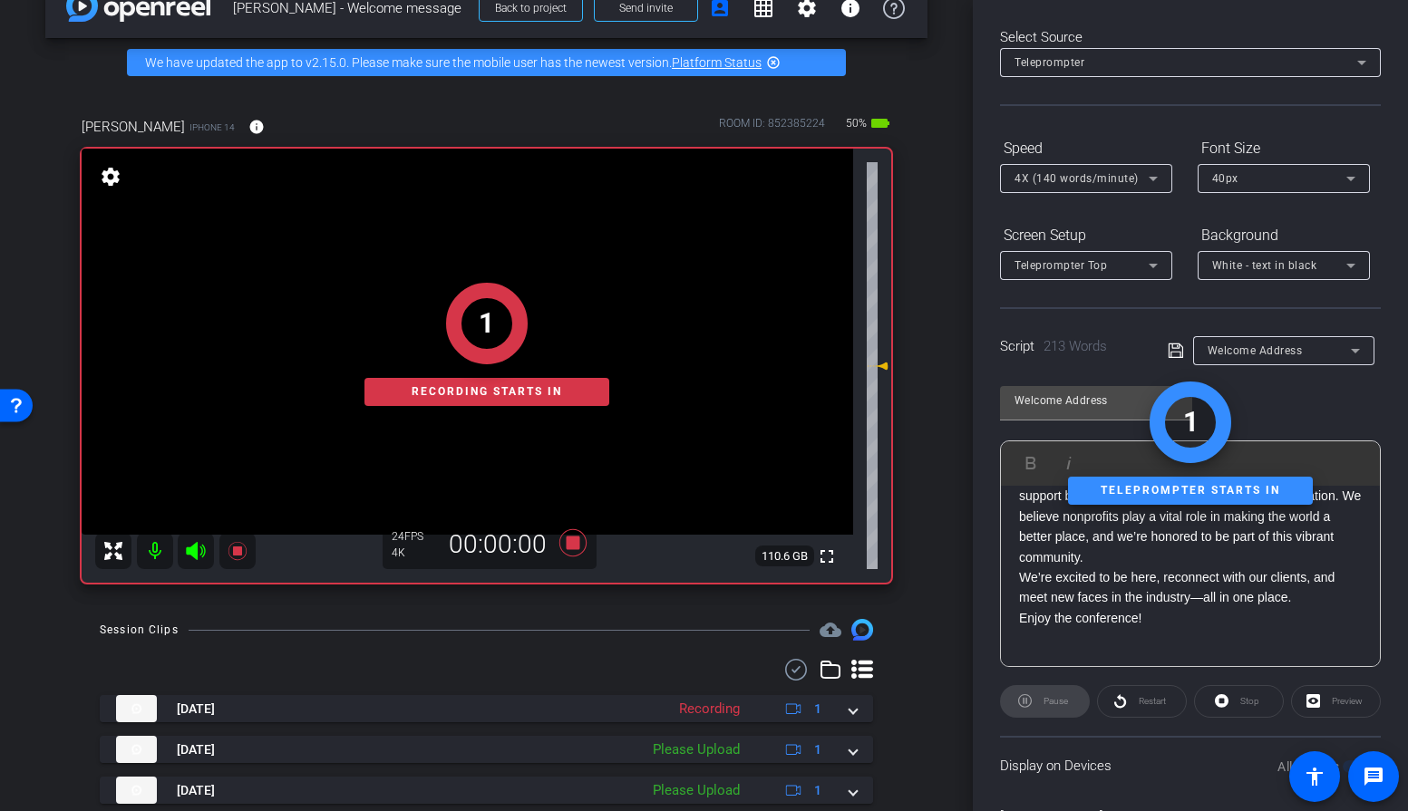
scroll to position [102, 0]
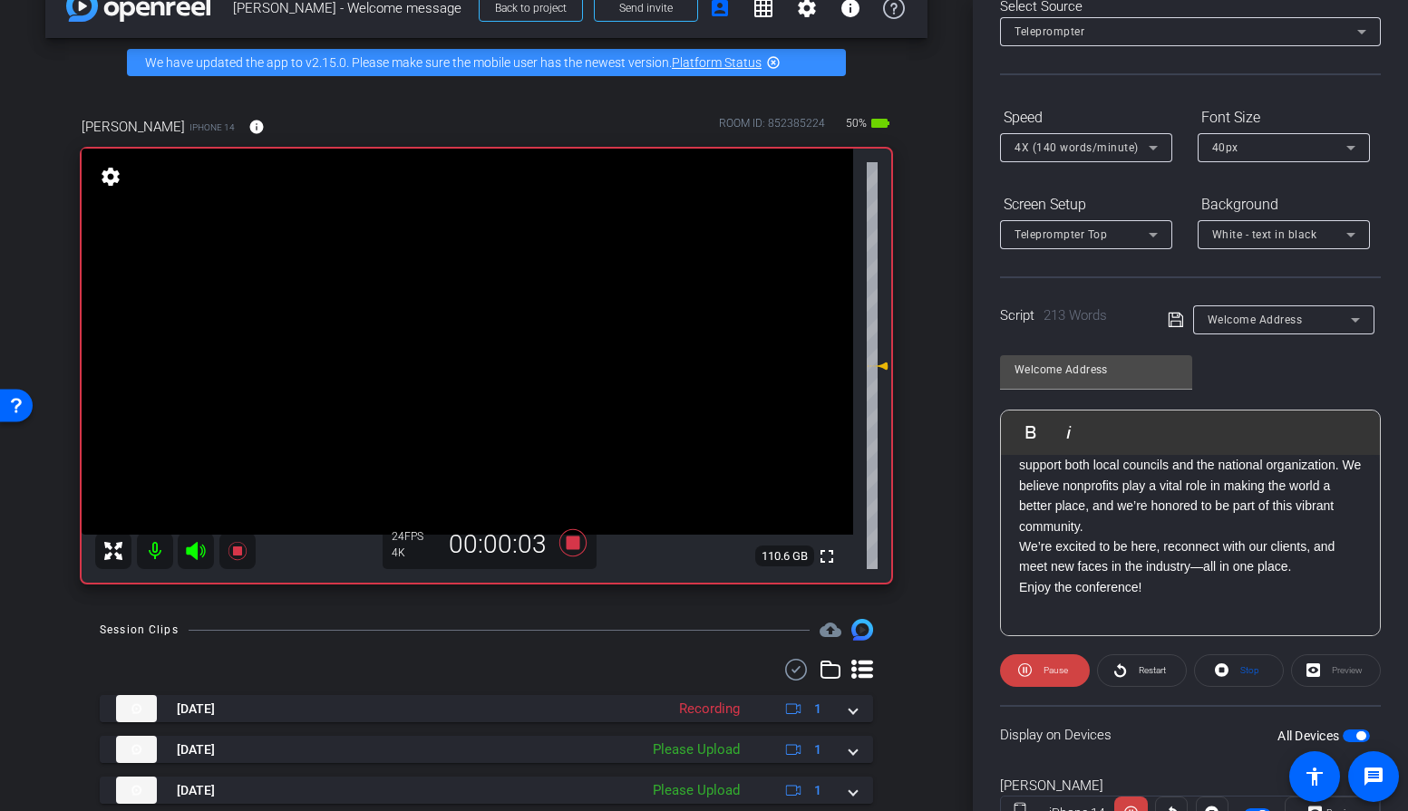
click at [1326, 671] on div "Preview" at bounding box center [1336, 671] width 90 height 33
click at [1306, 671] on div "Preview" at bounding box center [1336, 671] width 90 height 33
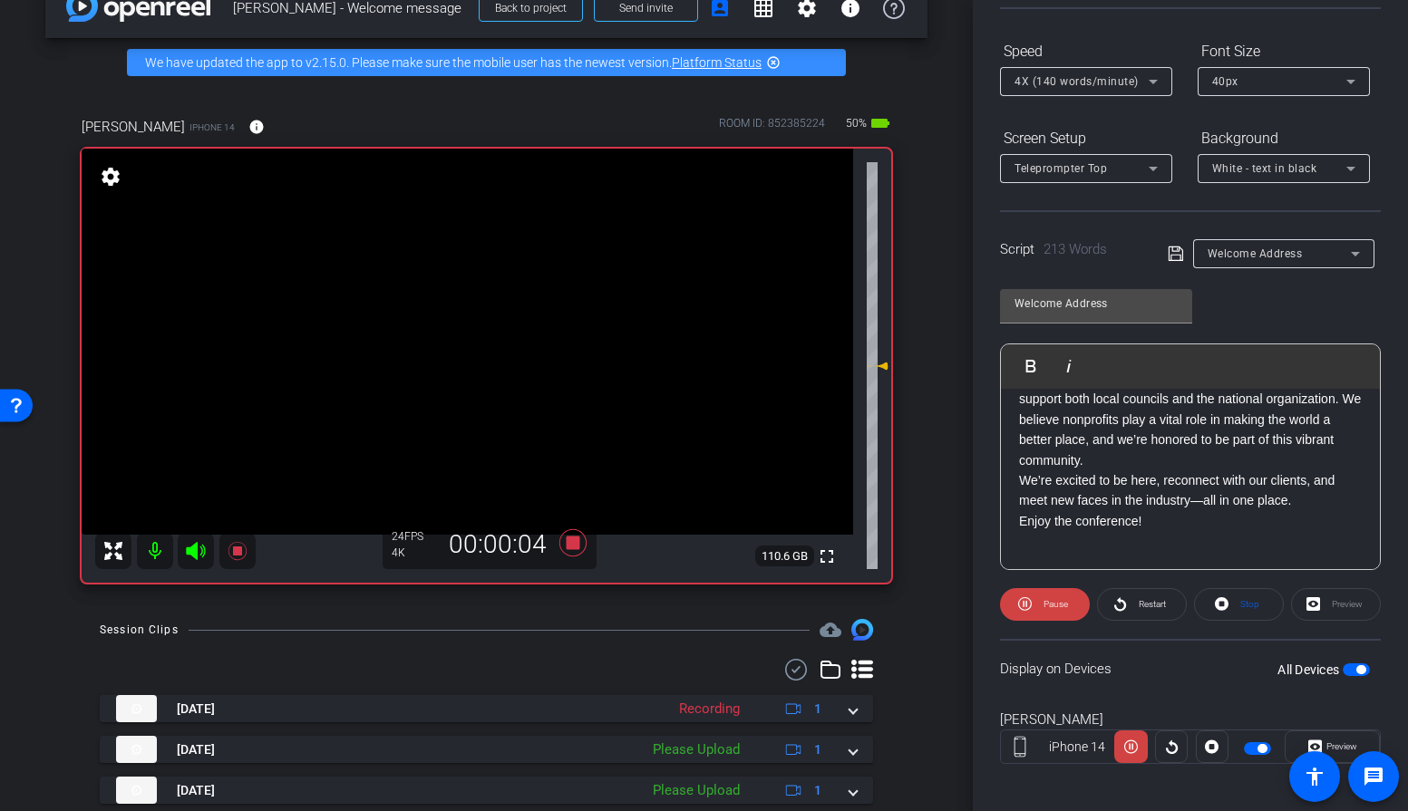
scroll to position [180, 0]
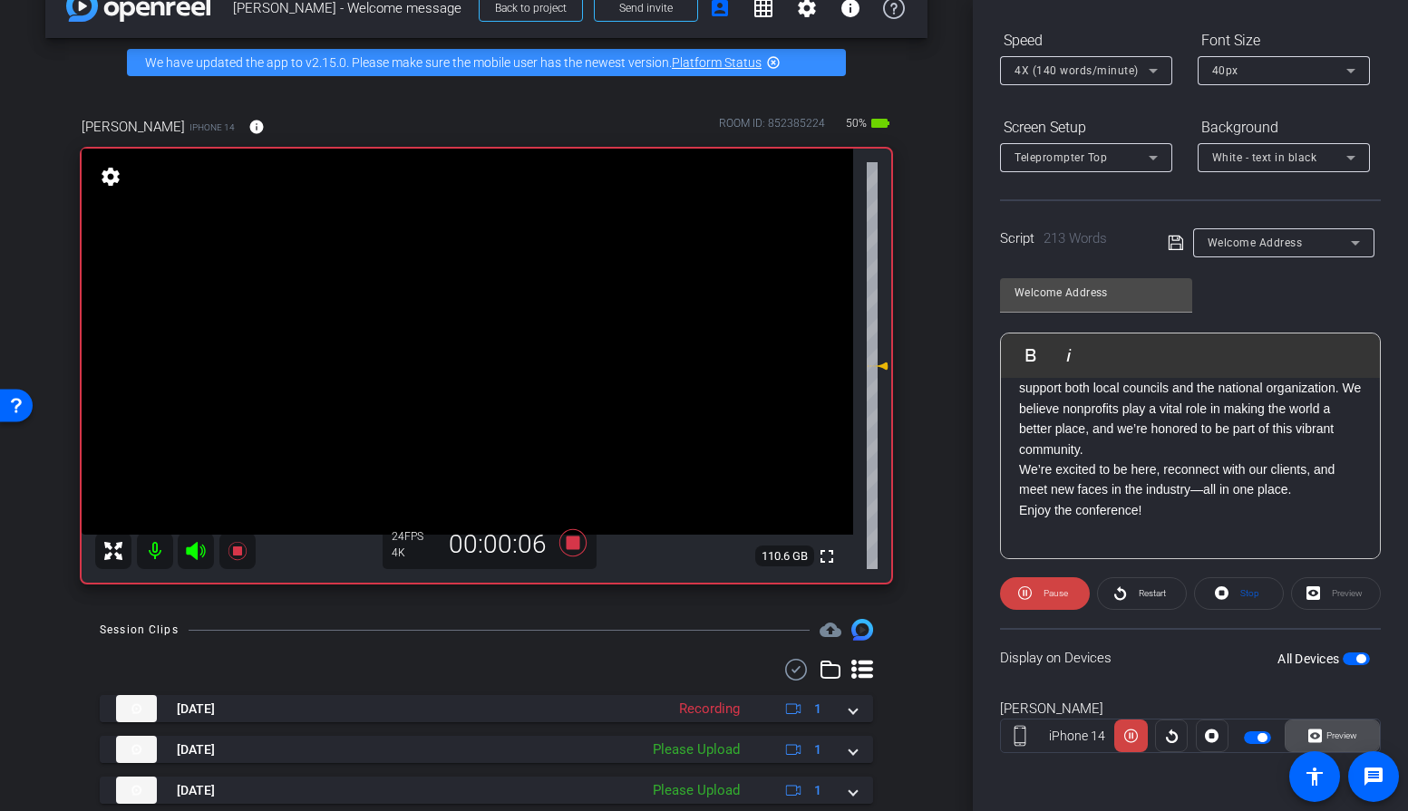
click at [1331, 733] on span "Preview" at bounding box center [1341, 736] width 31 height 10
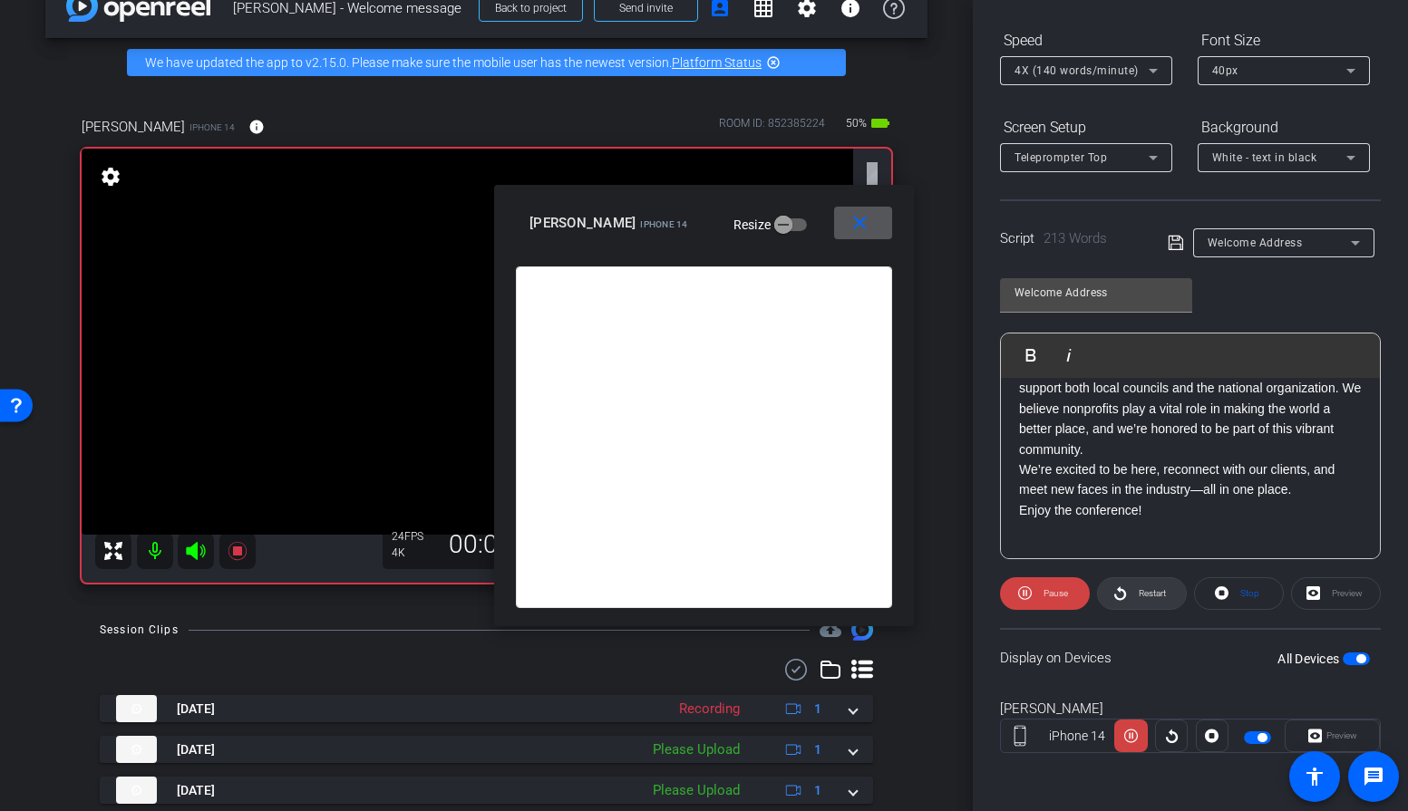
click at [1115, 592] on icon at bounding box center [1120, 593] width 14 height 23
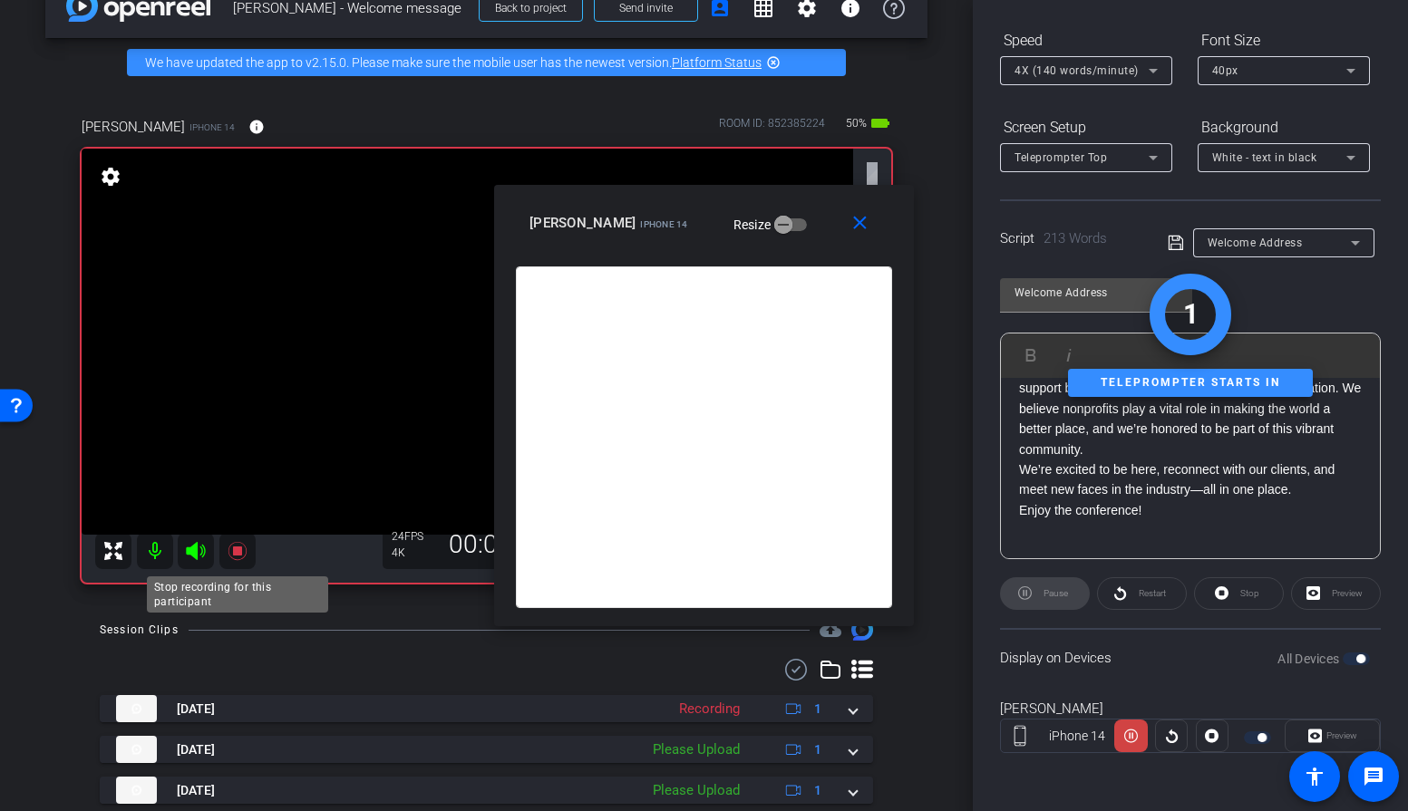
click at [234, 550] on icon at bounding box center [237, 551] width 18 height 18
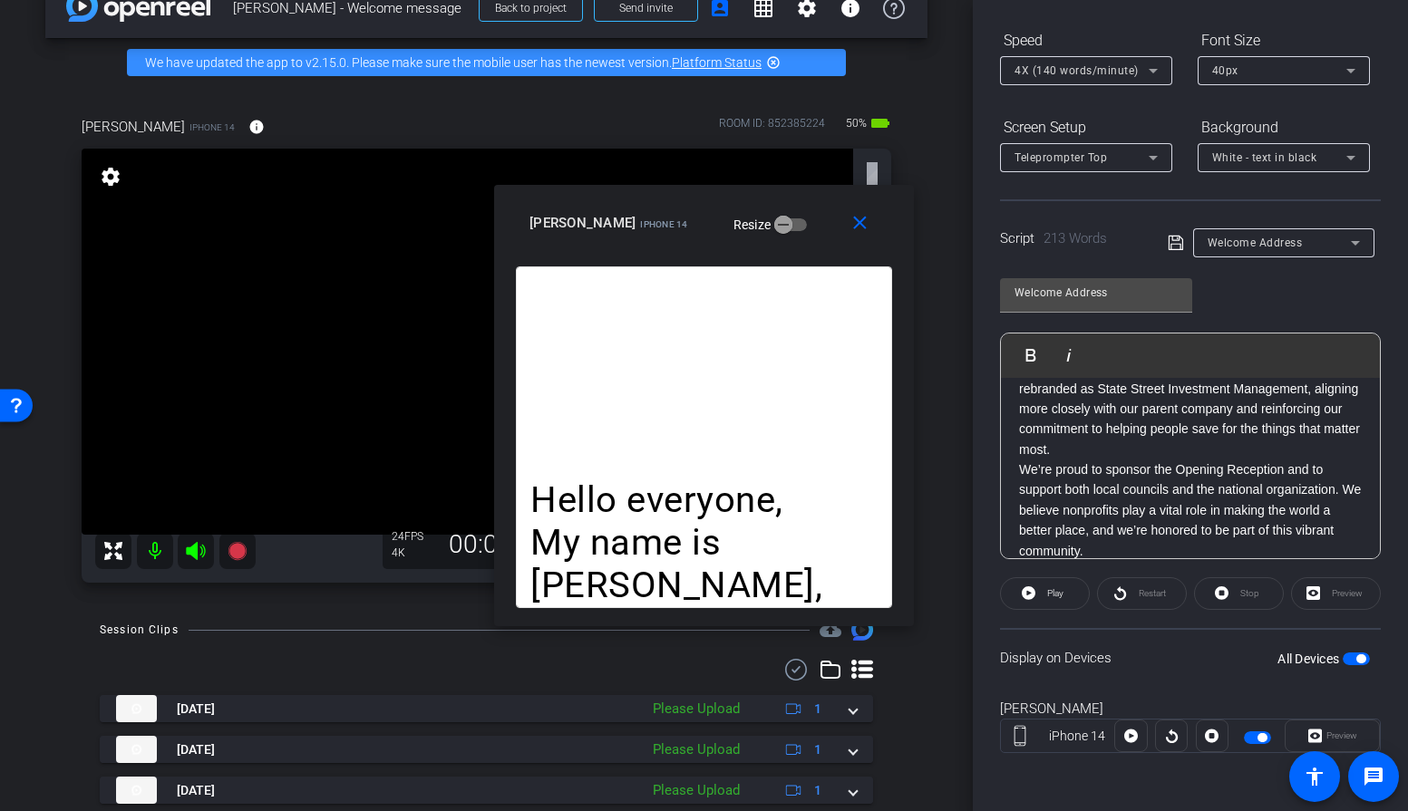
scroll to position [275, 0]
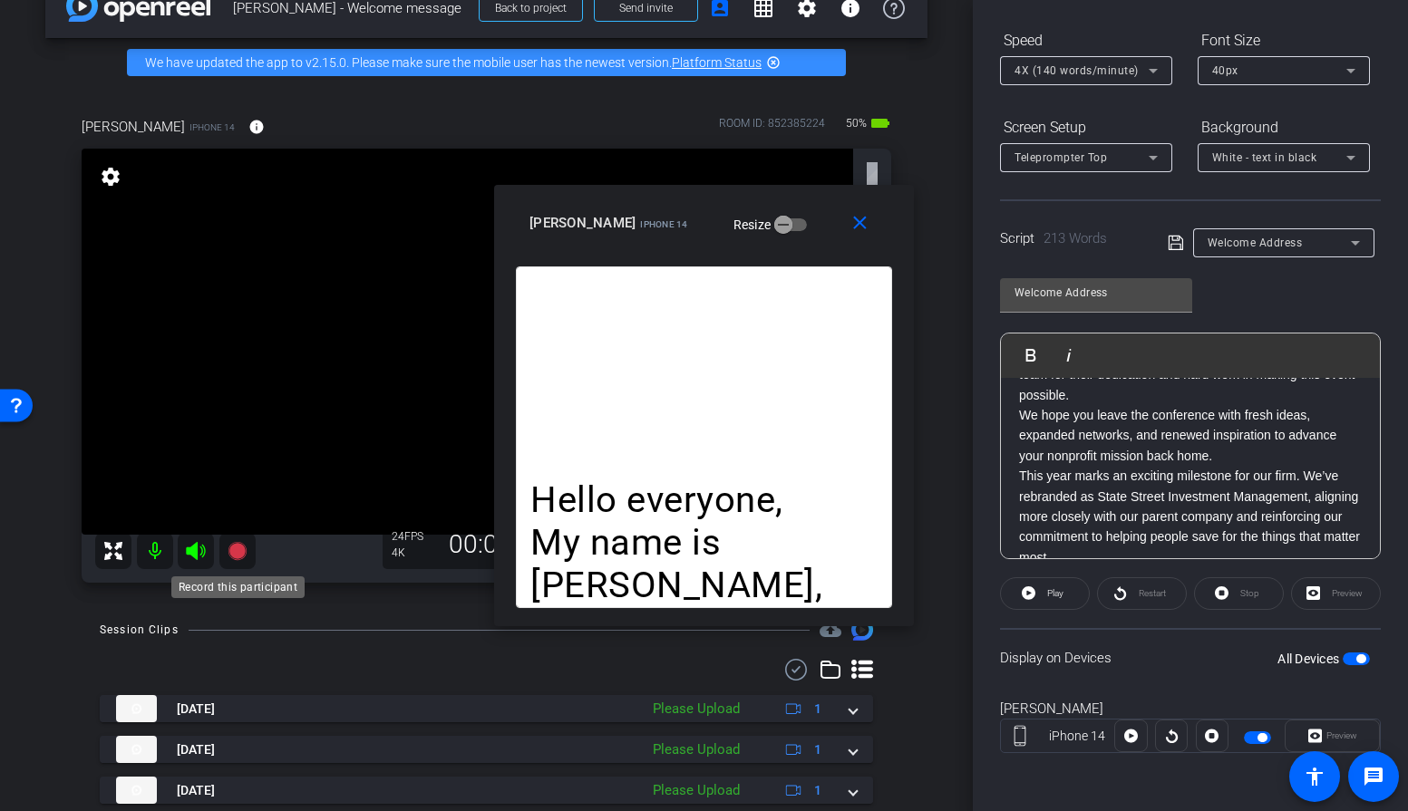
click at [228, 553] on icon at bounding box center [238, 551] width 22 height 22
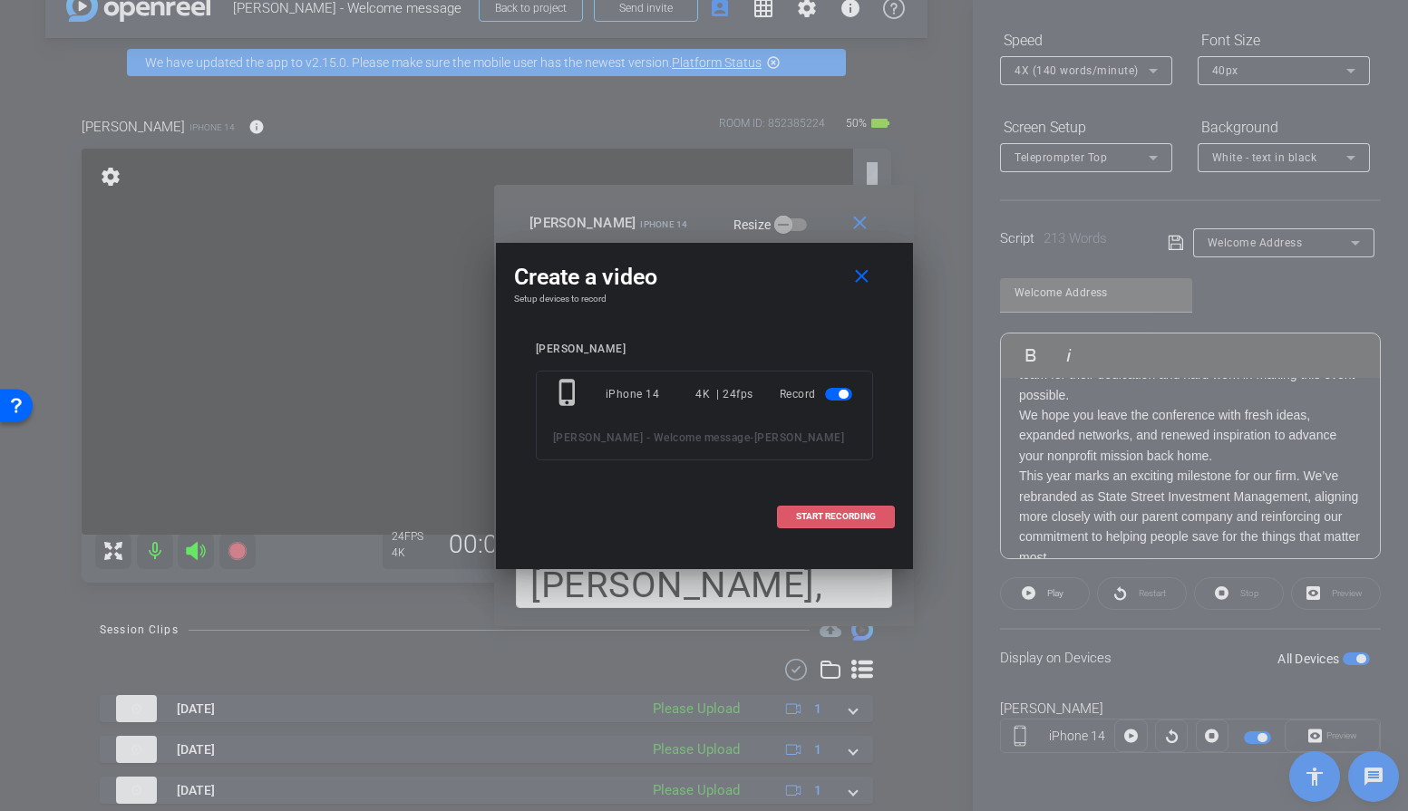
click at [797, 512] on span "START RECORDING" at bounding box center [836, 516] width 80 height 9
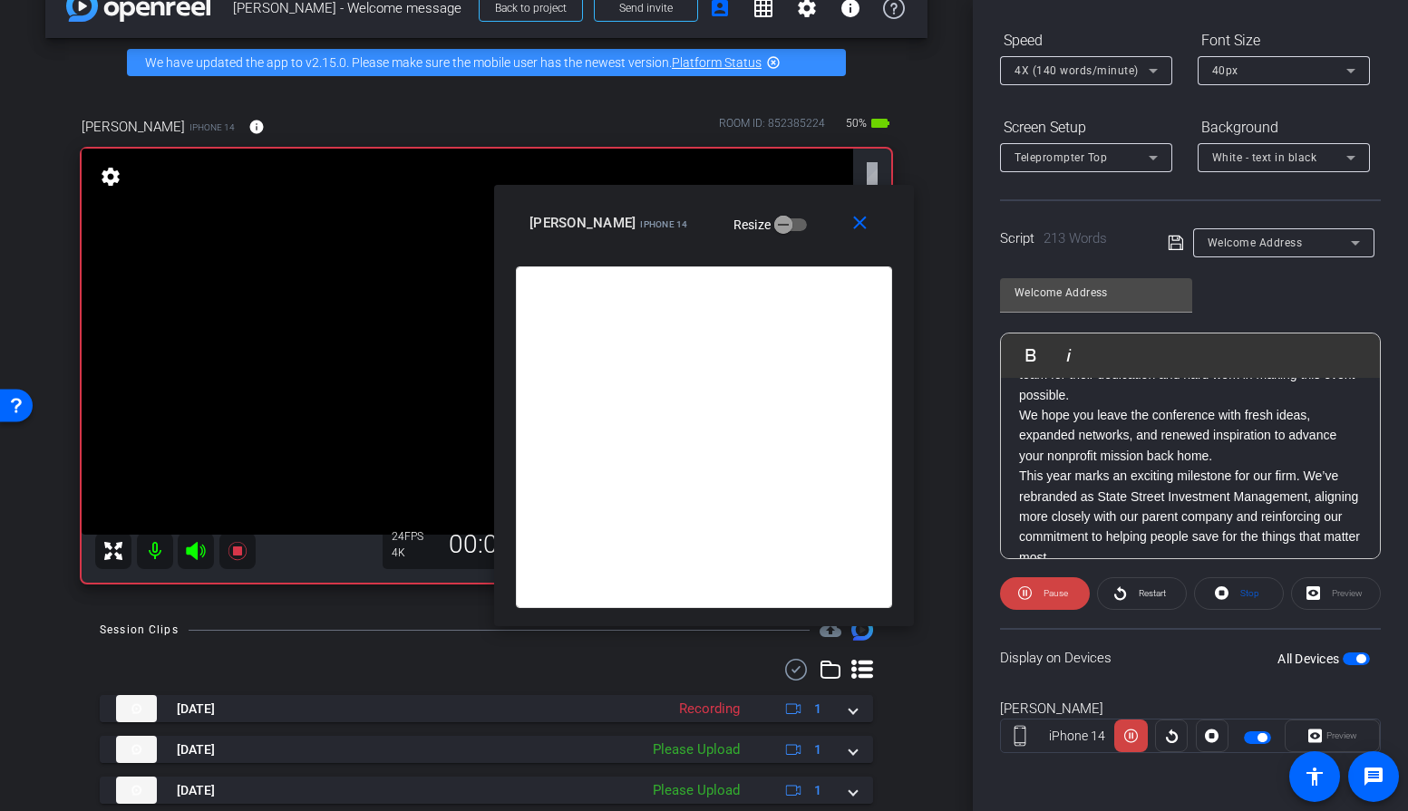
click at [1072, 82] on div "4X (140 words/minute)" at bounding box center [1085, 70] width 143 height 29
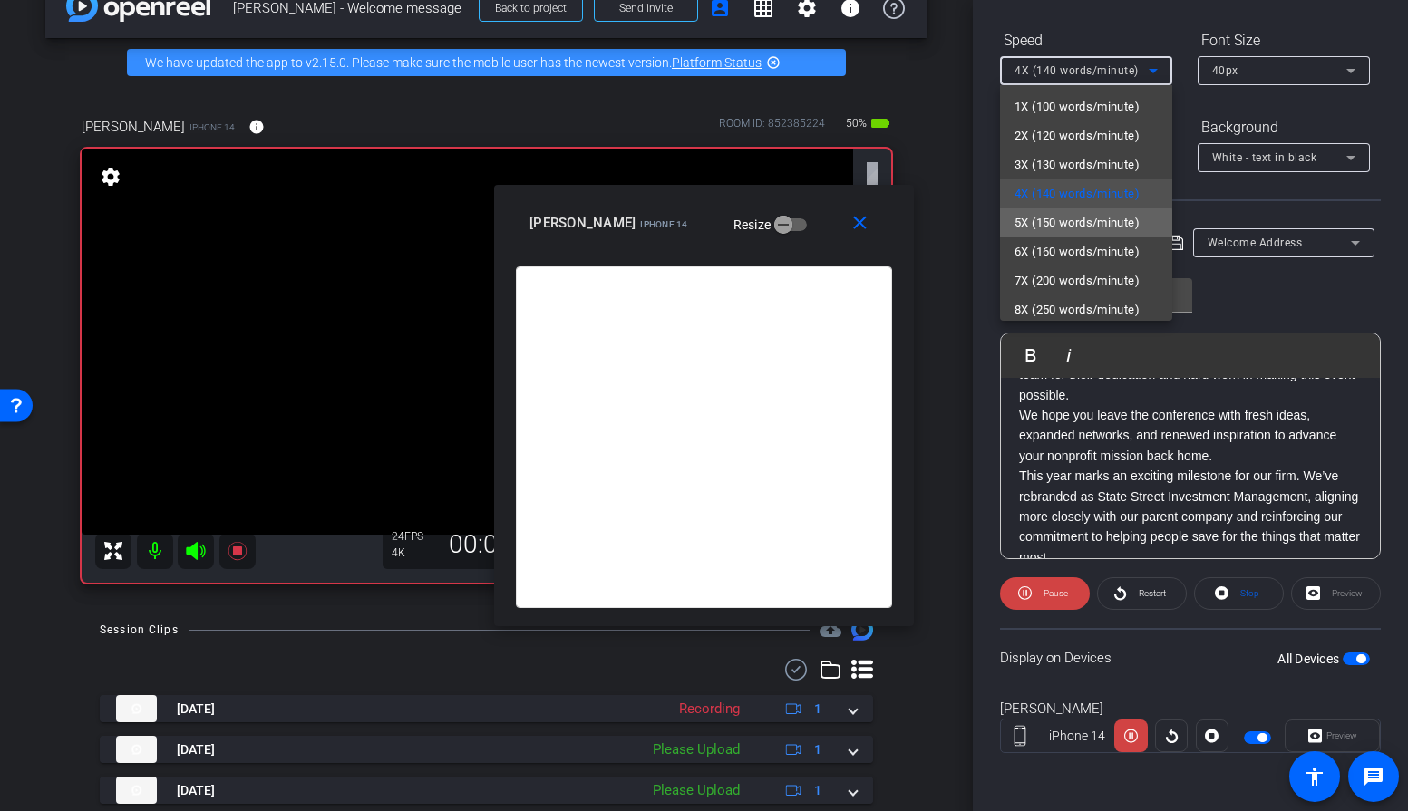
click at [1062, 224] on span "5X (150 words/minute)" at bounding box center [1076, 223] width 125 height 22
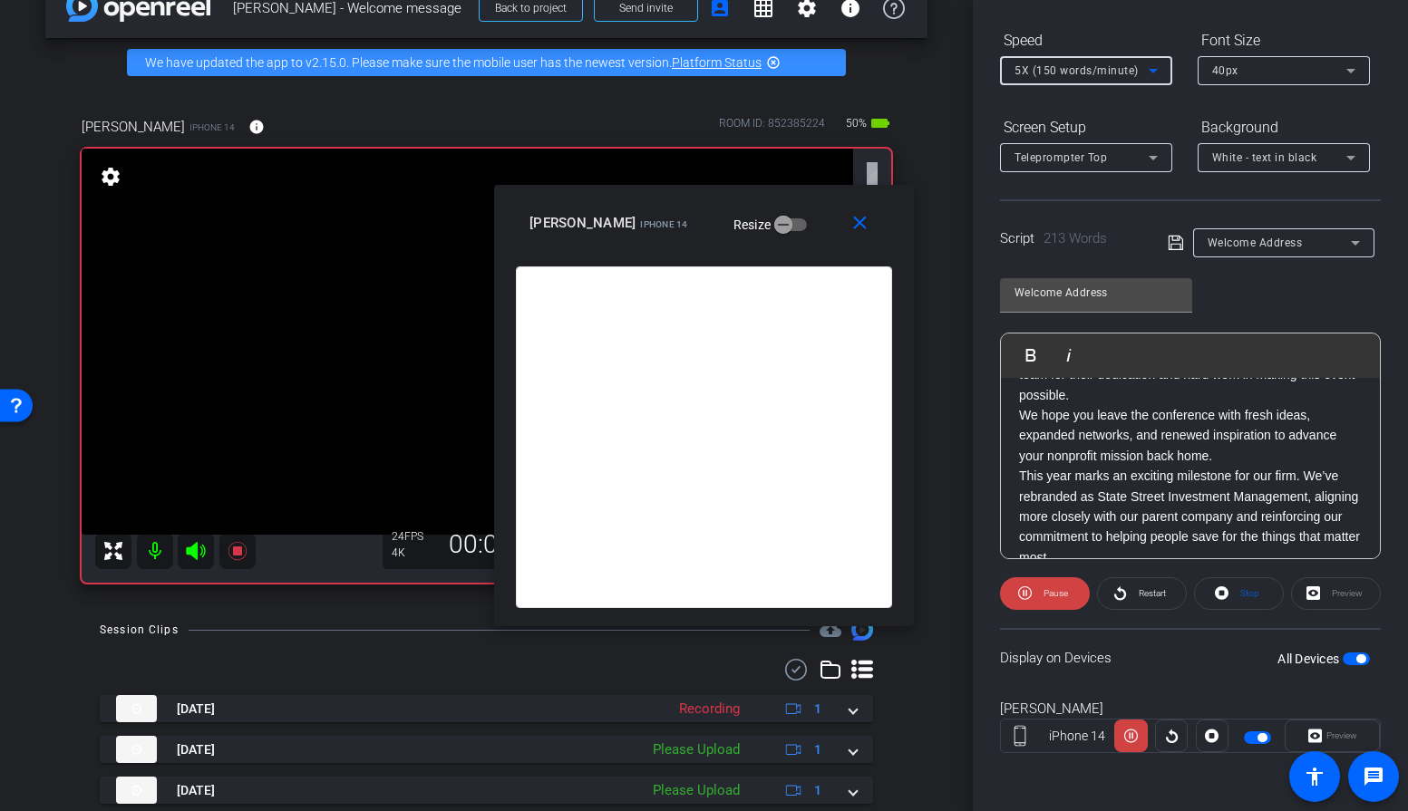
click at [1092, 164] on div "Teleprompter Top" at bounding box center [1081, 157] width 134 height 23
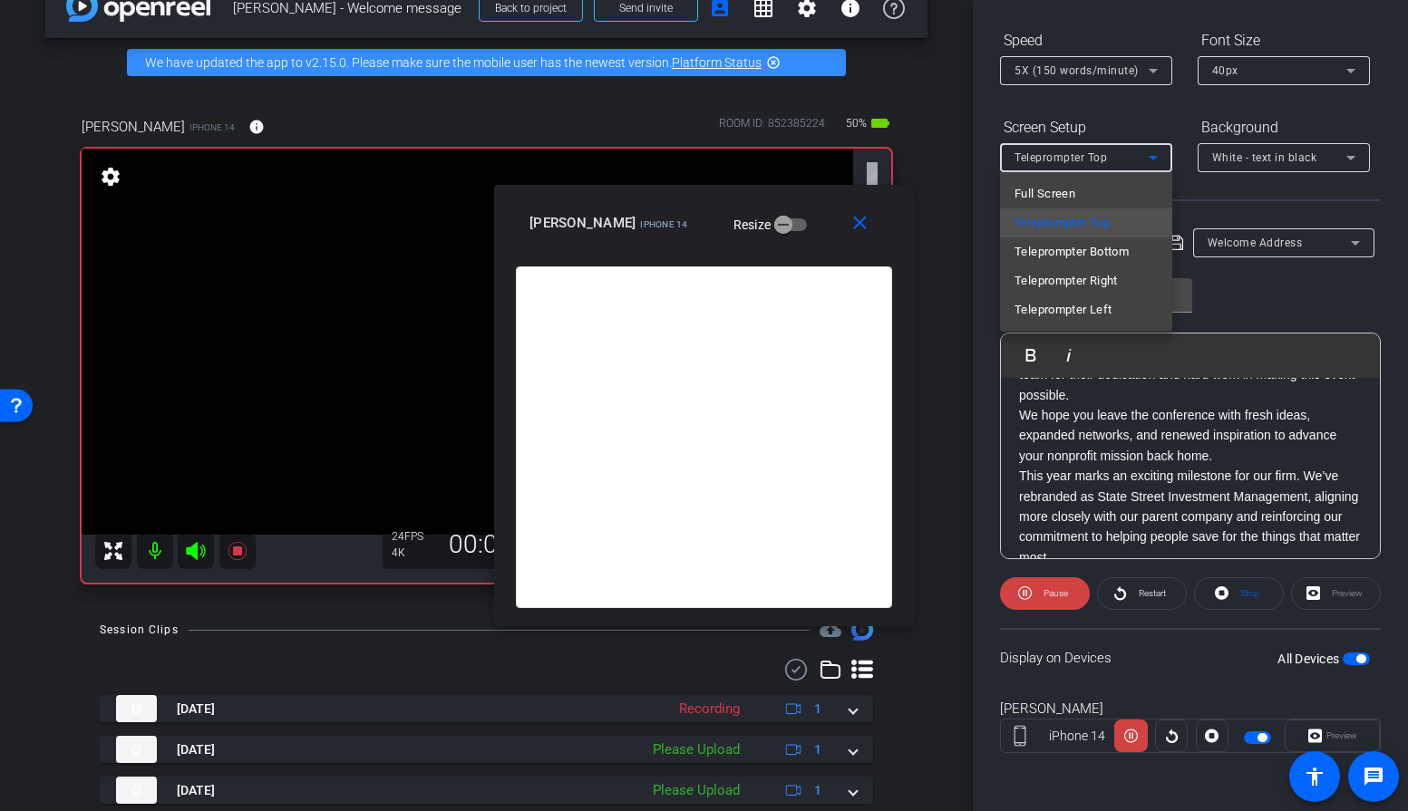
click at [1094, 80] on div at bounding box center [704, 405] width 1408 height 811
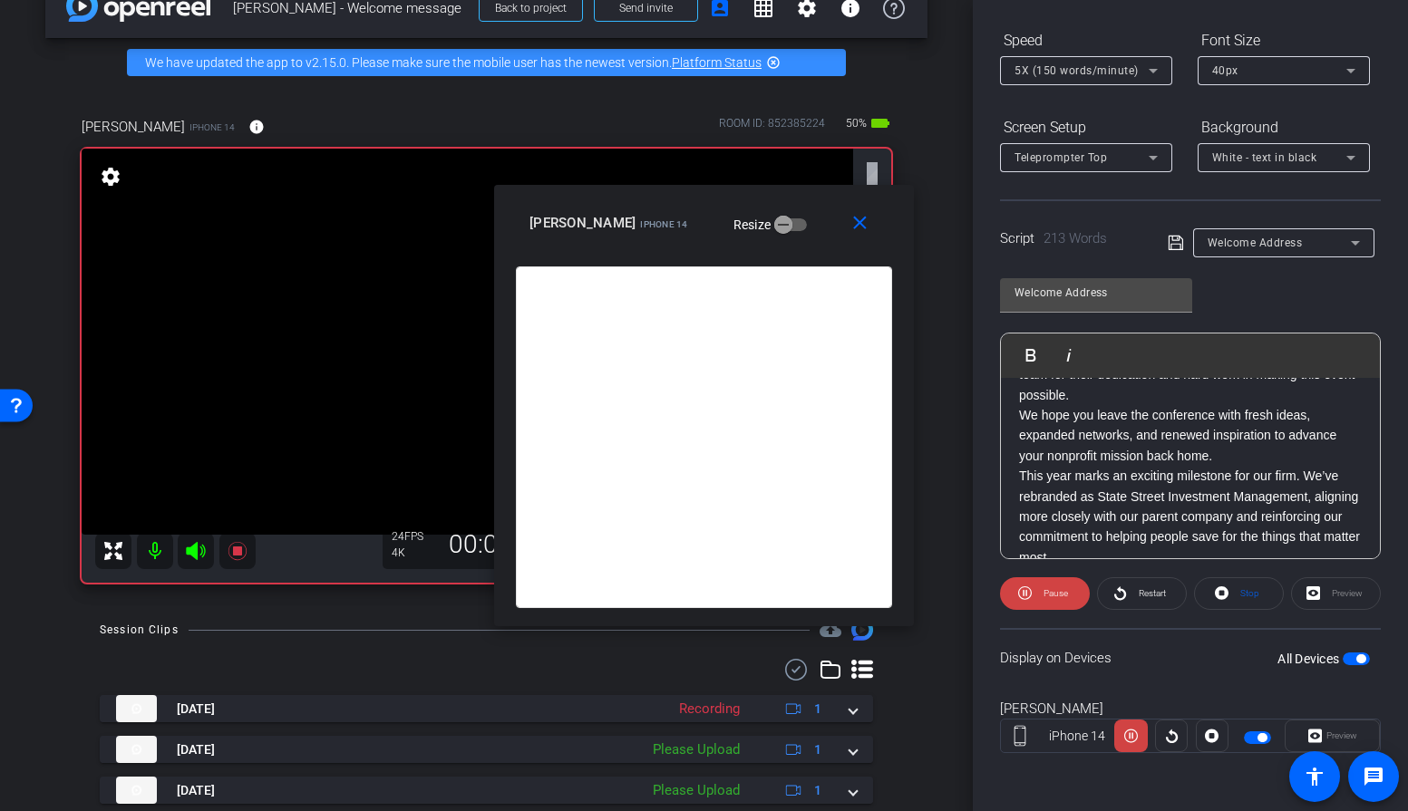
click at [1089, 76] on span "5X (150 words/minute)" at bounding box center [1076, 70] width 124 height 13
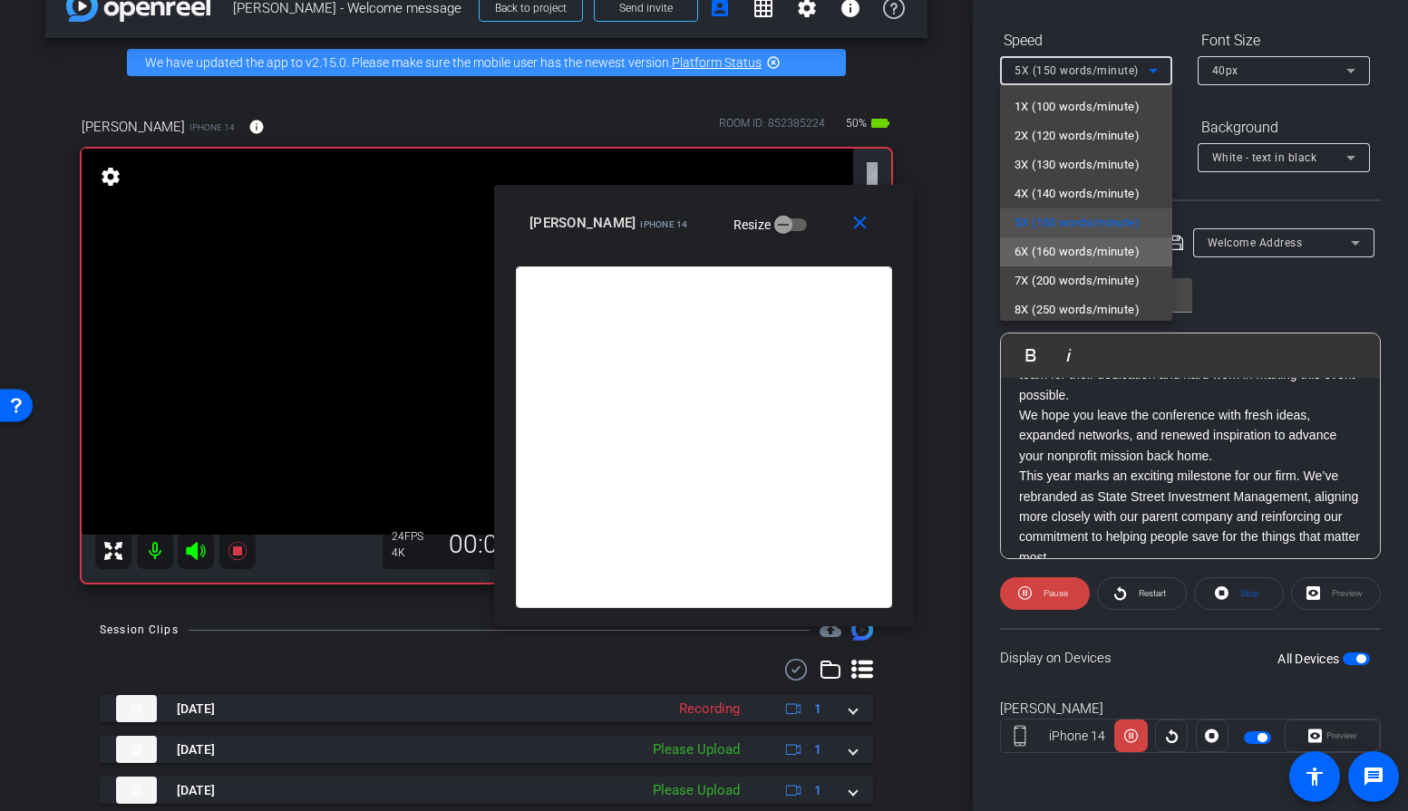
click at [1052, 257] on span "6X (160 words/minute)" at bounding box center [1076, 252] width 125 height 22
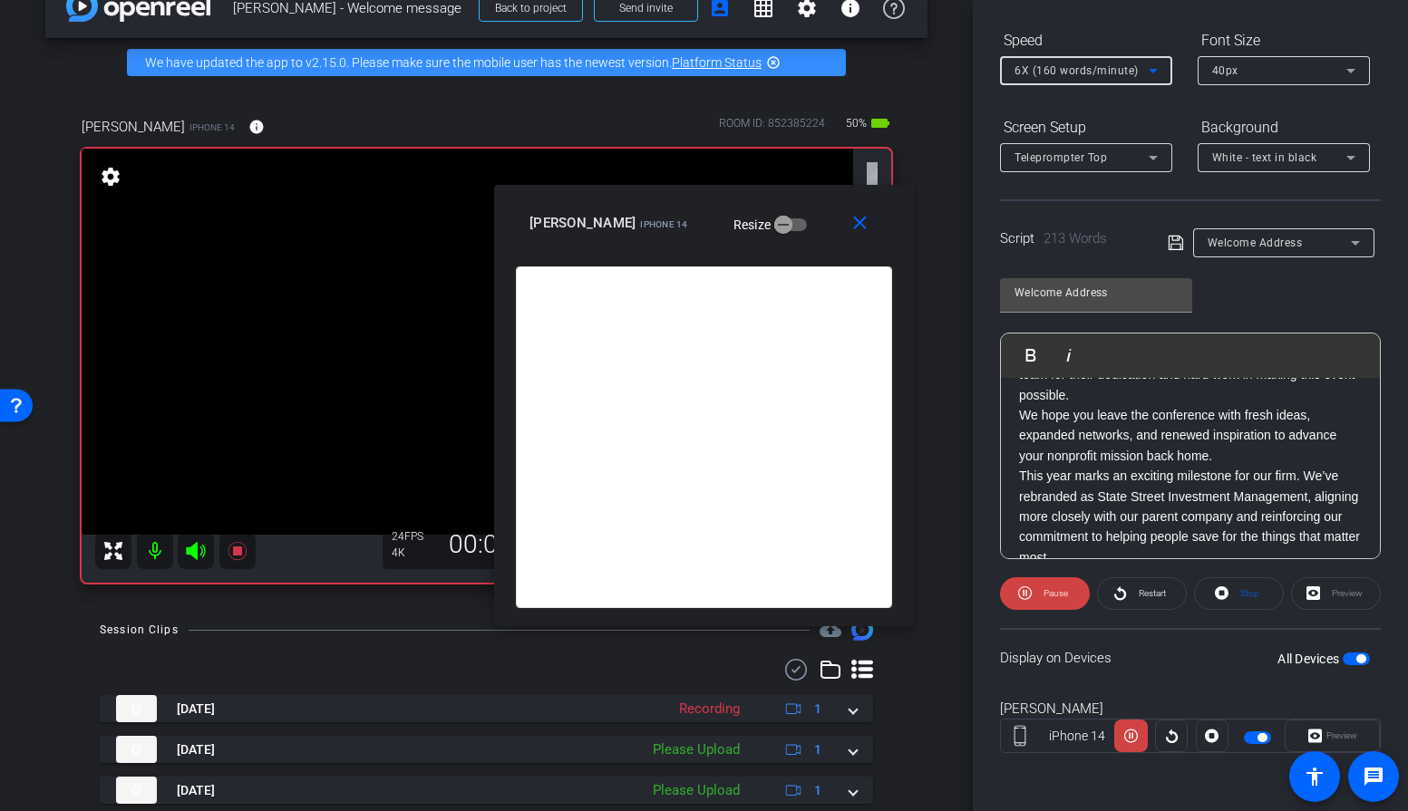
click at [1088, 74] on span "6X (160 words/minute)" at bounding box center [1076, 70] width 124 height 13
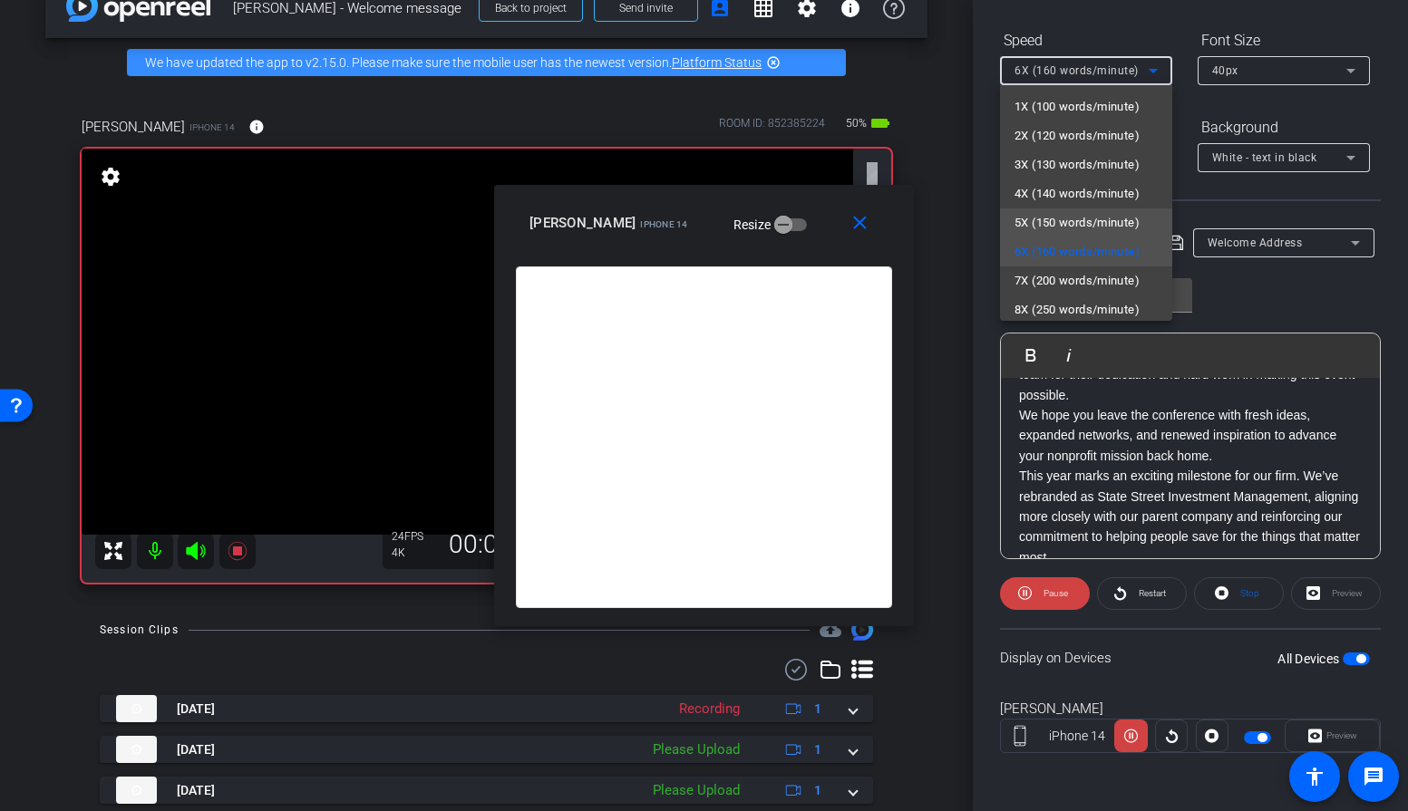
click at [1059, 220] on span "5X (150 words/minute)" at bounding box center [1076, 223] width 125 height 22
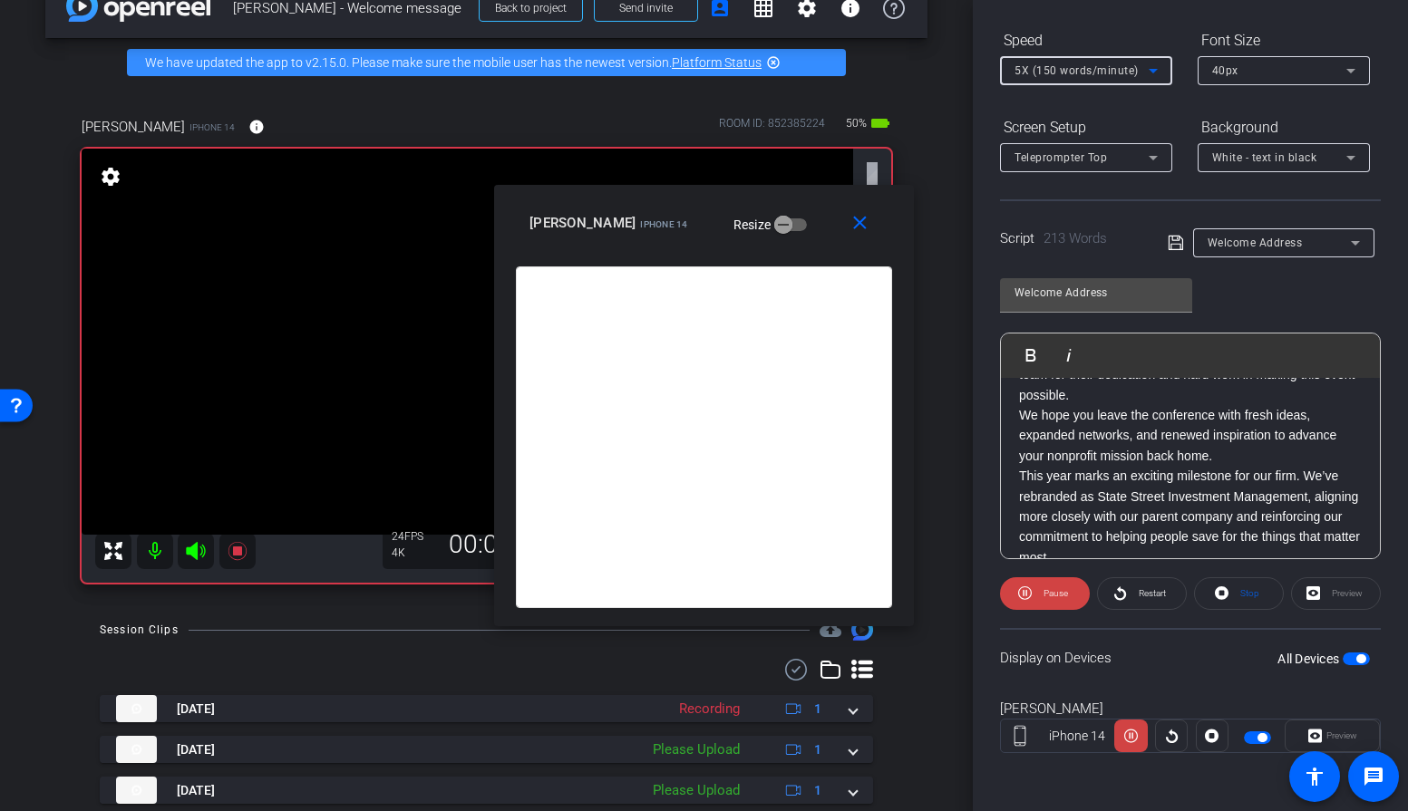
click at [1087, 76] on span "5X (150 words/minute)" at bounding box center [1076, 70] width 124 height 13
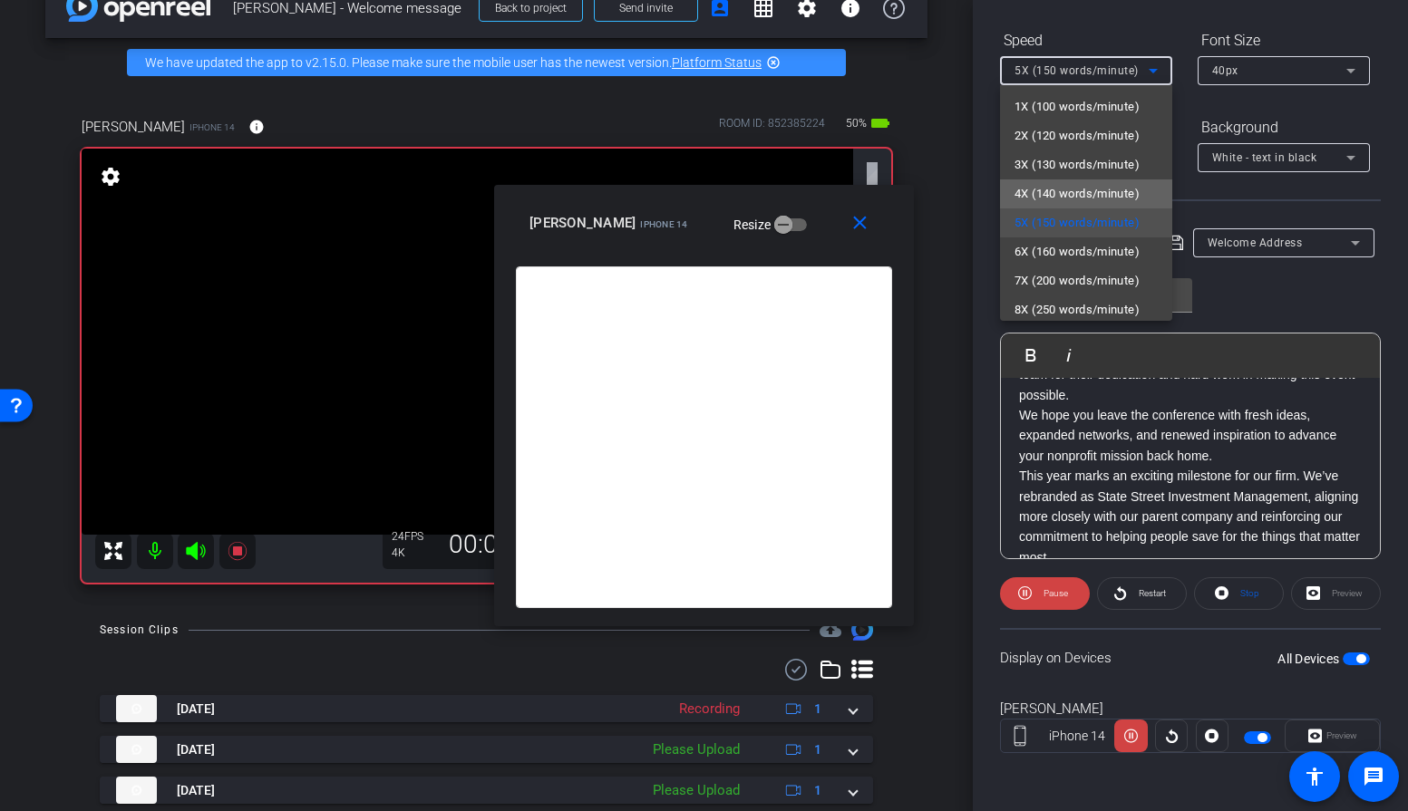
click at [1063, 194] on span "4X (140 words/minute)" at bounding box center [1076, 194] width 125 height 22
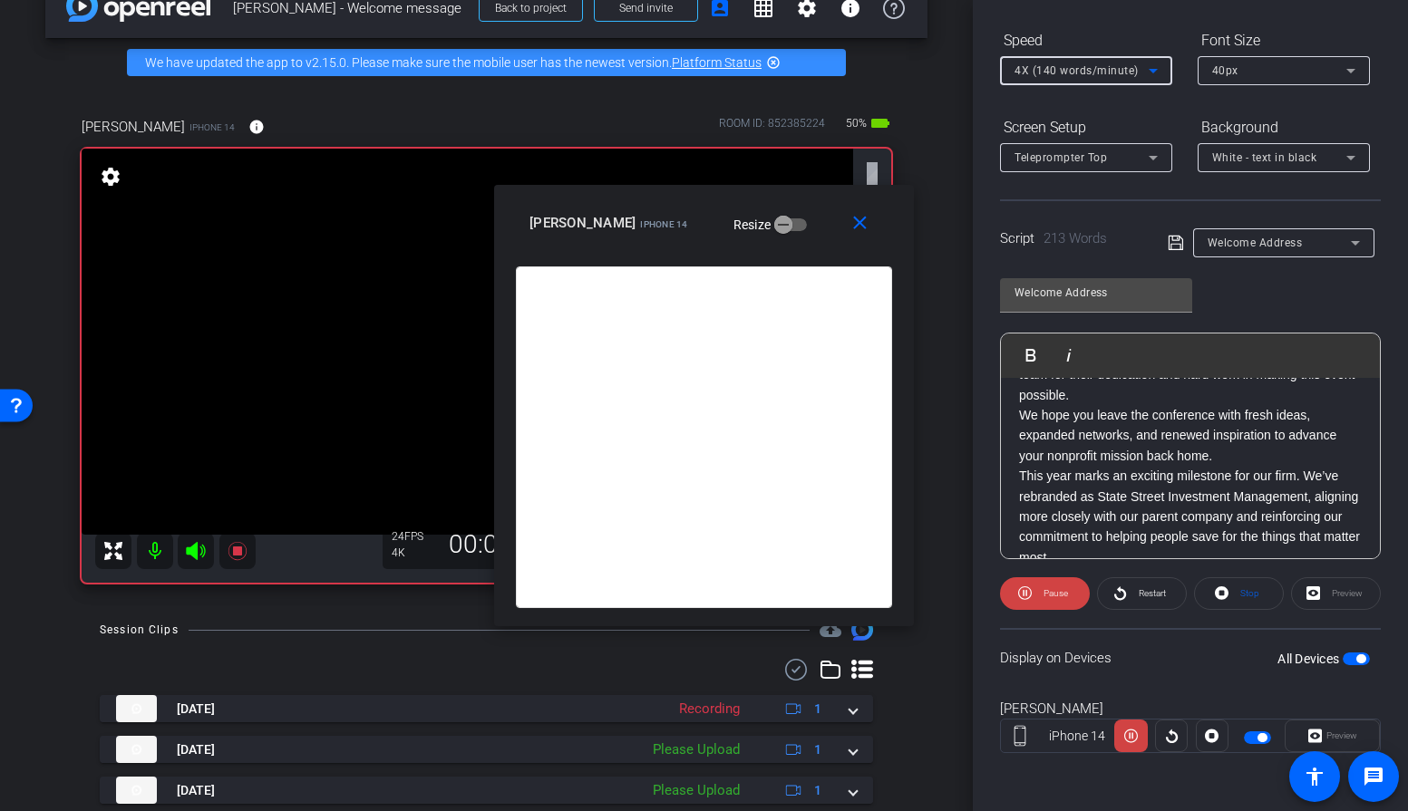
click at [1073, 77] on span "4X (140 words/minute)" at bounding box center [1076, 70] width 124 height 13
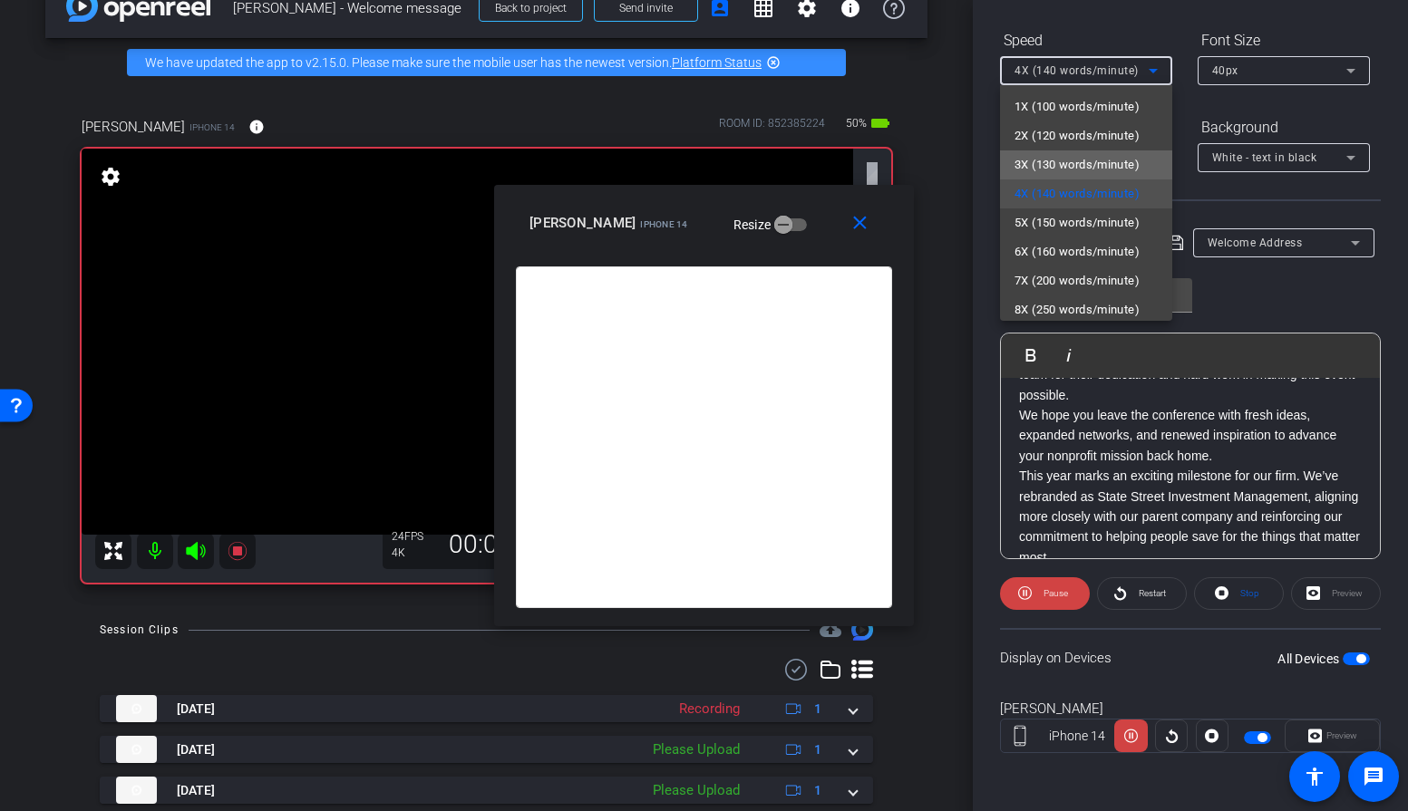
click at [1064, 157] on span "3X (130 words/minute)" at bounding box center [1076, 165] width 125 height 22
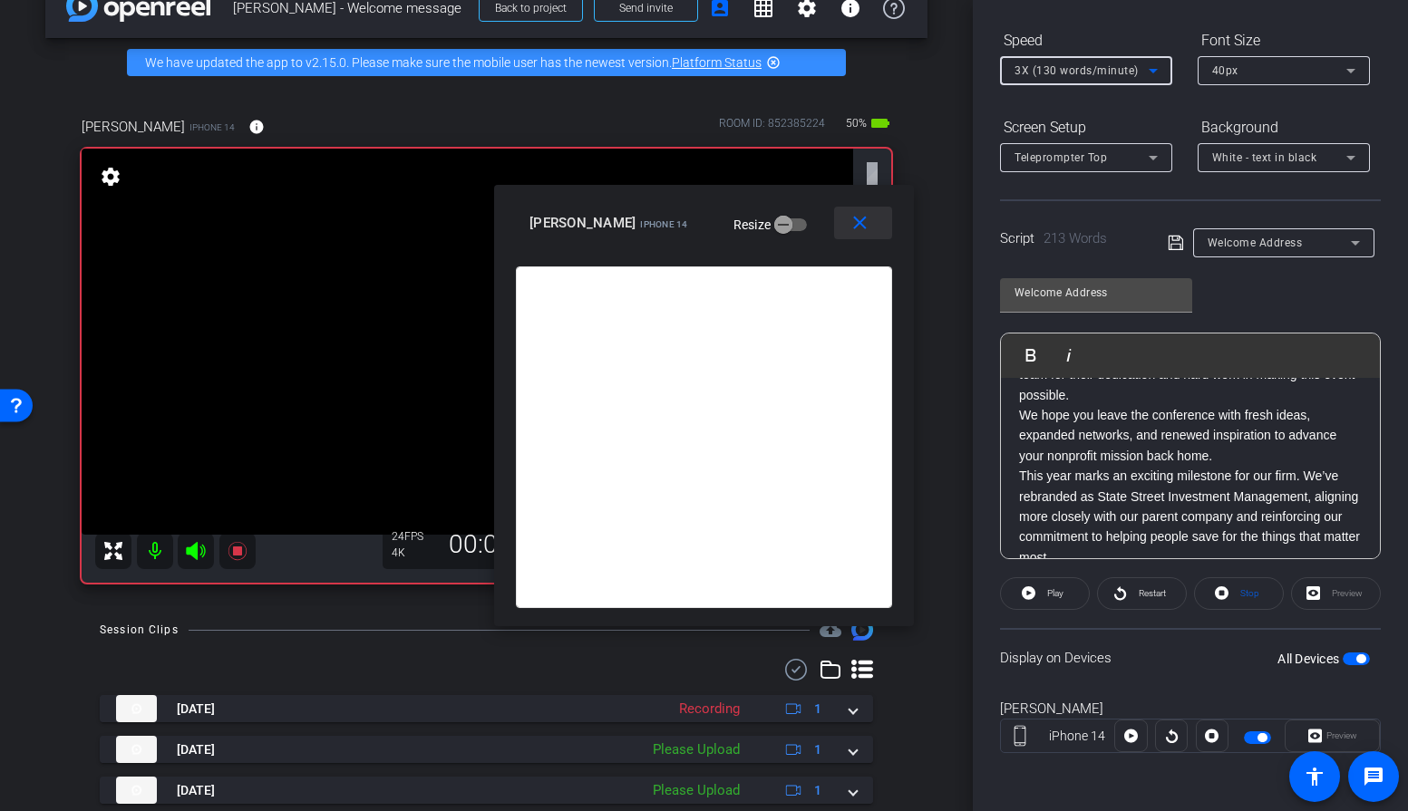
click at [854, 228] on mat-icon "close" at bounding box center [860, 223] width 23 height 23
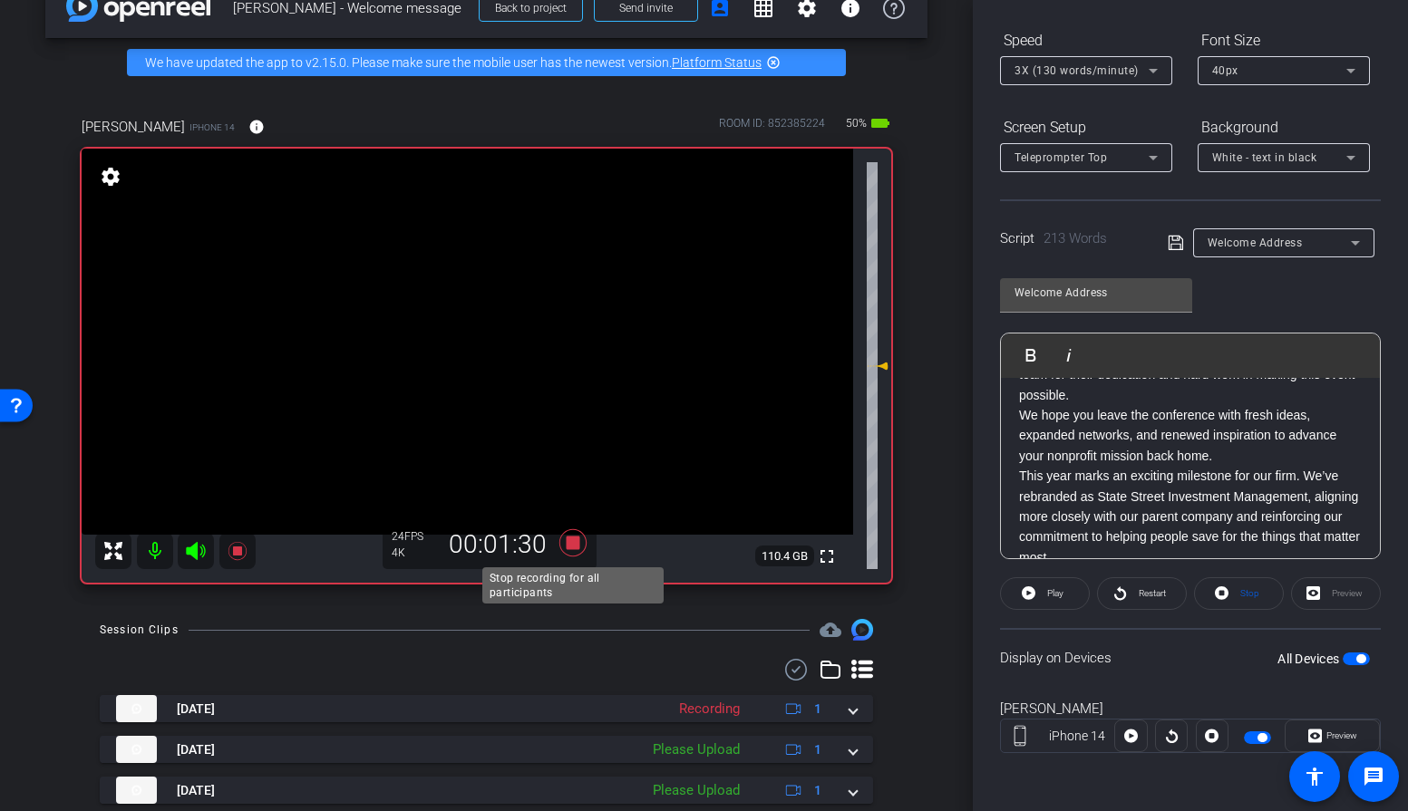
click at [563, 542] on icon at bounding box center [573, 543] width 44 height 33
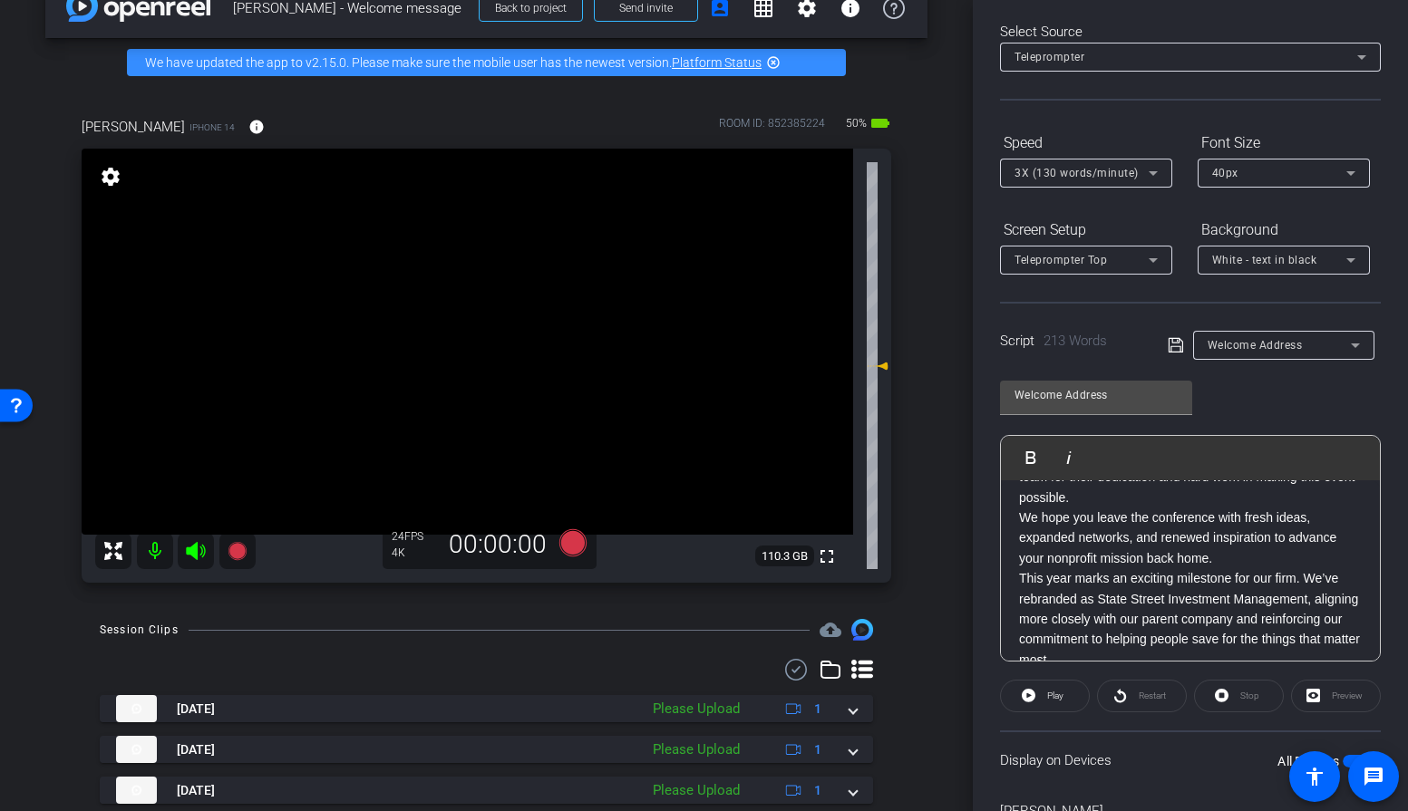
scroll to position [0, 0]
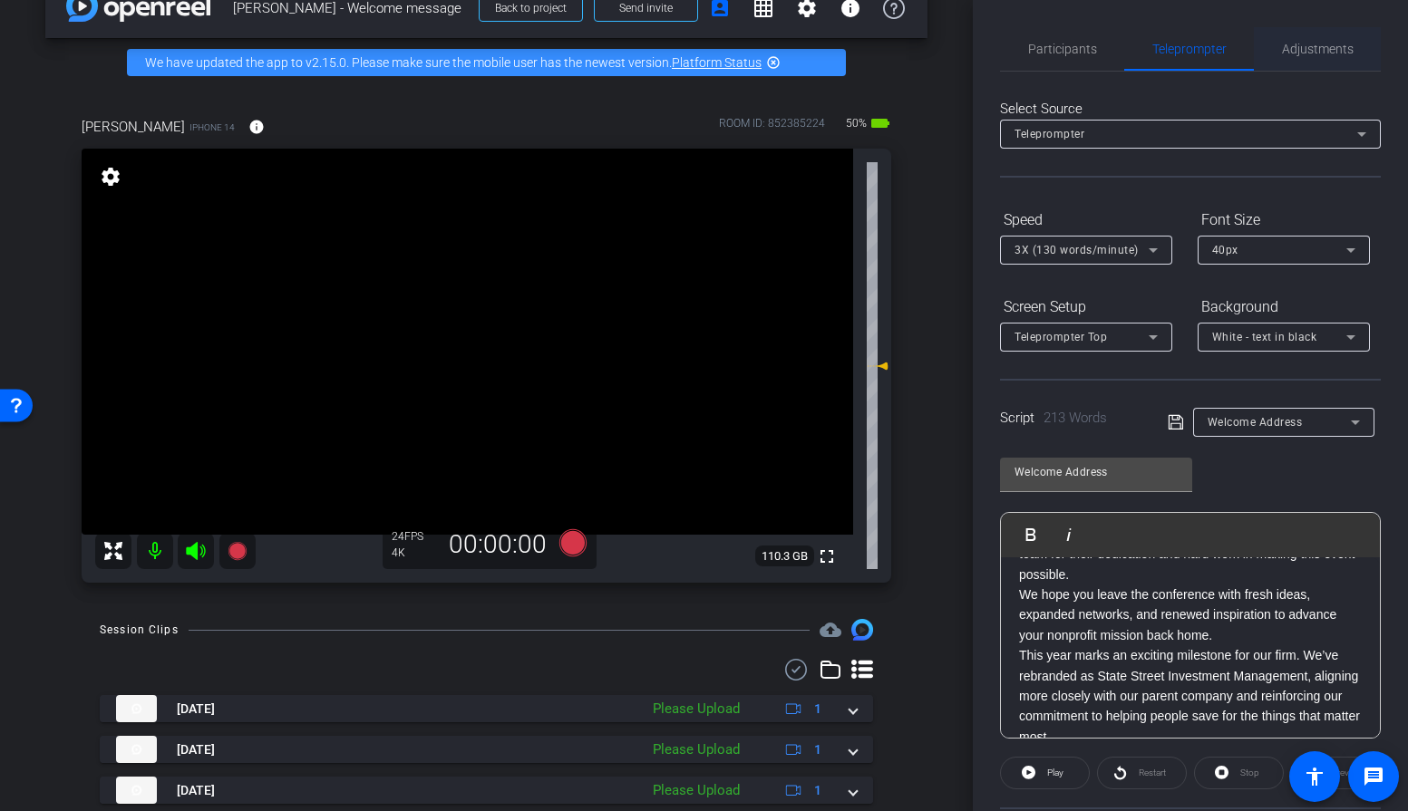
click at [1303, 48] on span "Adjustments" at bounding box center [1318, 49] width 72 height 13
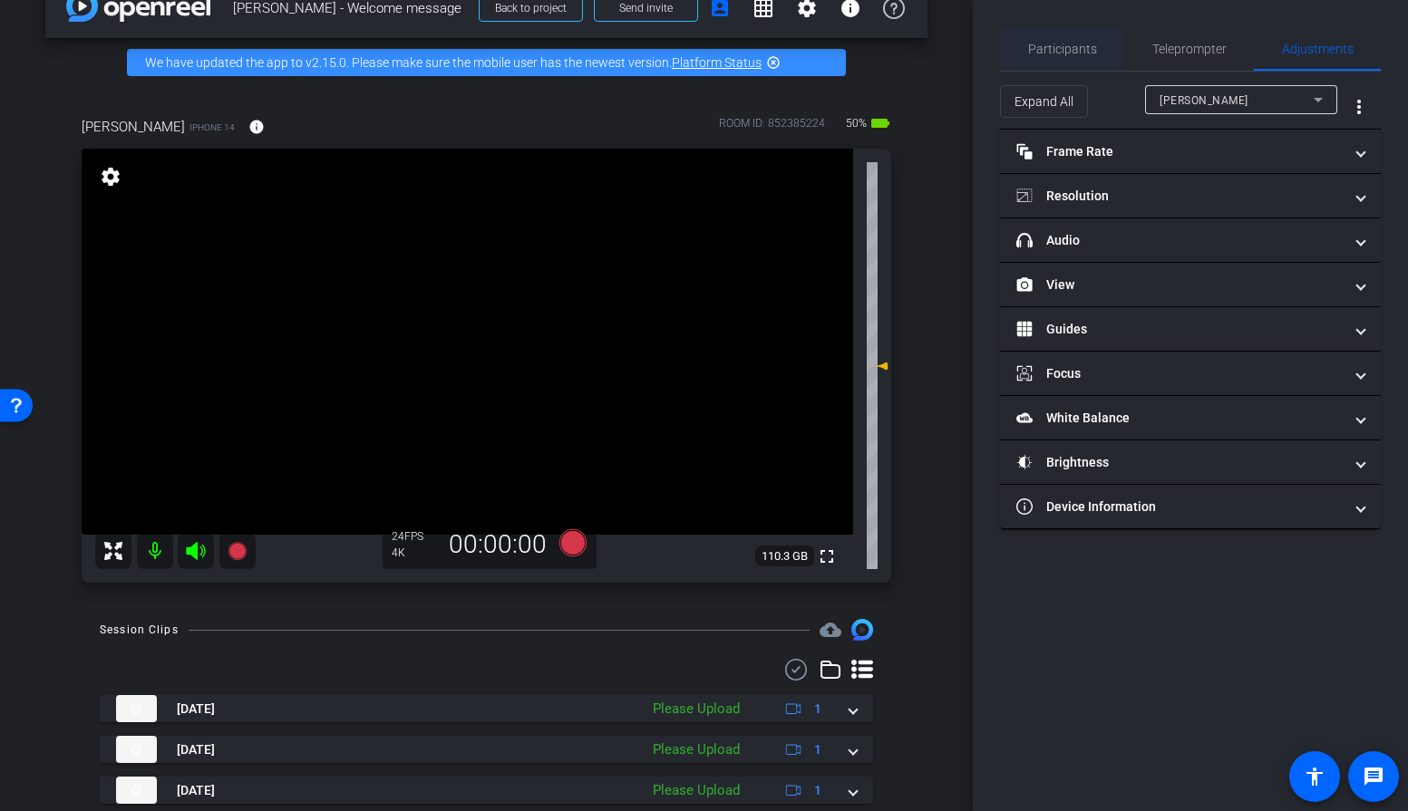
click at [1044, 45] on span "Participants" at bounding box center [1062, 49] width 69 height 13
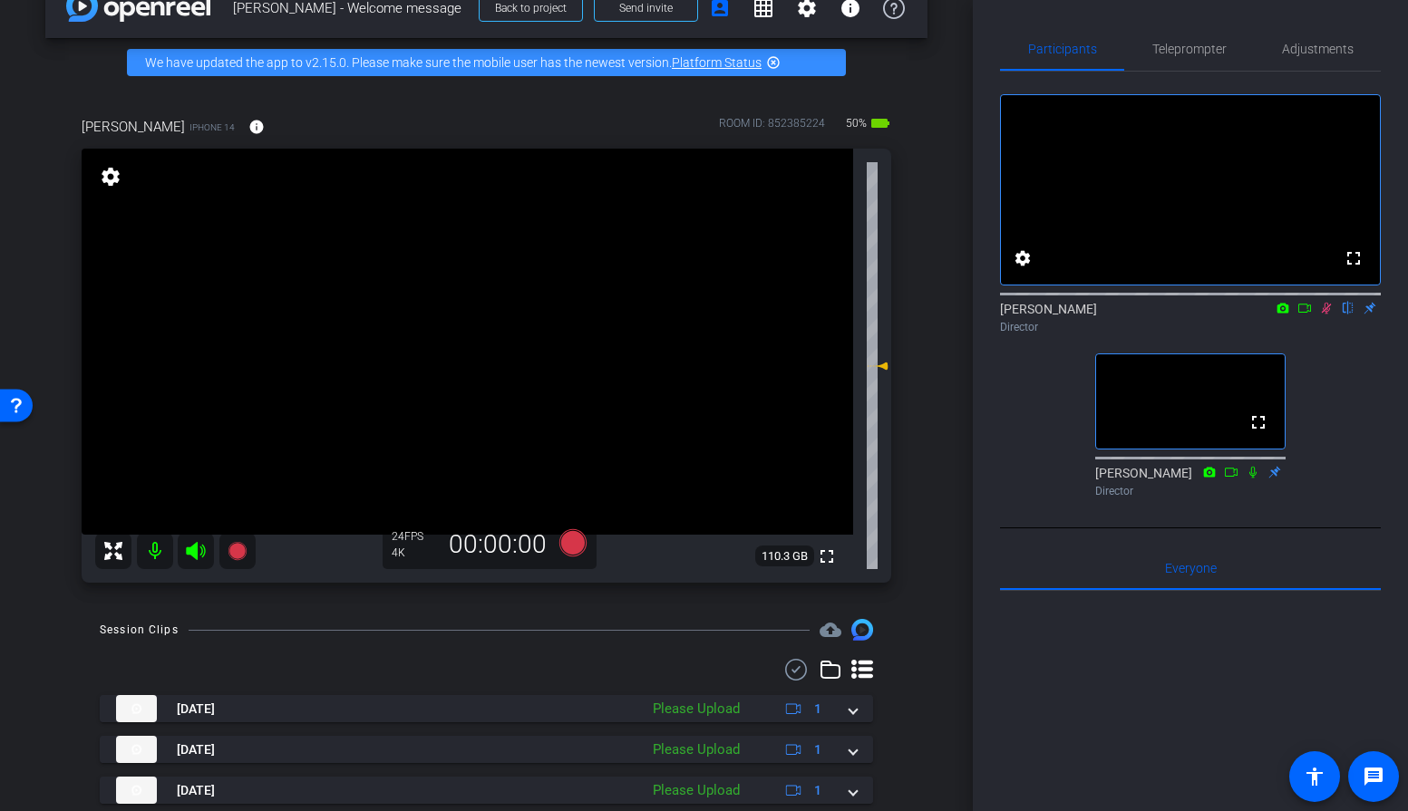
click at [1327, 315] on icon at bounding box center [1326, 308] width 15 height 13
click at [1191, 50] on span "Teleprompter" at bounding box center [1189, 49] width 74 height 13
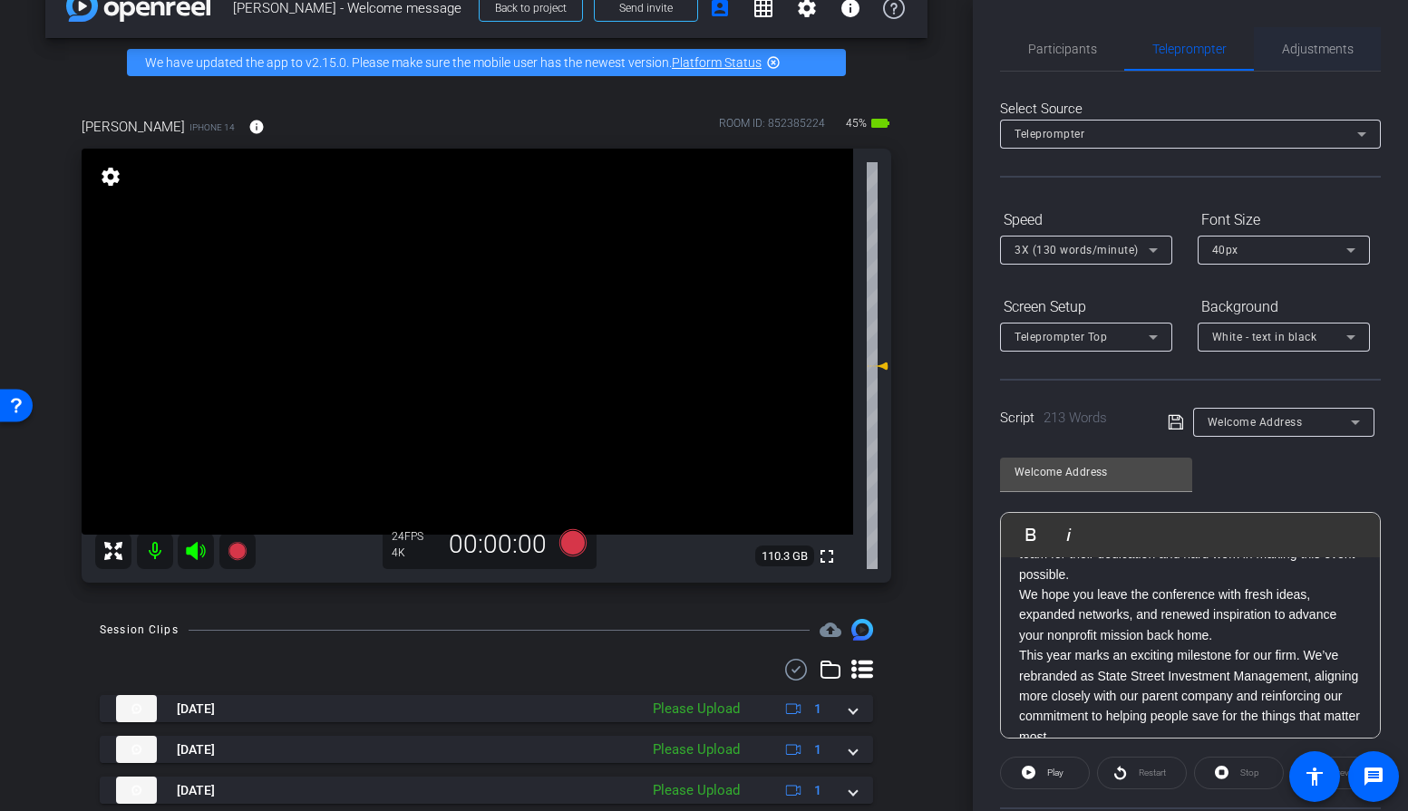
click at [1318, 45] on span "Adjustments" at bounding box center [1318, 49] width 72 height 13
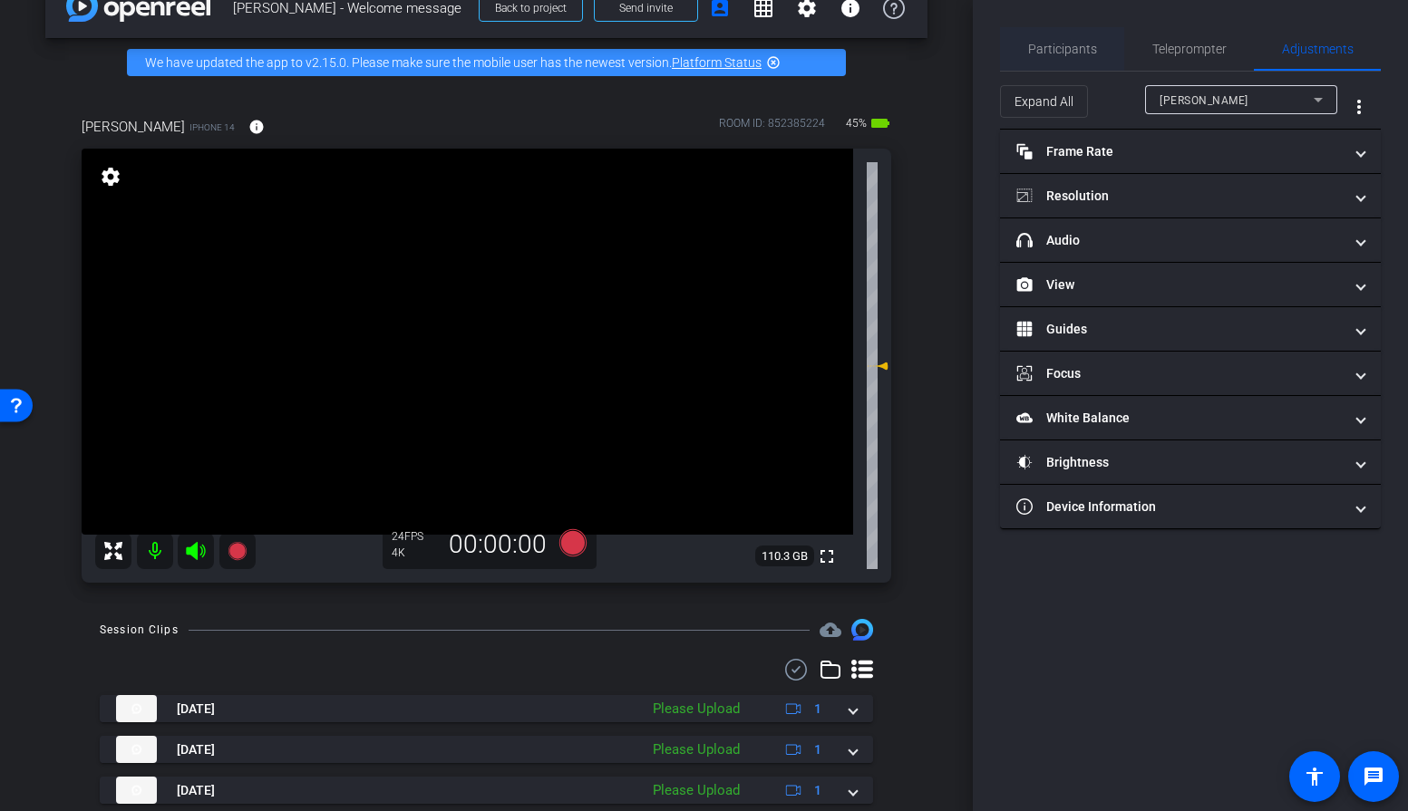
click at [1059, 58] on span "Participants" at bounding box center [1062, 49] width 69 height 44
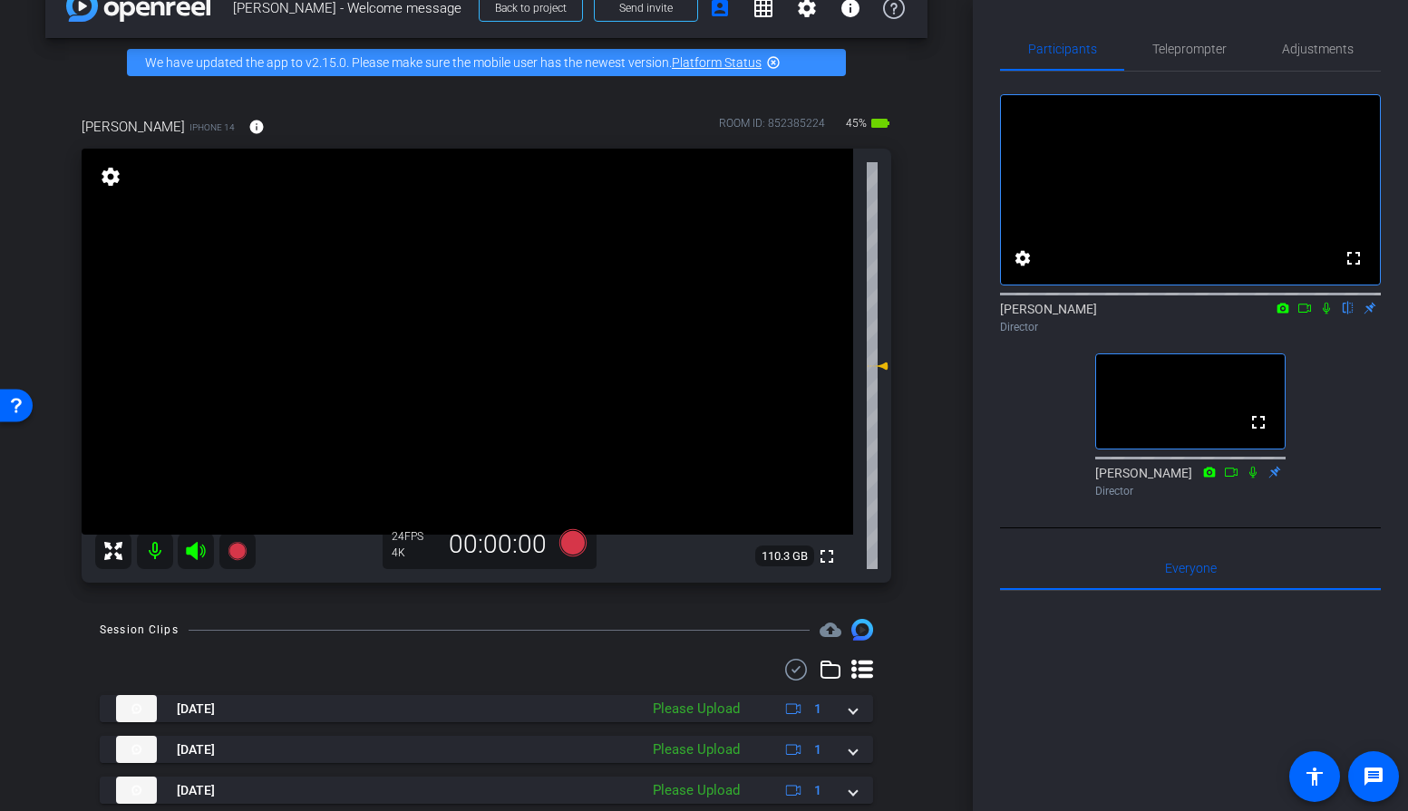
click at [1326, 315] on icon at bounding box center [1326, 308] width 15 height 13
click at [566, 546] on icon at bounding box center [571, 542] width 27 height 27
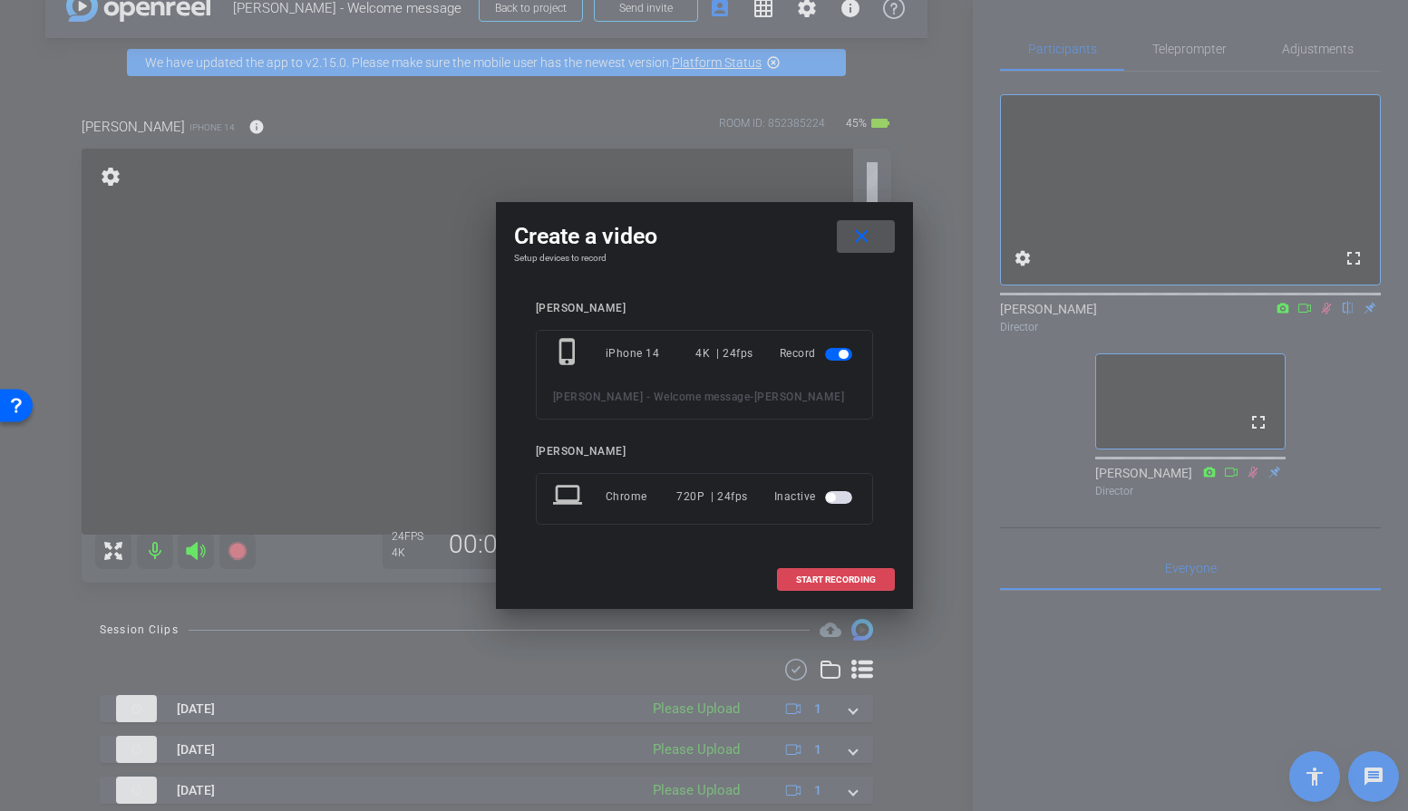
click at [815, 579] on span "START RECORDING" at bounding box center [836, 580] width 80 height 9
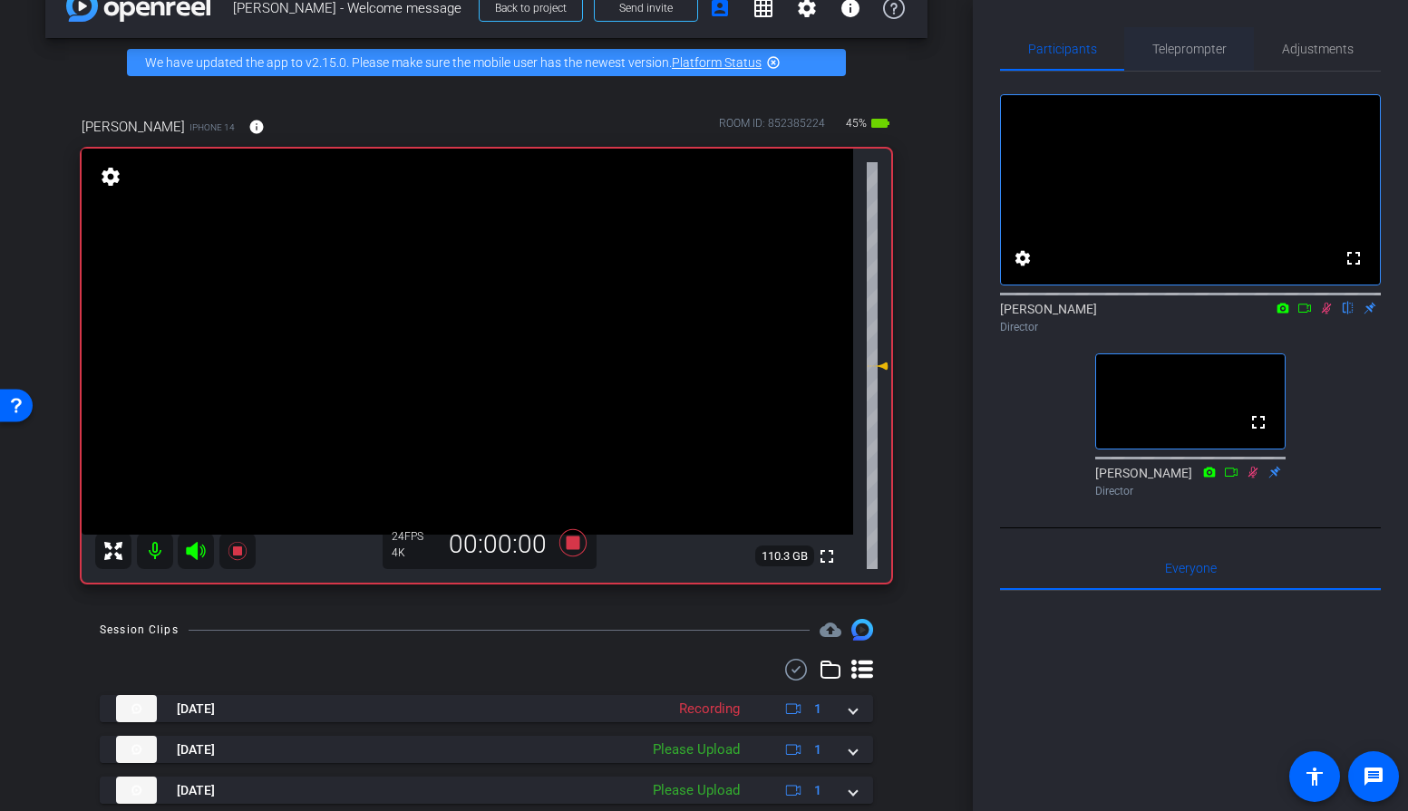
click at [1209, 53] on span "Teleprompter" at bounding box center [1189, 49] width 74 height 13
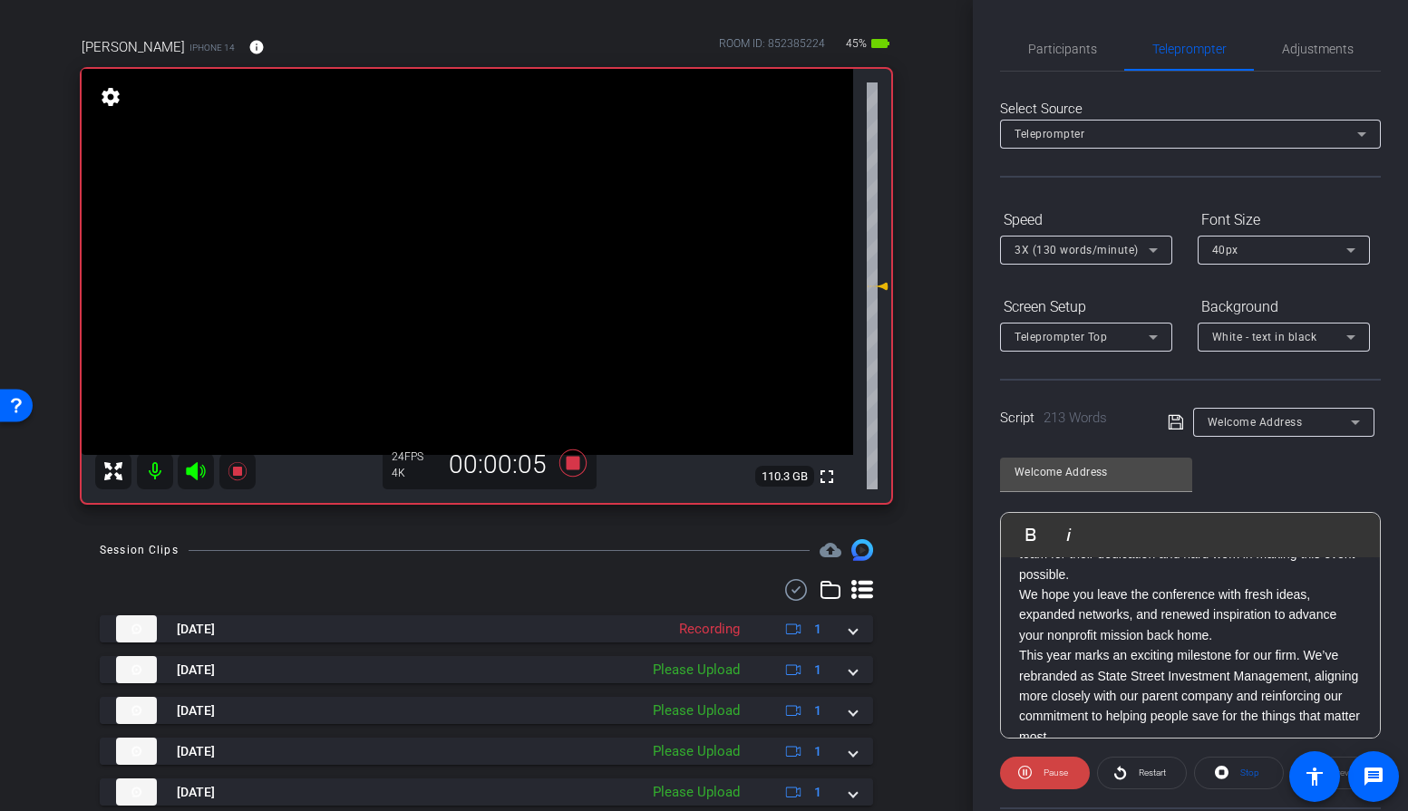
scroll to position [141, 0]
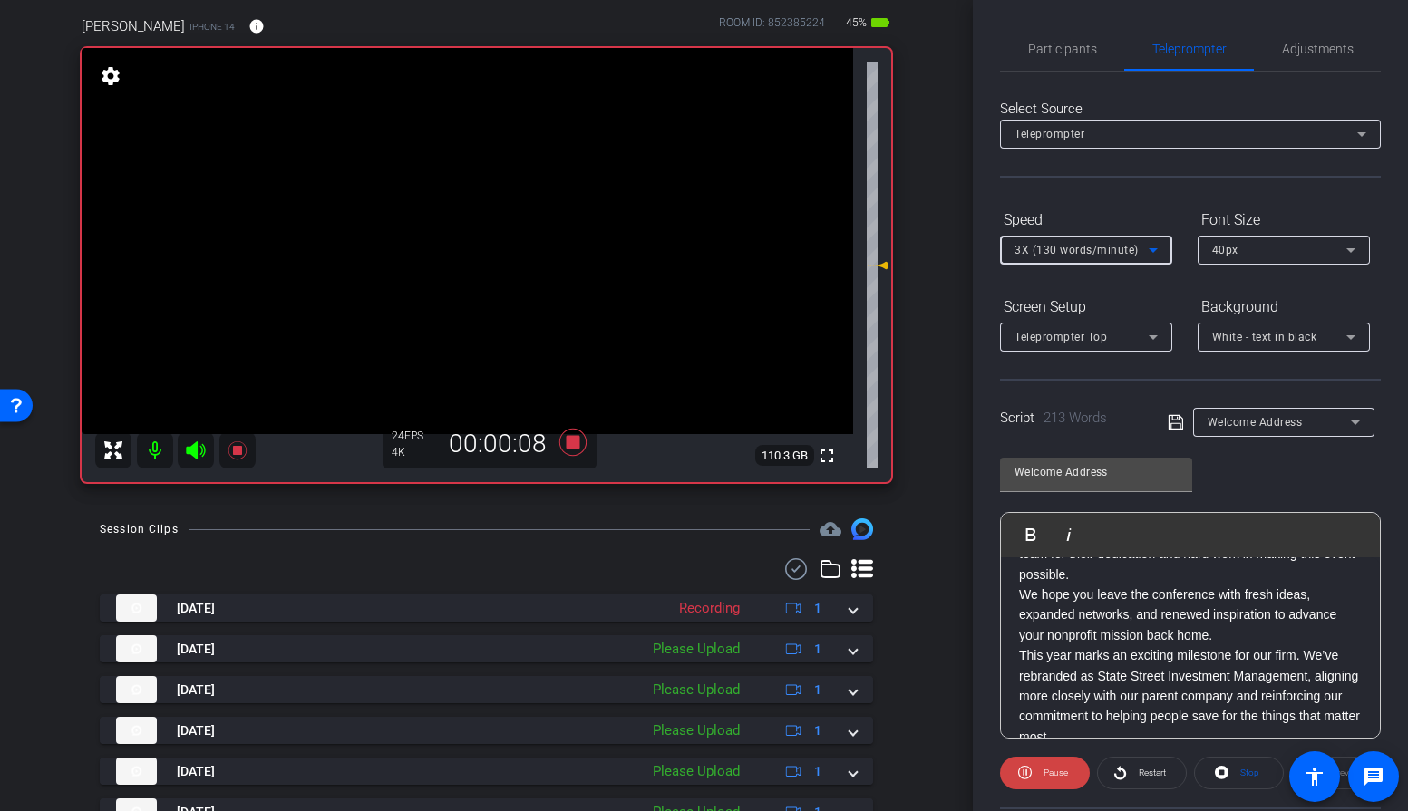
click at [1080, 250] on span "3X (130 words/minute)" at bounding box center [1076, 250] width 124 height 13
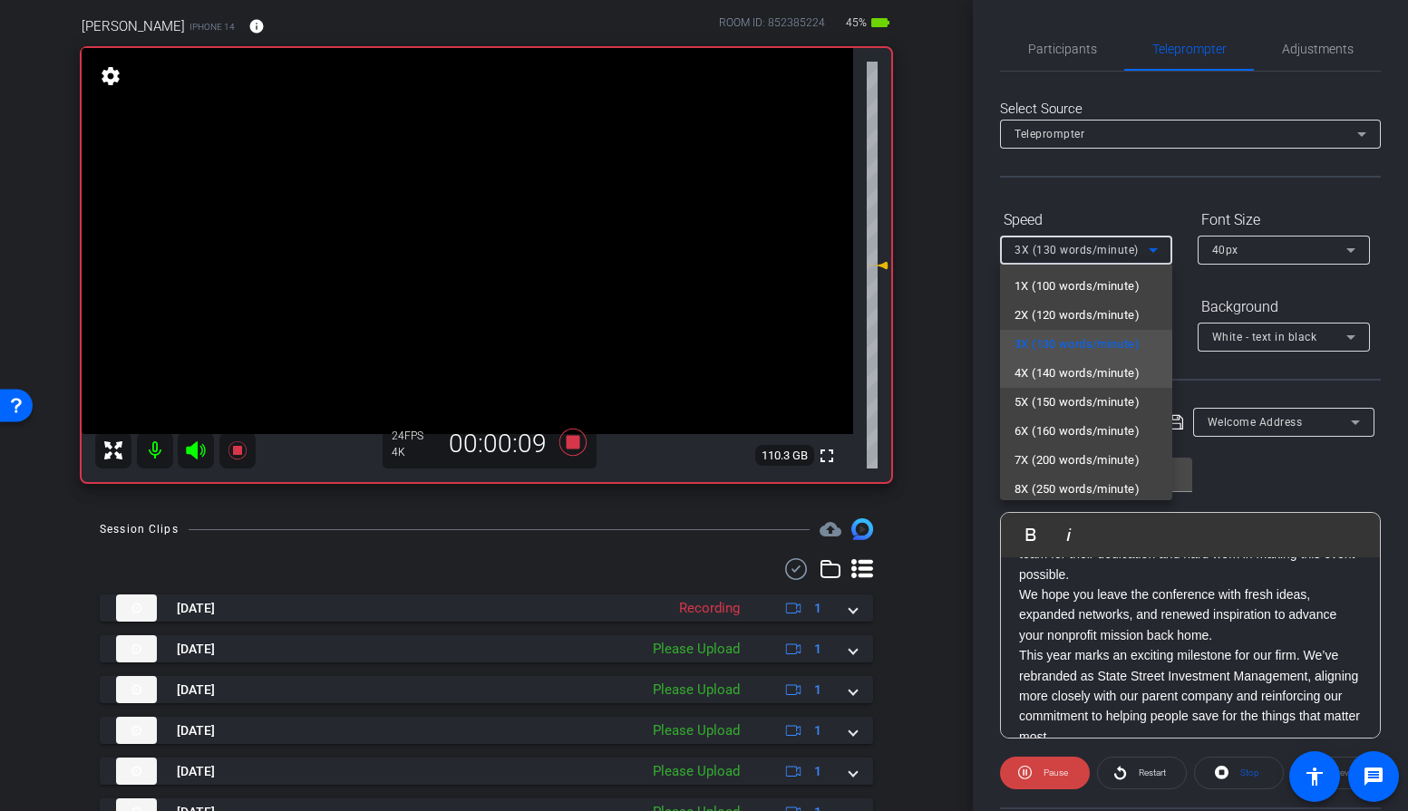
click at [1054, 373] on span "4X (140 words/minute)" at bounding box center [1076, 374] width 125 height 22
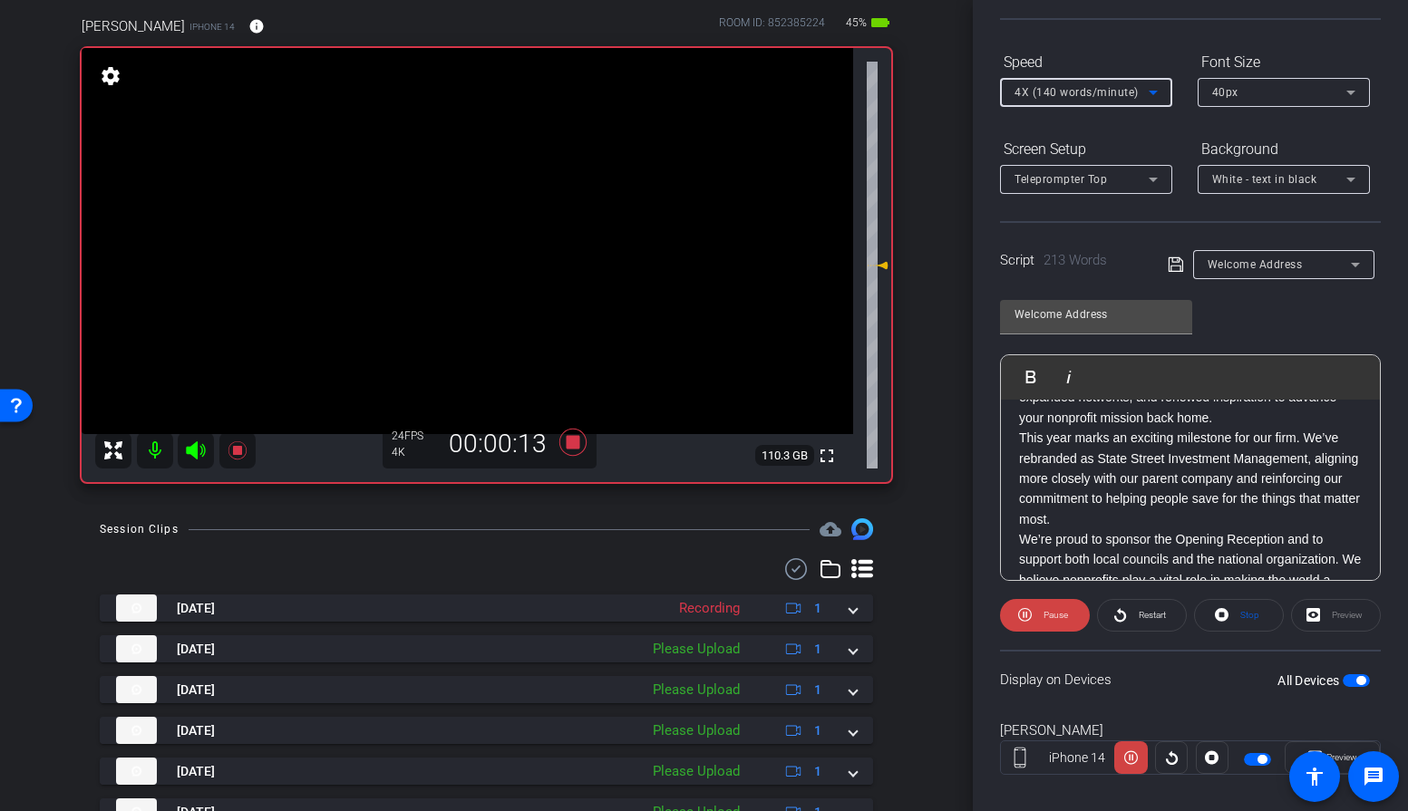
scroll to position [180, 0]
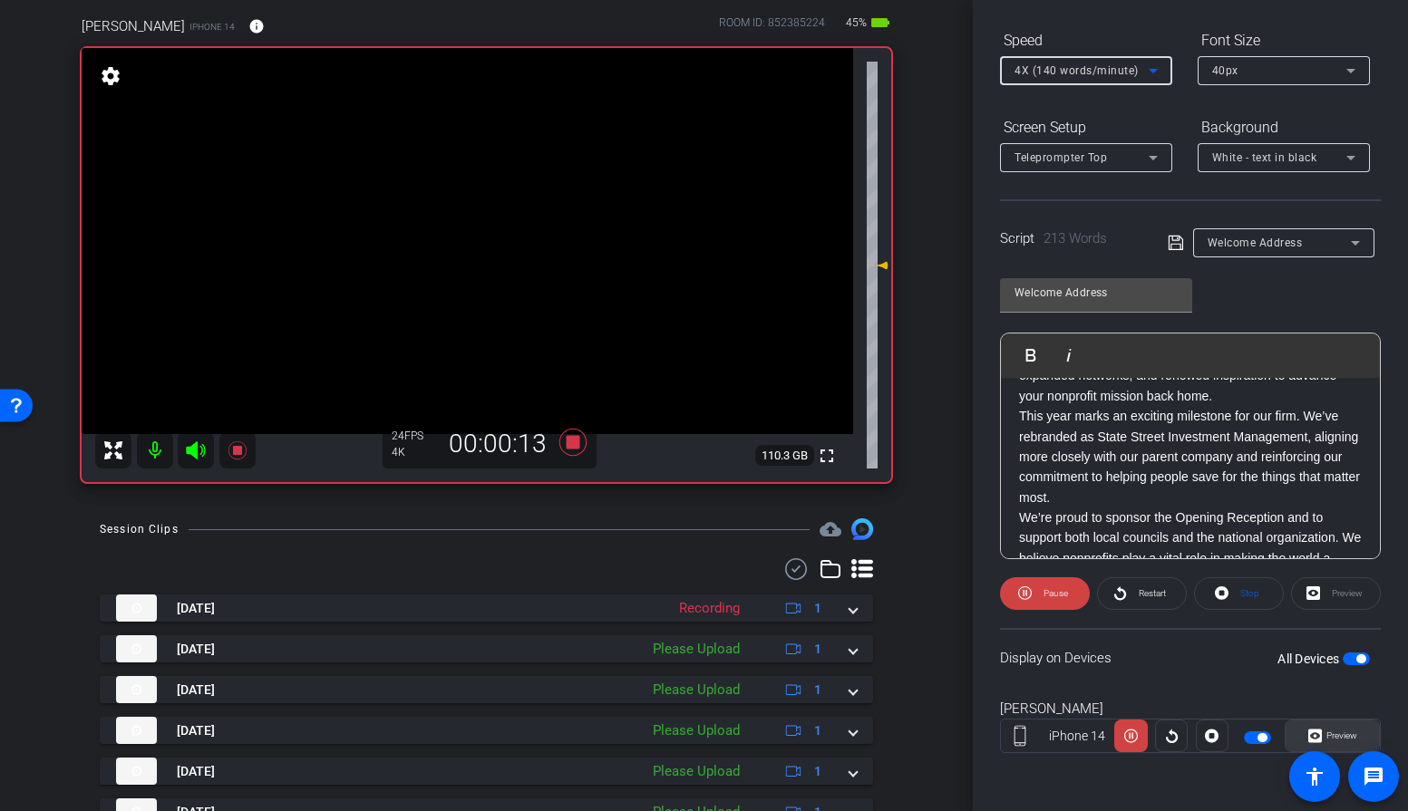
click at [1329, 733] on span "Preview" at bounding box center [1341, 736] width 31 height 10
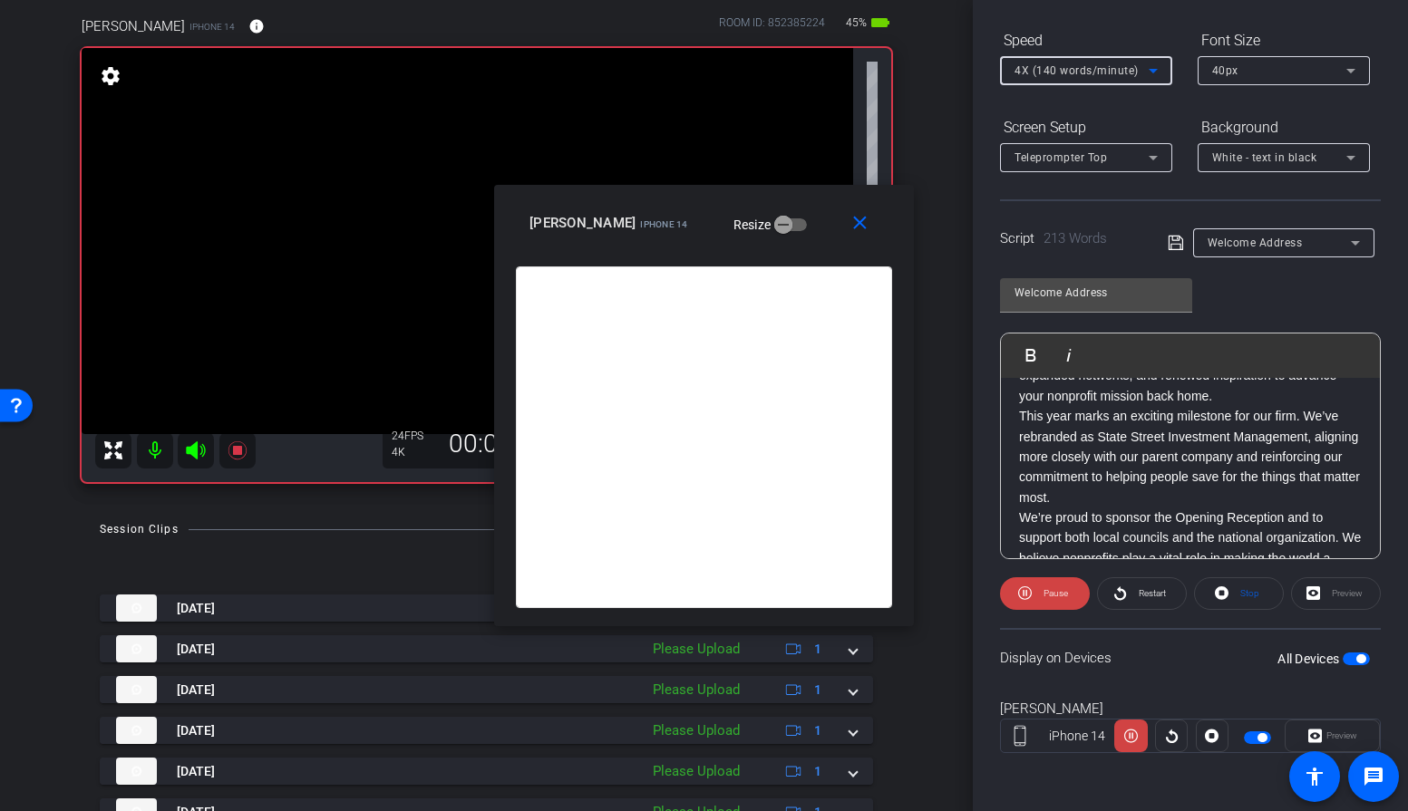
click at [1077, 66] on span "4X (140 words/minute)" at bounding box center [1076, 70] width 124 height 13
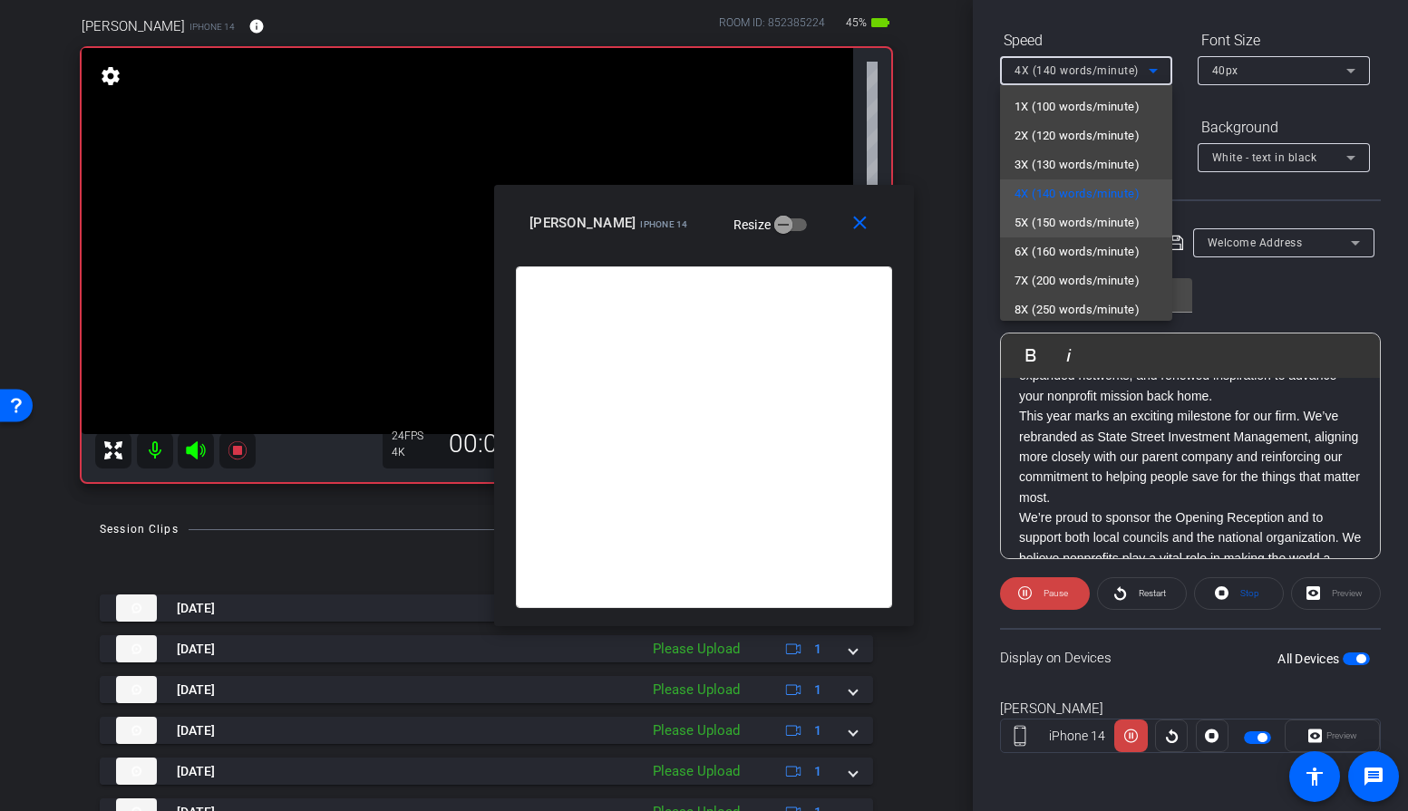
click at [1080, 218] on span "5X (150 words/minute)" at bounding box center [1076, 223] width 125 height 22
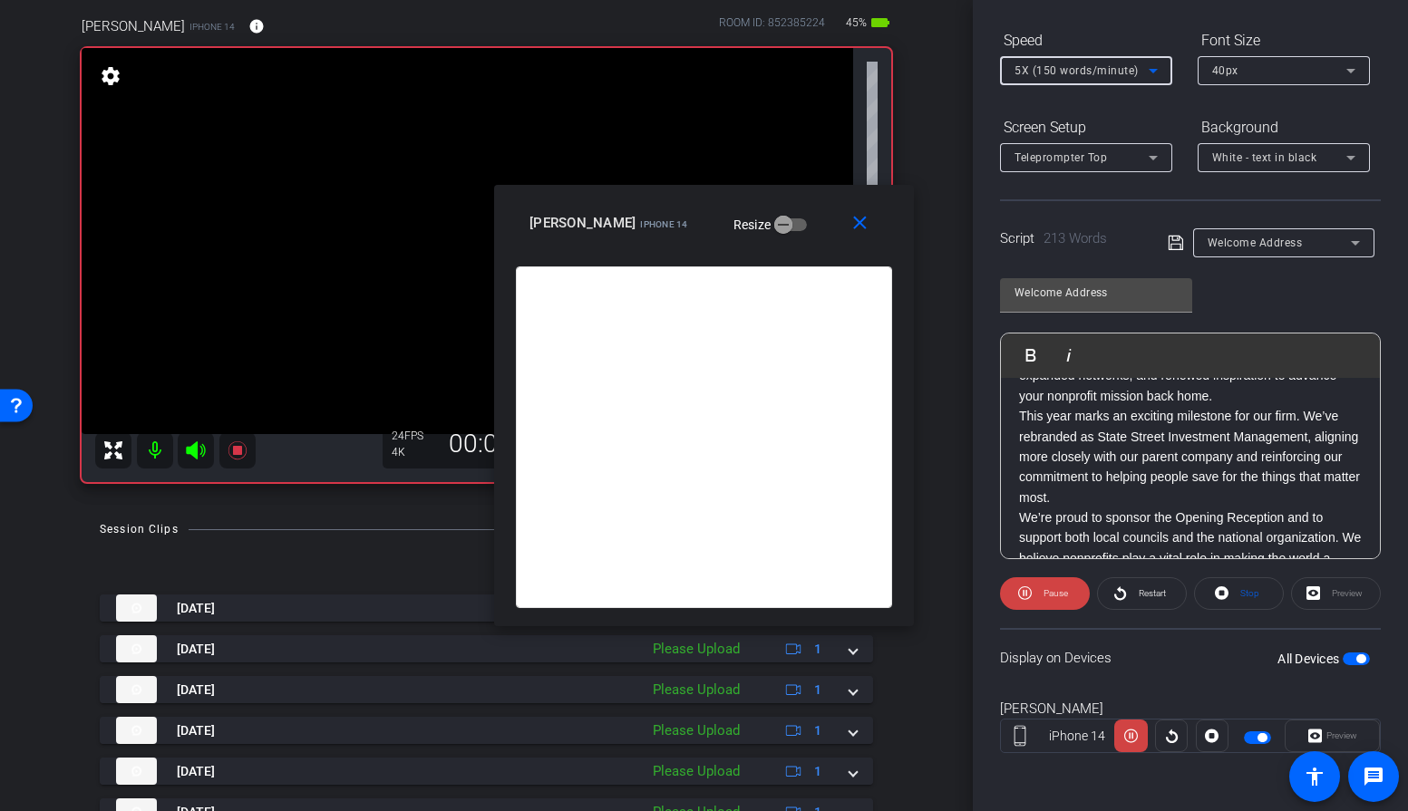
click at [1082, 66] on span "5X (150 words/minute)" at bounding box center [1076, 70] width 124 height 13
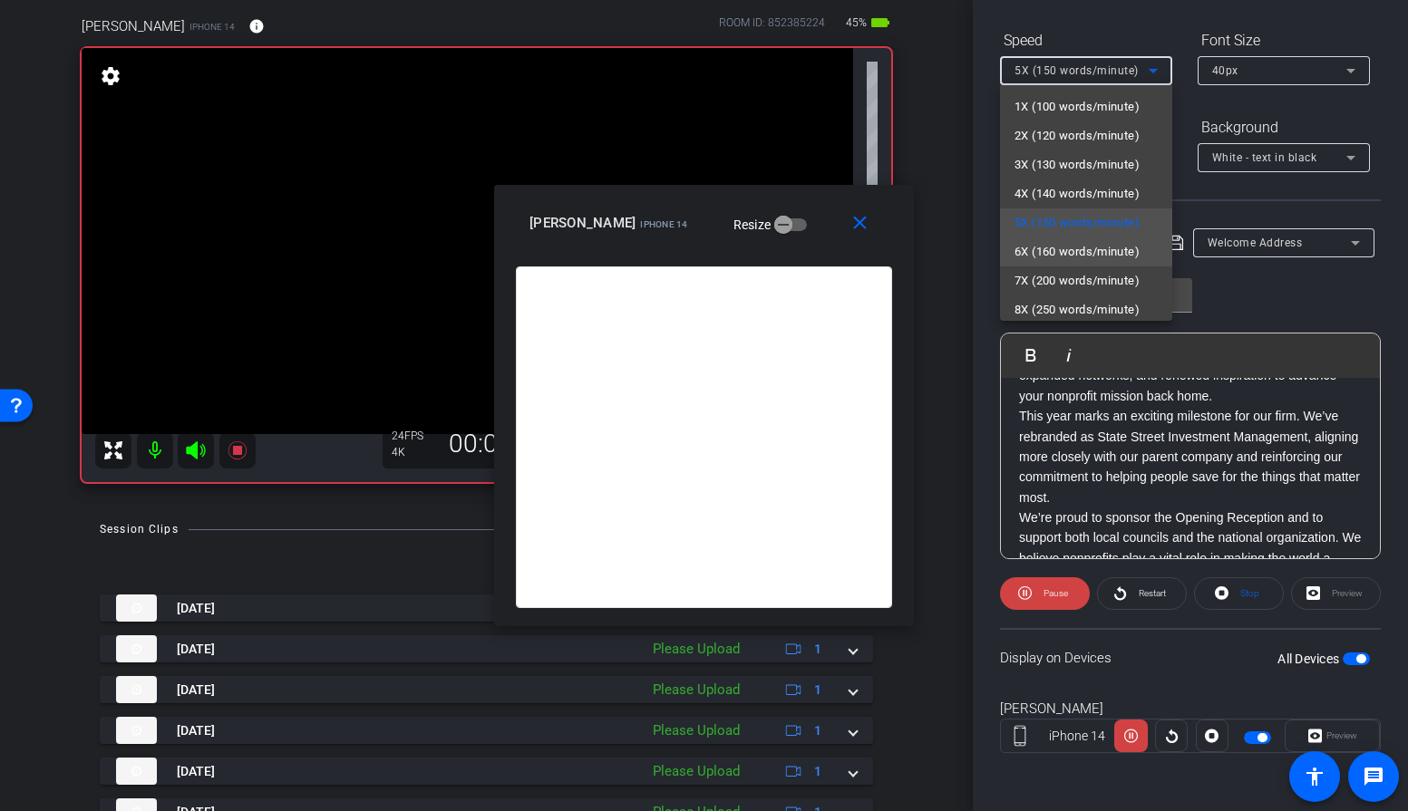
click at [1075, 249] on span "6X (160 words/minute)" at bounding box center [1076, 252] width 125 height 22
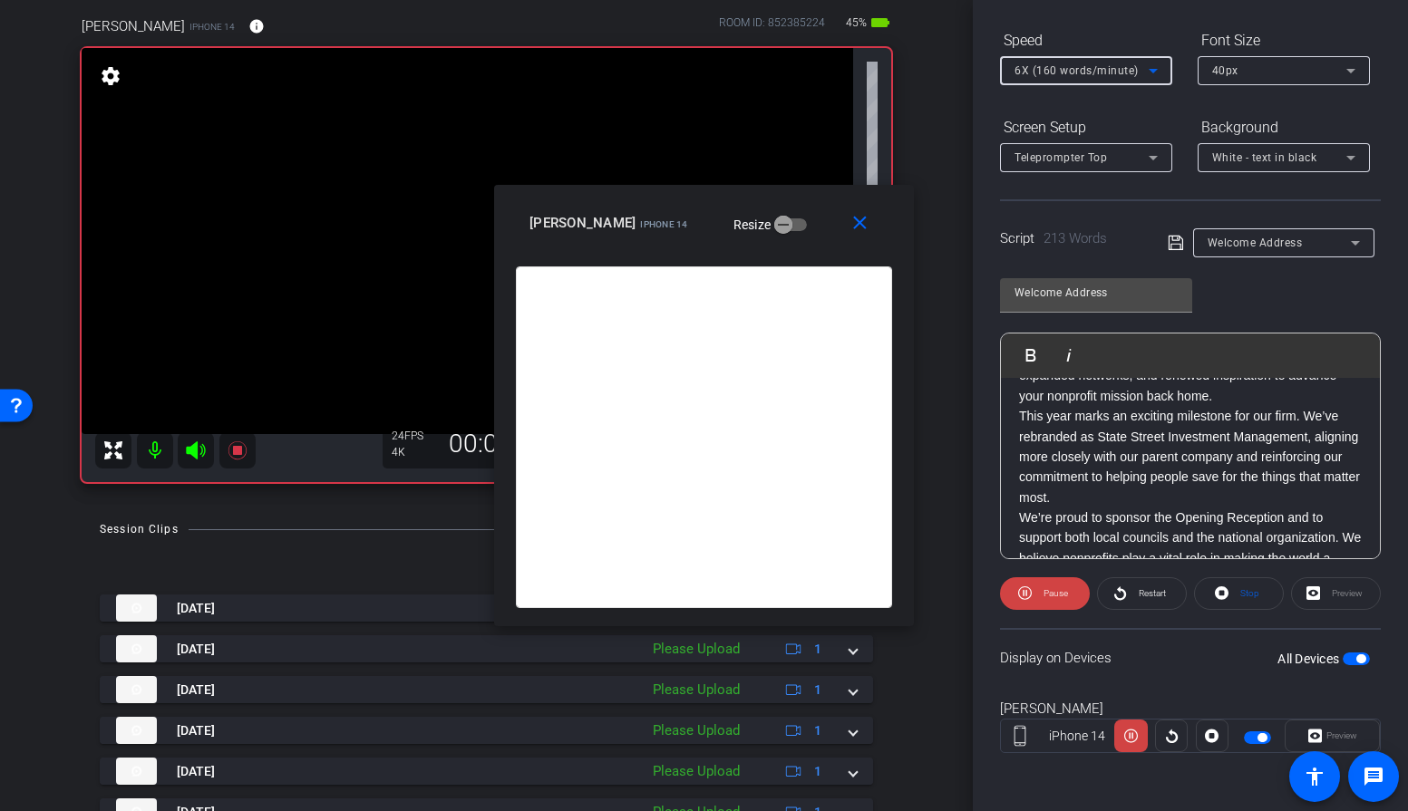
click at [1103, 65] on span "6X (160 words/minute)" at bounding box center [1076, 70] width 124 height 13
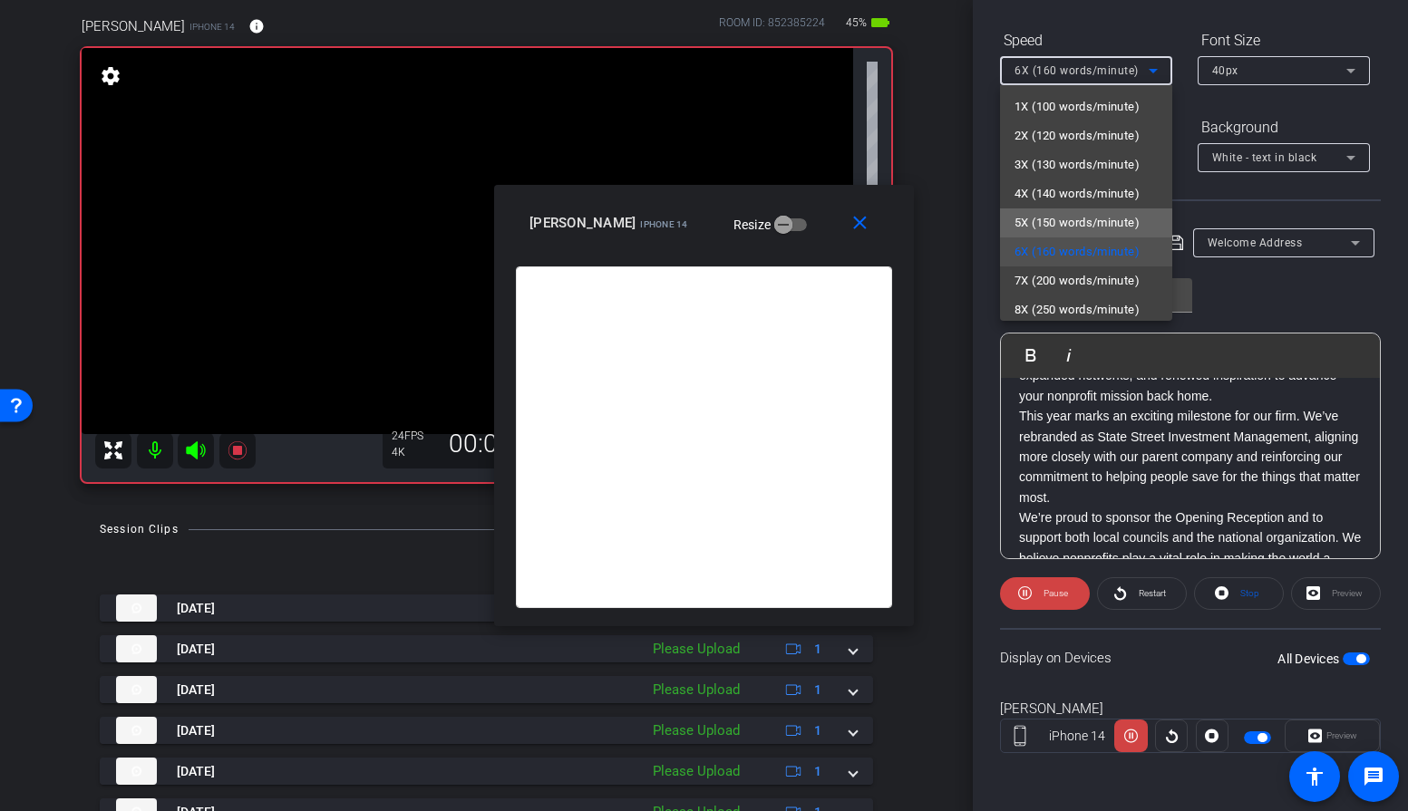
click at [1064, 228] on span "5X (150 words/minute)" at bounding box center [1076, 223] width 125 height 22
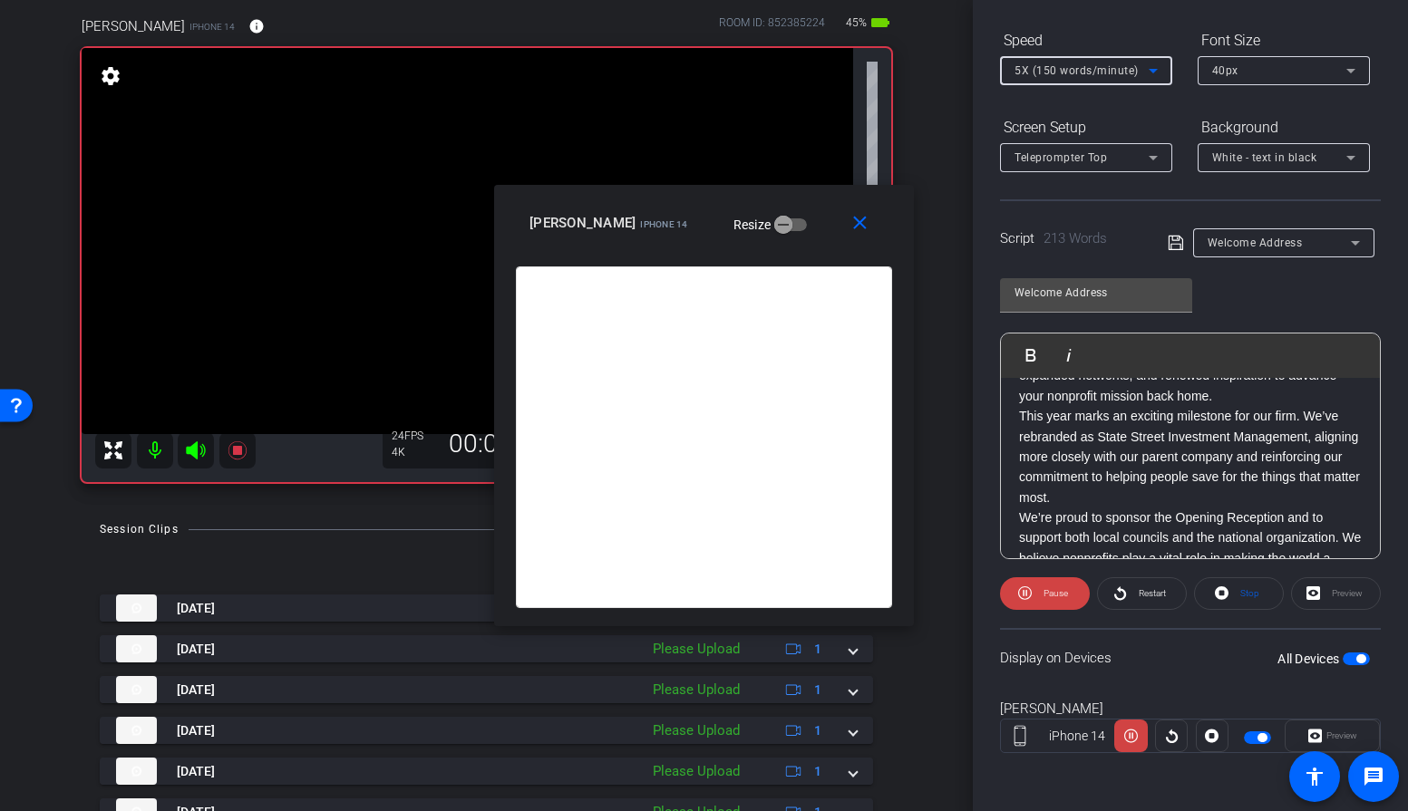
click at [1072, 68] on span "5X (150 words/minute)" at bounding box center [1076, 70] width 124 height 13
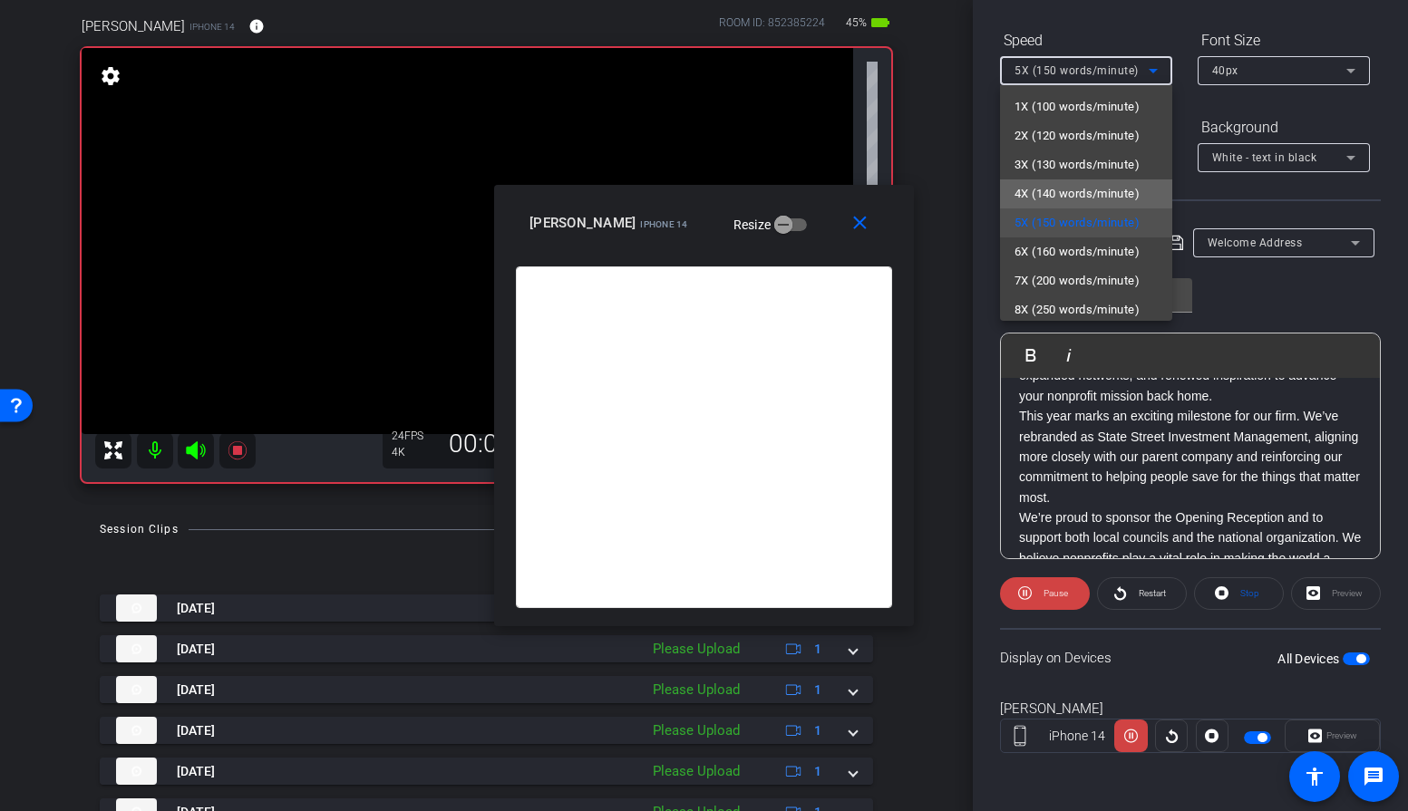
click at [1067, 188] on span "4X (140 words/minute)" at bounding box center [1076, 194] width 125 height 22
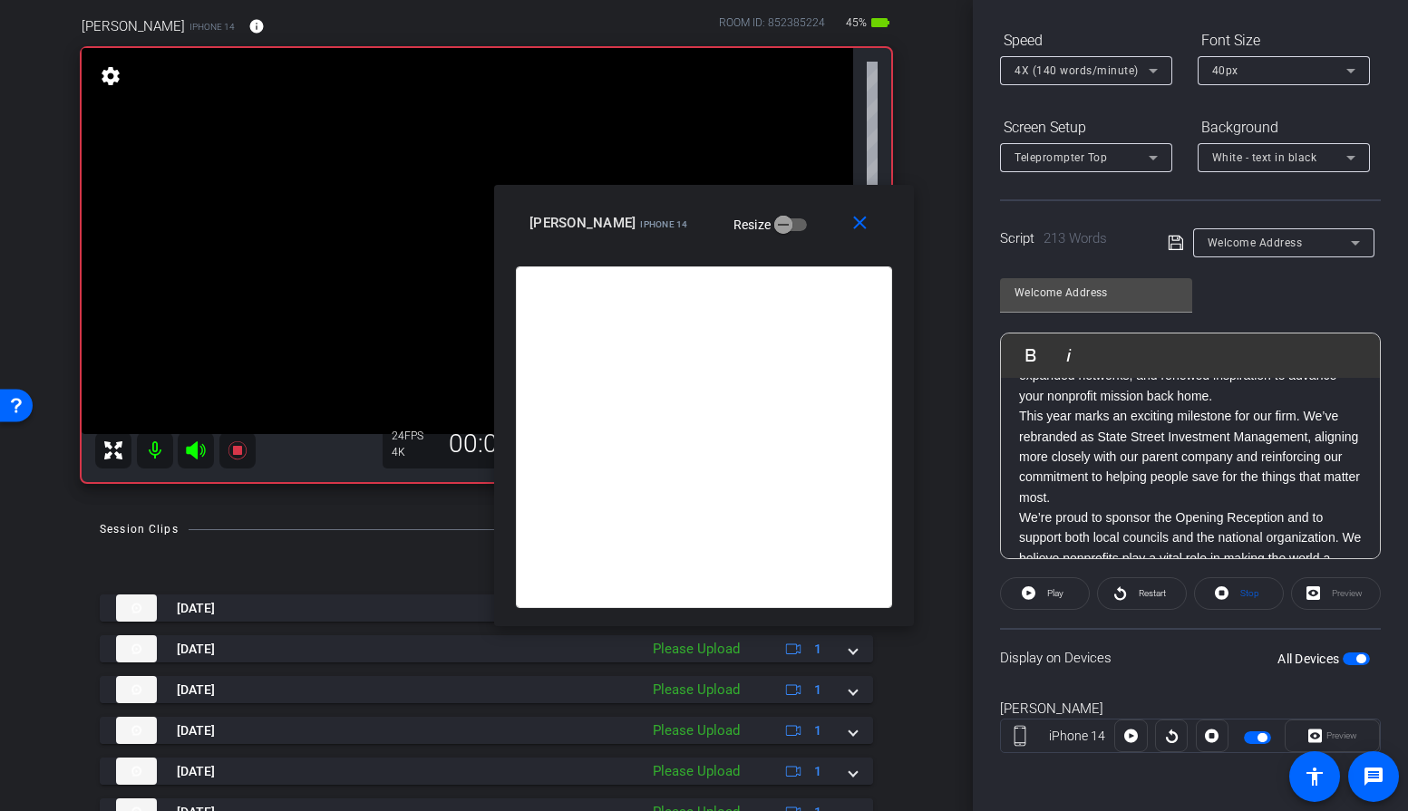
click at [399, 507] on div "arrow_back [PERSON_NAME] - Welcome message Back to project Send invite account_…" at bounding box center [486, 264] width 973 height 811
click at [861, 228] on mat-icon "close" at bounding box center [860, 223] width 23 height 23
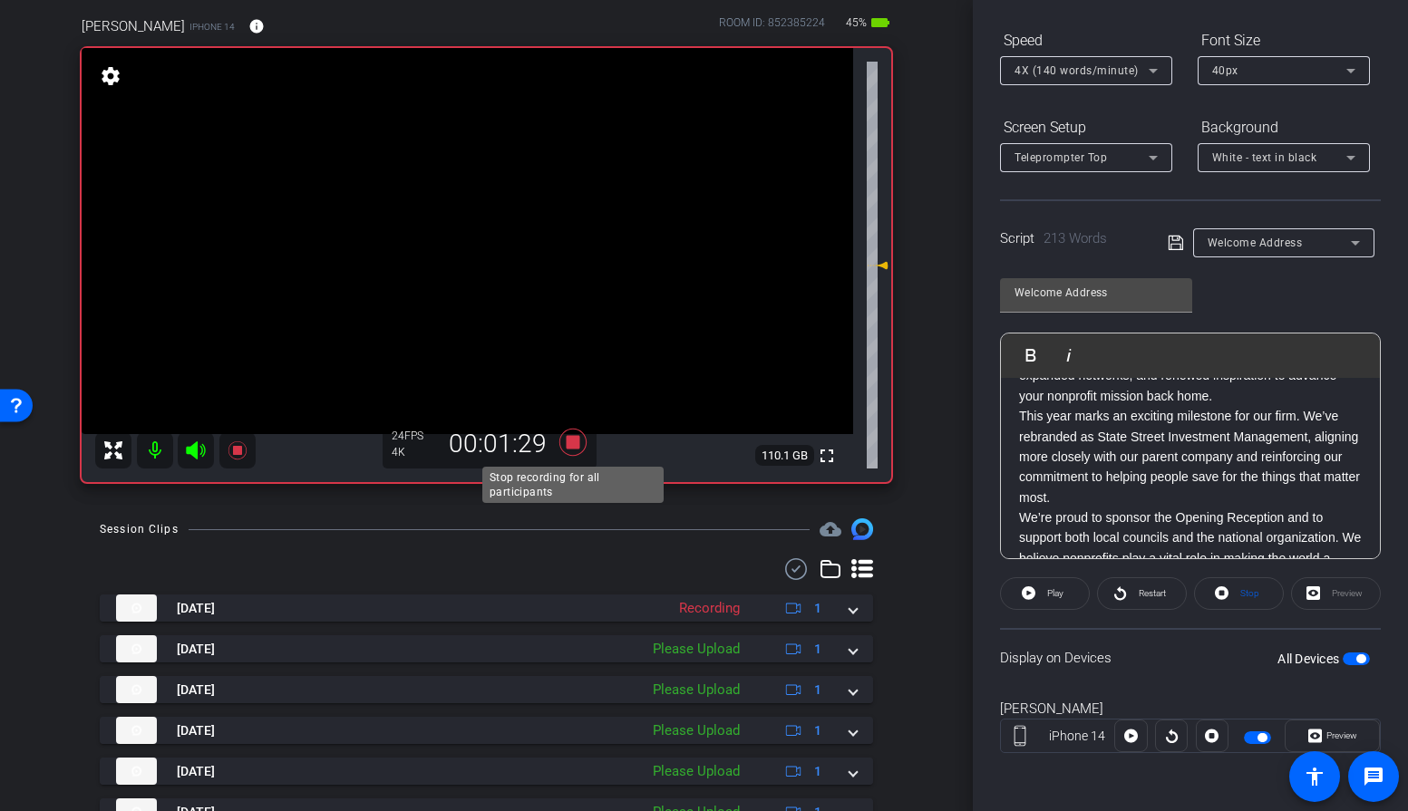
click at [572, 437] on icon at bounding box center [571, 442] width 27 height 27
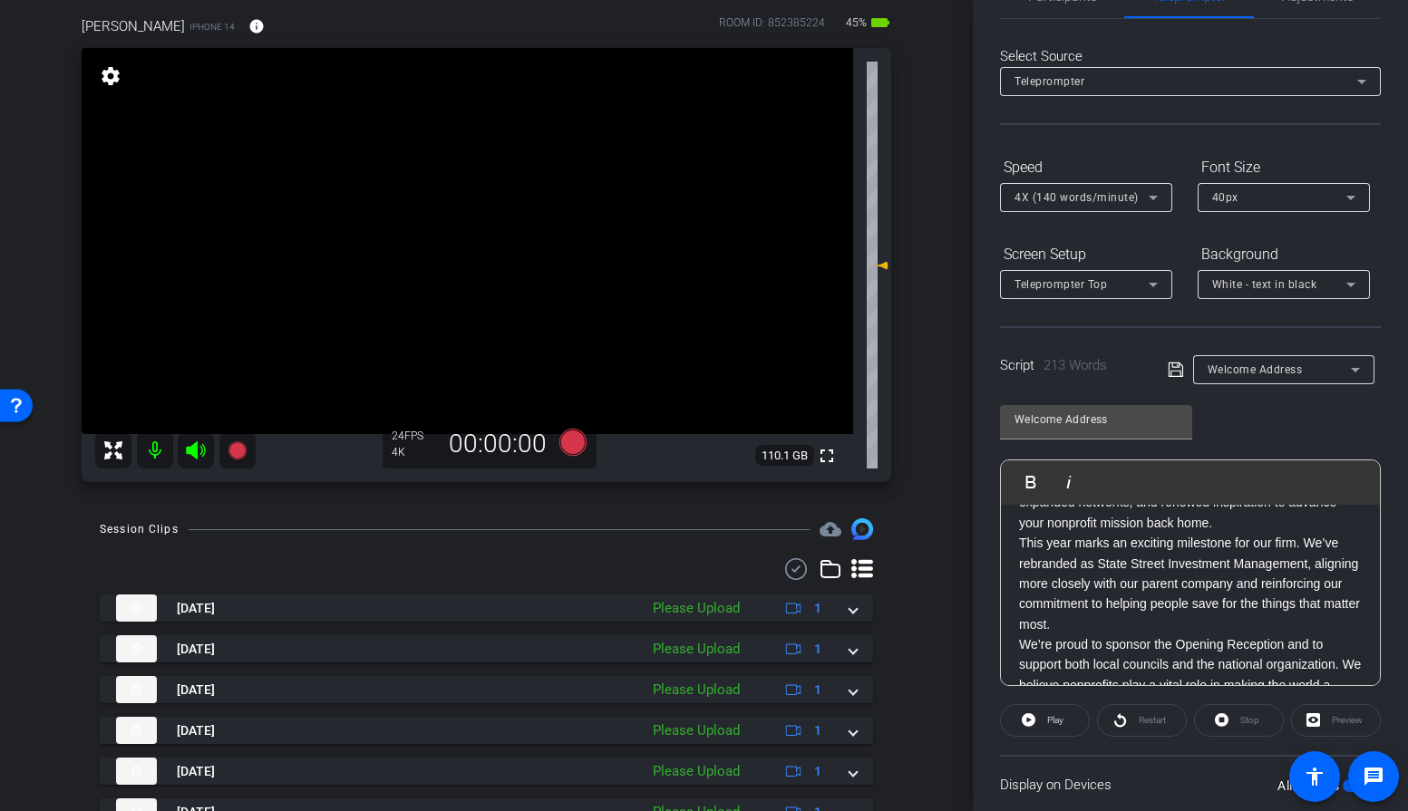
scroll to position [0, 0]
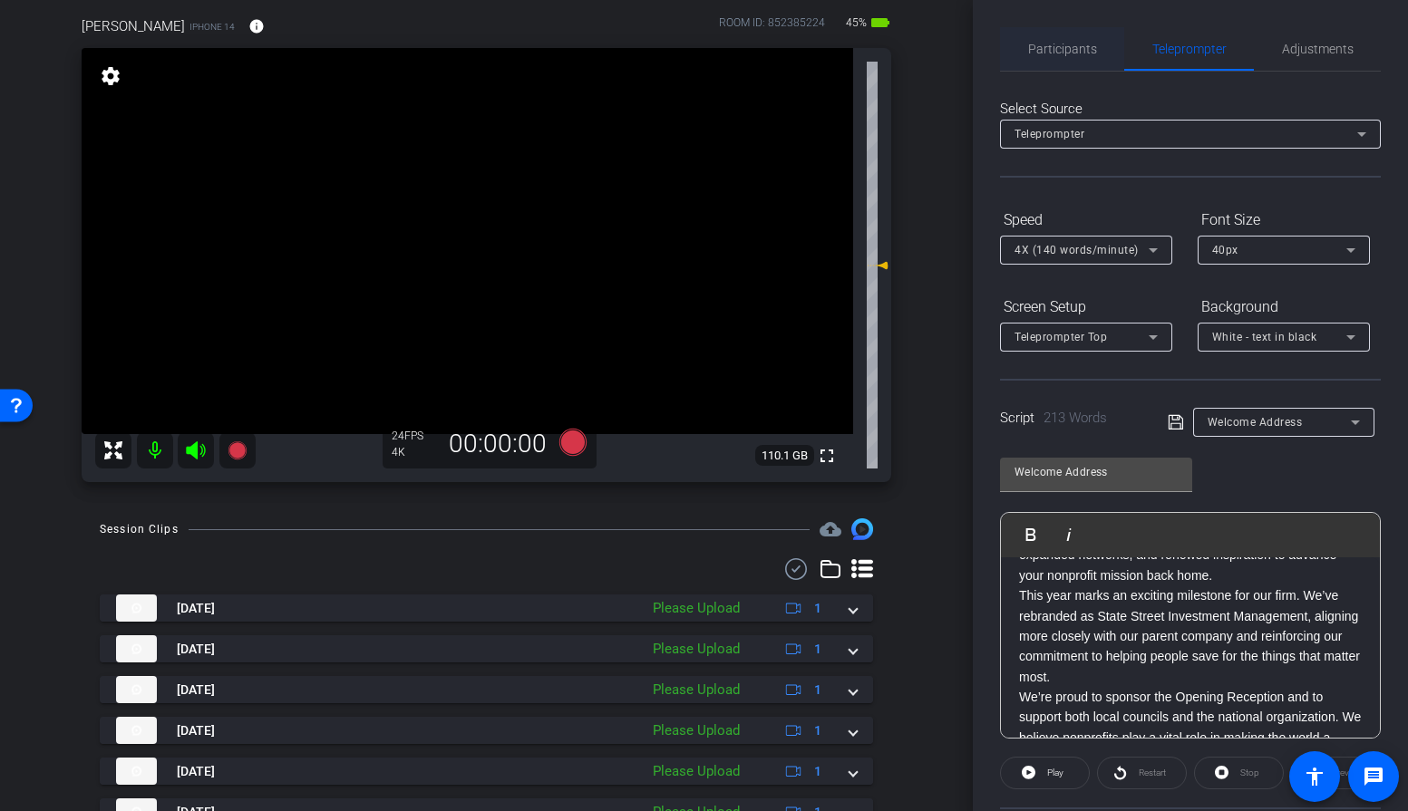
click at [1072, 46] on span "Participants" at bounding box center [1062, 49] width 69 height 13
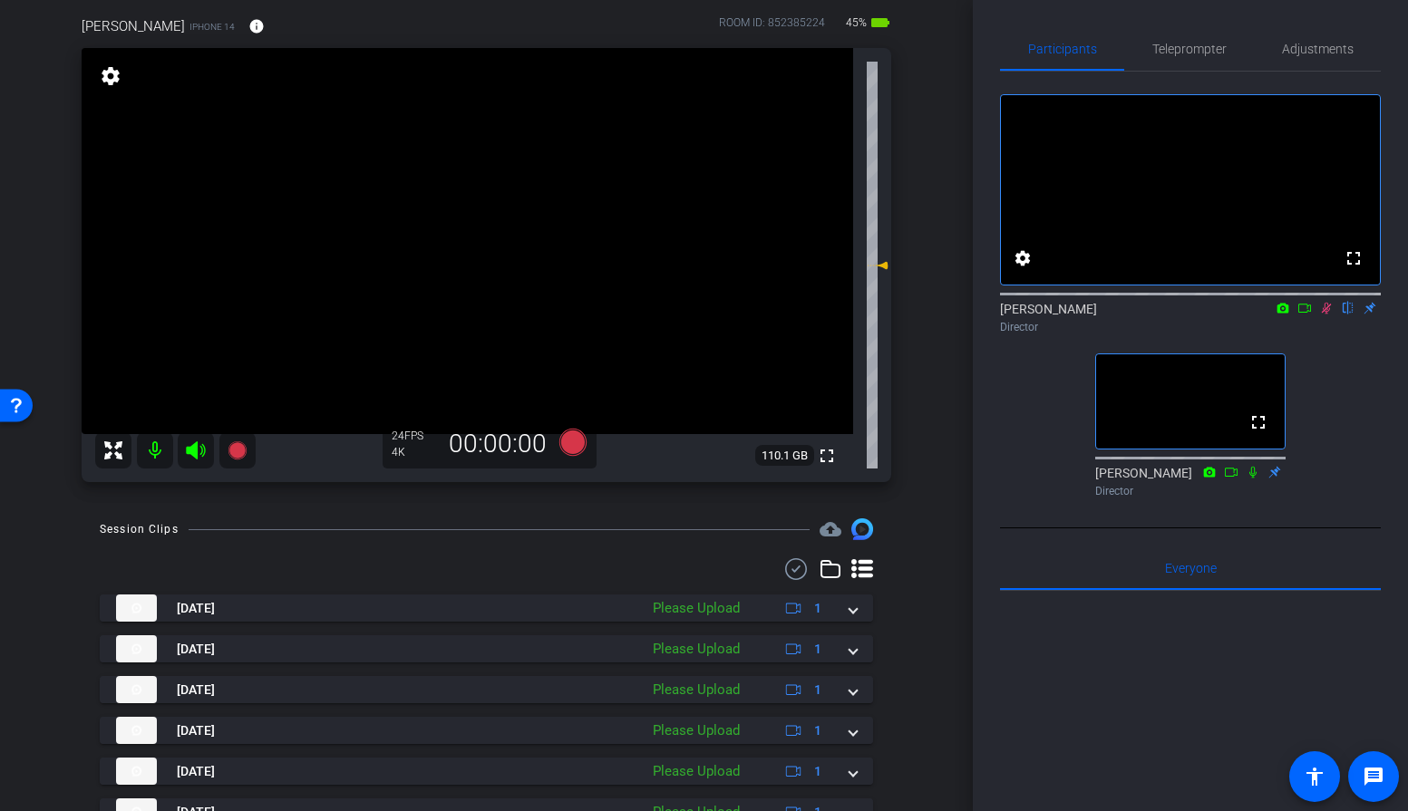
click at [1325, 315] on icon at bounding box center [1326, 308] width 15 height 13
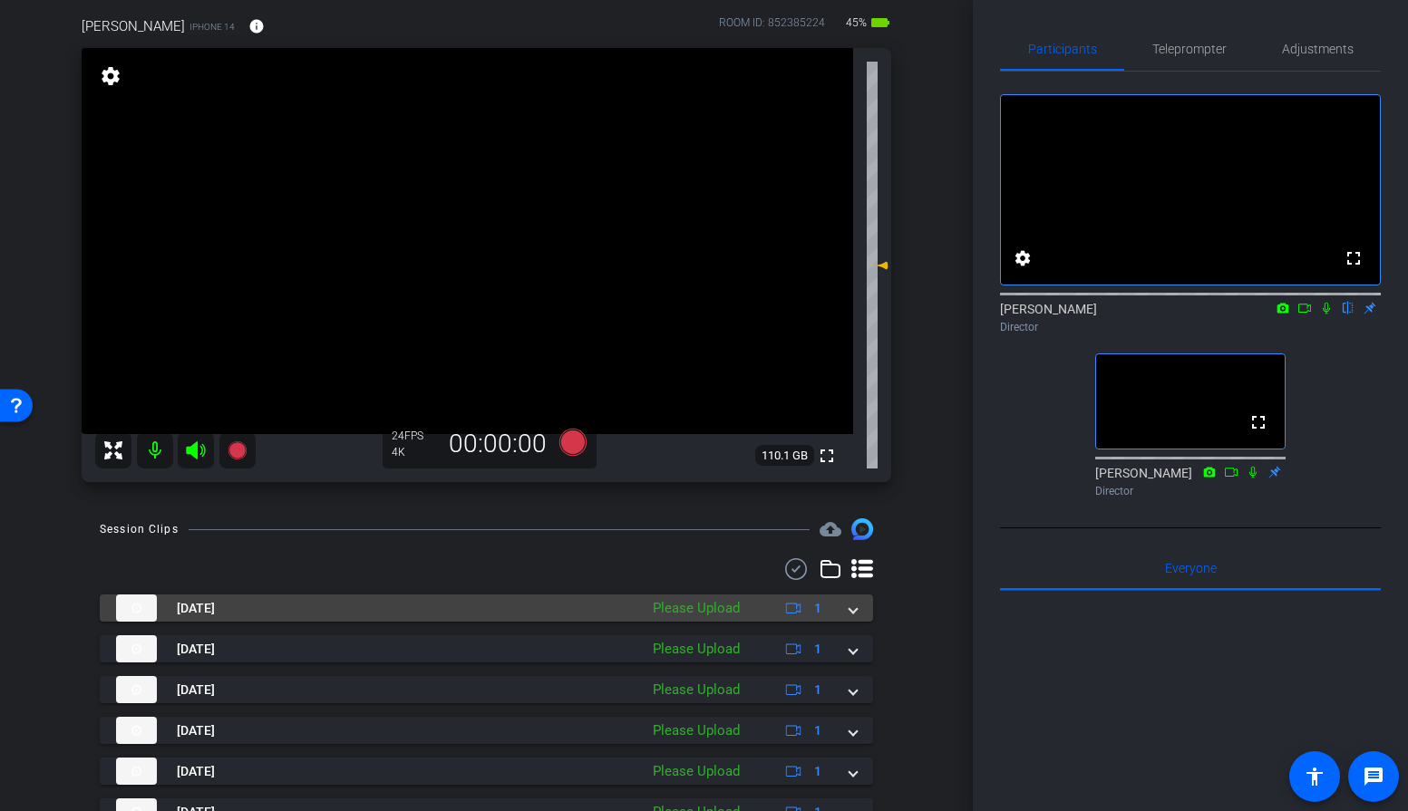
click at [852, 614] on span at bounding box center [852, 608] width 7 height 19
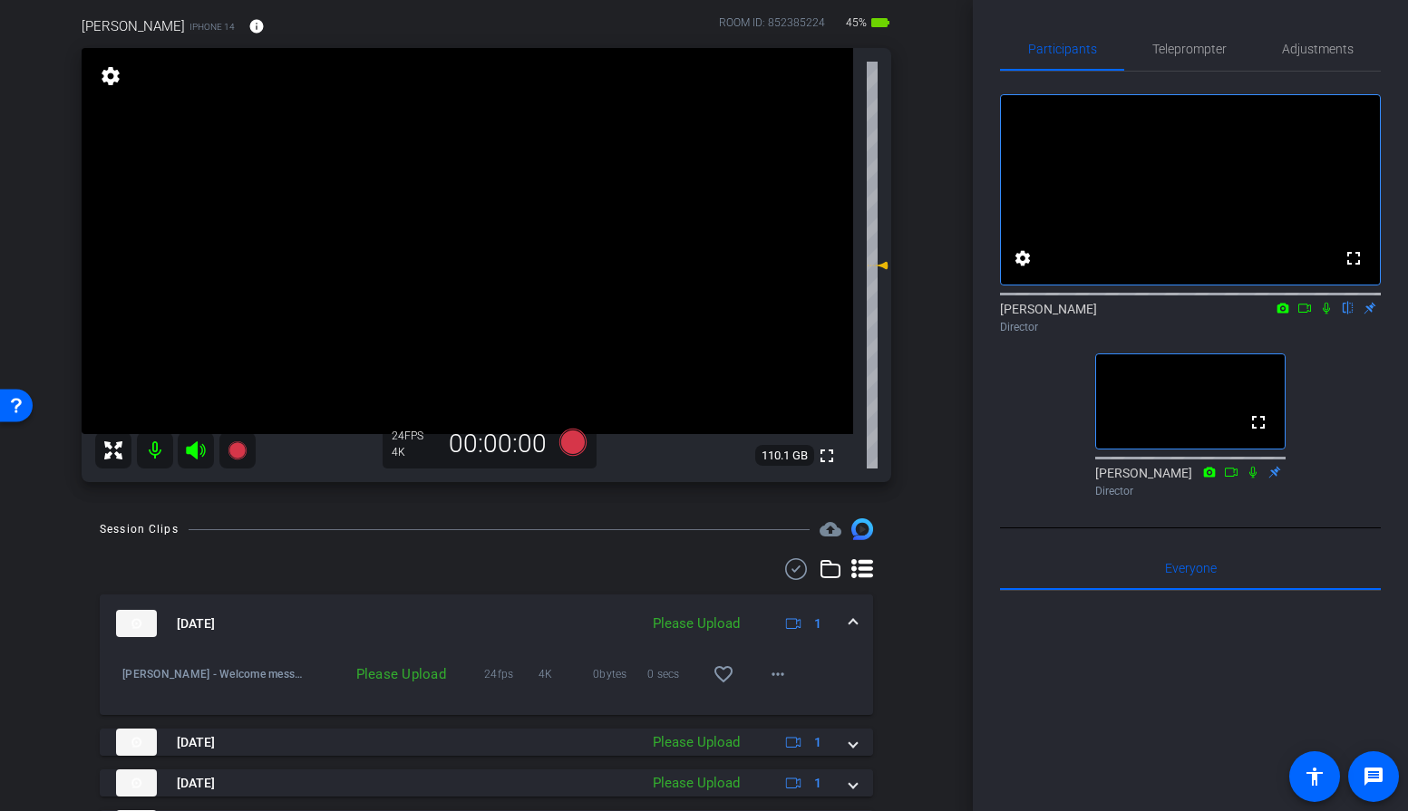
scroll to position [154, 0]
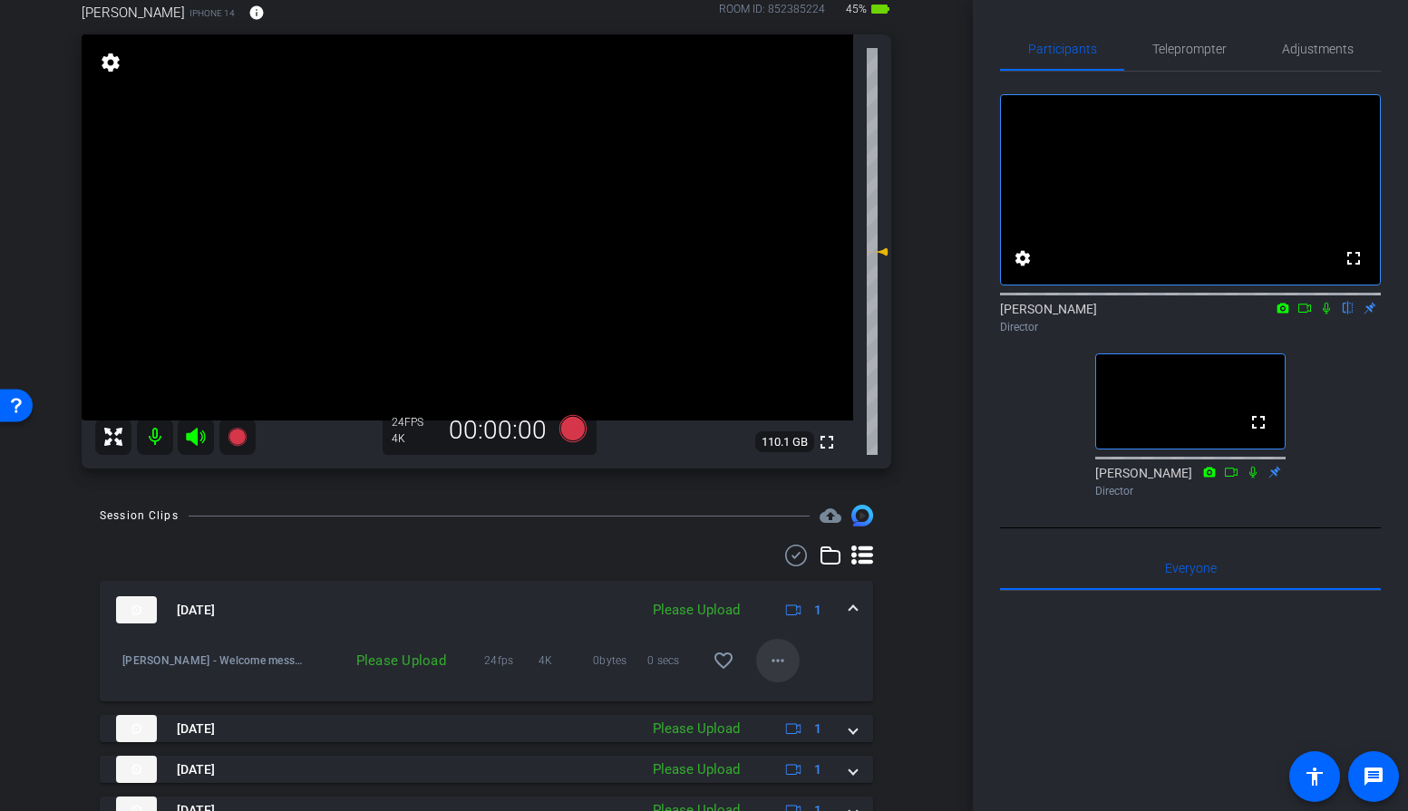
click at [773, 660] on mat-icon "more_horiz" at bounding box center [778, 661] width 22 height 22
click at [897, 628] on div at bounding box center [704, 405] width 1408 height 811
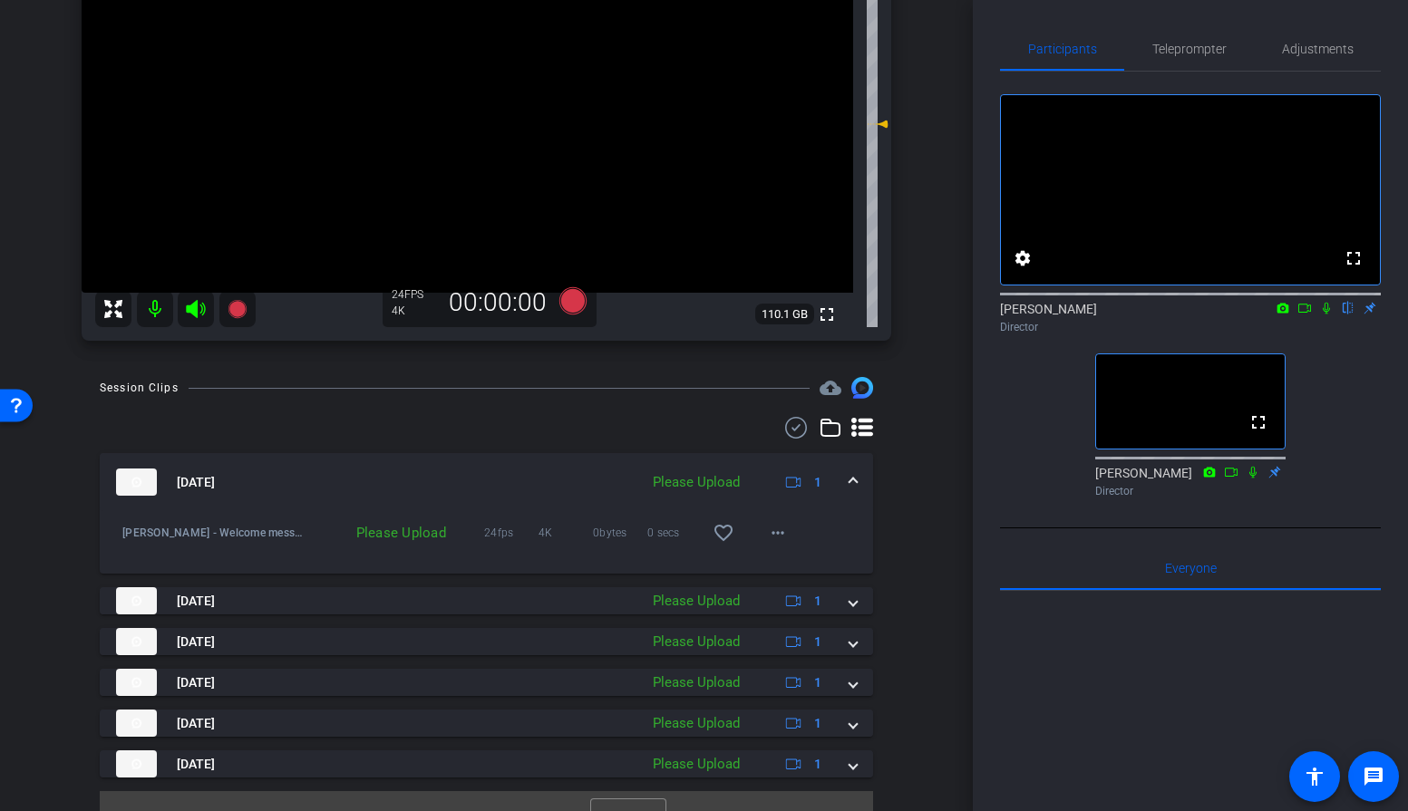
scroll to position [313, 0]
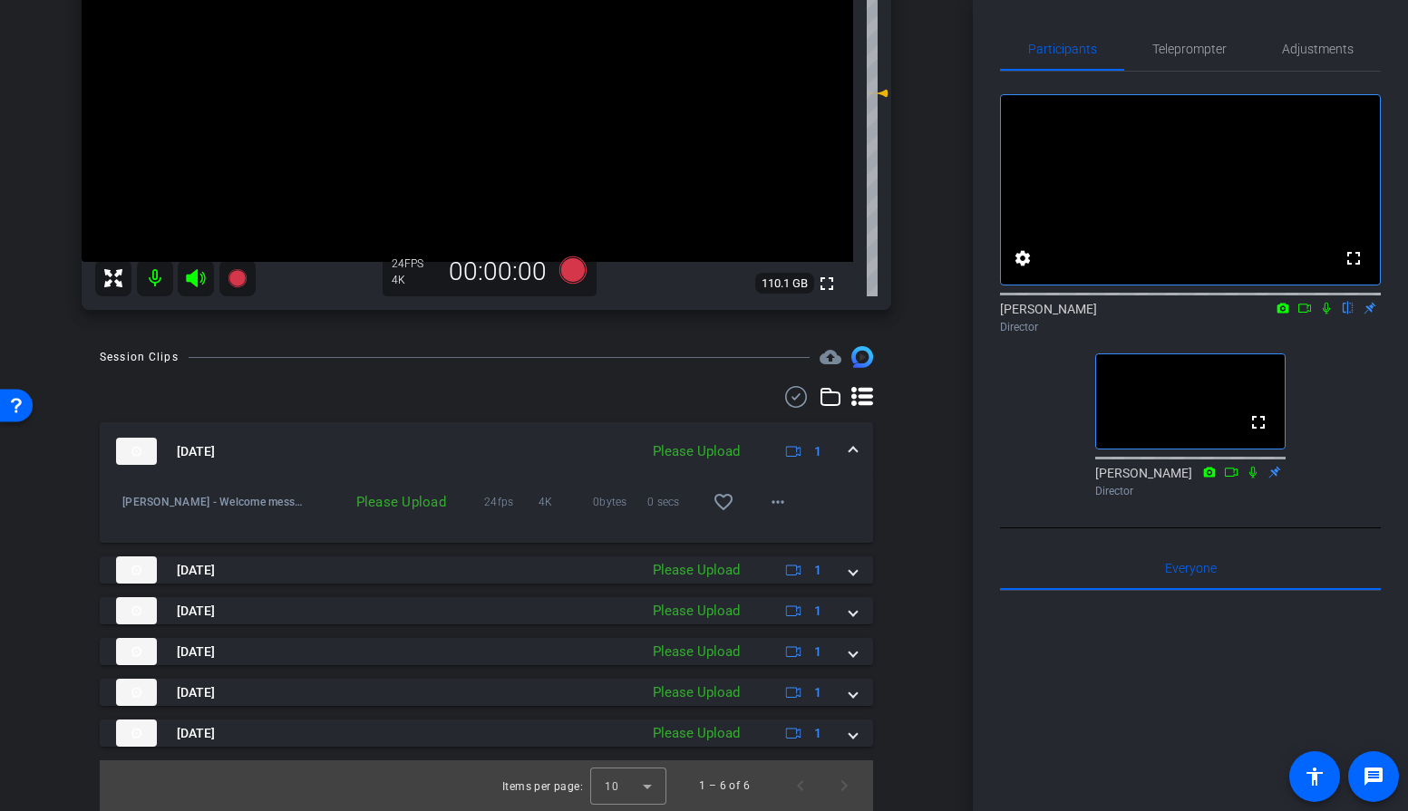
click at [658, 414] on div "[DATE] Please Upload 1 [PERSON_NAME] - Welcome message-[PERSON_NAME]-2025-10-07…" at bounding box center [486, 598] width 773 height 425
click at [683, 451] on div "Please Upload" at bounding box center [696, 452] width 105 height 21
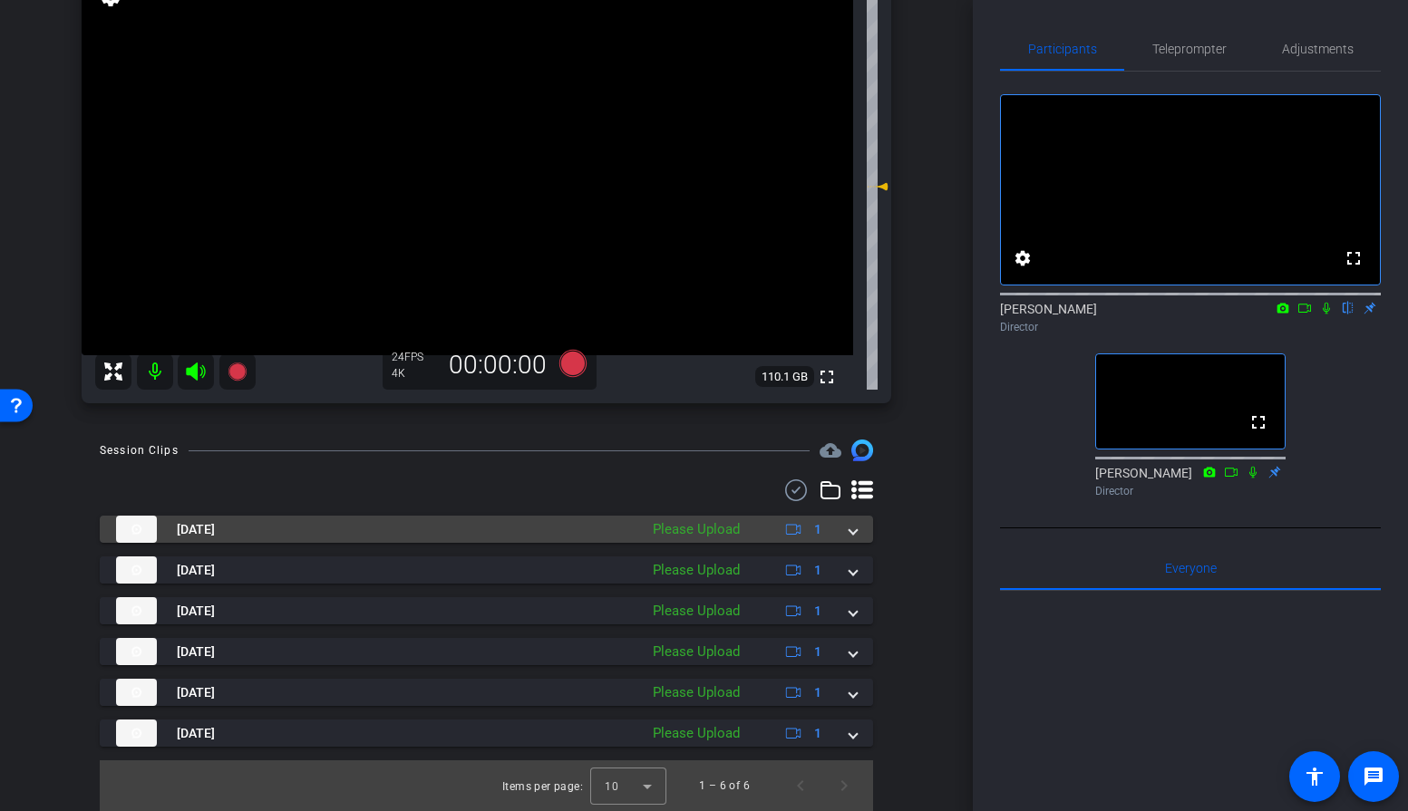
scroll to position [219, 0]
click at [690, 533] on div "Please Upload" at bounding box center [696, 529] width 105 height 21
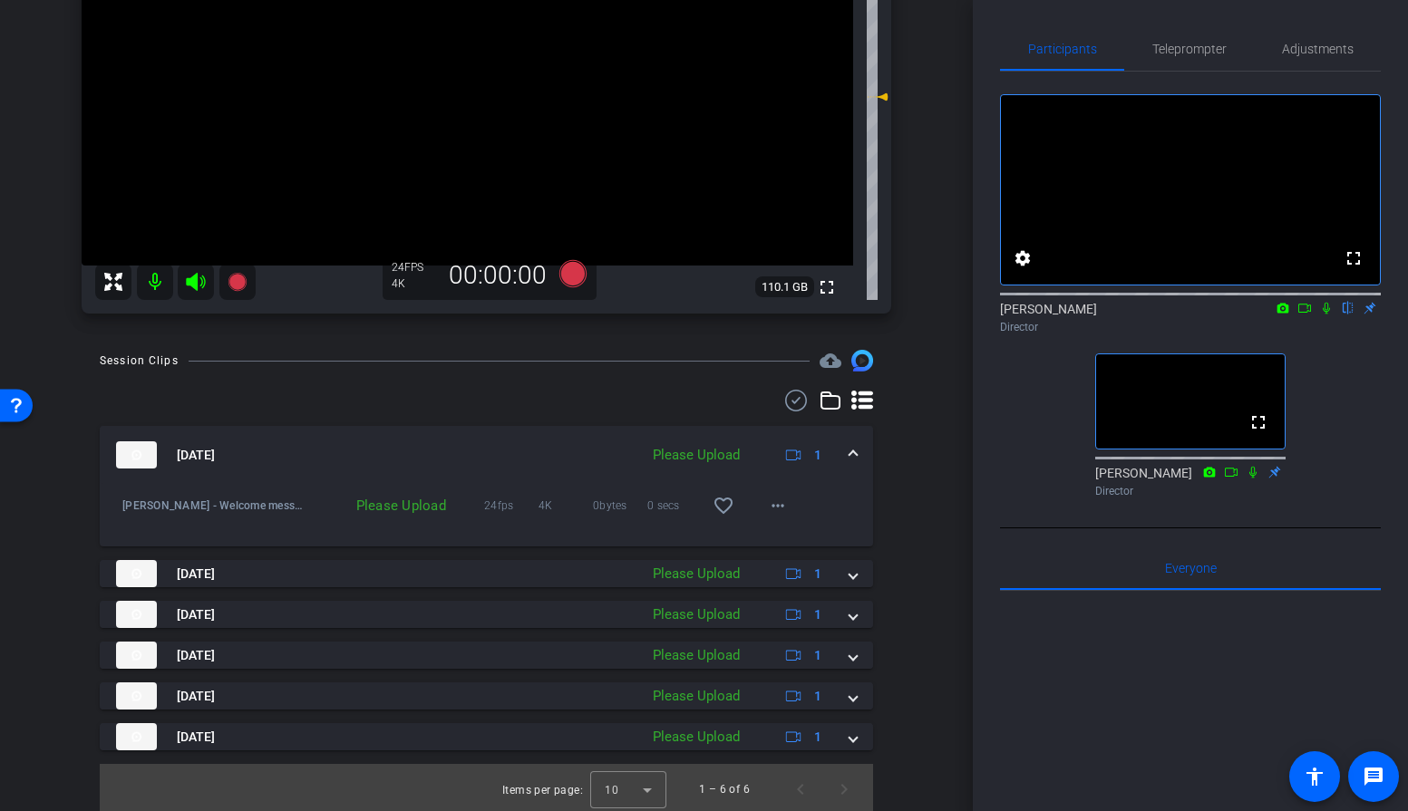
scroll to position [313, 0]
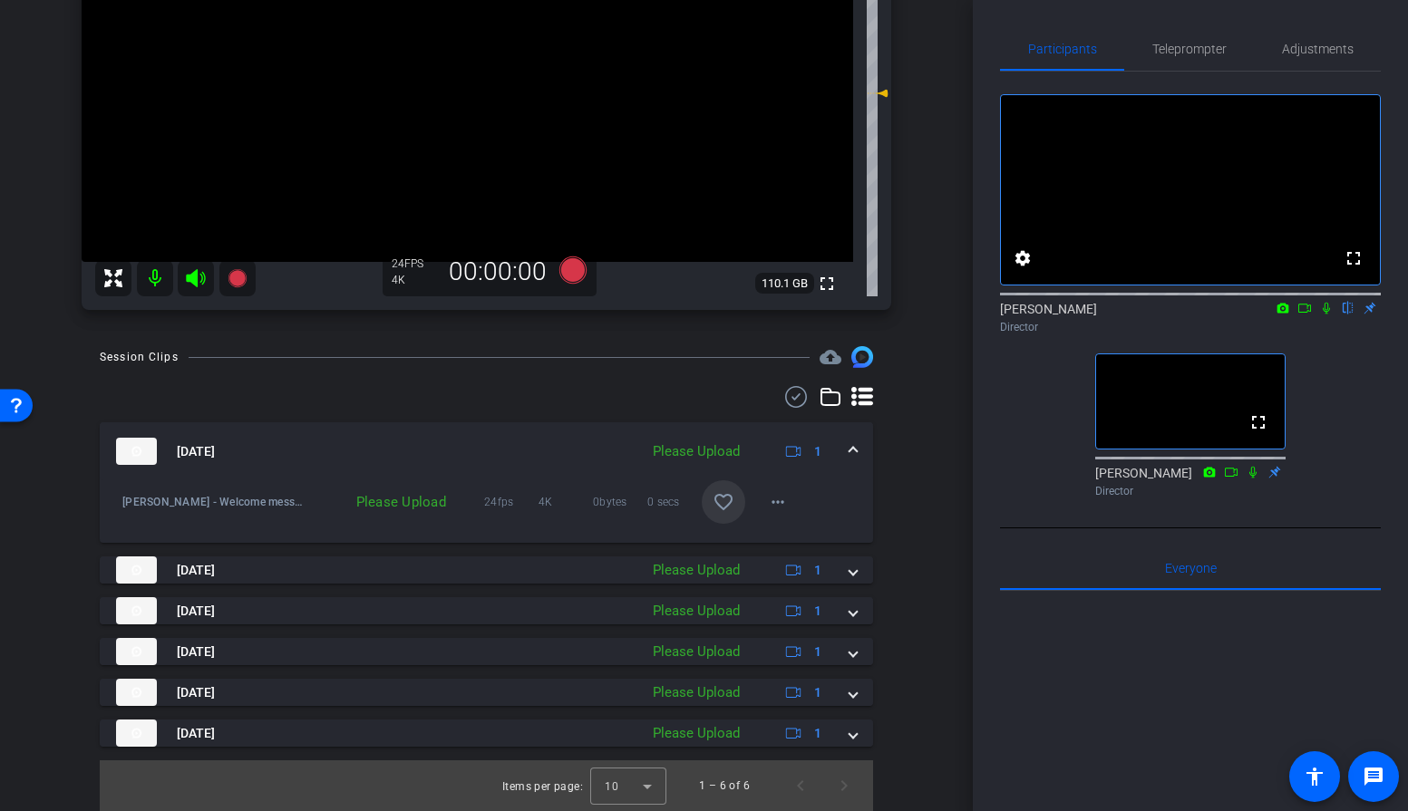
click at [719, 508] on mat-icon "favorite_border" at bounding box center [724, 502] width 22 height 22
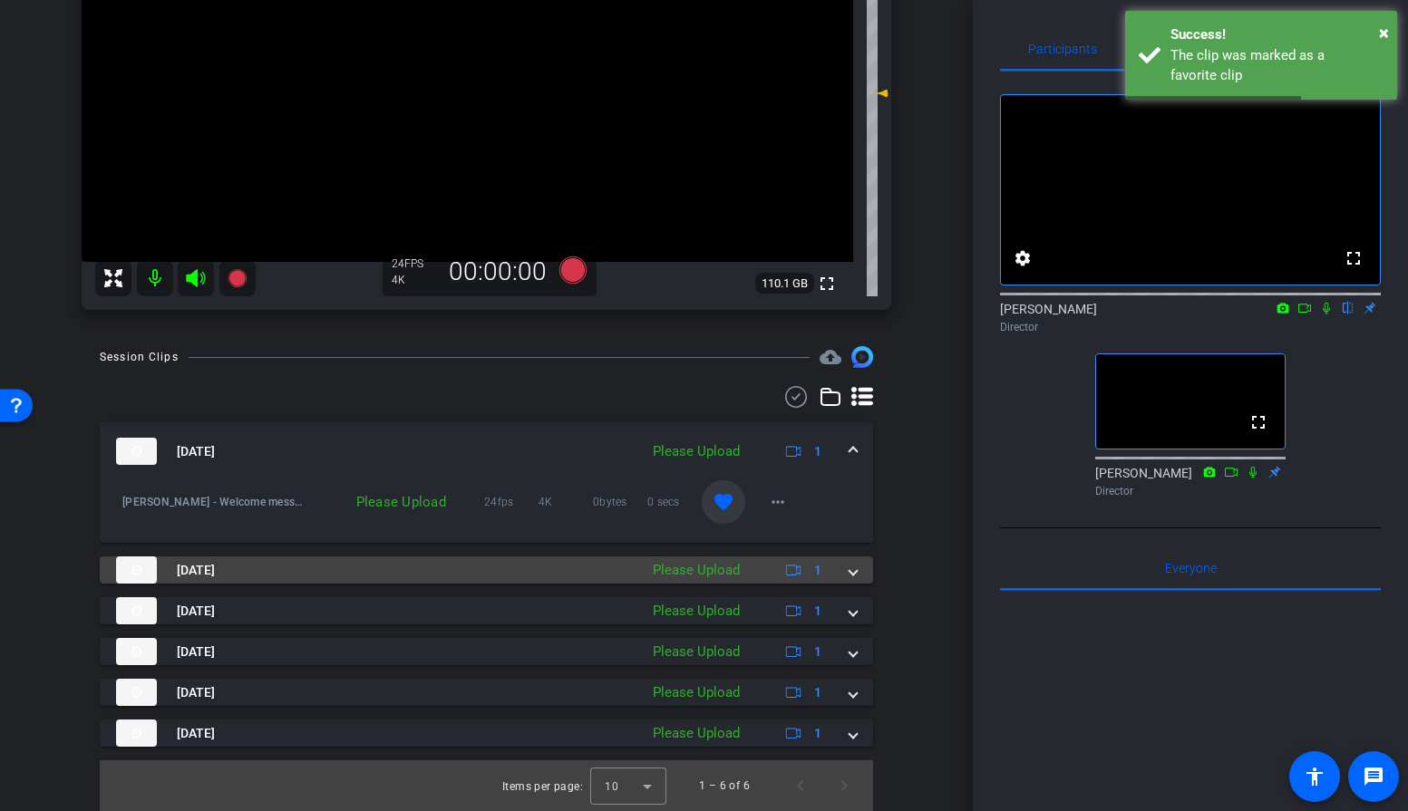
click at [679, 569] on div "Please Upload" at bounding box center [696, 570] width 105 height 21
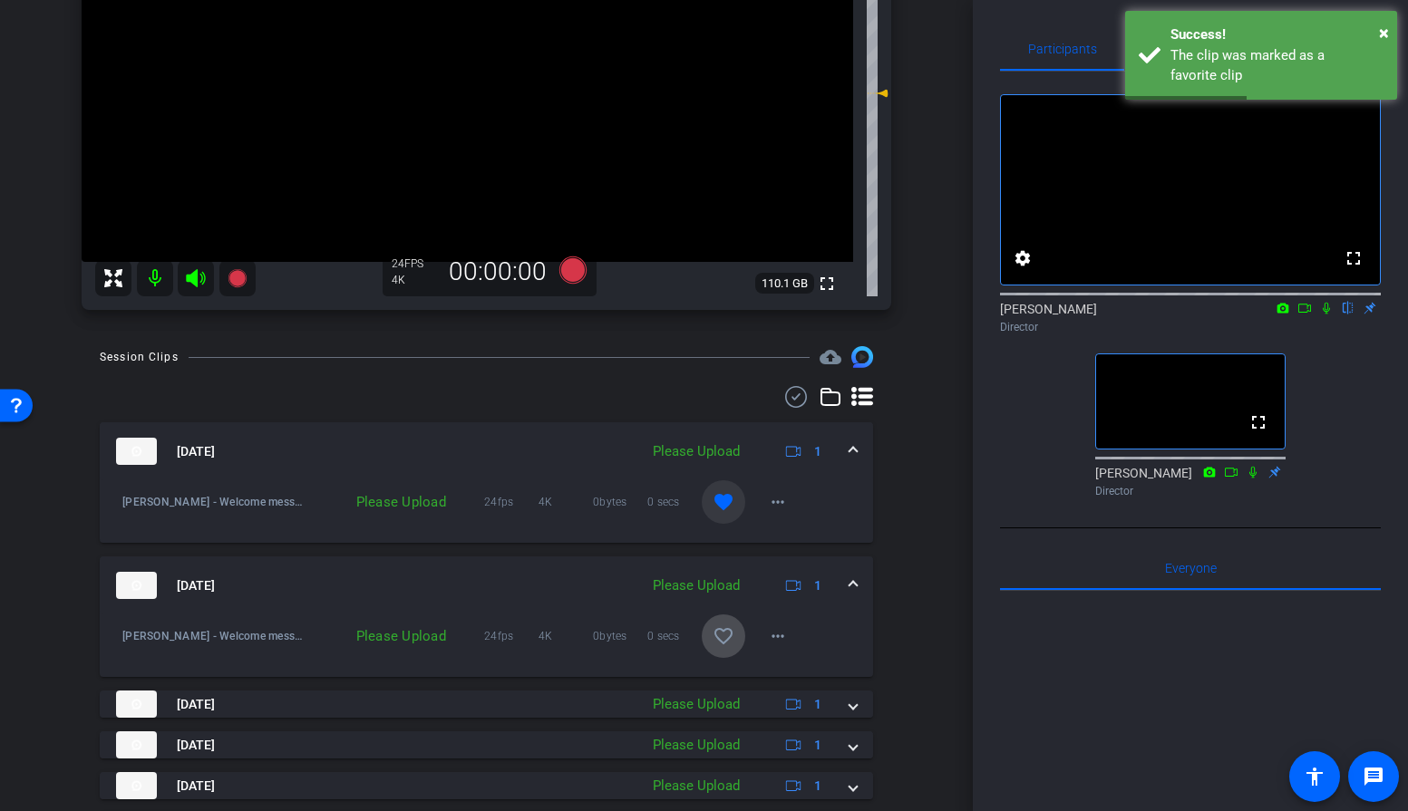
click at [728, 636] on mat-icon "favorite_border" at bounding box center [724, 637] width 22 height 22
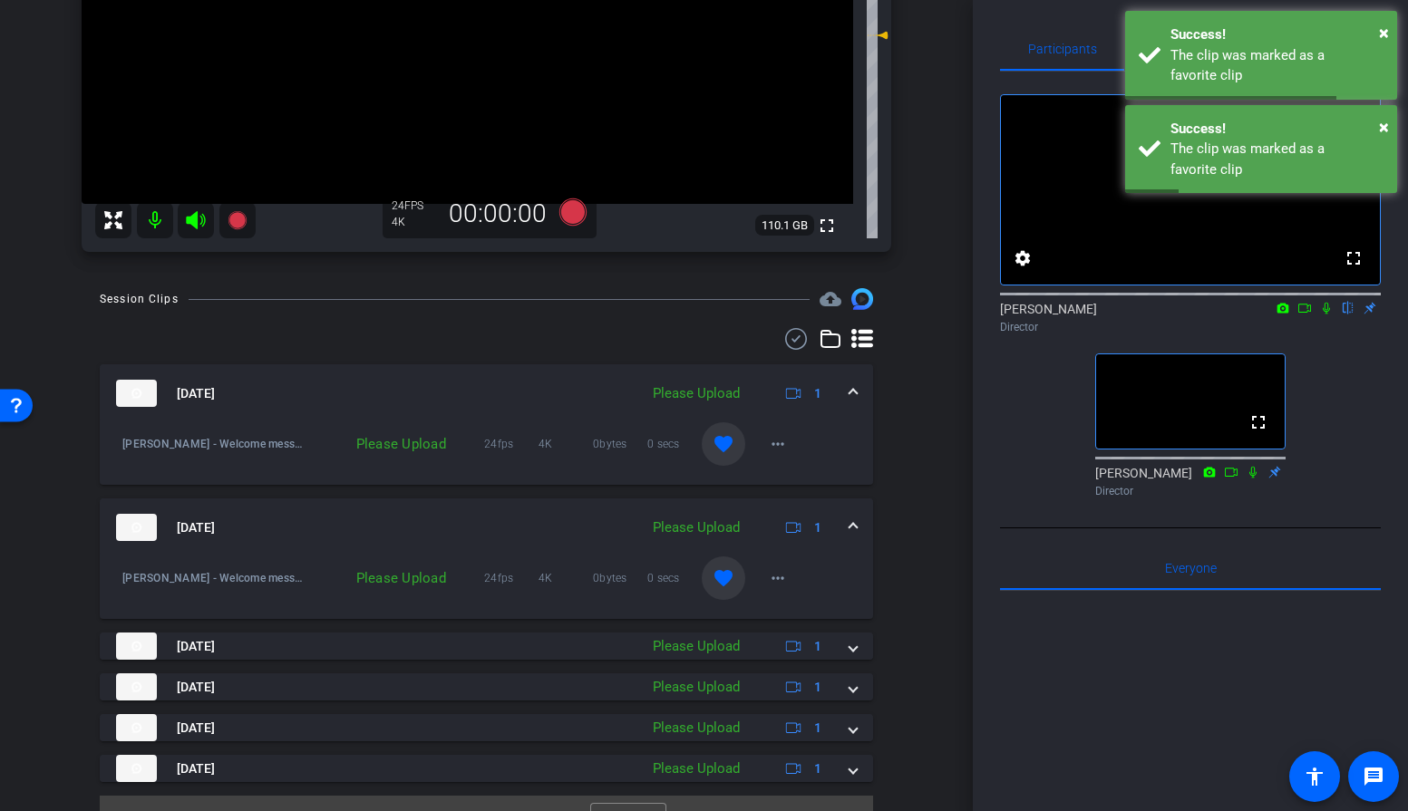
scroll to position [395, 0]
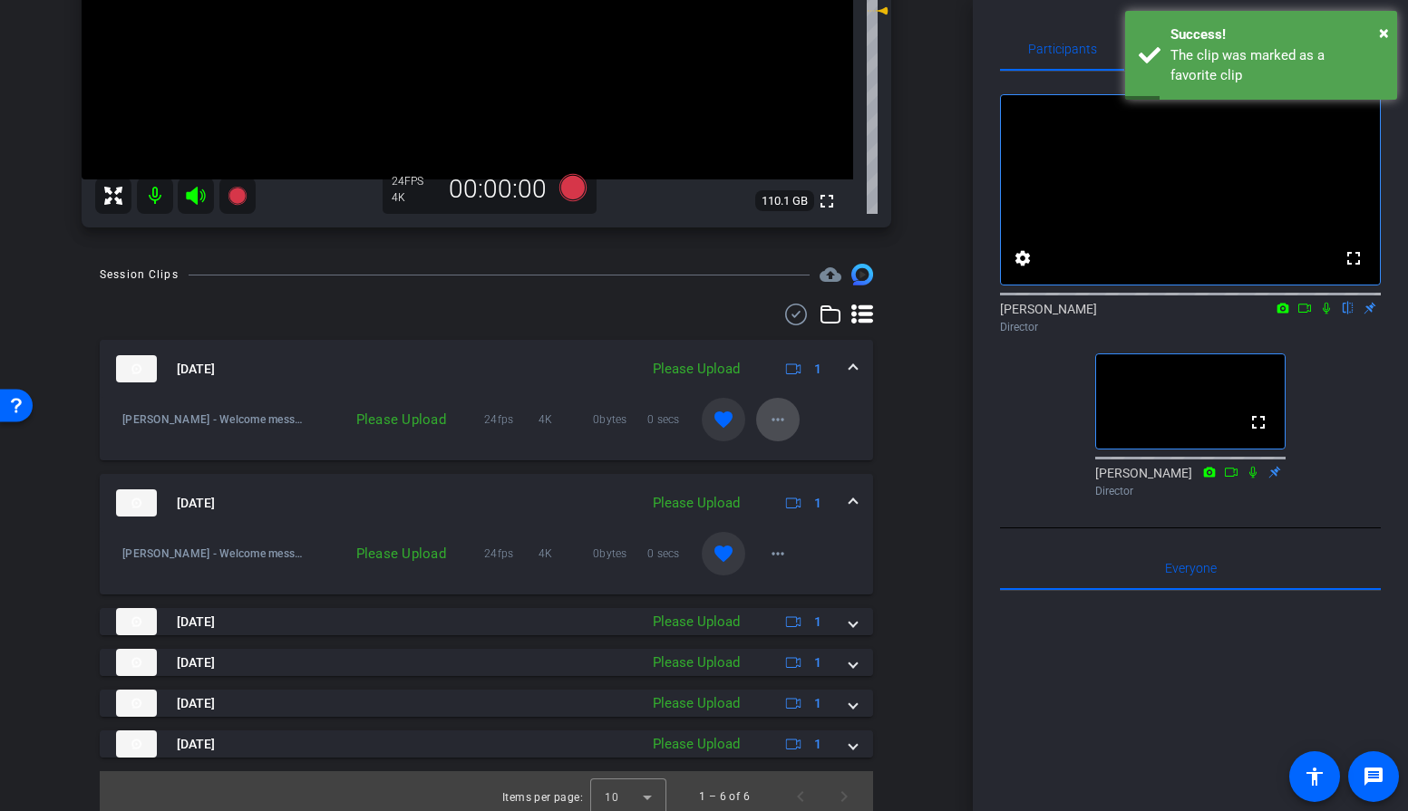
click at [778, 417] on mat-icon "more_horiz" at bounding box center [778, 420] width 22 height 22
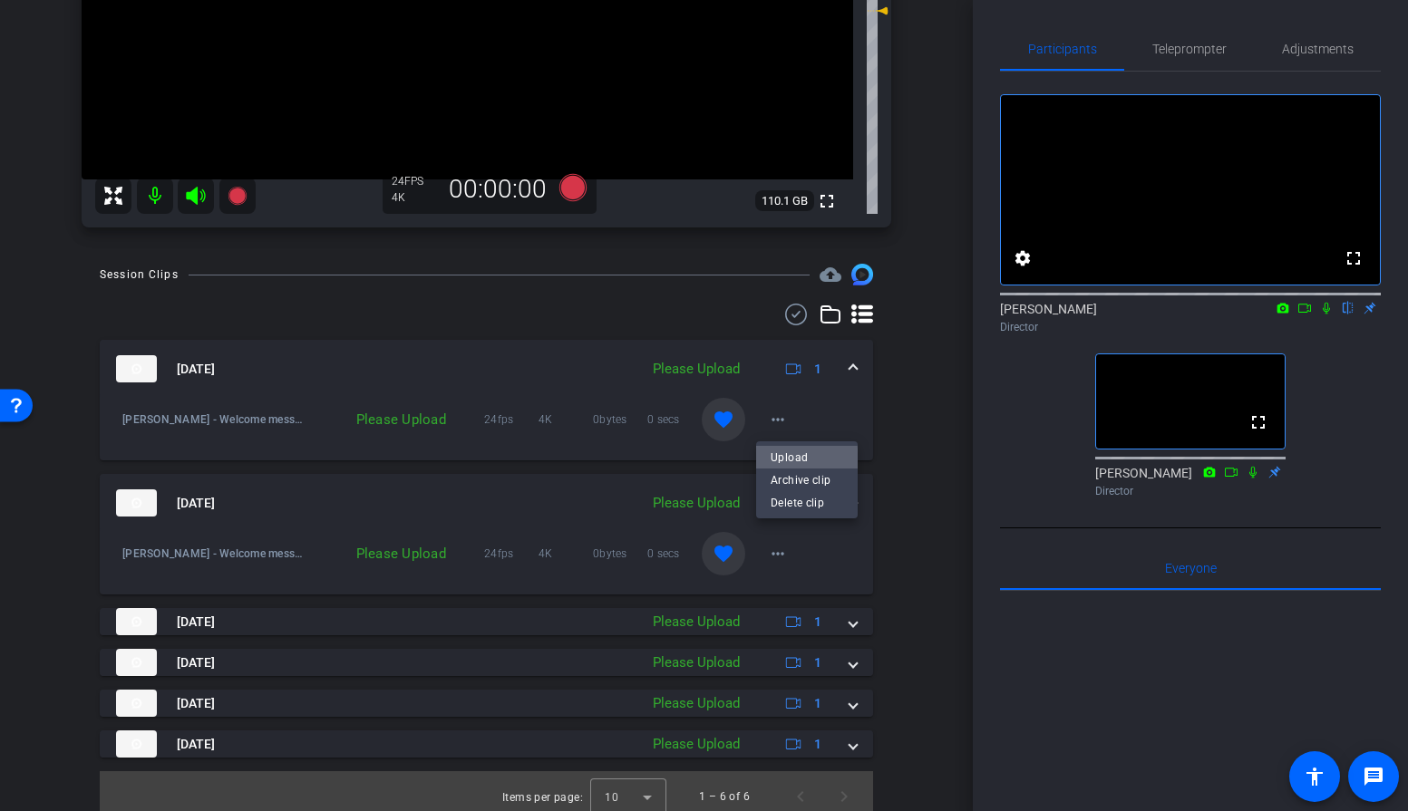
click at [780, 461] on span "Upload" at bounding box center [807, 458] width 73 height 22
click at [774, 560] on mat-icon "more_horiz" at bounding box center [778, 554] width 22 height 22
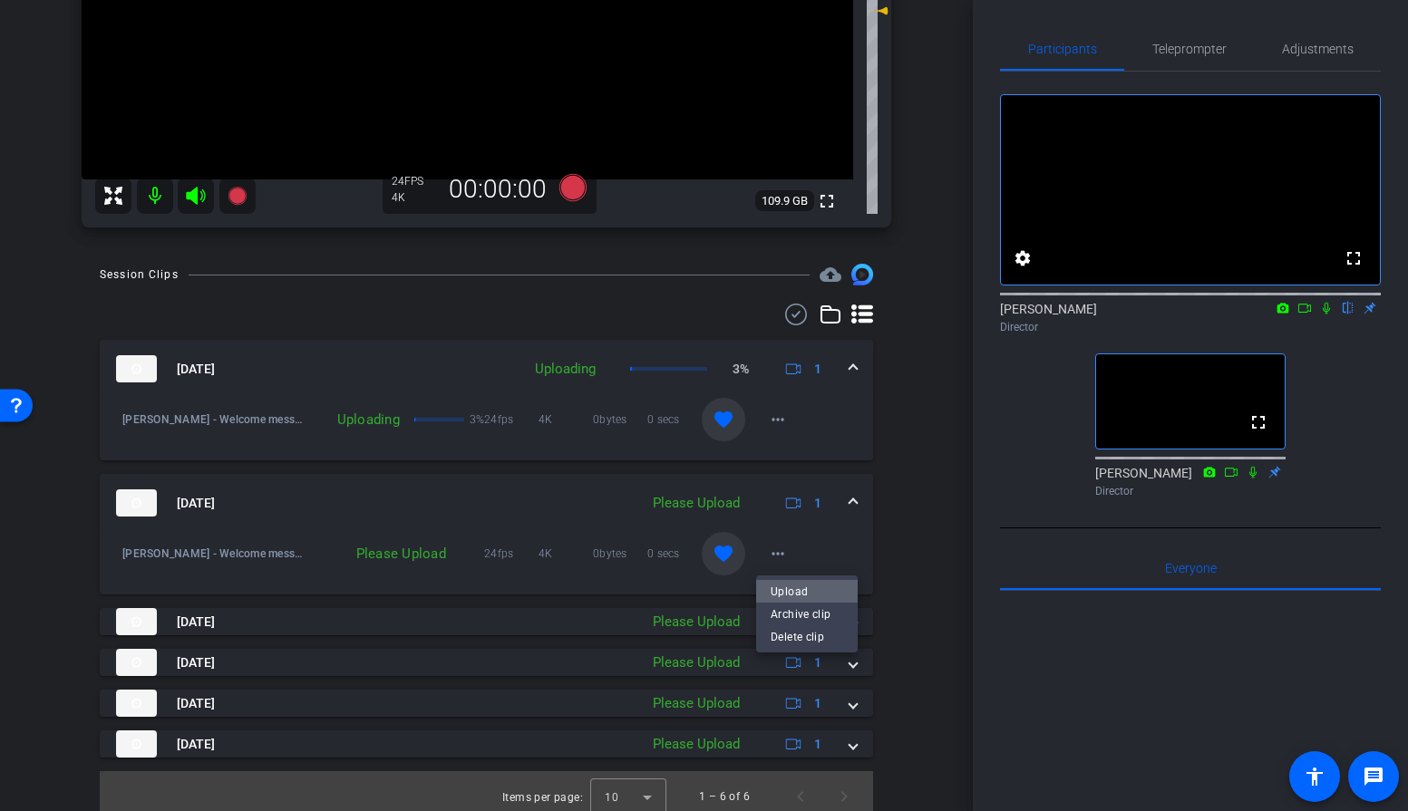
click at [782, 589] on span "Upload" at bounding box center [807, 592] width 73 height 22
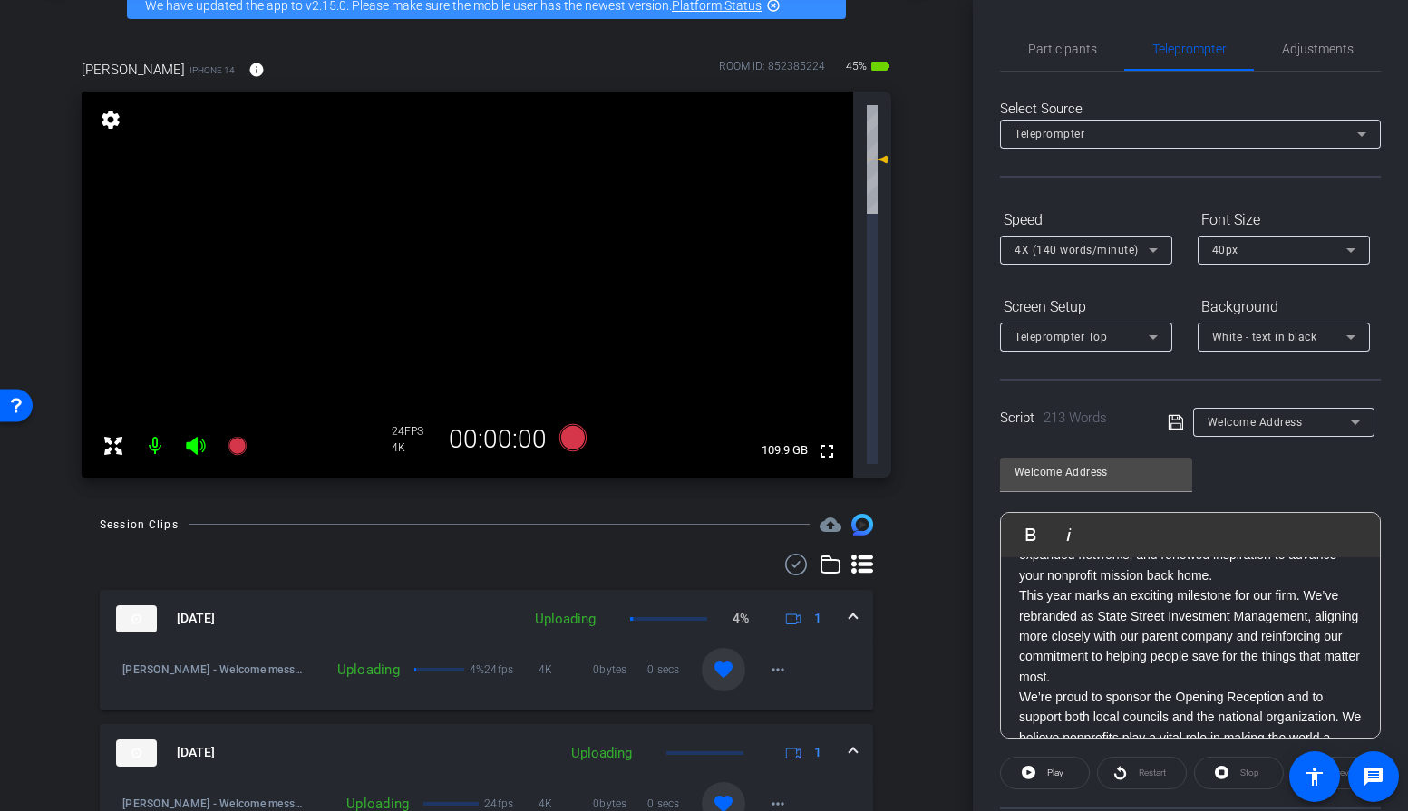
scroll to position [265, 0]
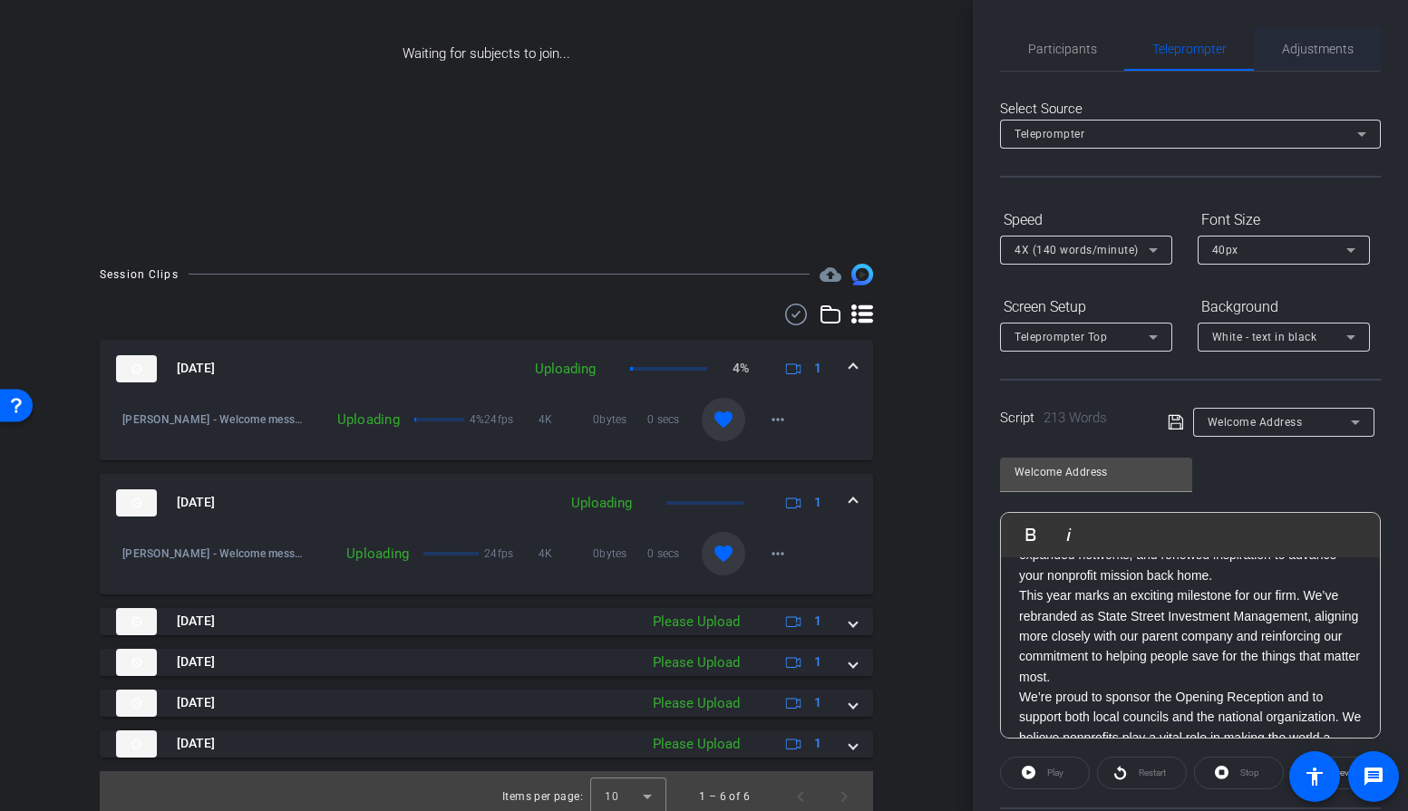
click at [1330, 46] on span "Adjustments" at bounding box center [1318, 49] width 72 height 13
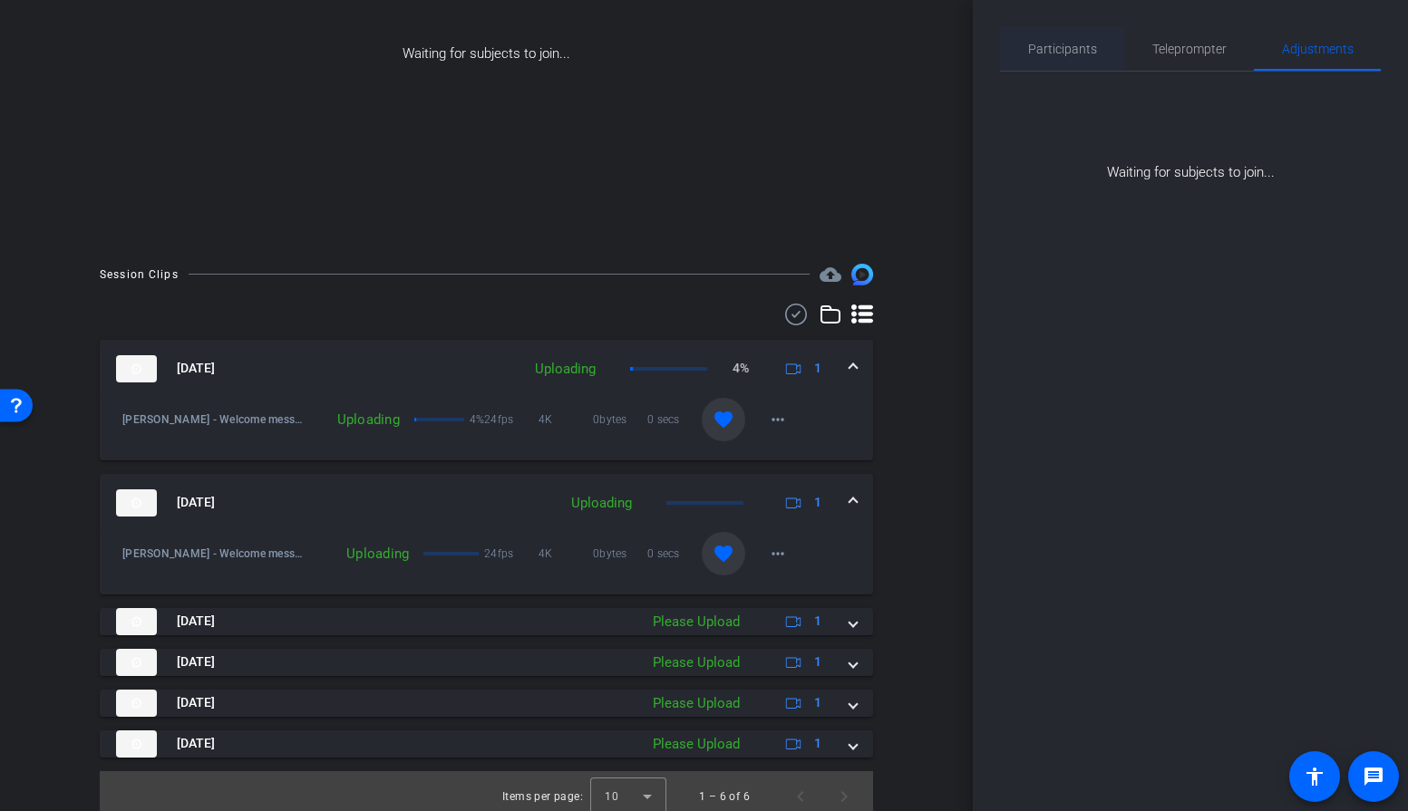
click at [1070, 50] on span "Participants" at bounding box center [1062, 49] width 69 height 13
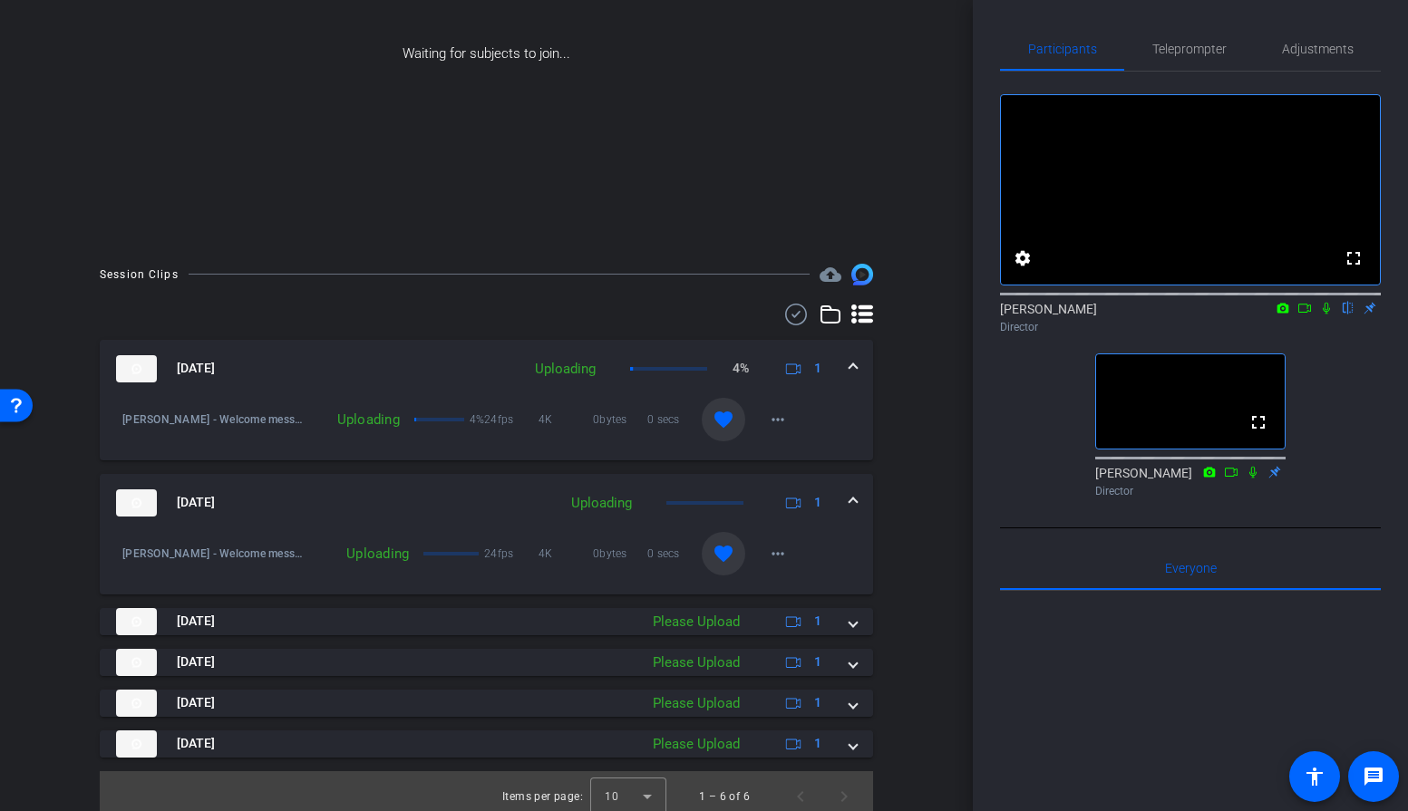
click at [1327, 315] on icon at bounding box center [1326, 309] width 7 height 12
click at [1325, 315] on icon at bounding box center [1326, 308] width 15 height 13
click at [1325, 315] on icon at bounding box center [1327, 309] width 10 height 12
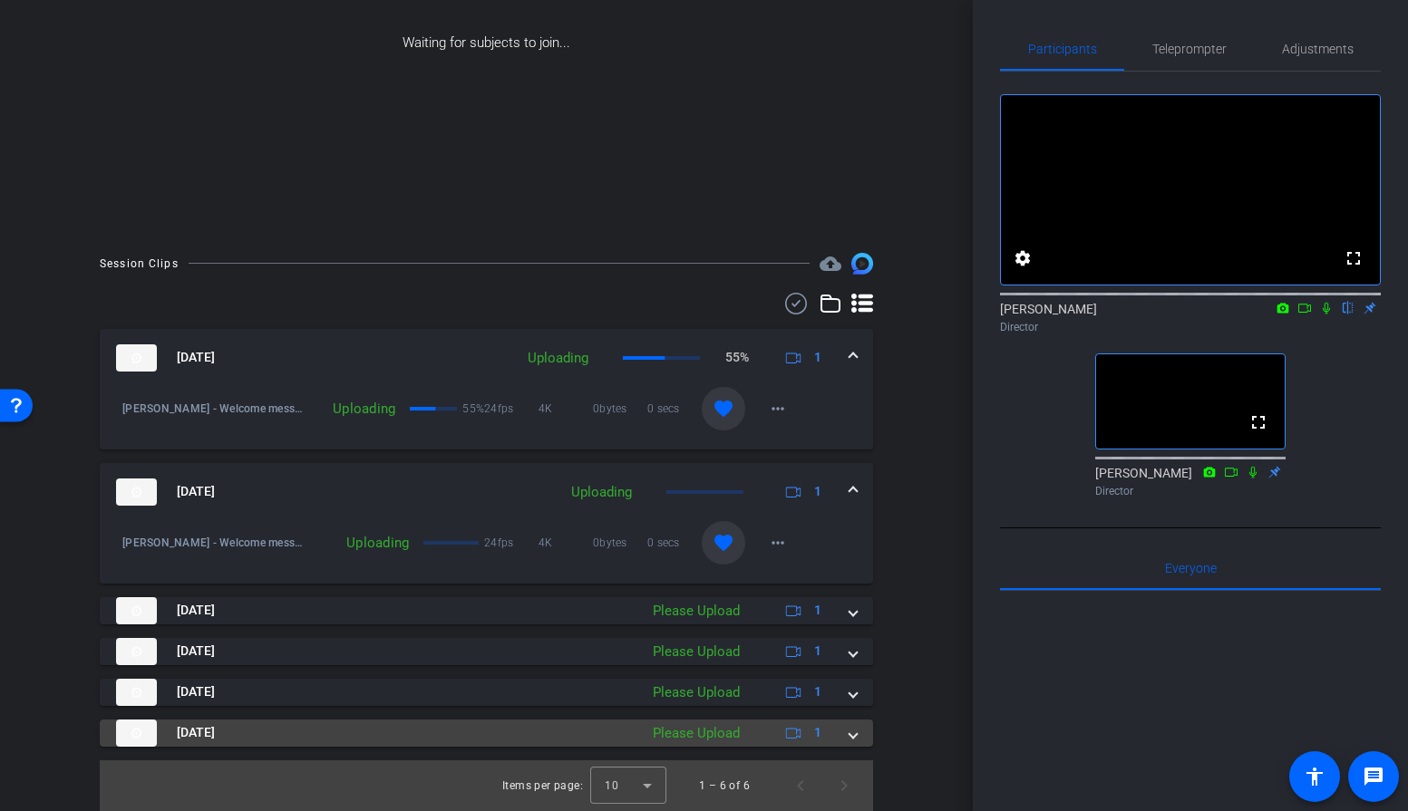
click at [715, 733] on div "Please Upload" at bounding box center [696, 733] width 105 height 21
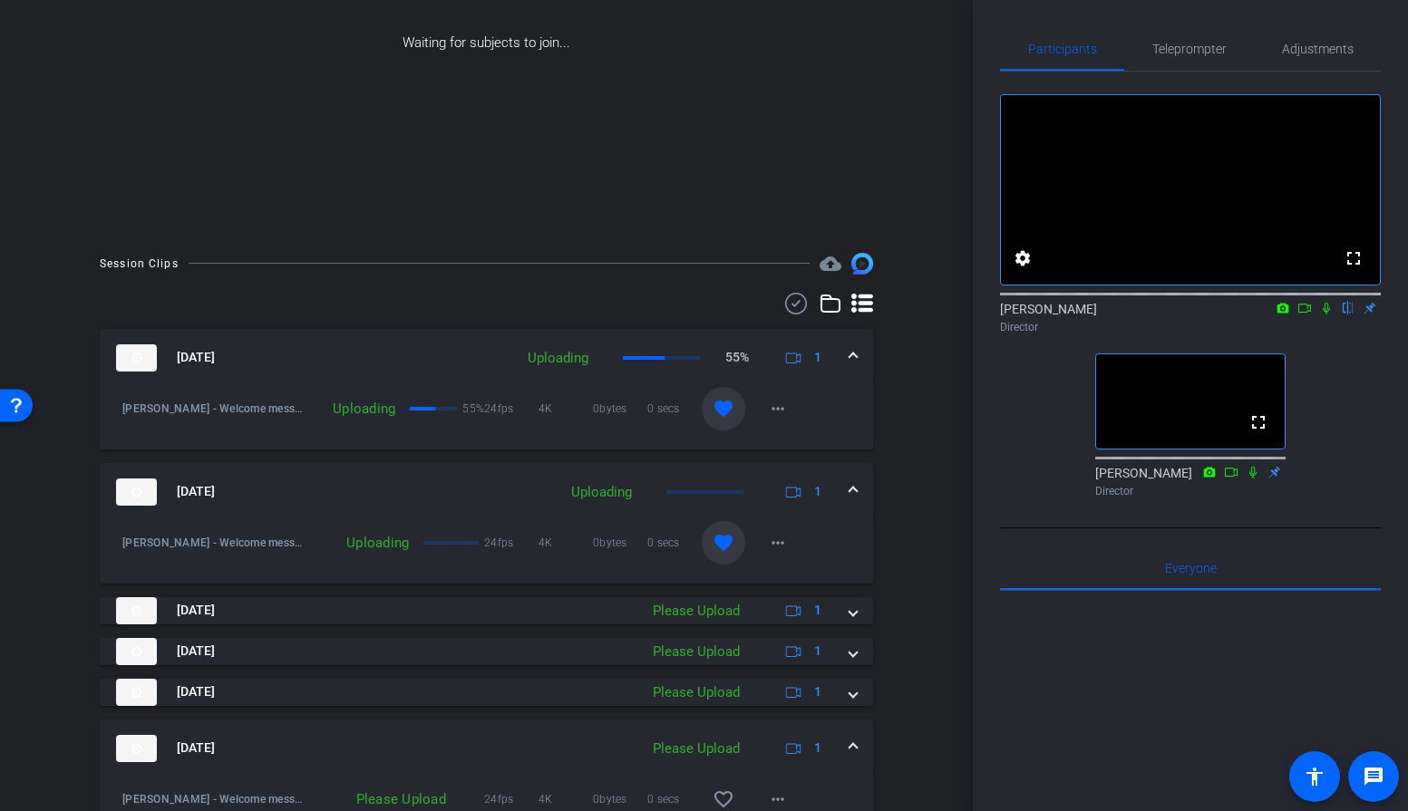
scroll to position [369, 0]
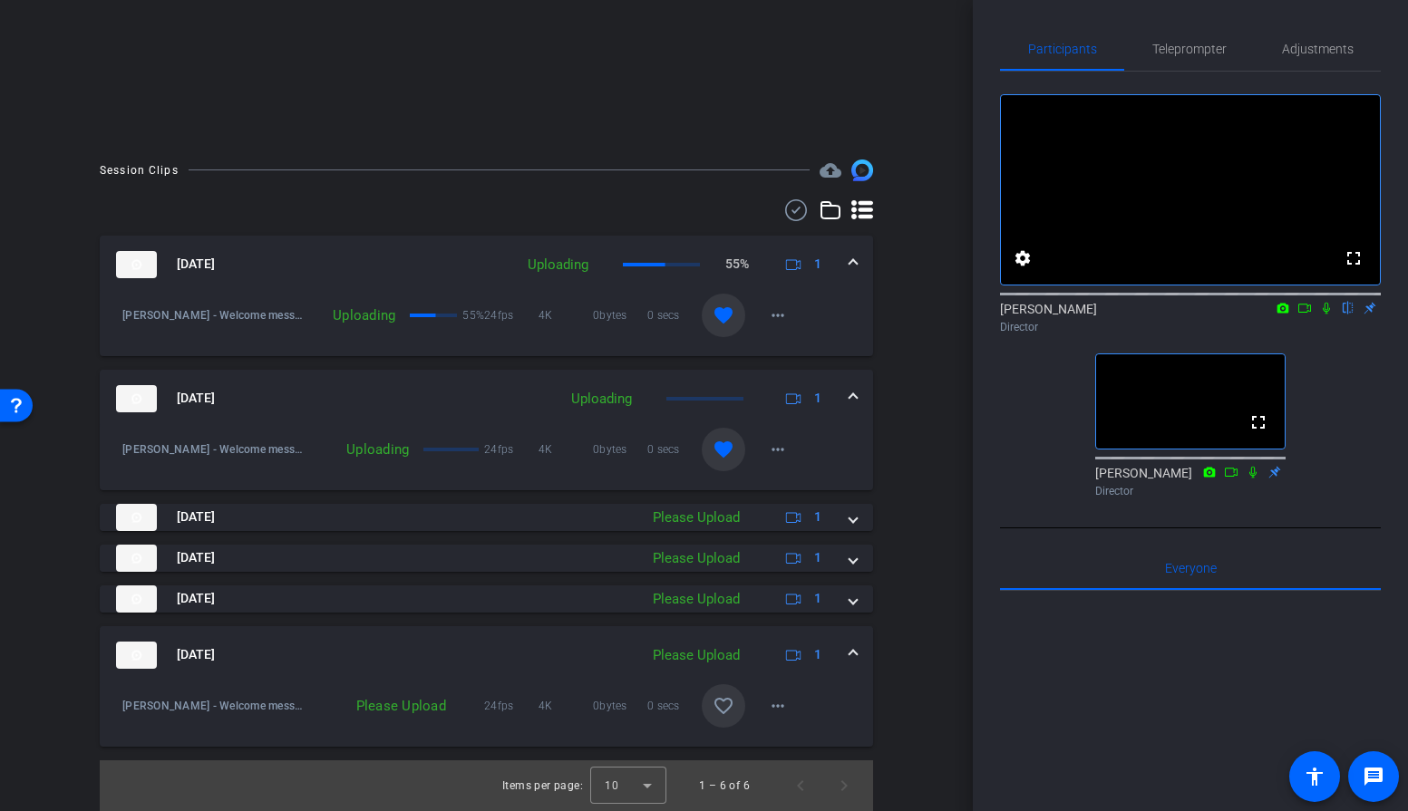
click at [722, 712] on mat-icon "favorite_border" at bounding box center [724, 706] width 22 height 22
click at [1325, 315] on icon at bounding box center [1326, 308] width 15 height 13
click at [1326, 315] on icon at bounding box center [1326, 308] width 15 height 13
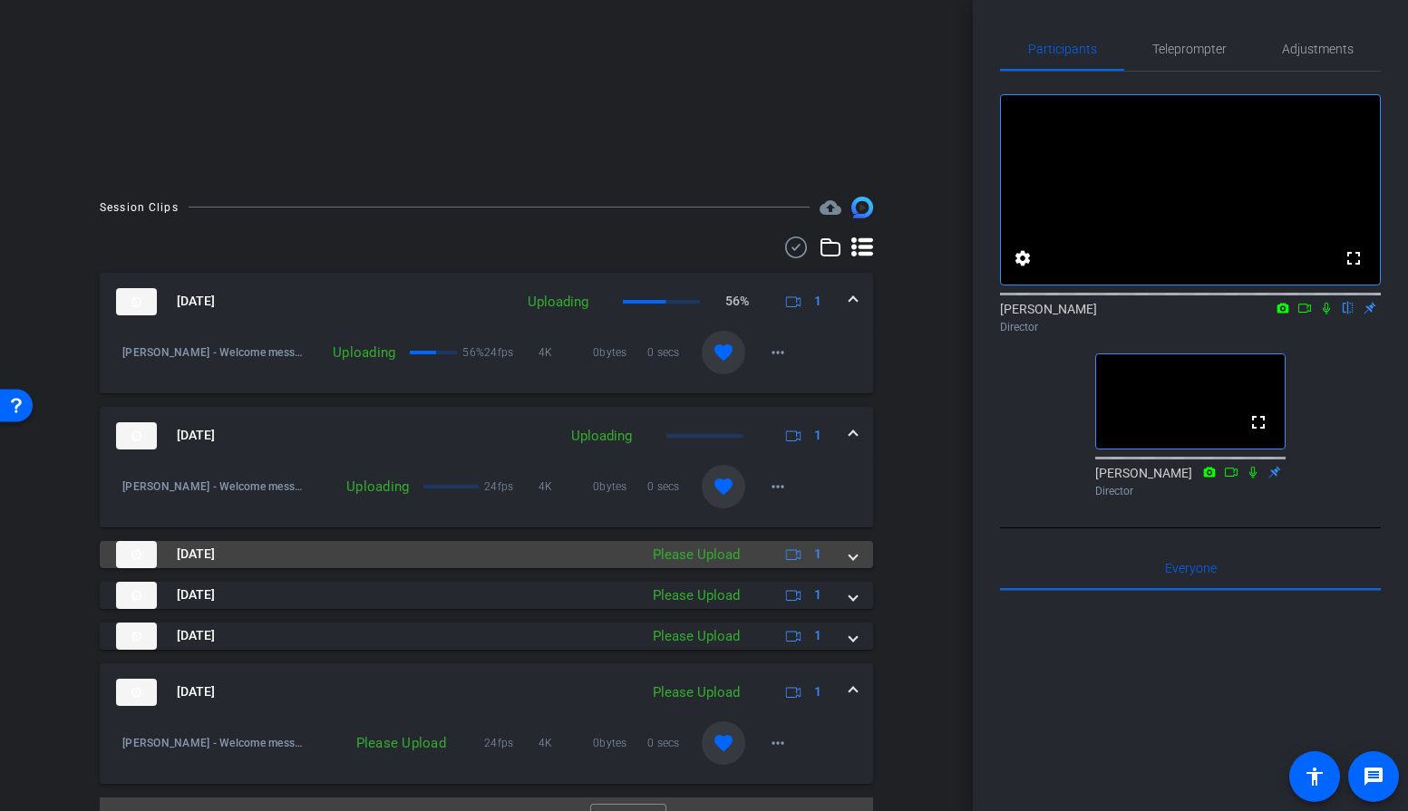
scroll to position [313, 0]
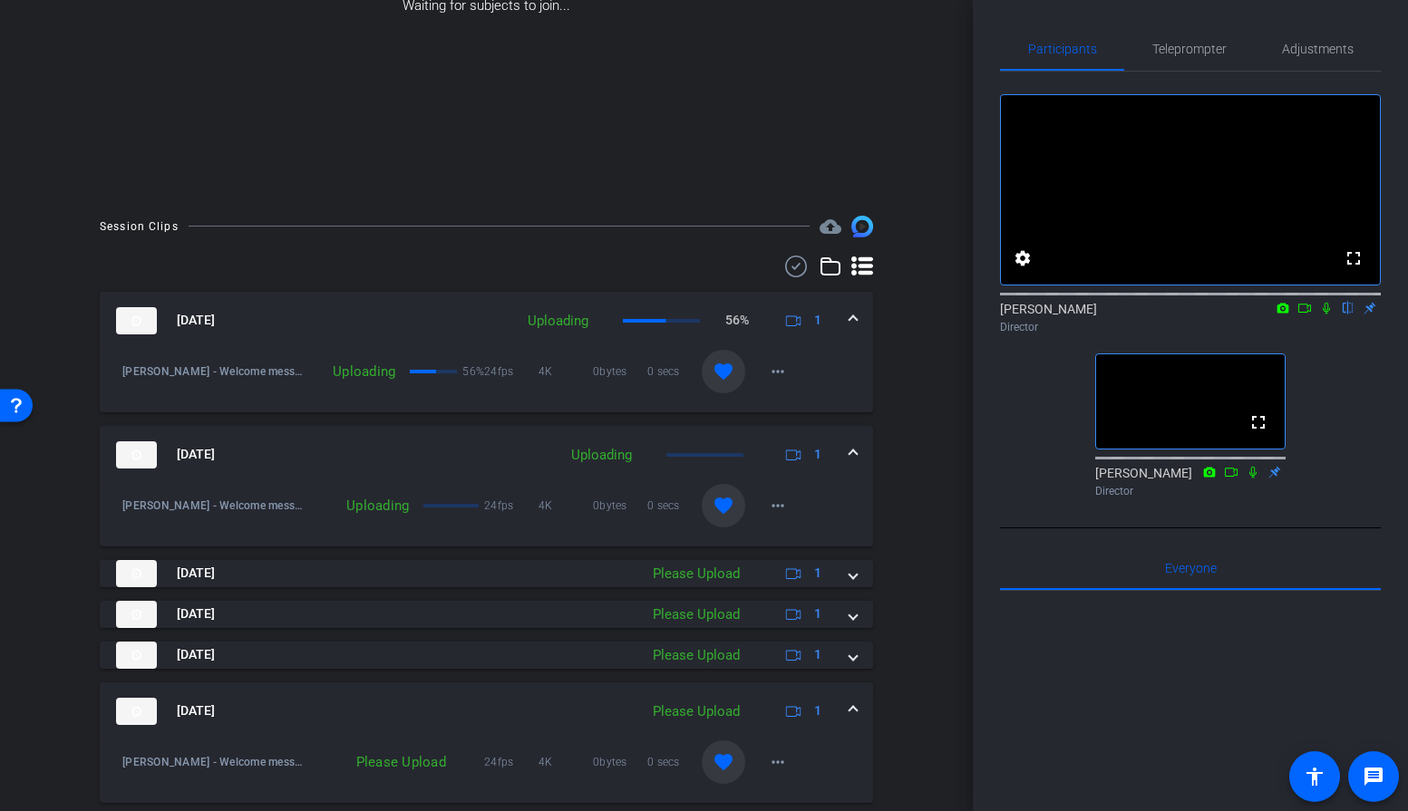
click at [1326, 315] on icon at bounding box center [1326, 308] width 15 height 13
click at [1326, 315] on icon at bounding box center [1327, 309] width 10 height 12
click at [1328, 315] on icon at bounding box center [1326, 309] width 7 height 12
